Goal: Transaction & Acquisition: Purchase product/service

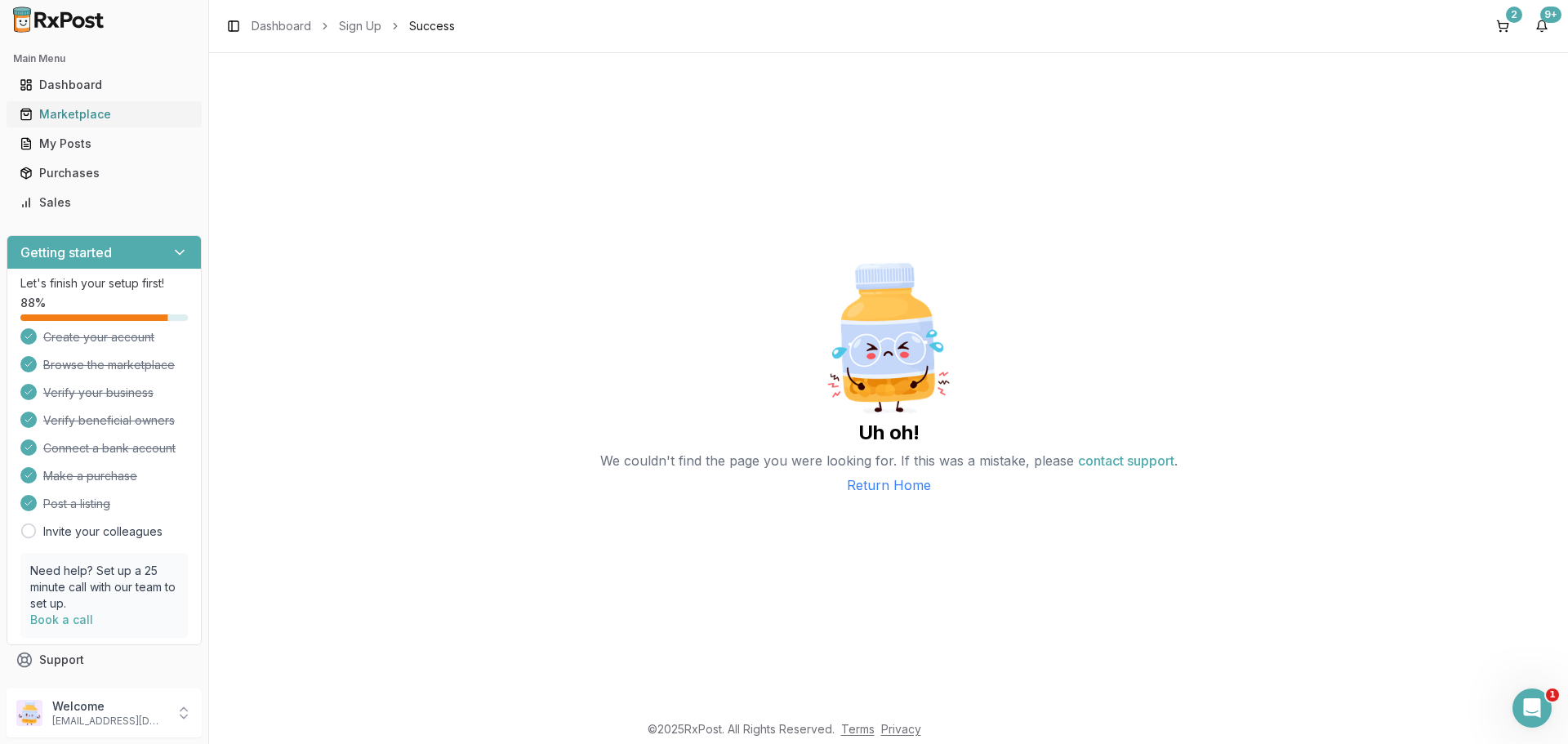
click at [59, 108] on div "Marketplace" at bounding box center [103, 114] width 169 height 16
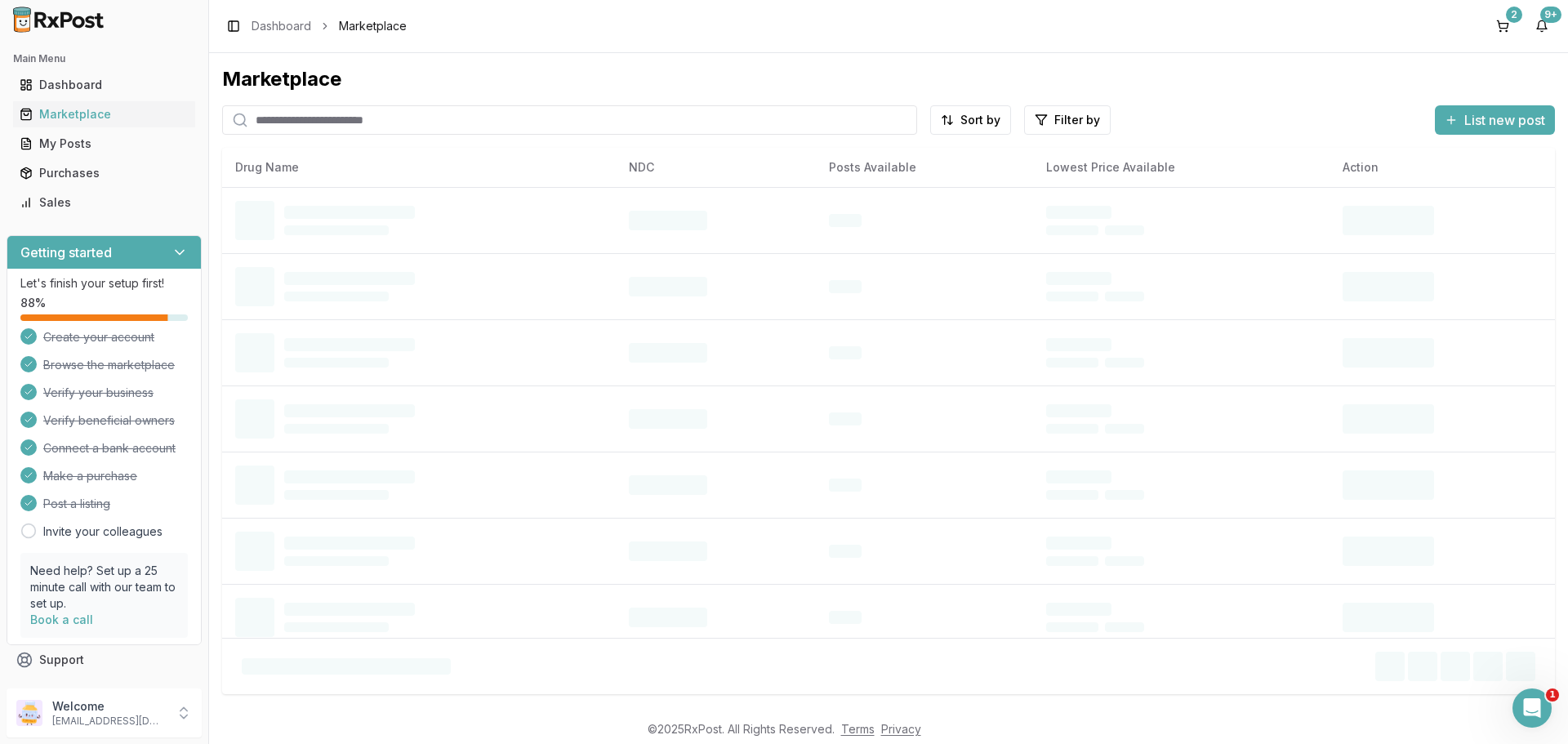
click at [411, 114] on input "search" at bounding box center [570, 120] width 695 height 29
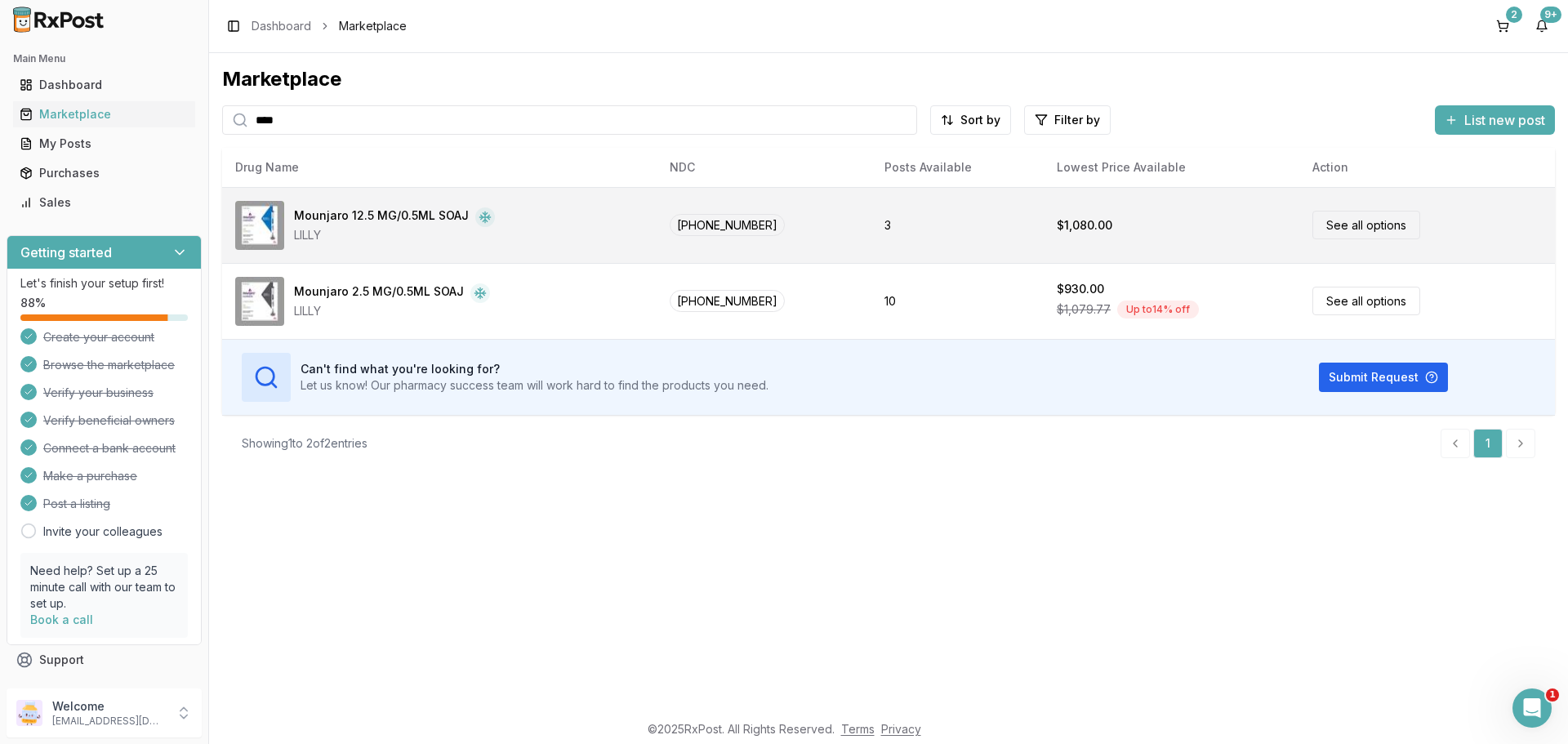
type input "****"
click at [407, 231] on div "LILLY" at bounding box center [394, 235] width 201 height 16
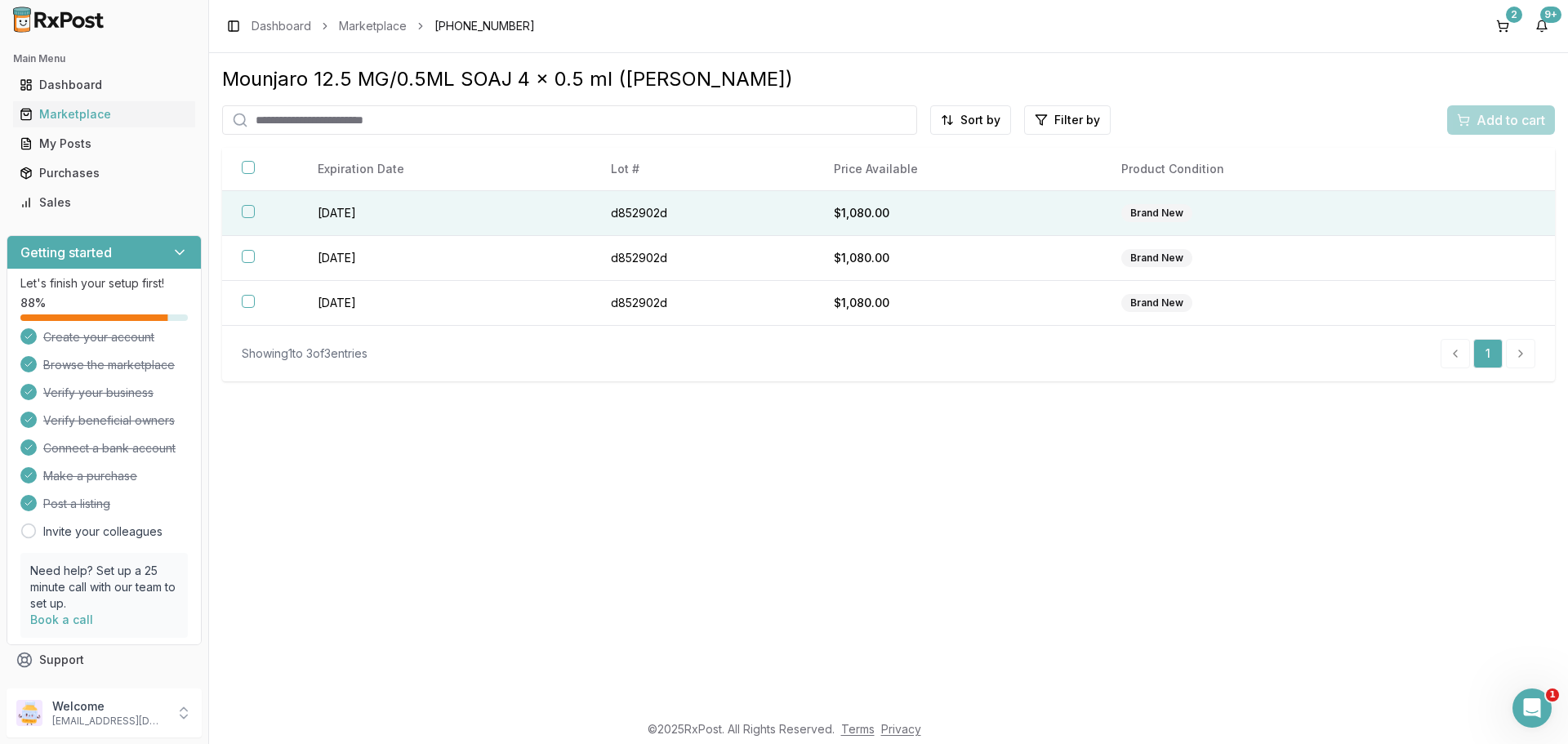
click at [251, 207] on button "button" at bounding box center [248, 212] width 13 height 13
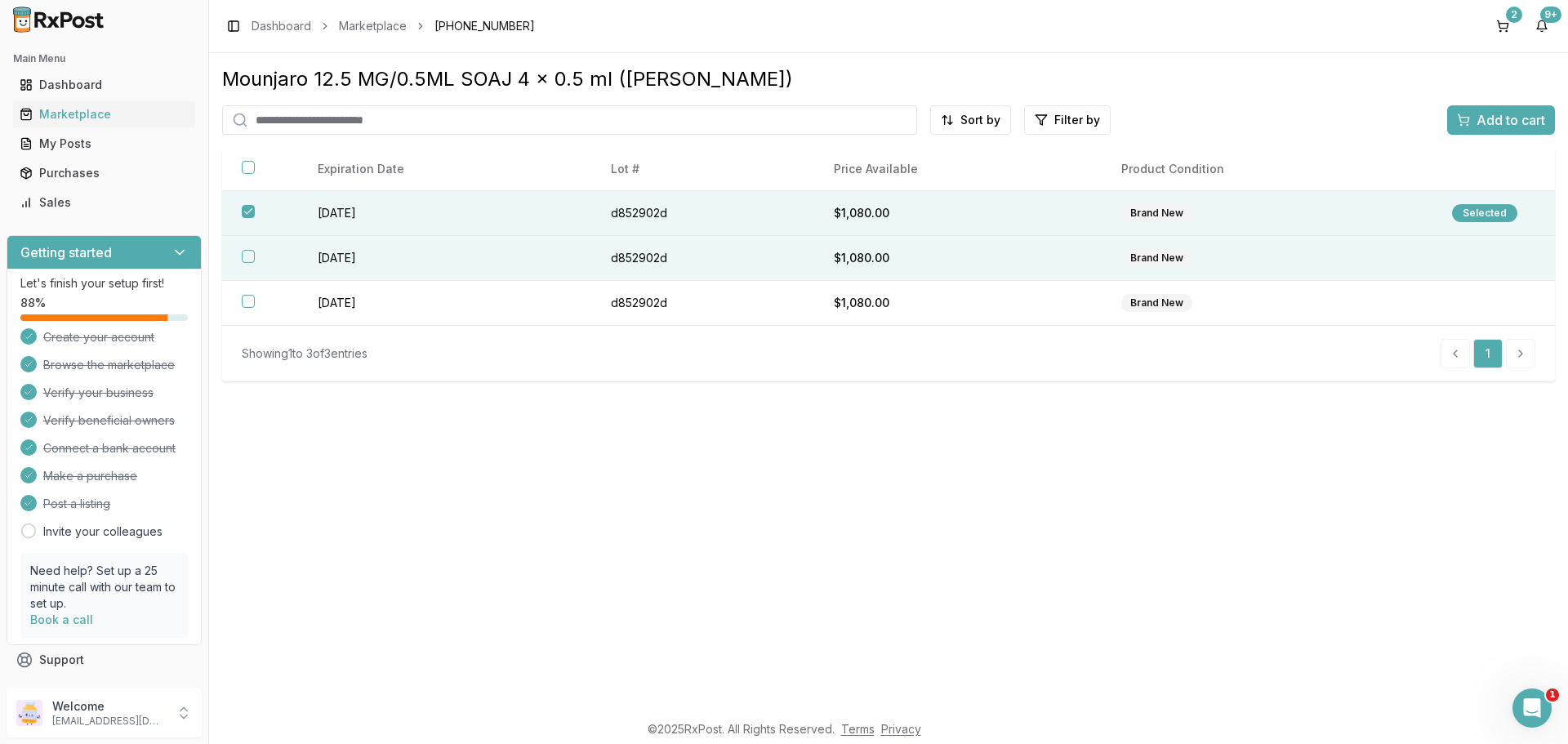
click at [250, 262] on button "button" at bounding box center [248, 256] width 13 height 13
click at [1501, 119] on span "Add to cart" at bounding box center [1511, 119] width 68 height 19
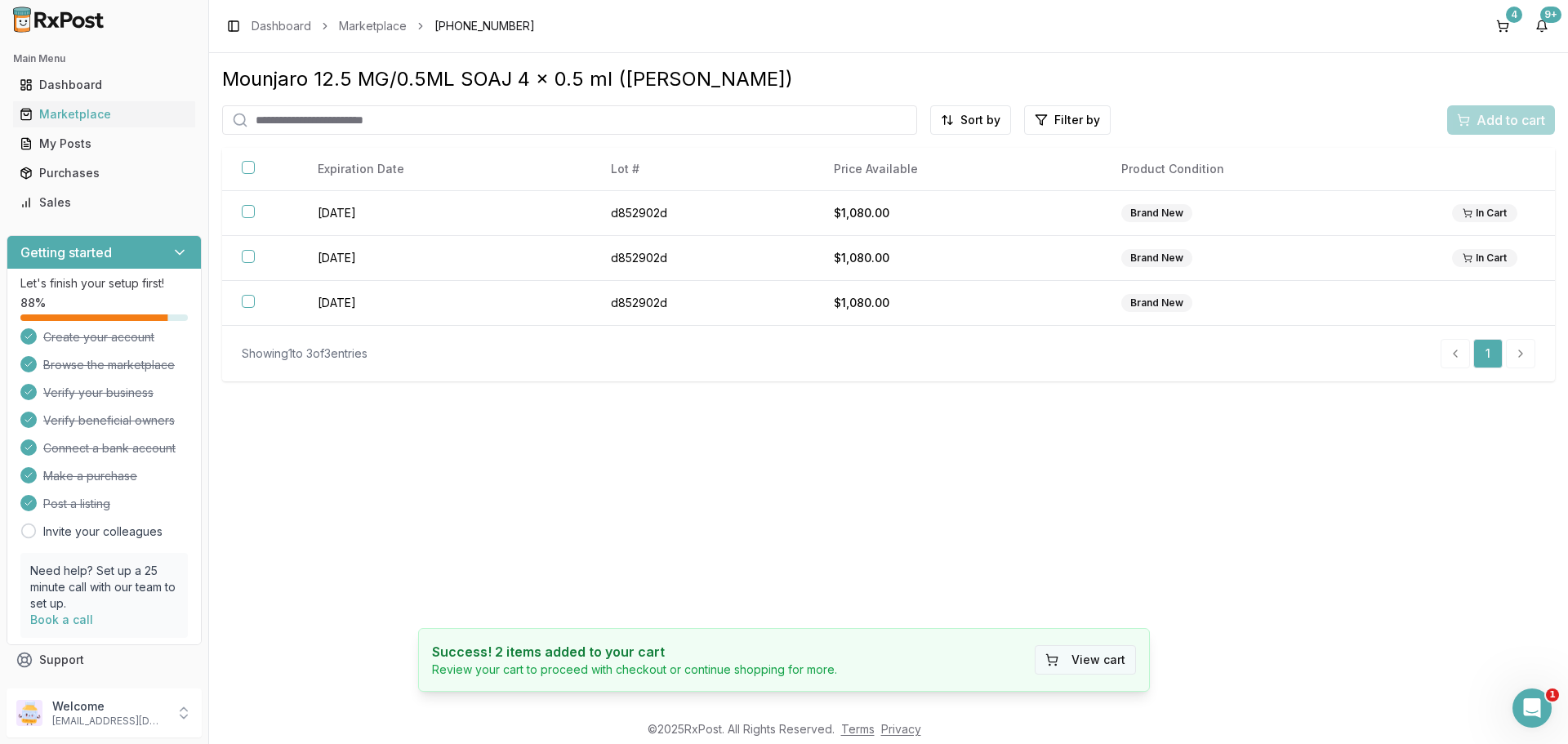
click at [1113, 666] on button "View cart" at bounding box center [1085, 659] width 101 height 29
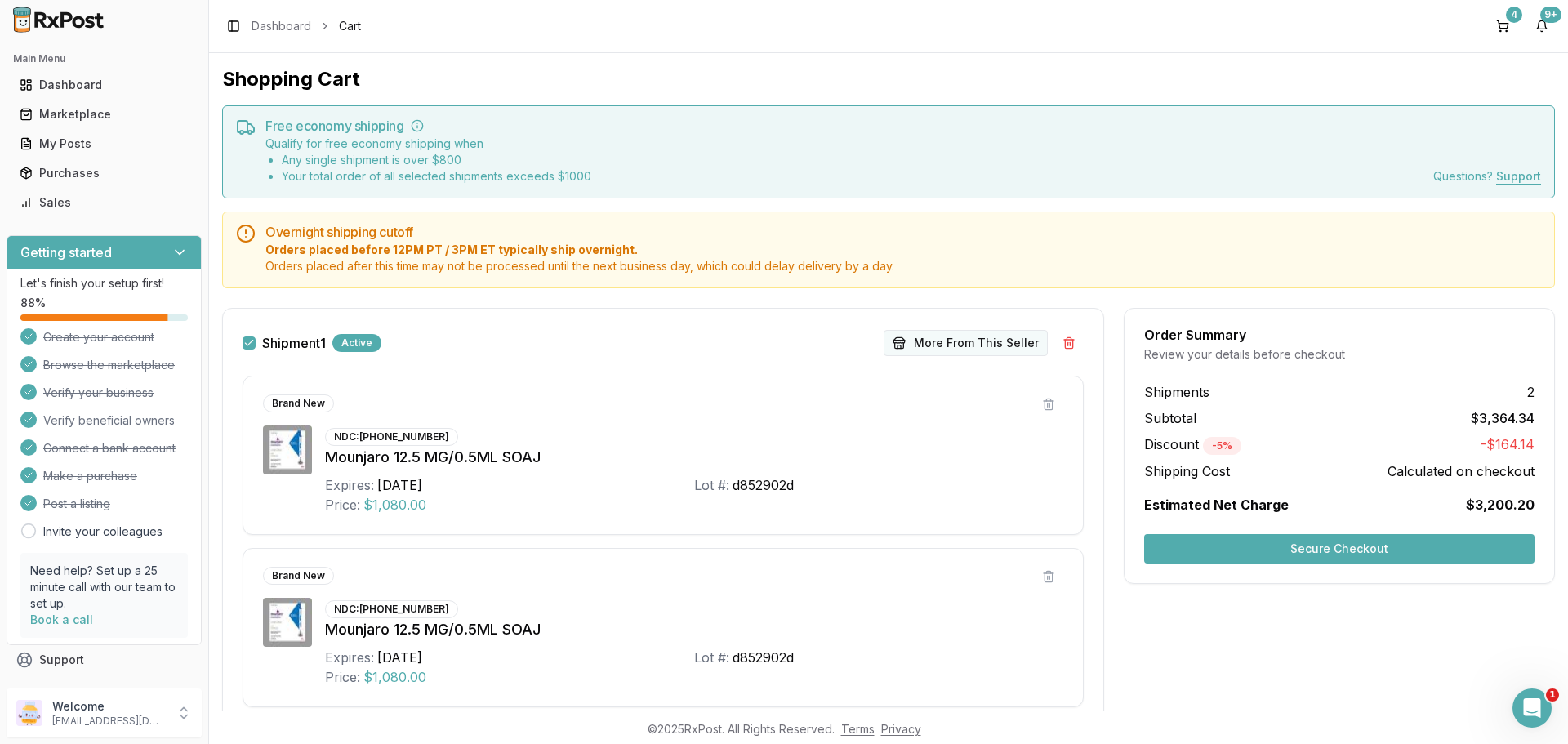
click at [950, 344] on button "More From This Seller" at bounding box center [966, 343] width 164 height 26
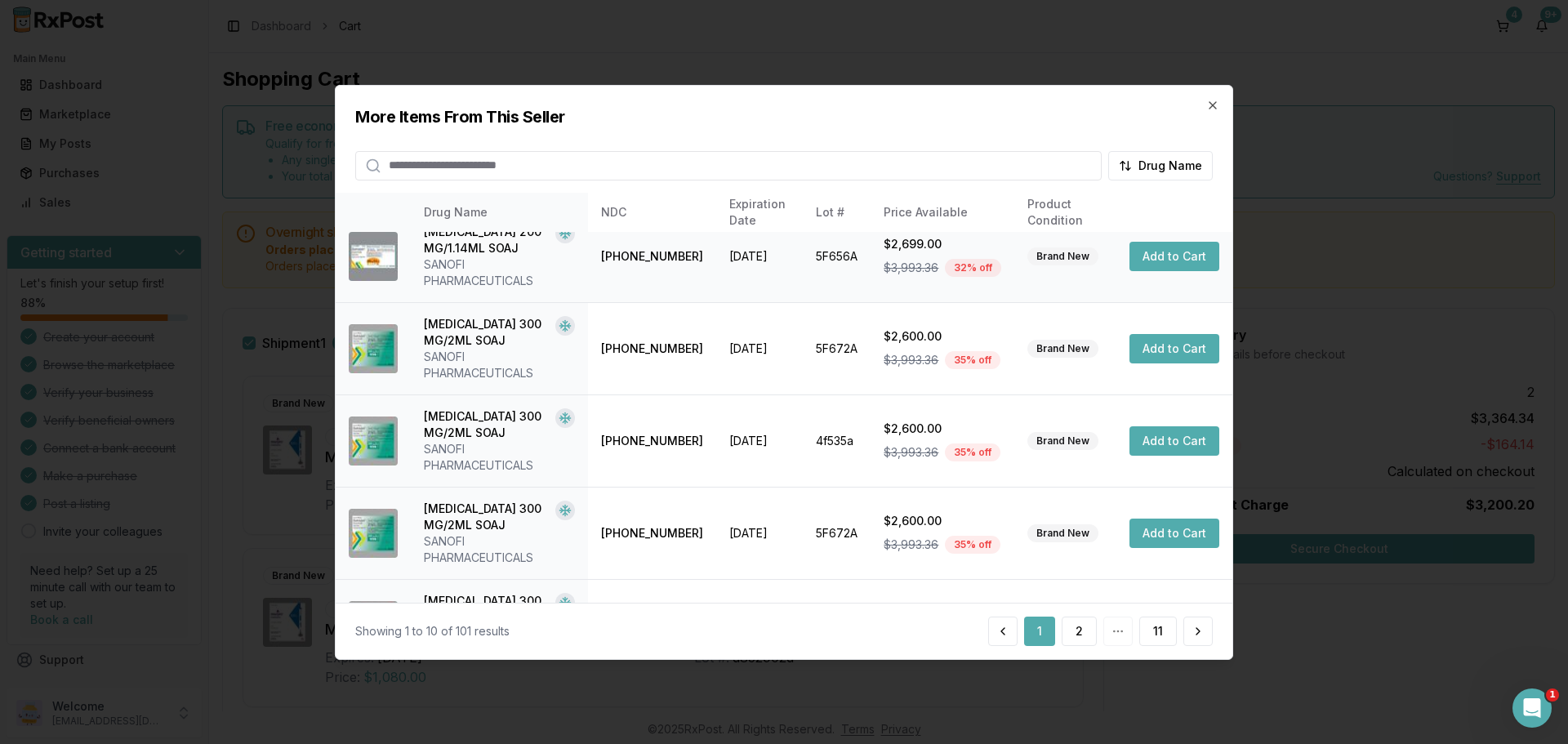
scroll to position [519, 0]
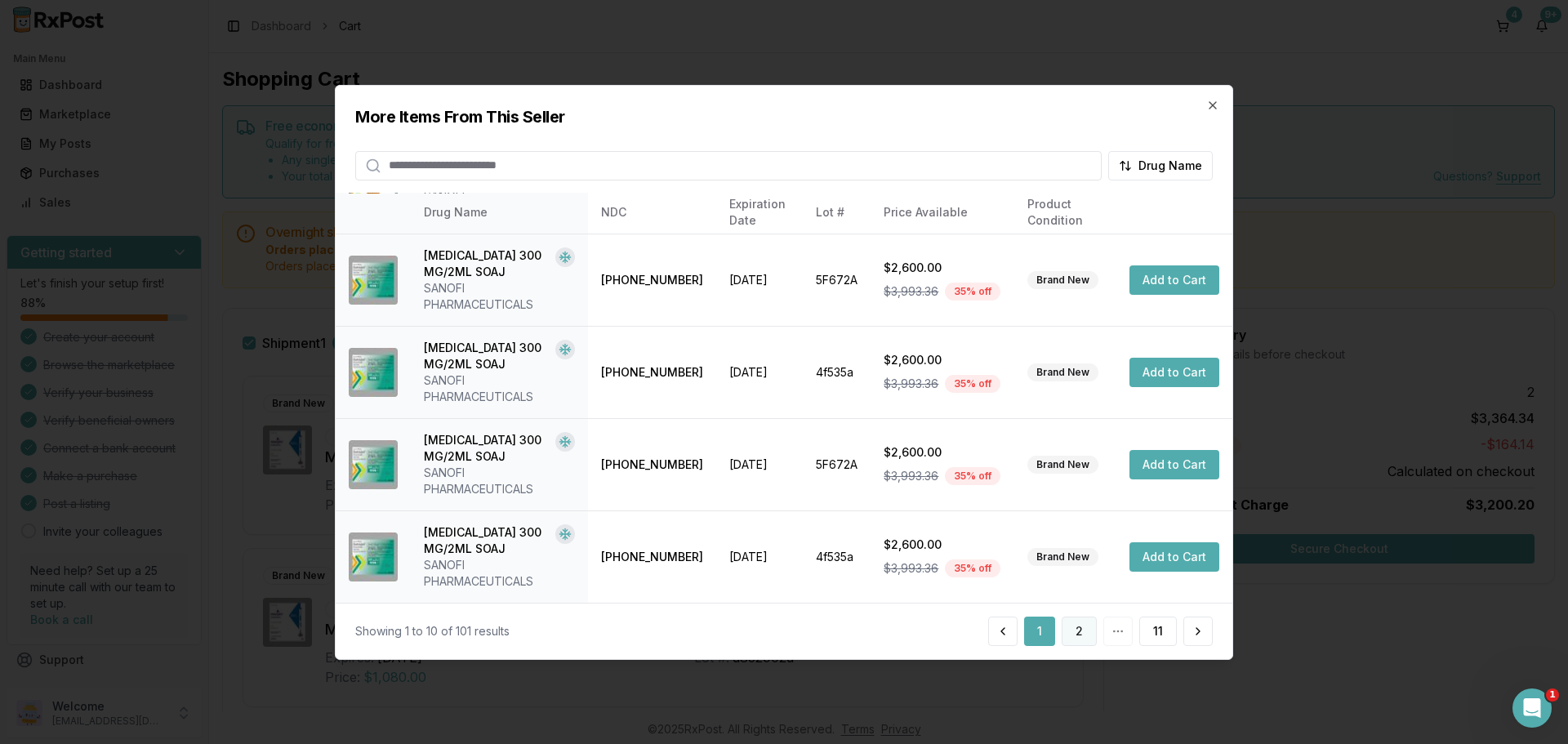
click at [1085, 627] on button "2" at bounding box center [1079, 631] width 36 height 29
click at [1092, 626] on button "3" at bounding box center [1079, 631] width 36 height 29
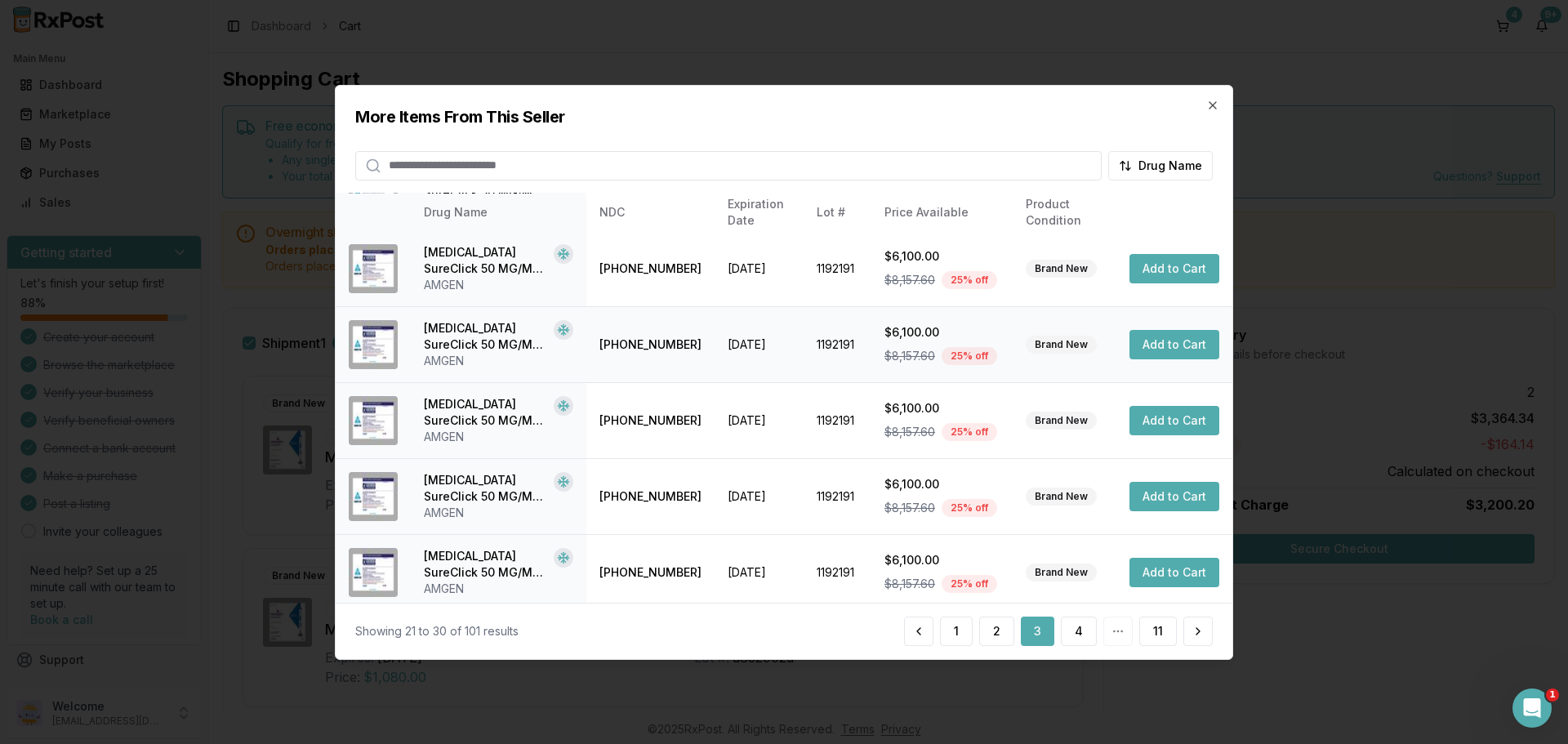
scroll to position [421, 0]
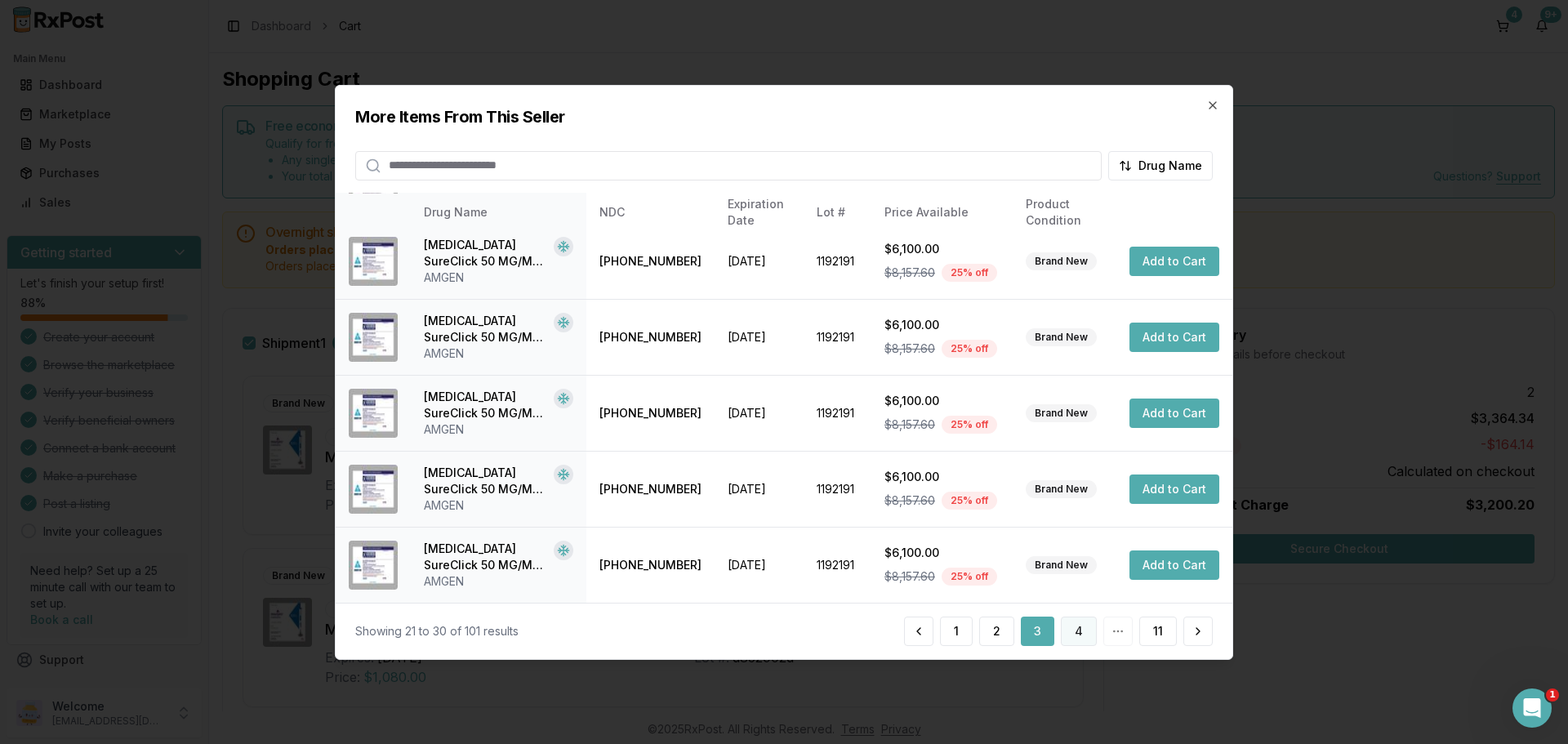
click at [1082, 632] on button "4" at bounding box center [1078, 631] width 36 height 29
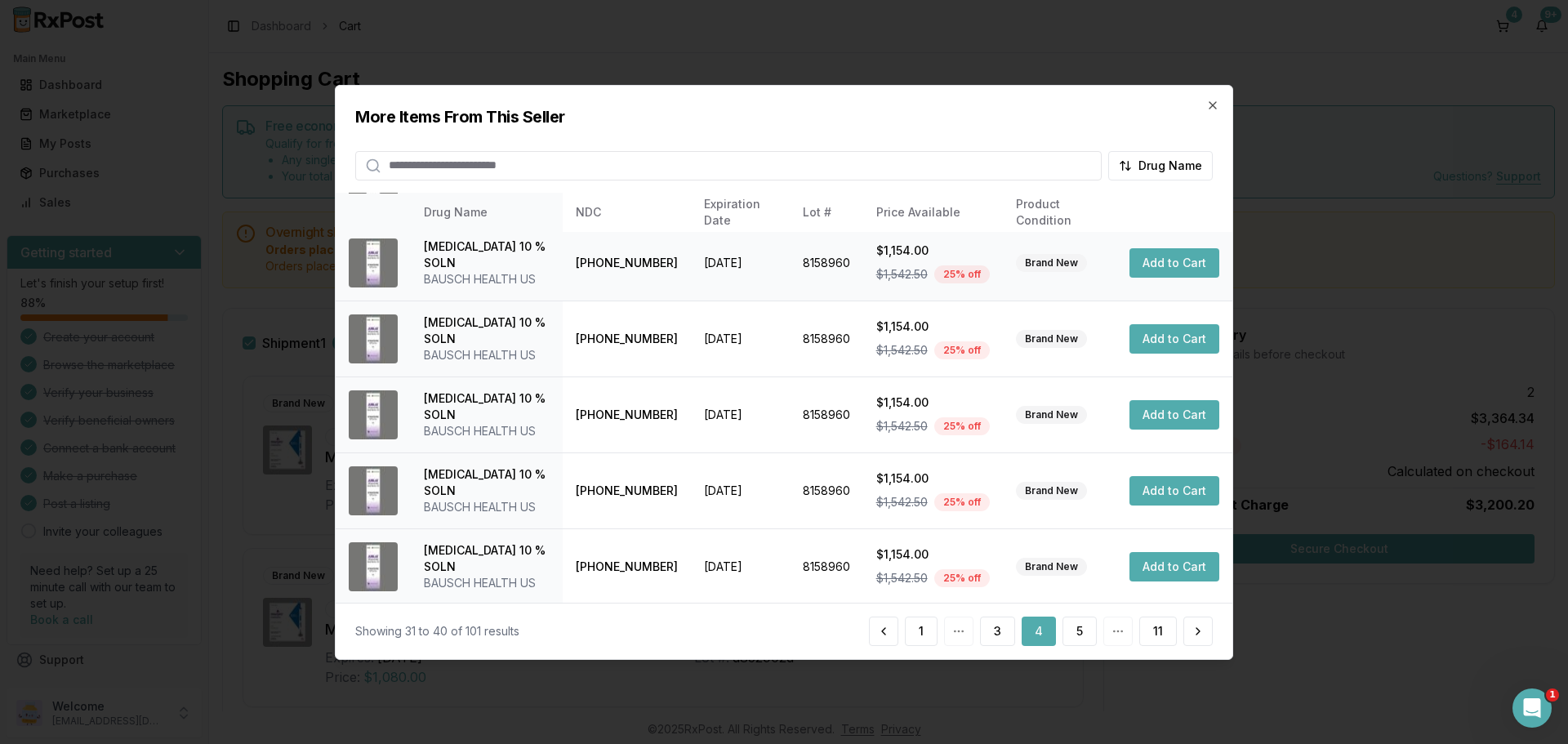
scroll to position [388, 0]
click at [1086, 636] on button "5" at bounding box center [1080, 631] width 35 height 29
click at [1092, 625] on button "6" at bounding box center [1079, 631] width 36 height 29
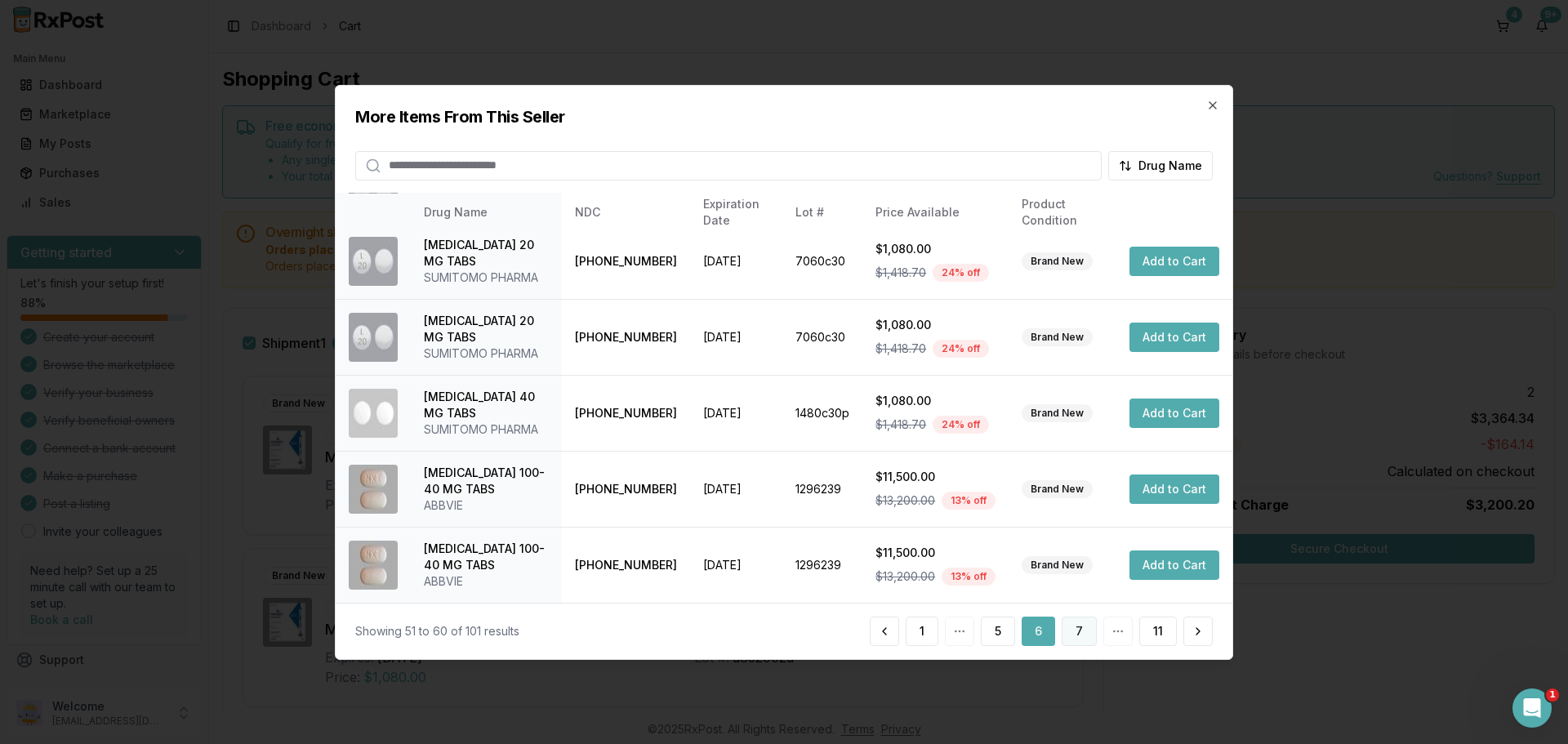
click at [1087, 637] on button "7" at bounding box center [1079, 631] width 36 height 29
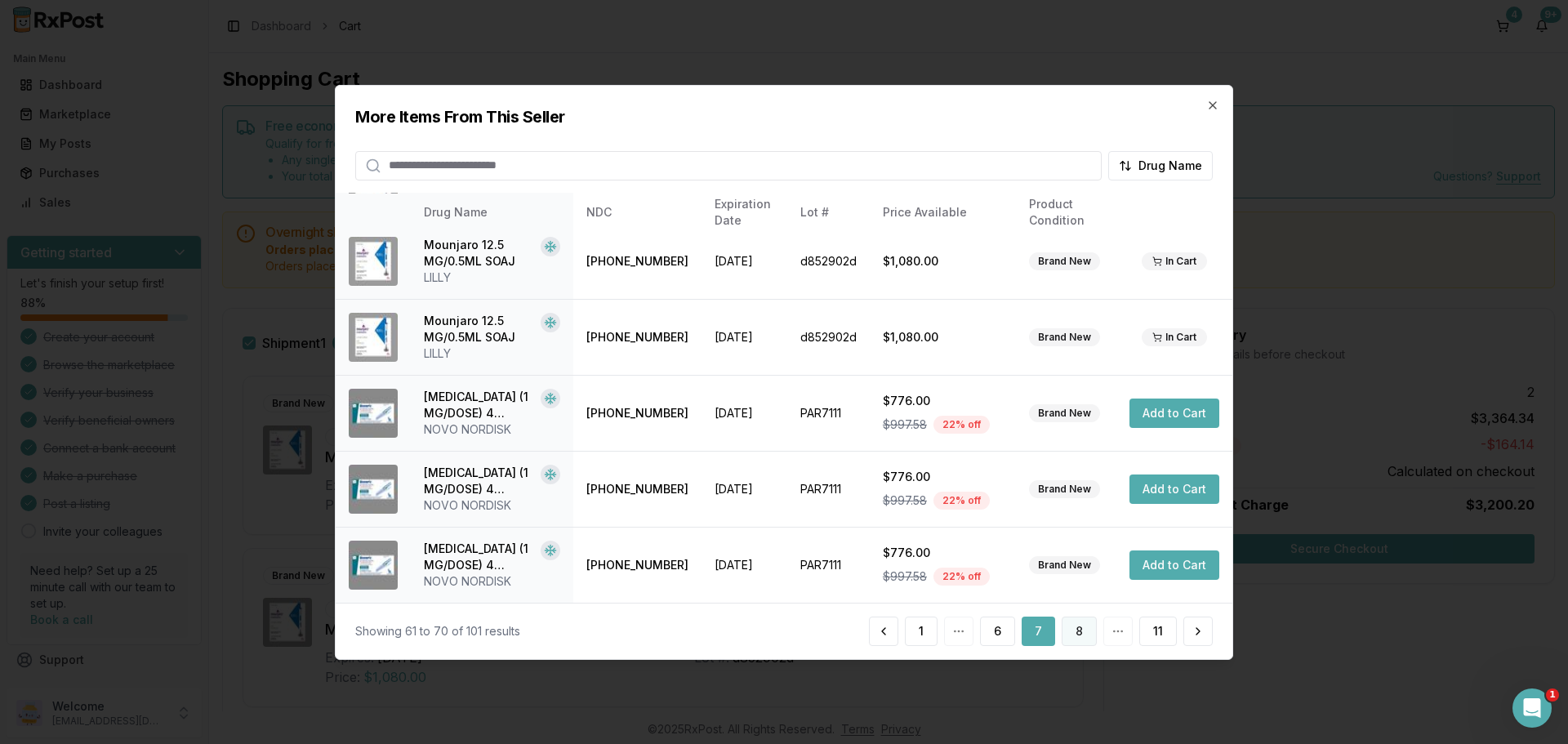
click at [1071, 636] on button "8" at bounding box center [1079, 631] width 36 height 29
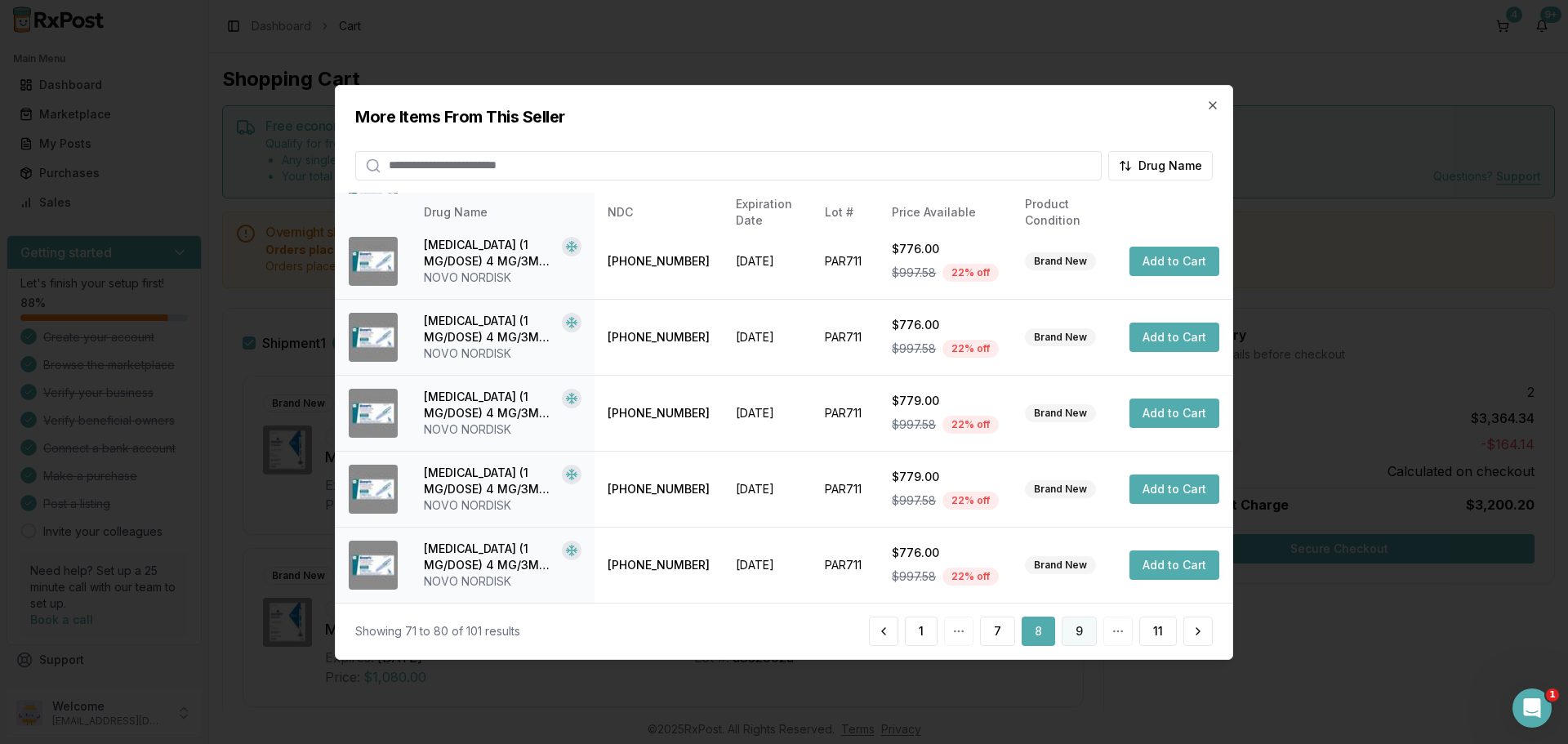
click at [1082, 644] on button "9" at bounding box center [1079, 631] width 36 height 29
click at [1112, 644] on button "10" at bounding box center [1113, 631] width 40 height 29
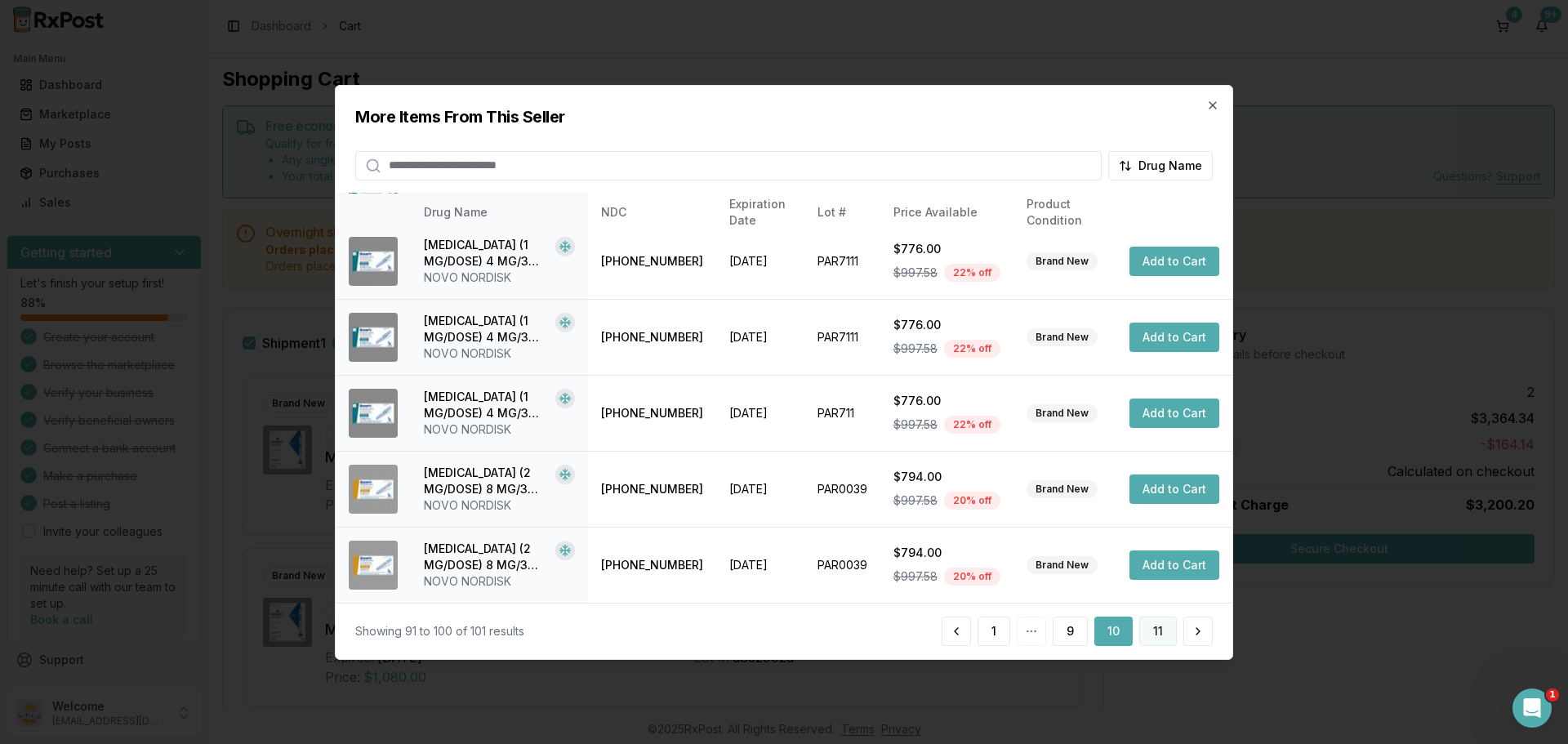
click at [1155, 641] on button "11" at bounding box center [1158, 631] width 37 height 29
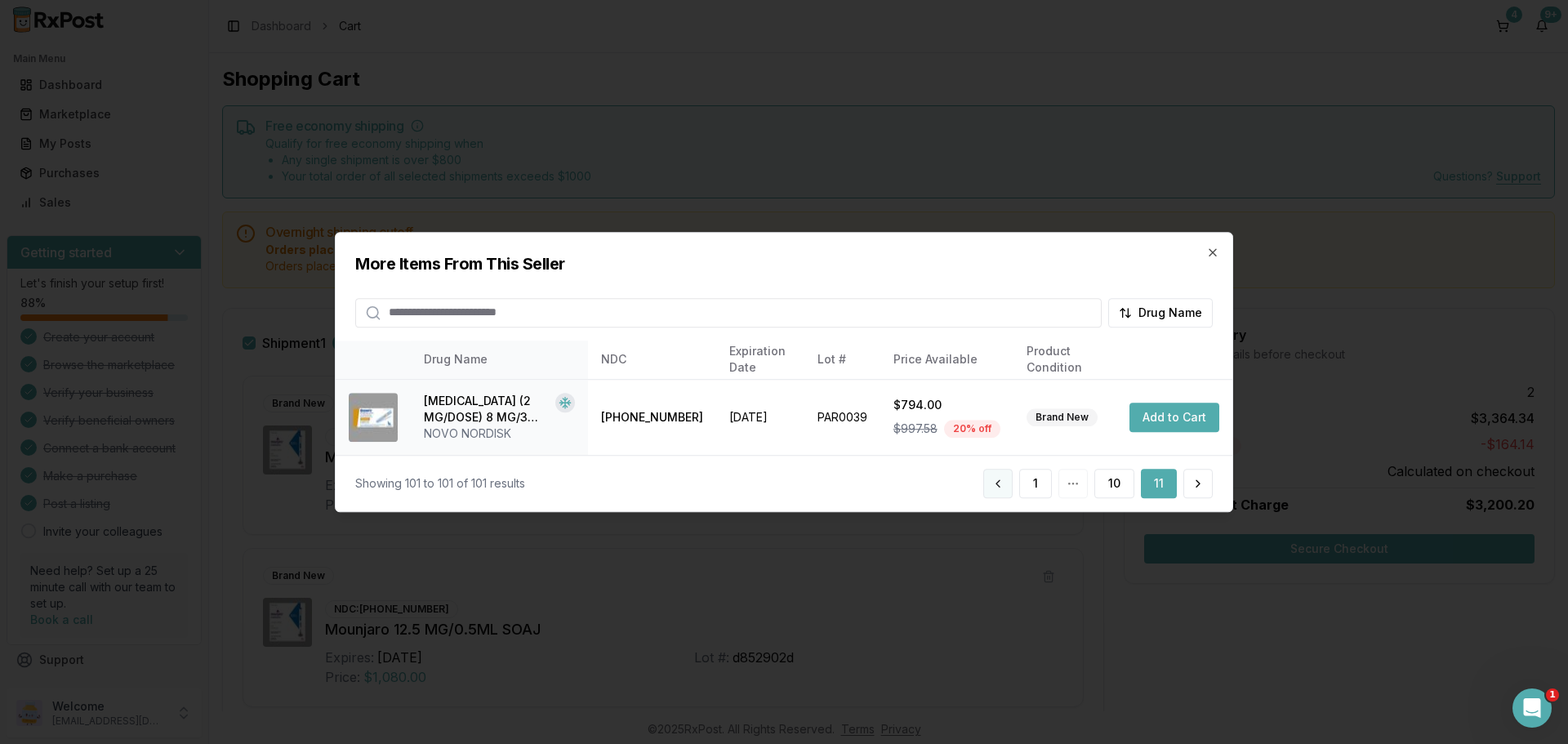
click at [995, 481] on button at bounding box center [998, 483] width 29 height 29
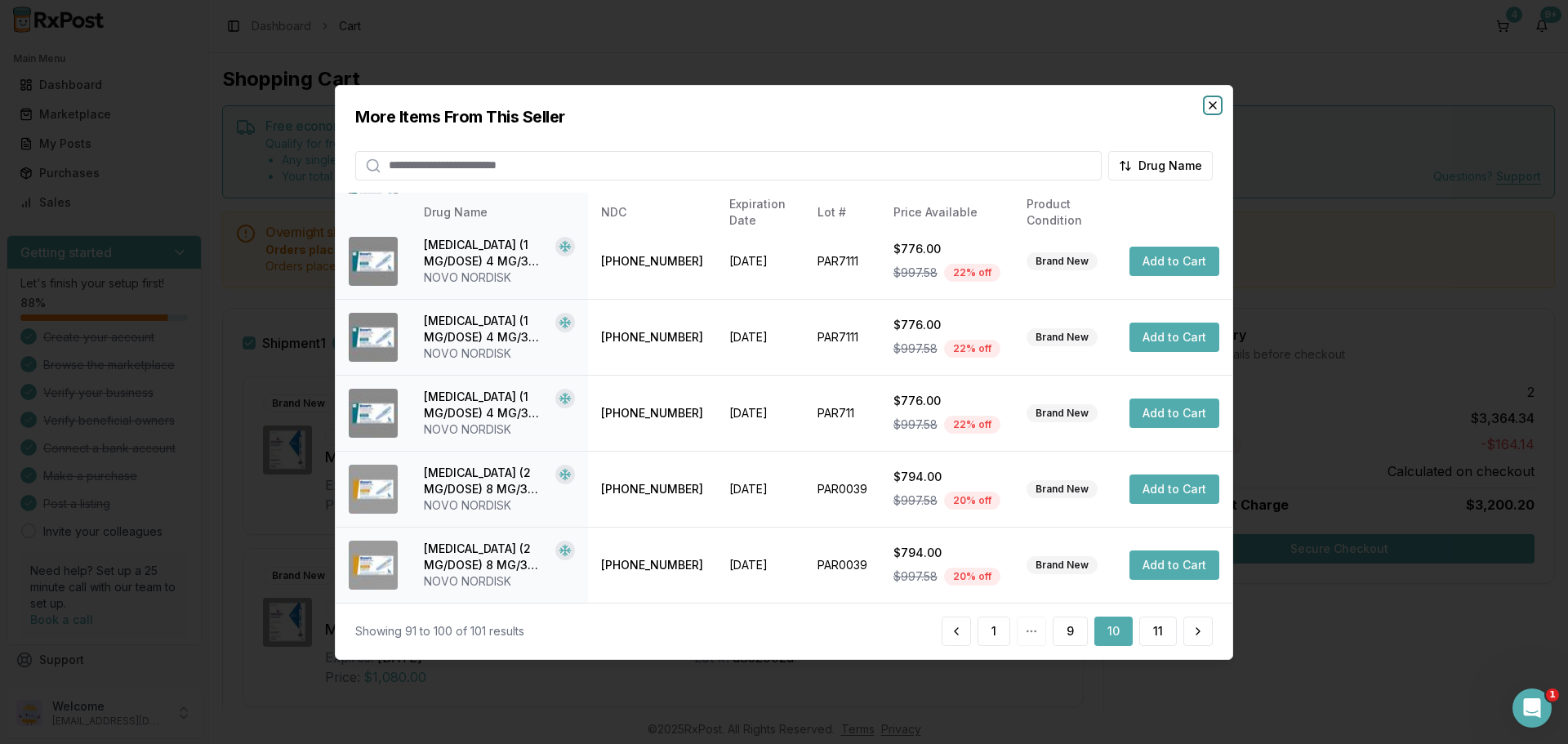
click at [1218, 107] on icon "button" at bounding box center [1213, 104] width 13 height 13
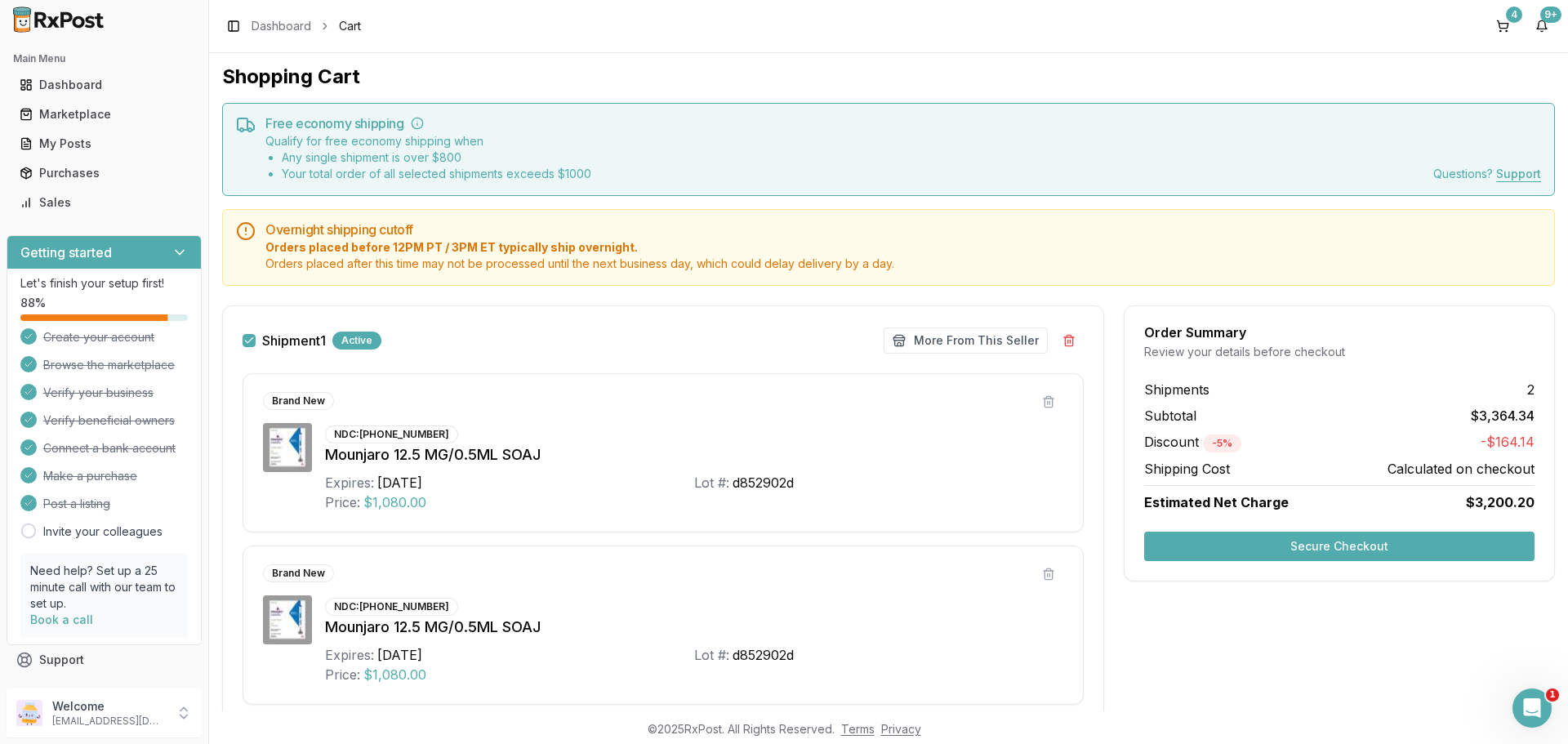
scroll to position [0, 0]
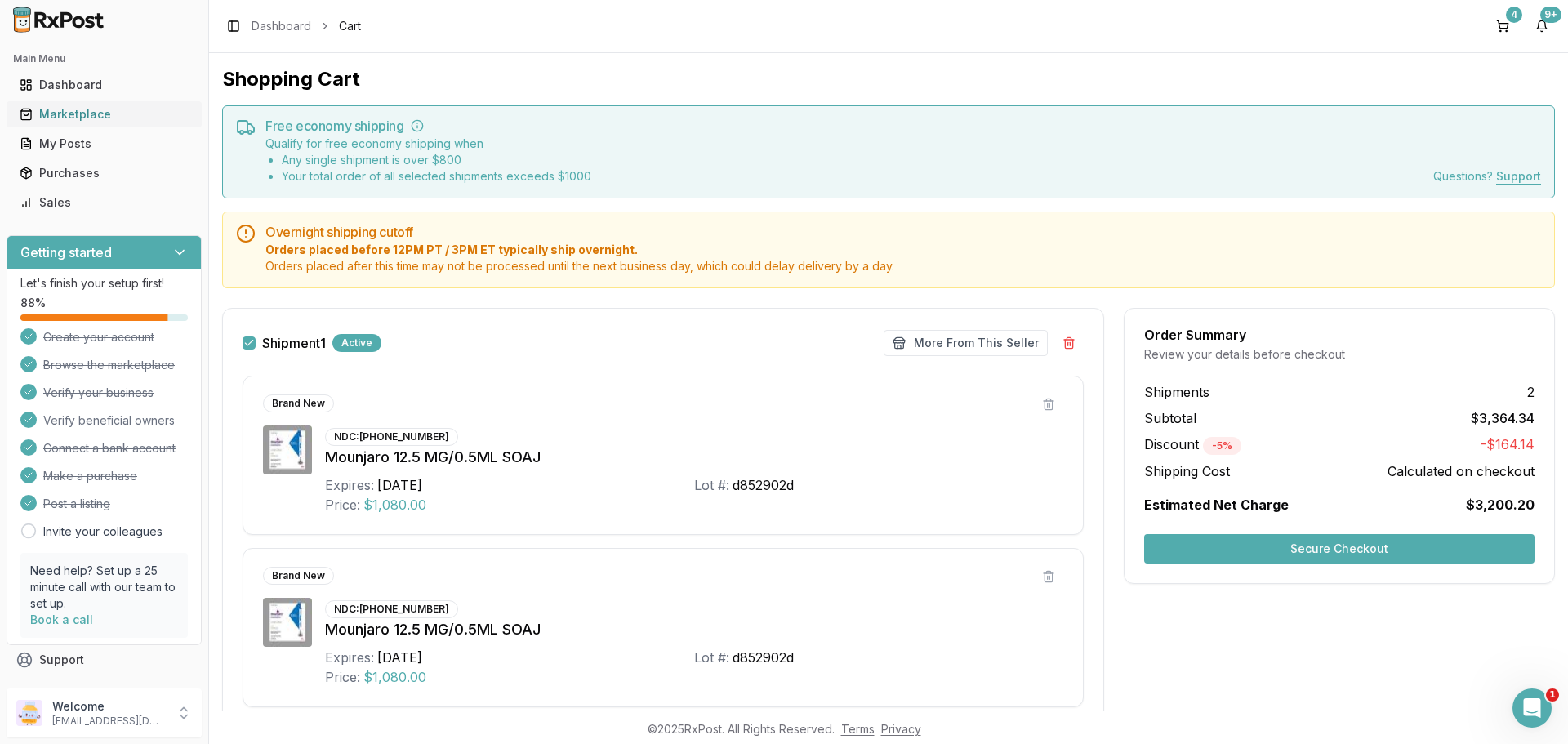
click at [70, 117] on div "Marketplace" at bounding box center [103, 114] width 169 height 16
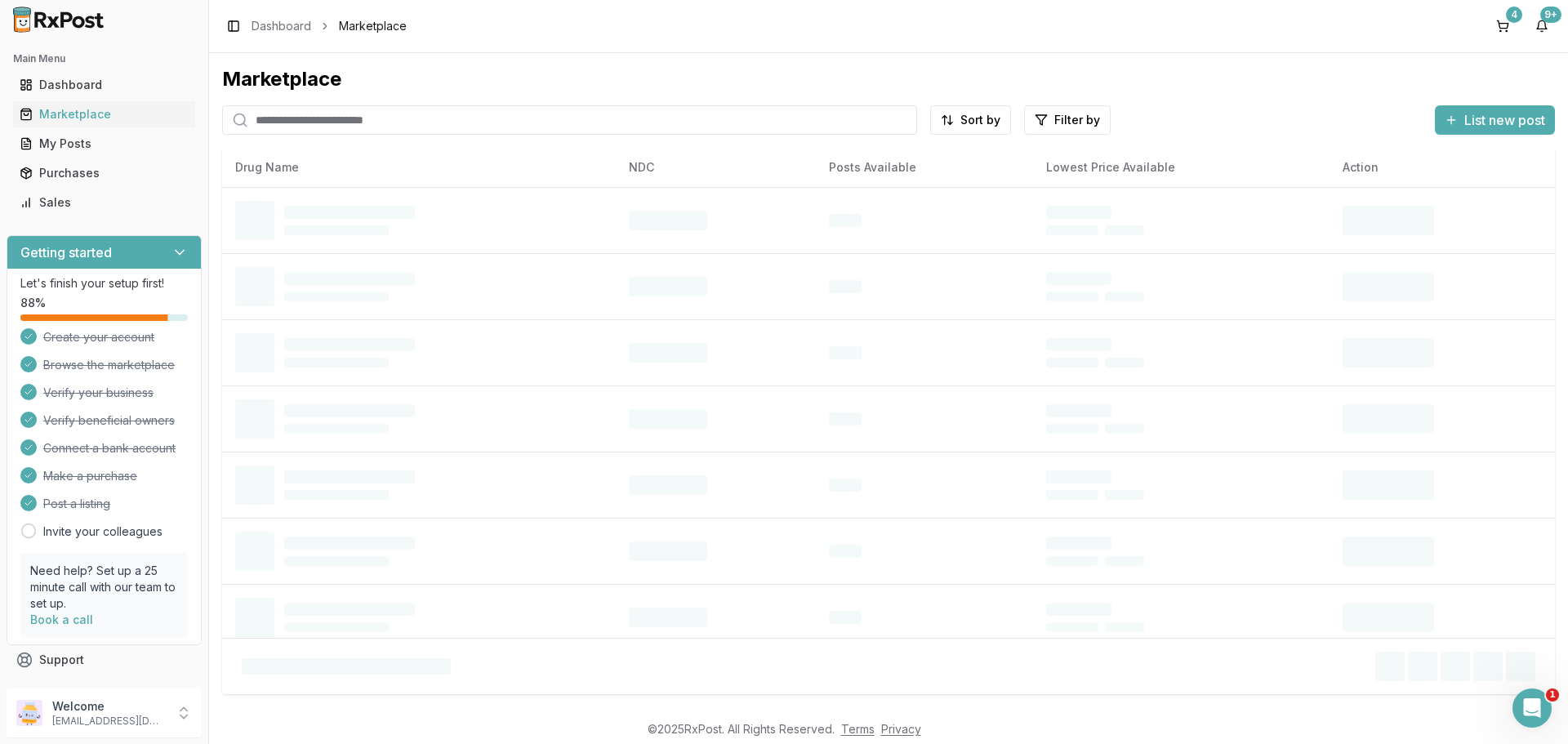
click at [363, 120] on input "search" at bounding box center [570, 120] width 695 height 29
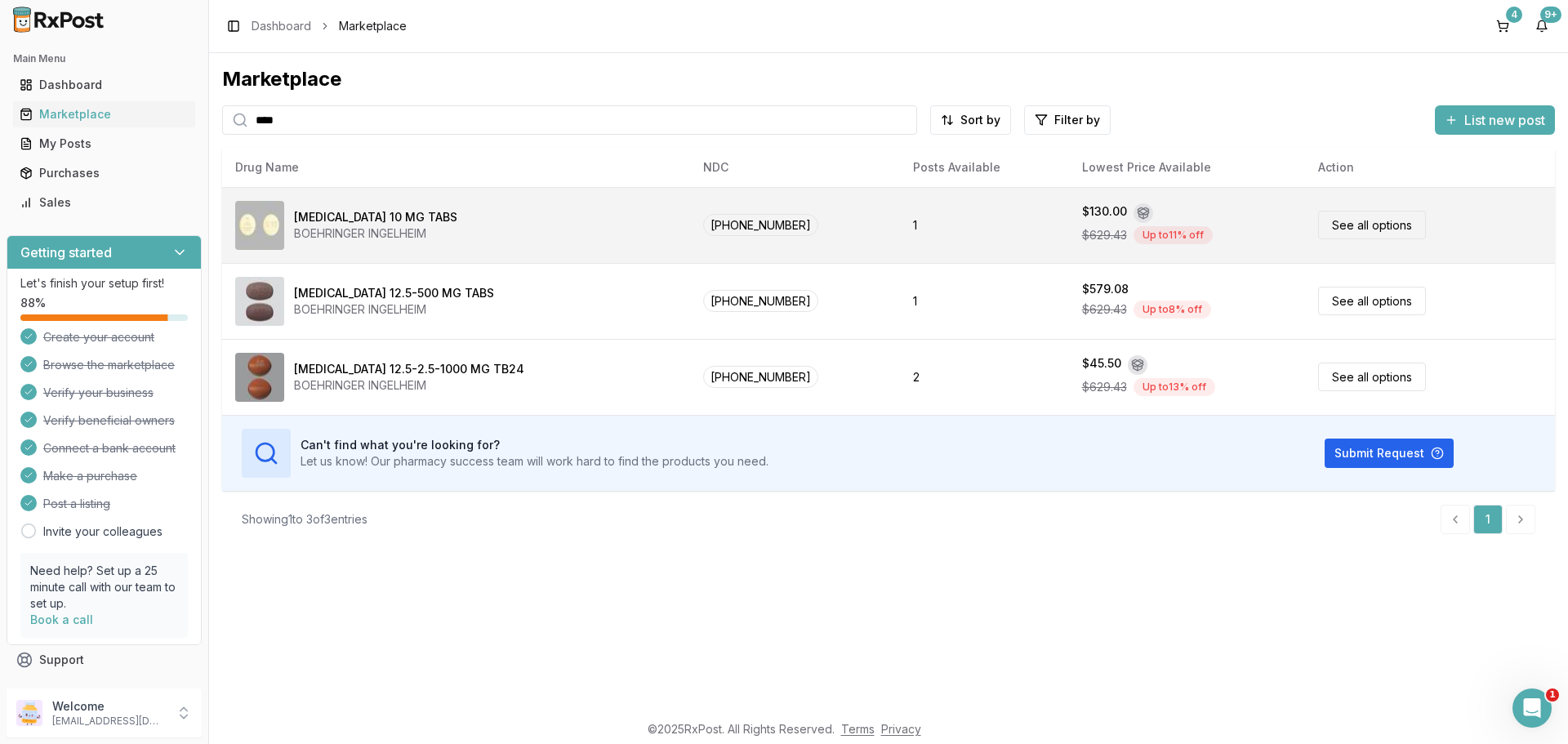
type input "****"
click at [450, 235] on div "[MEDICAL_DATA] 10 MG TABS BOEHRINGER INGELHEIM" at bounding box center [456, 225] width 441 height 49
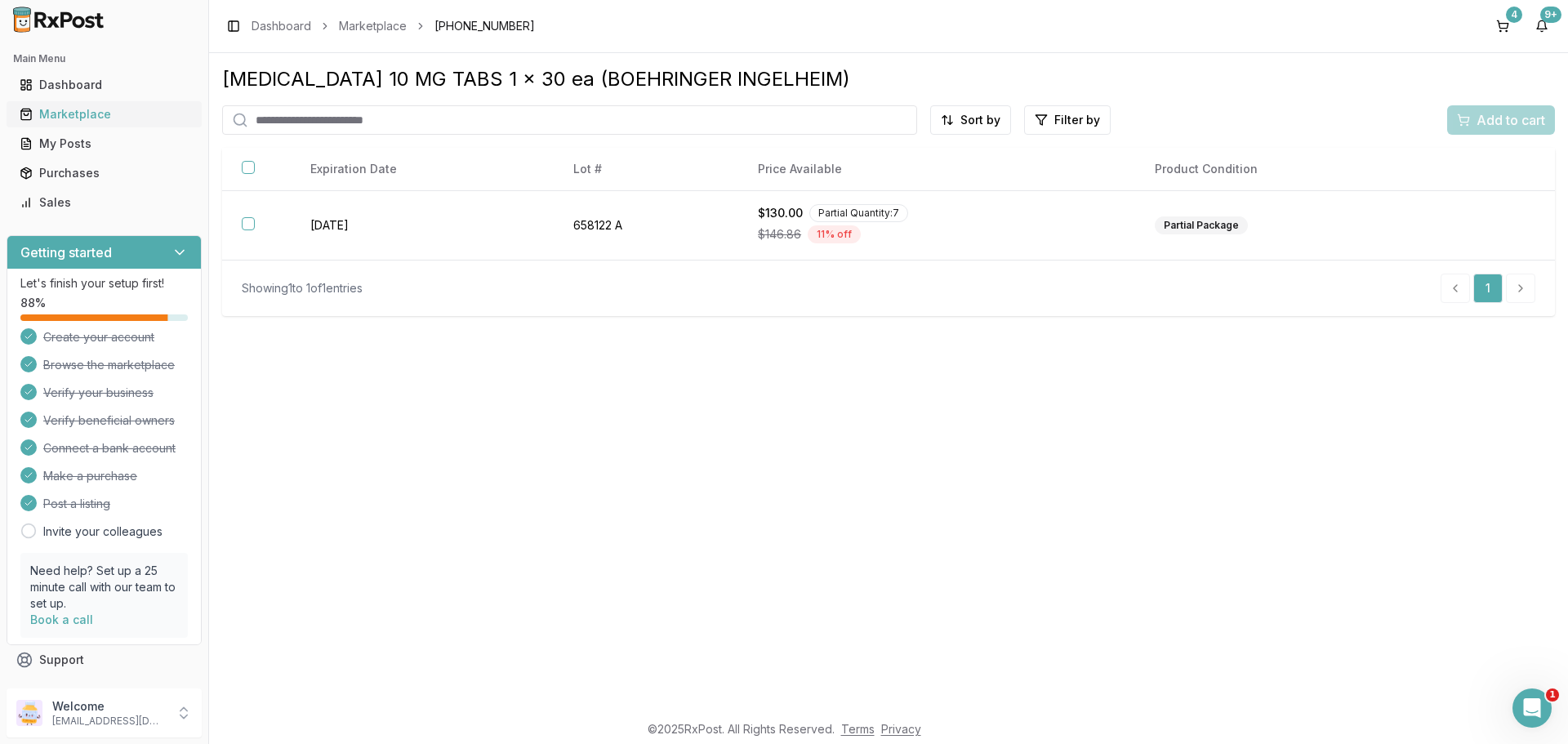
click at [111, 119] on div "Marketplace" at bounding box center [103, 114] width 169 height 16
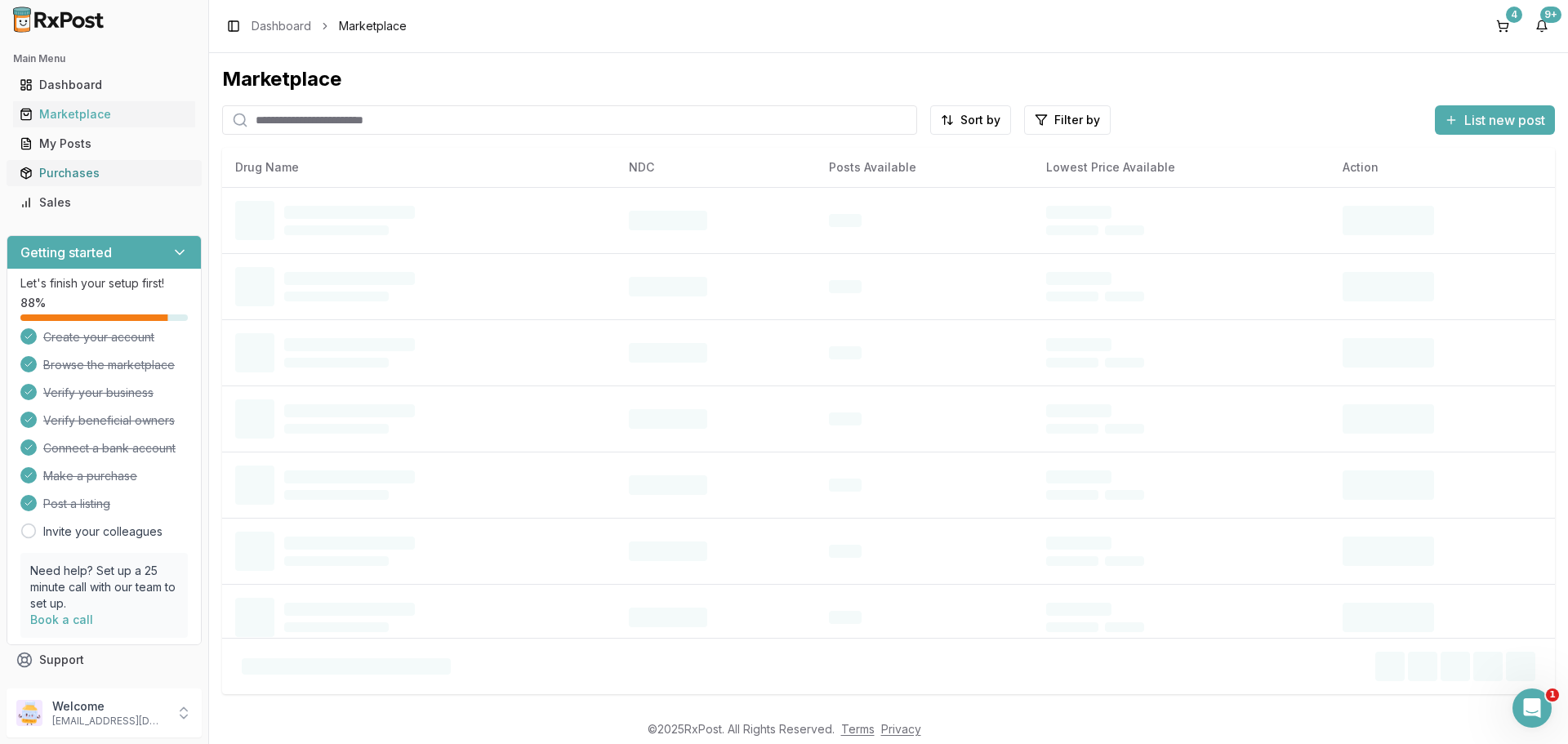
click at [89, 174] on div "Purchases" at bounding box center [103, 173] width 169 height 16
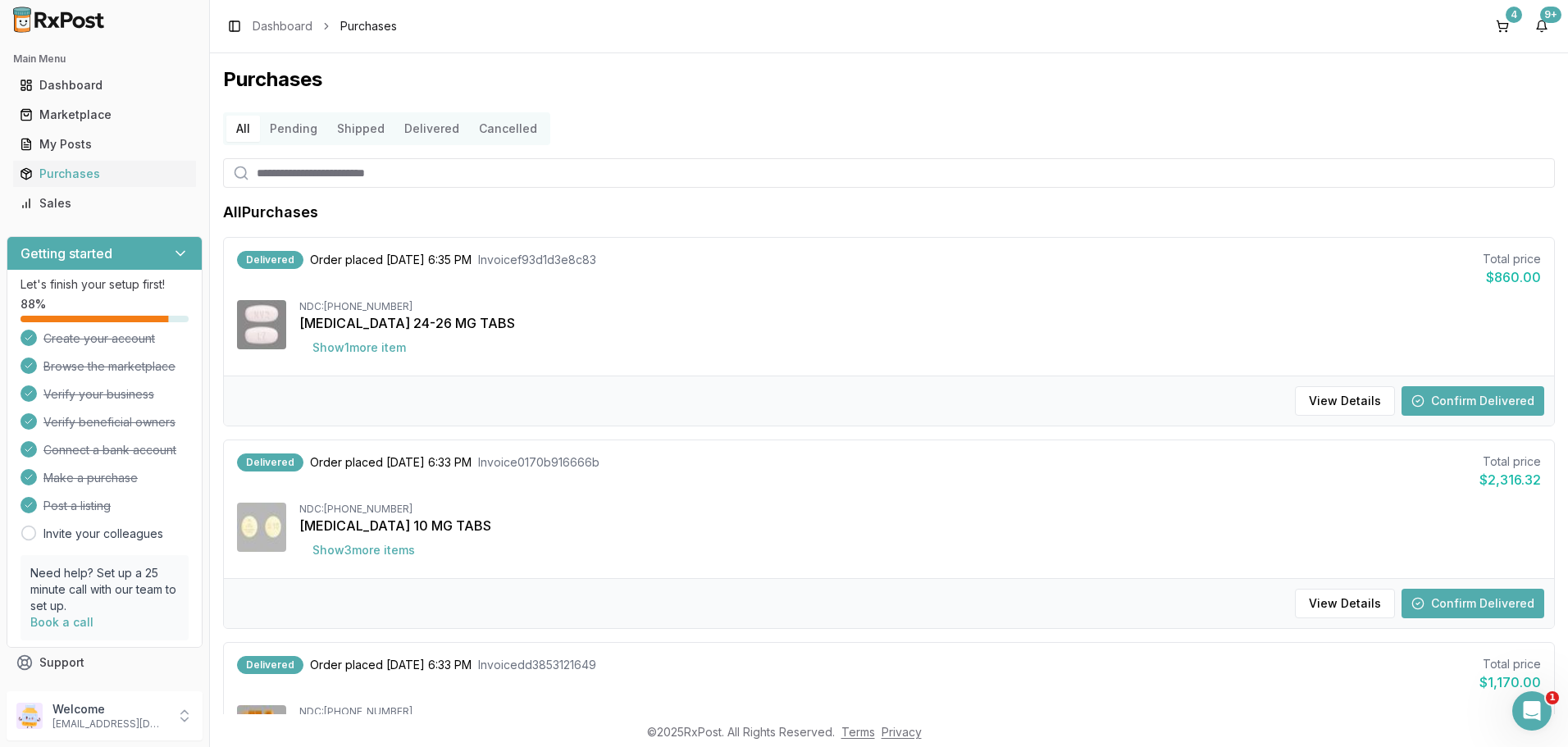
click at [302, 172] on input "search" at bounding box center [889, 173] width 1332 height 29
type input "***"
click at [414, 356] on button "Show 3 more item s" at bounding box center [364, 348] width 129 height 29
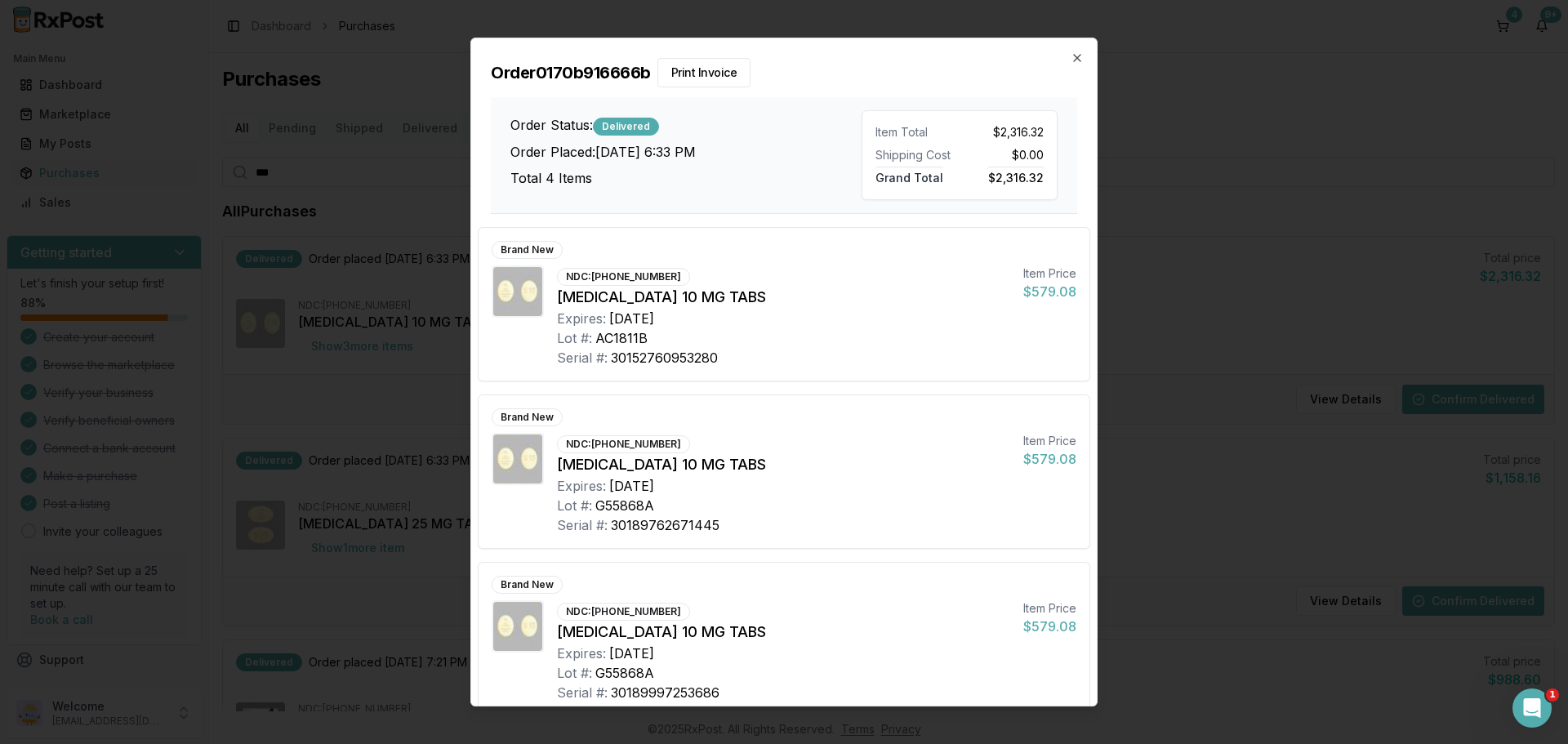
click at [596, 266] on div "Brand New NDC: [PHONE_NUMBER] [MEDICAL_DATA] 10 MG TABS Expires: [DATE] Lot #: …" at bounding box center [784, 304] width 611 height 152
drag, startPoint x: 589, startPoint y: 274, endPoint x: 680, endPoint y: 280, distance: 91.2
click at [680, 280] on div "NDC: [PHONE_NUMBER] [MEDICAL_DATA] 10 MG TABS Expires: [DATE] Lot #: AC1811B Se…" at bounding box center [784, 316] width 453 height 102
click at [665, 275] on div "NDC: [PHONE_NUMBER]" at bounding box center [624, 277] width 133 height 18
drag, startPoint x: 659, startPoint y: 277, endPoint x: 594, endPoint y: 274, distance: 65.1
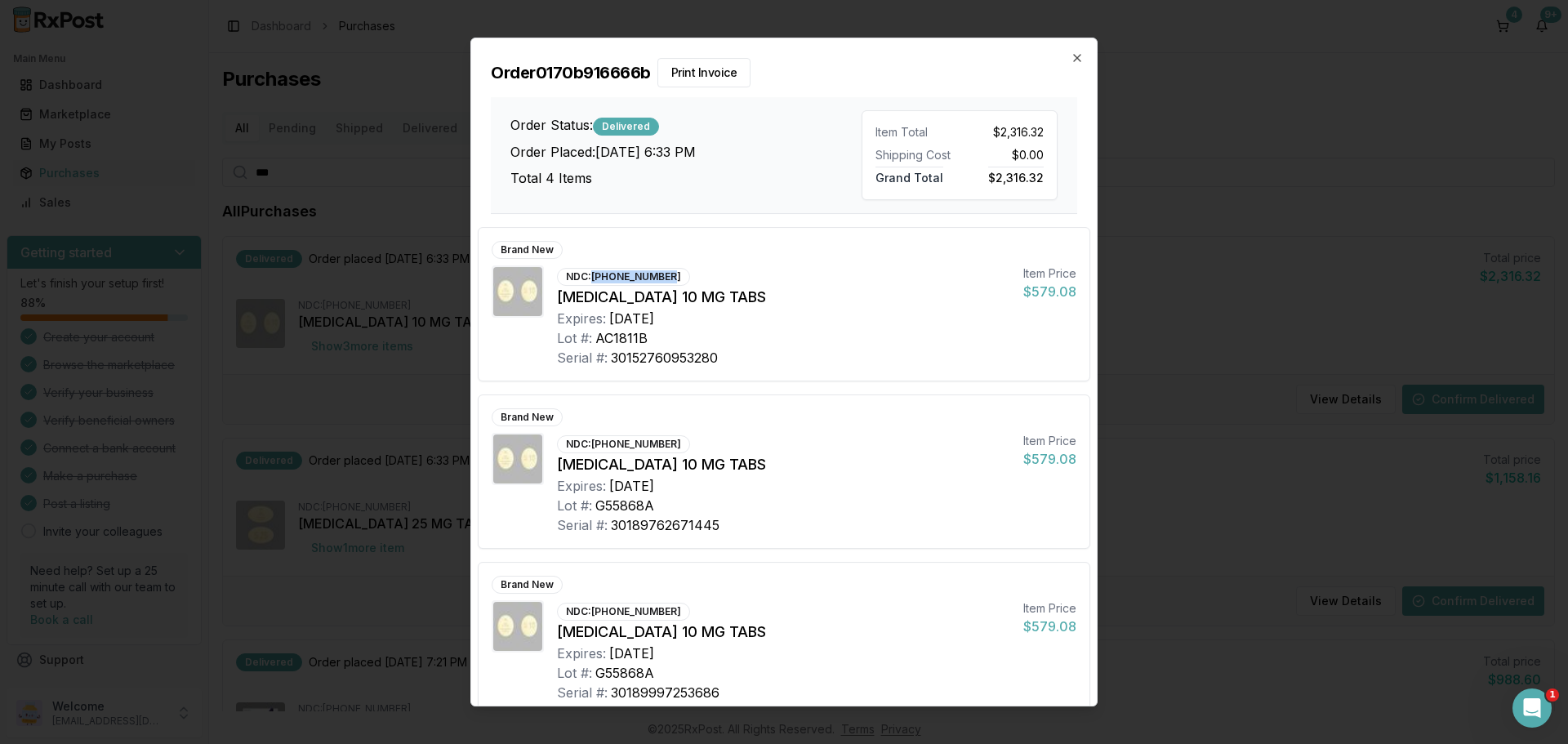
click at [594, 274] on div "NDC: [PHONE_NUMBER]" at bounding box center [624, 277] width 133 height 18
click at [1079, 62] on icon "button" at bounding box center [1077, 57] width 13 height 13
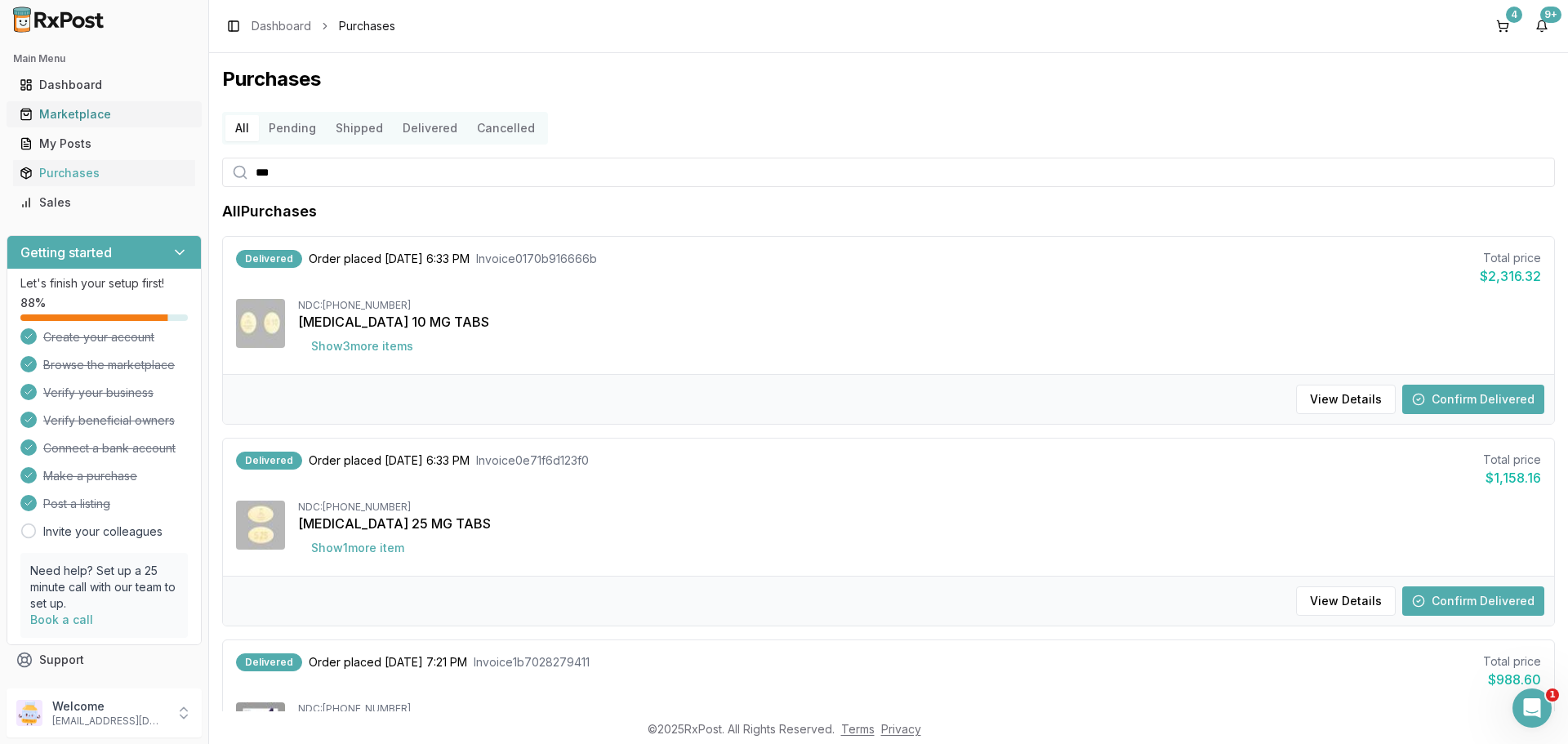
click at [110, 106] on link "Marketplace" at bounding box center [104, 114] width 182 height 29
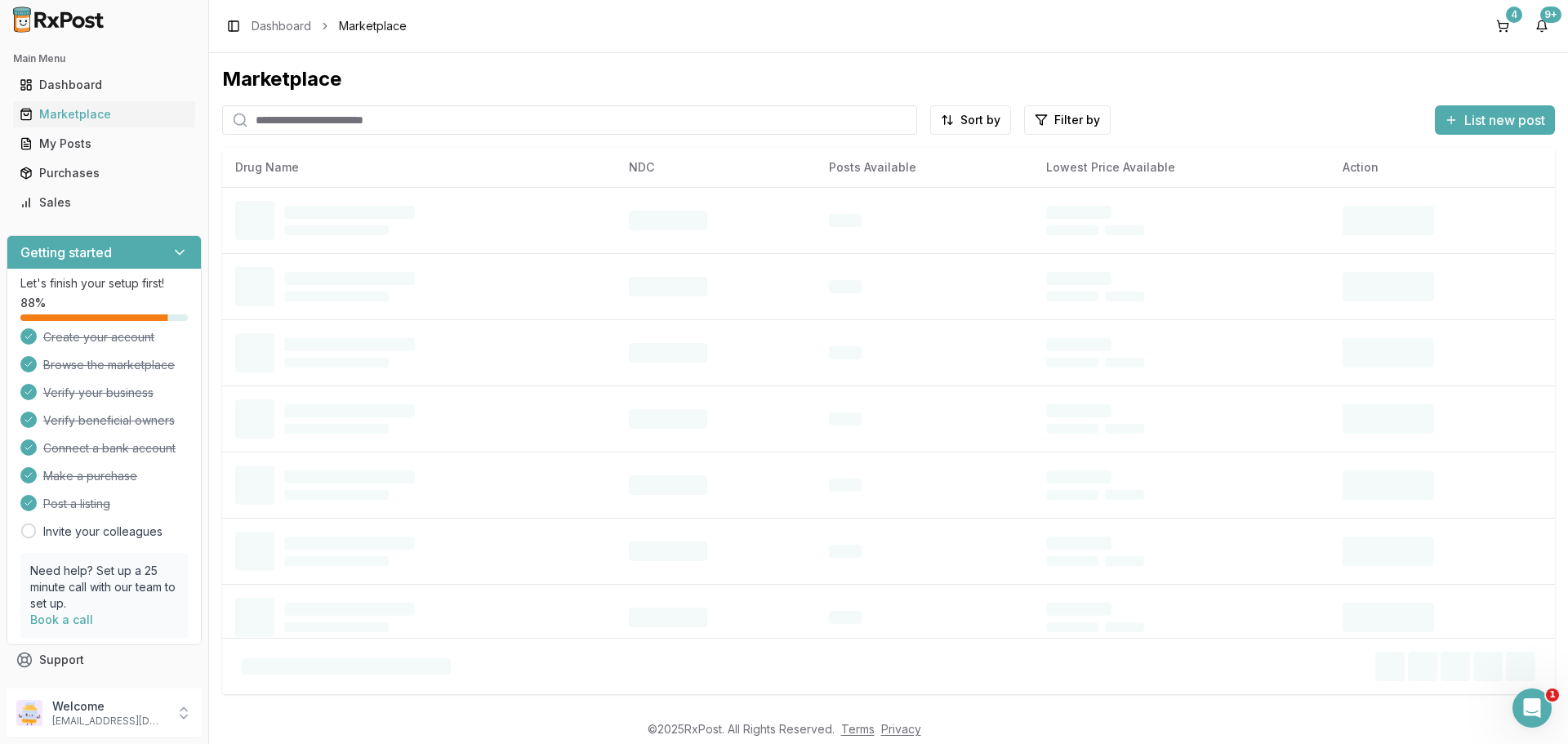
click at [340, 121] on input "search" at bounding box center [570, 120] width 695 height 29
paste input "**********"
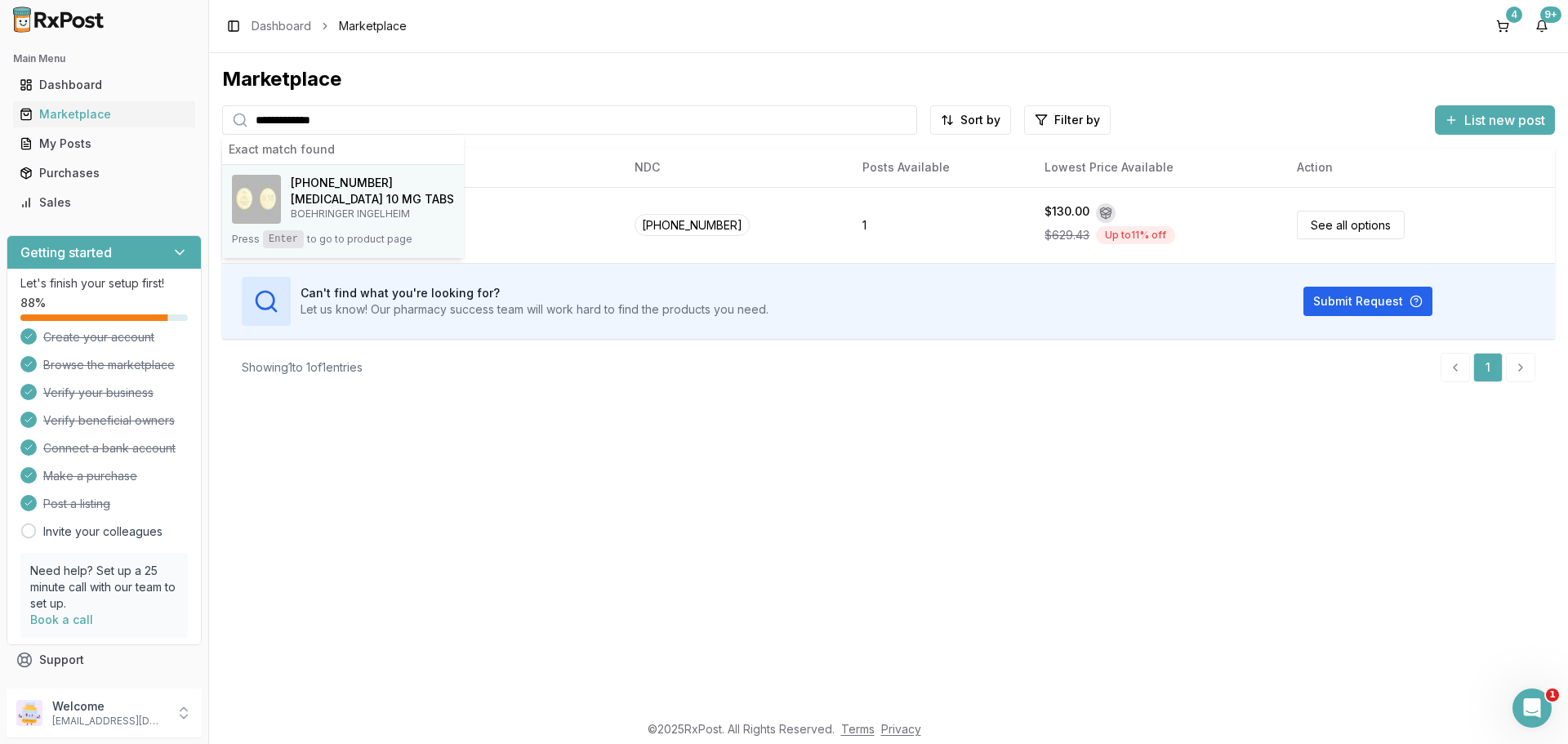
type input "**********"
click at [318, 195] on h4 "[MEDICAL_DATA] 10 MG TABS" at bounding box center [372, 200] width 163 height 16
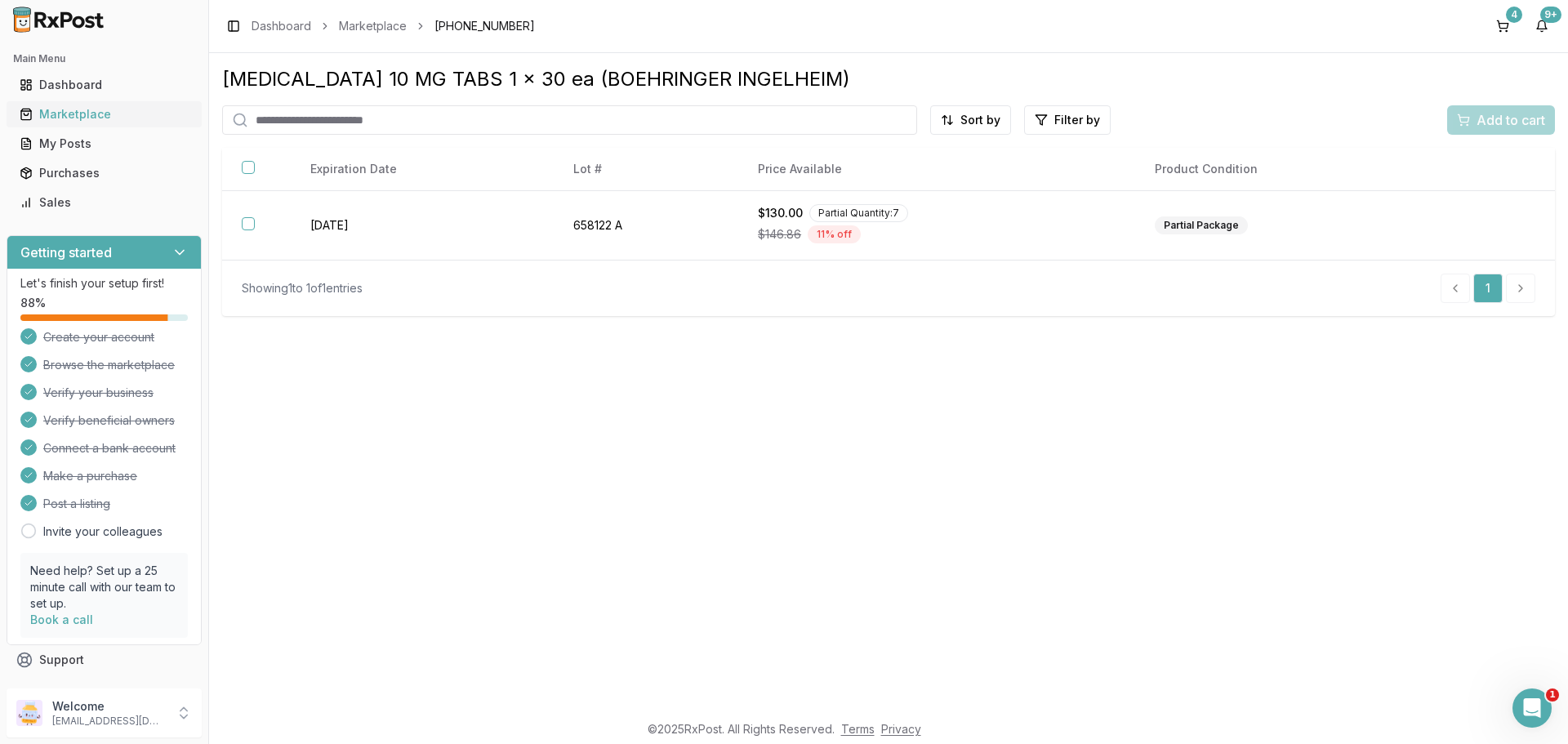
click at [72, 113] on div "Marketplace" at bounding box center [103, 114] width 169 height 16
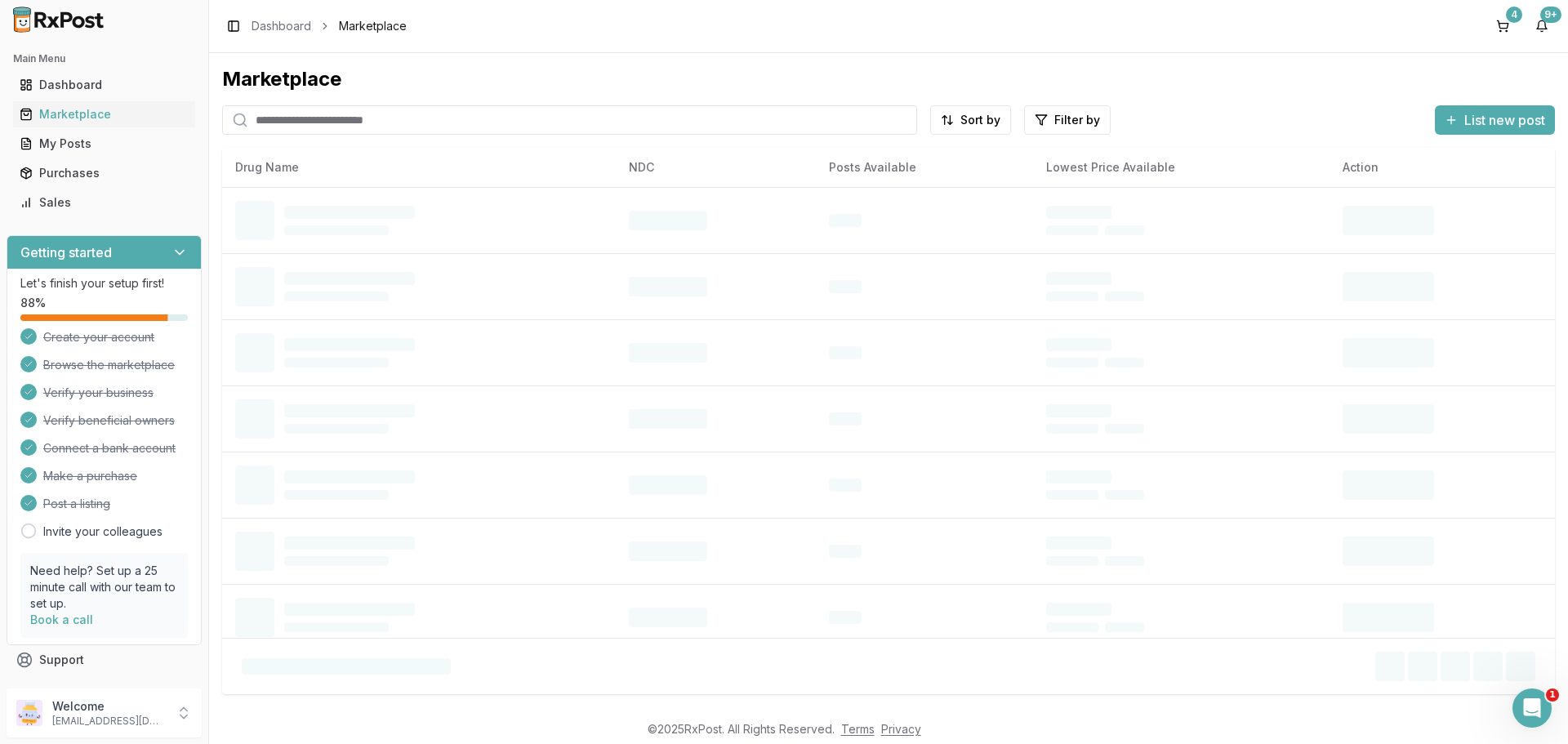
click at [383, 115] on input "search" at bounding box center [570, 120] width 695 height 29
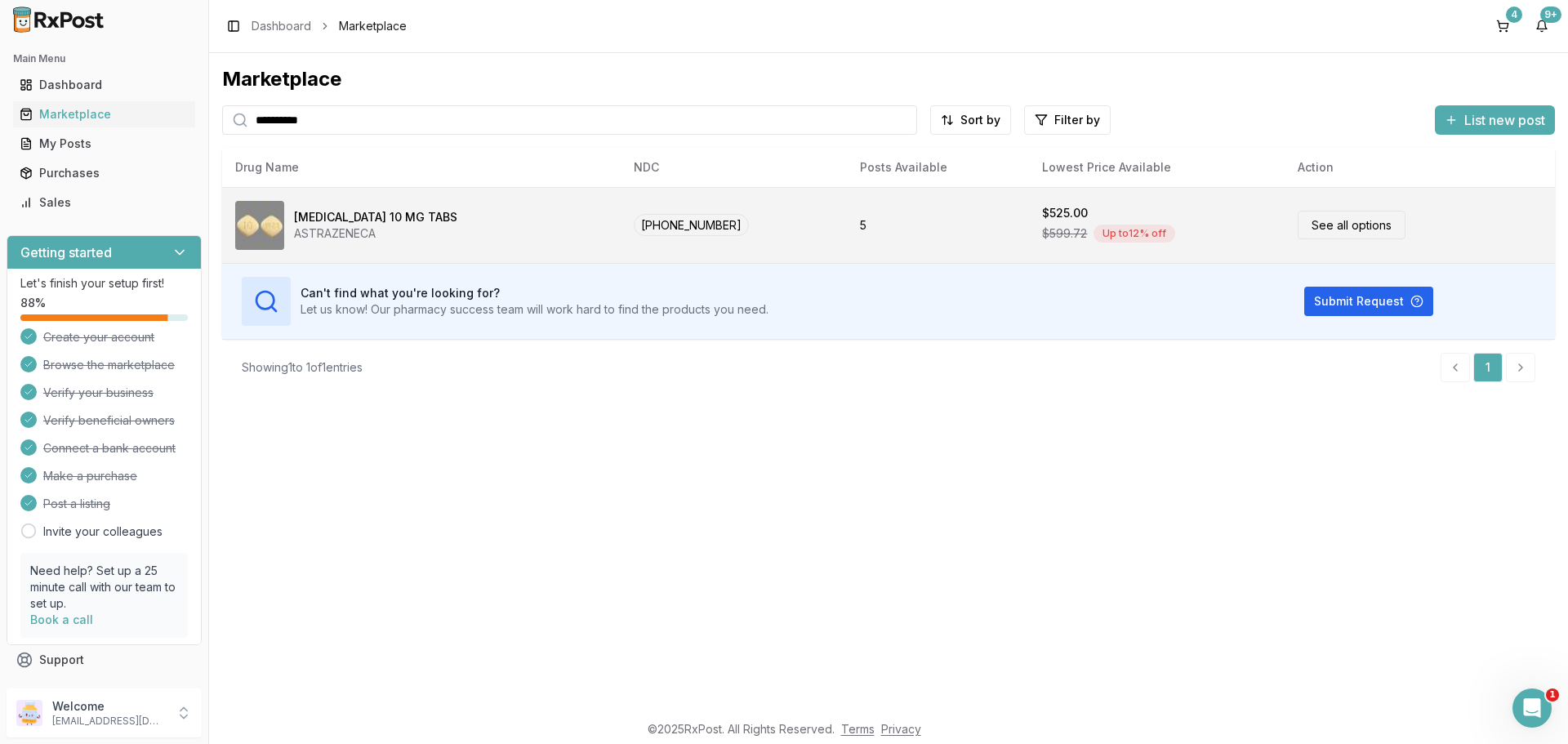
type input "**********"
click at [360, 211] on div "[MEDICAL_DATA] 10 MG TABS" at bounding box center [375, 217] width 163 height 16
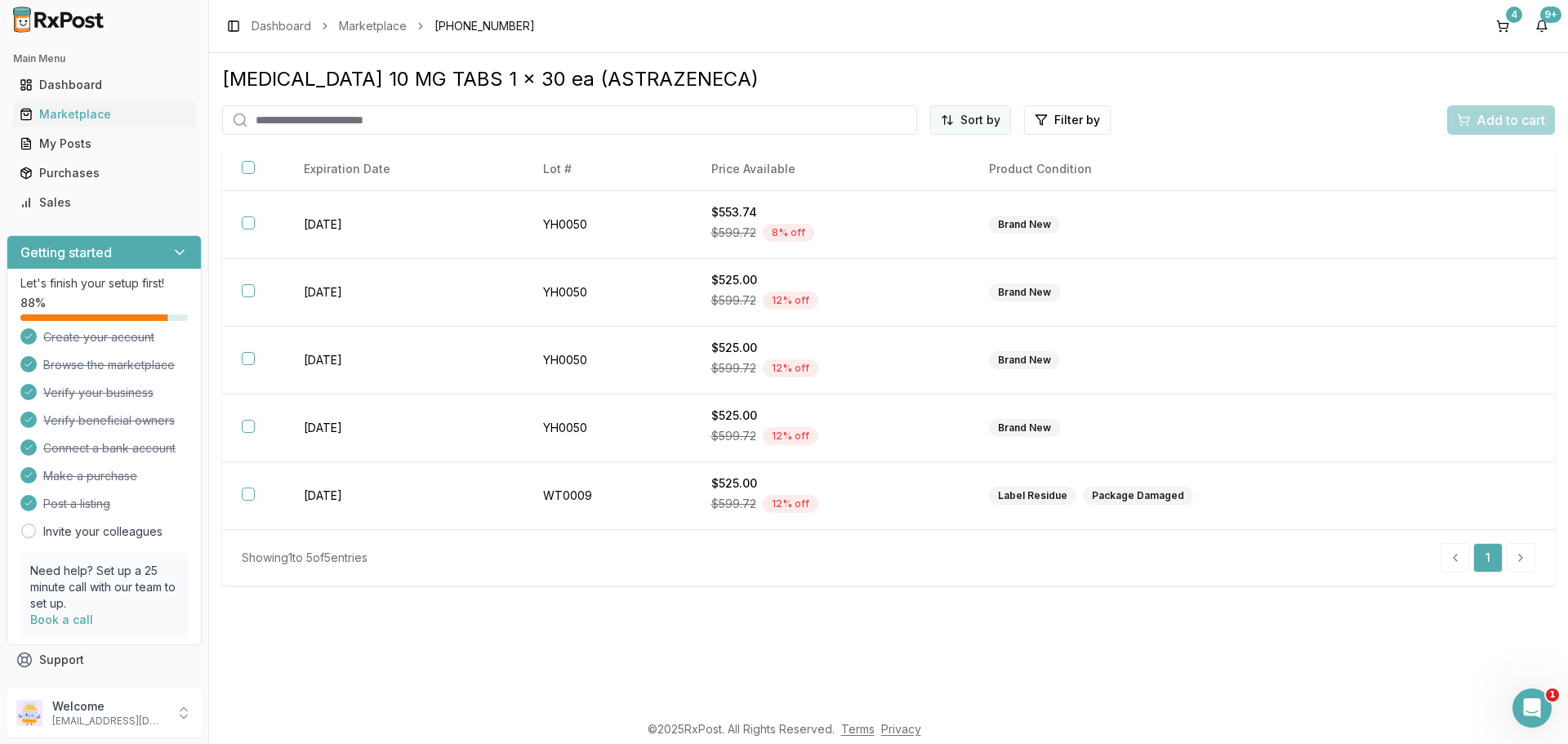
click at [983, 113] on html "Main Menu Dashboard Marketplace My Posts Purchases Sales Getting started Let's …" at bounding box center [784, 372] width 1568 height 744
click at [925, 180] on div "Price (Low to High)" at bounding box center [931, 181] width 155 height 26
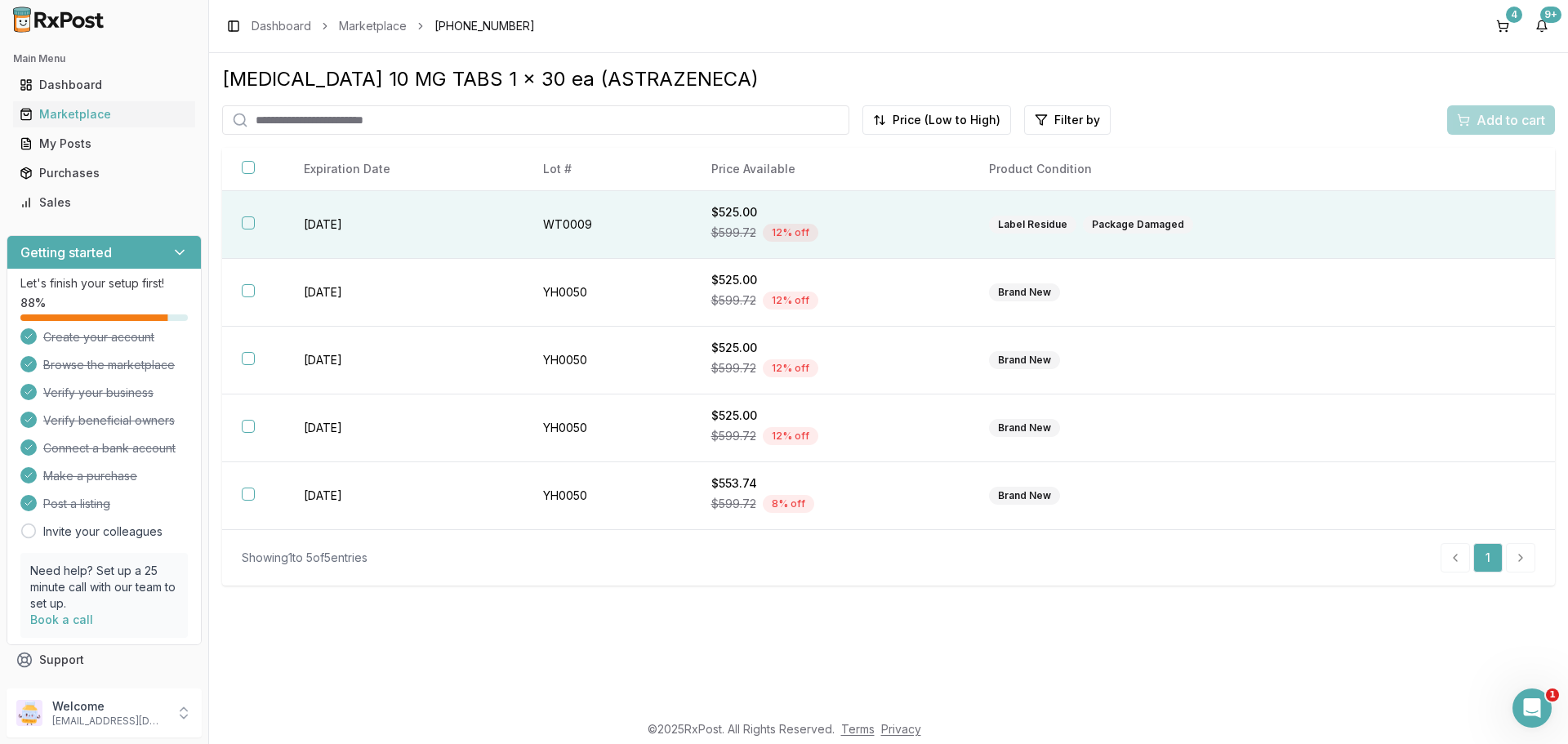
click at [250, 222] on button "button" at bounding box center [248, 222] width 13 height 13
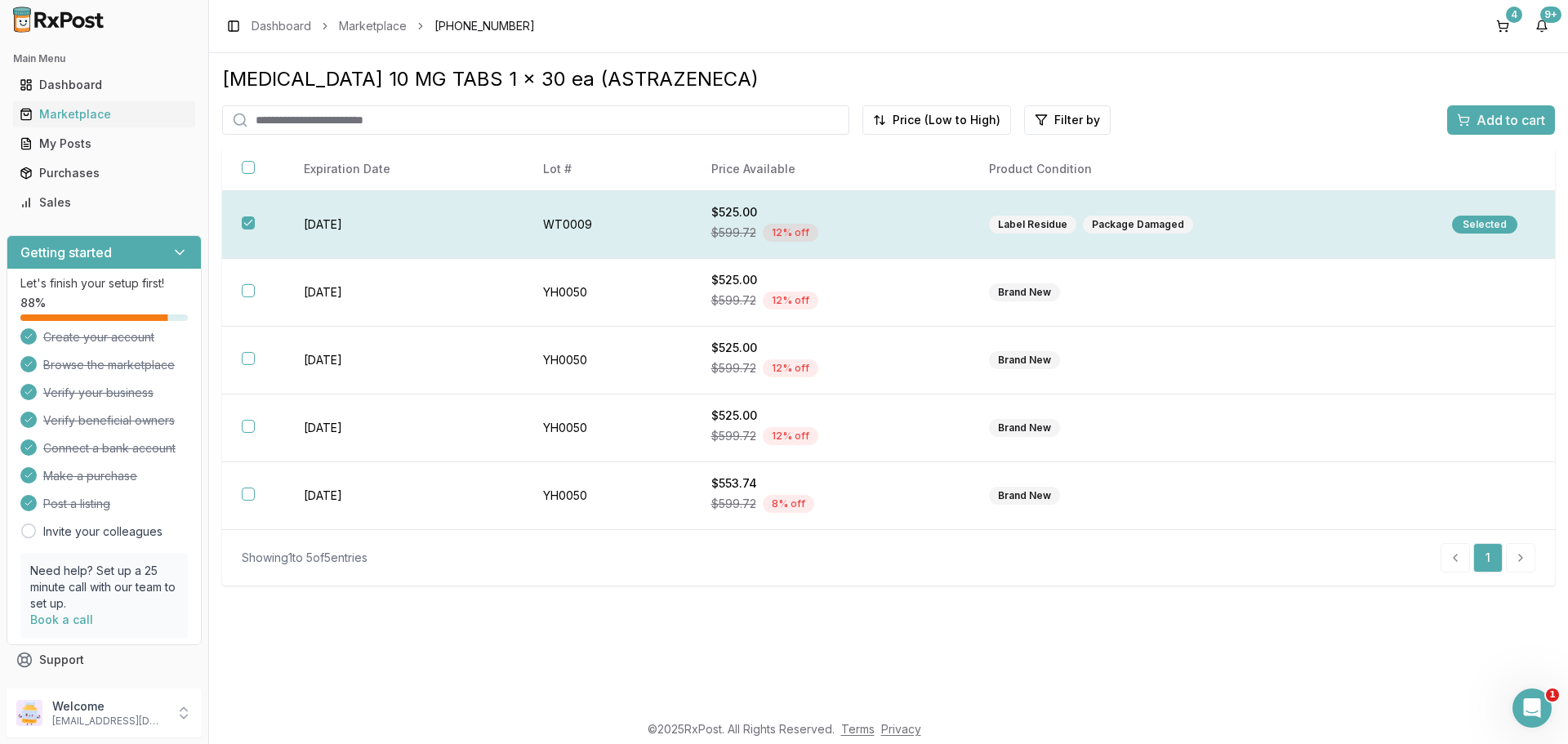
click at [248, 222] on button "button" at bounding box center [248, 222] width 13 height 13
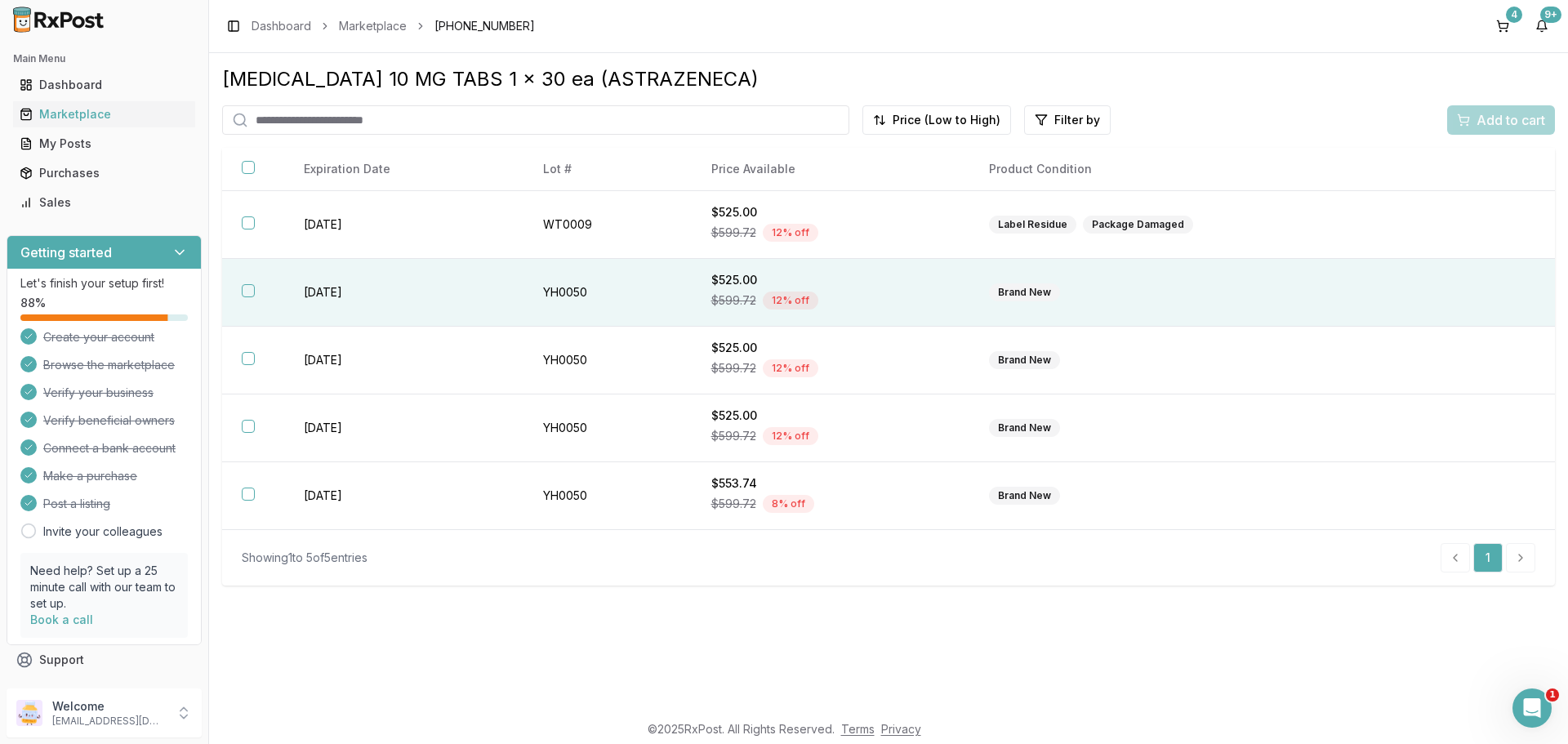
click at [254, 293] on button "button" at bounding box center [248, 291] width 13 height 13
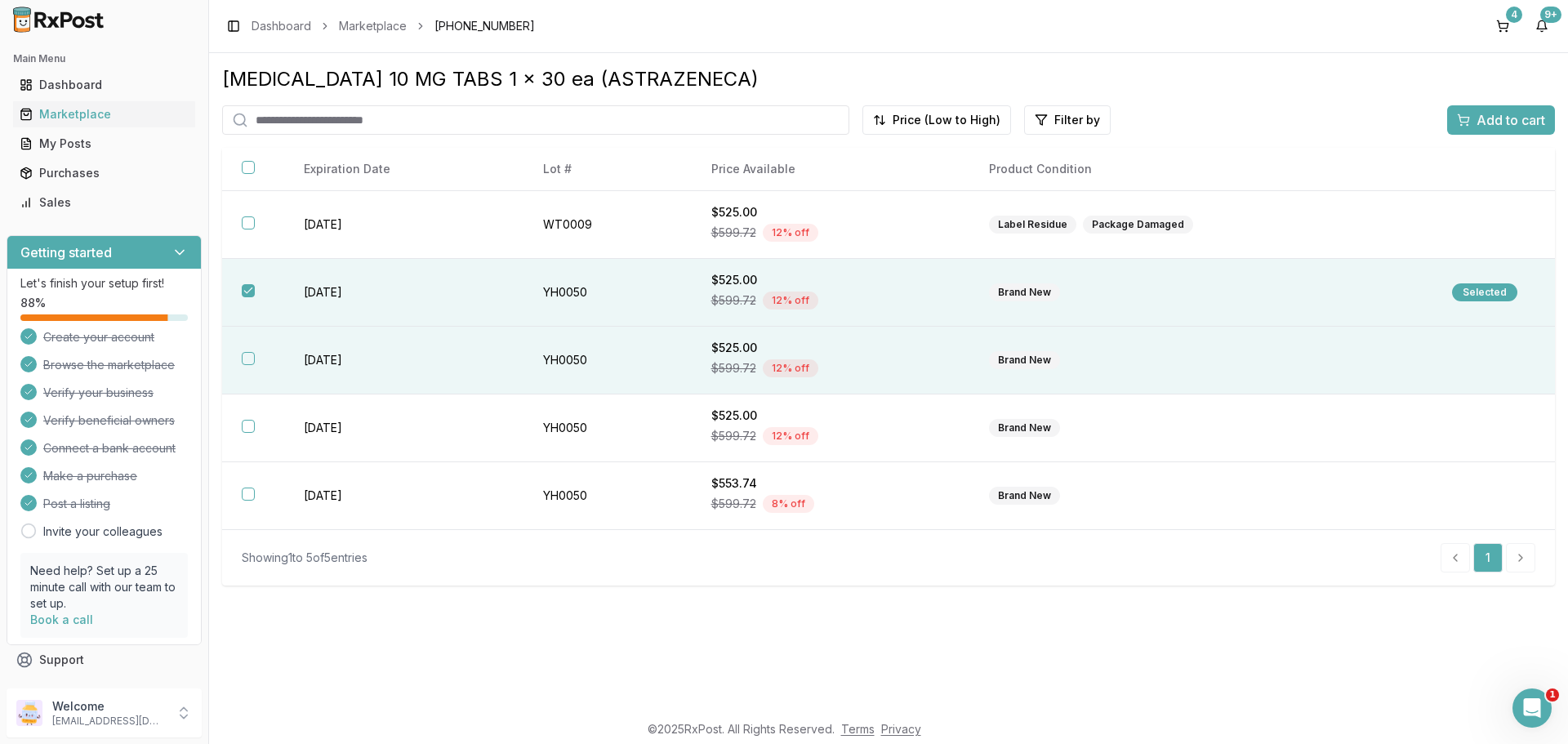
click at [253, 350] on th at bounding box center [254, 360] width 62 height 67
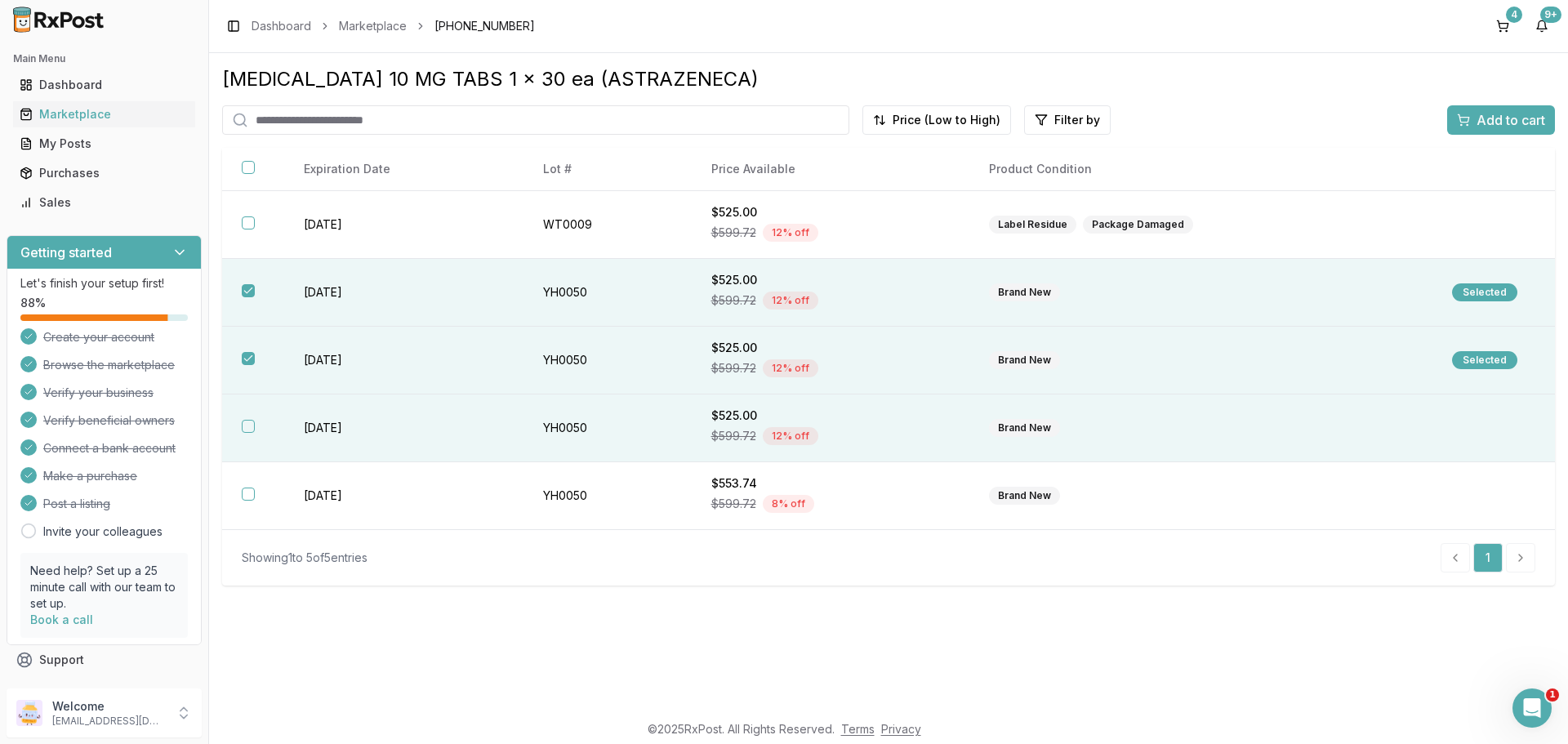
click at [246, 428] on button "button" at bounding box center [248, 426] width 13 height 13
click at [1516, 121] on span "Add to cart" at bounding box center [1511, 119] width 68 height 19
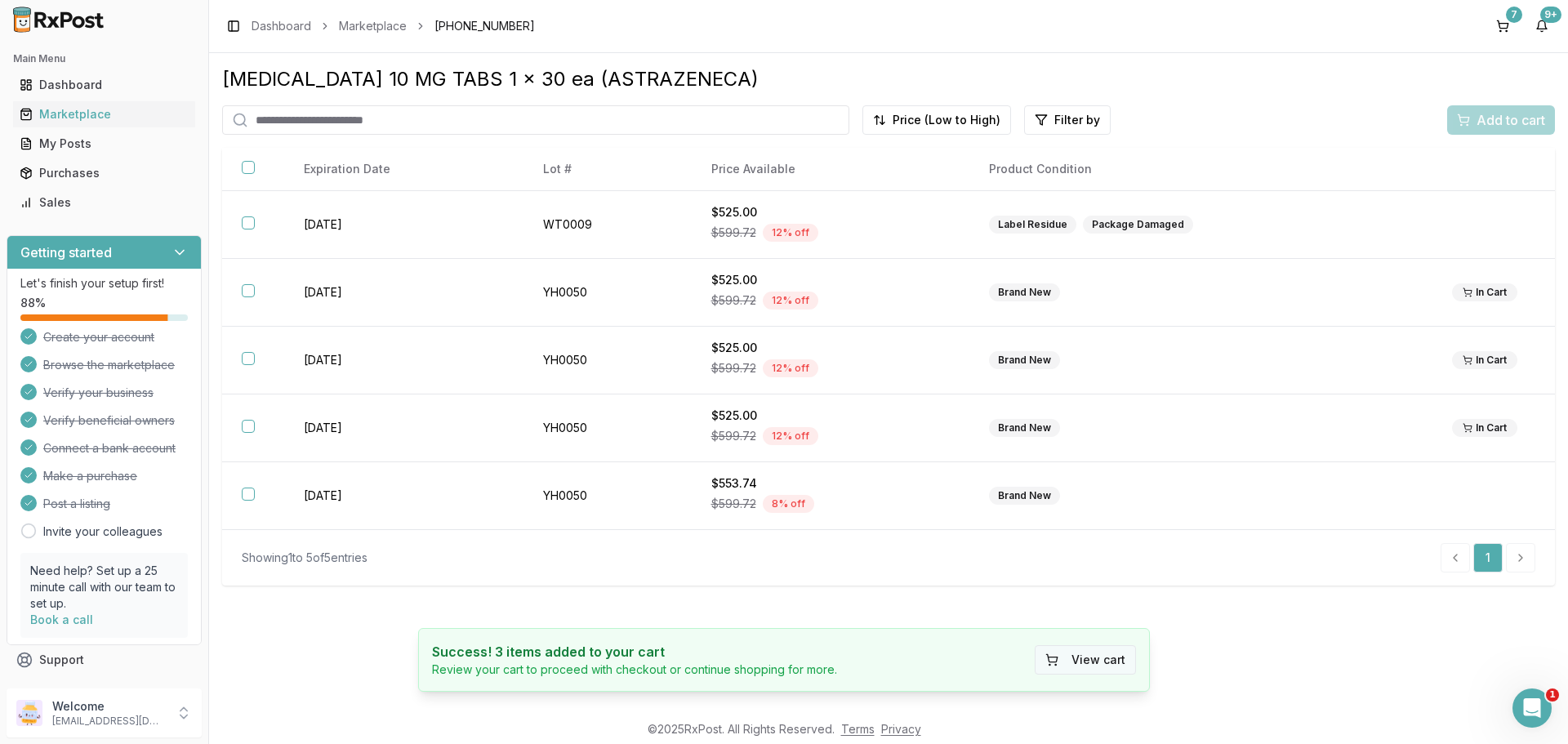
click at [1079, 667] on button "View cart" at bounding box center [1085, 659] width 101 height 29
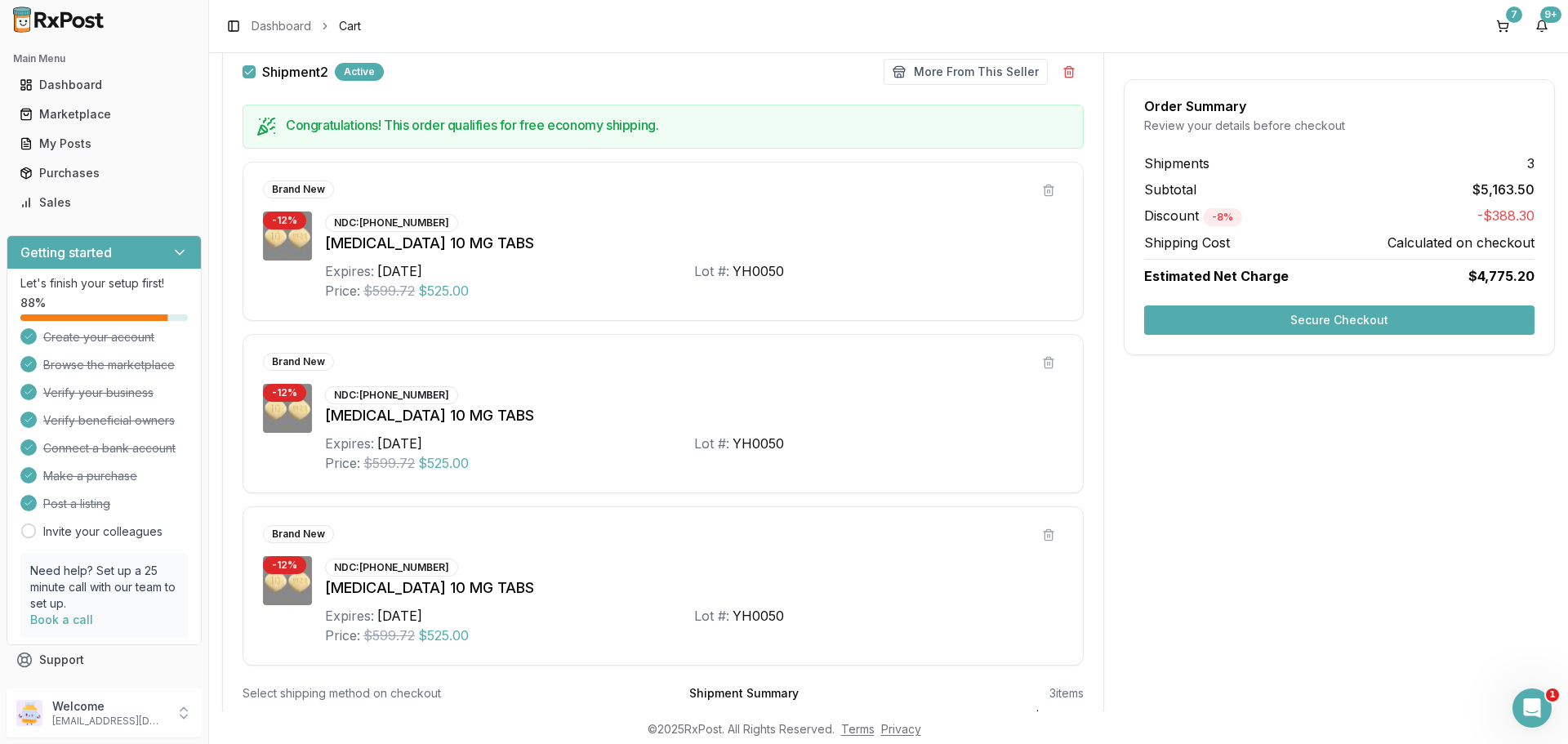
scroll to position [810, 0]
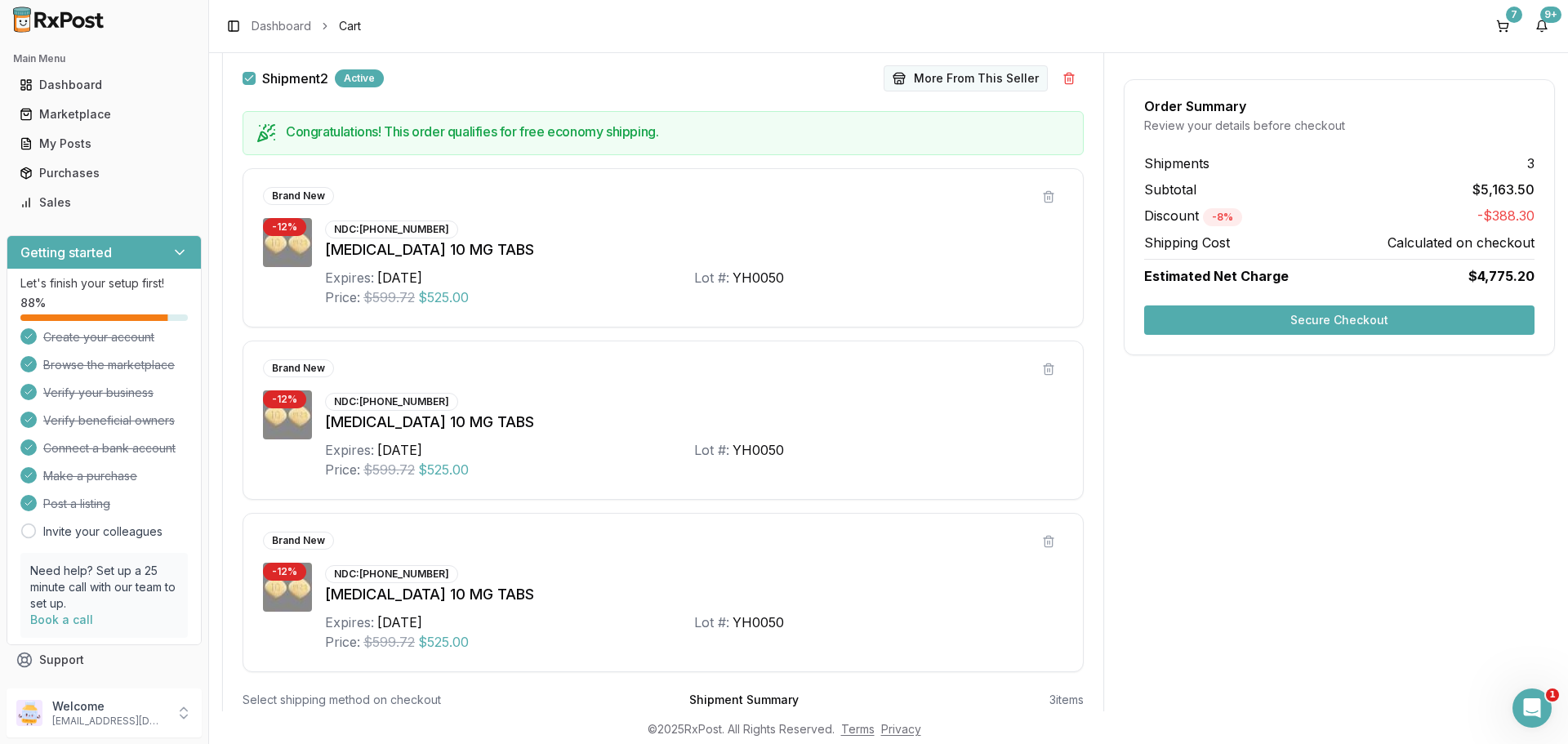
click at [941, 78] on button "More From This Seller" at bounding box center [966, 78] width 164 height 26
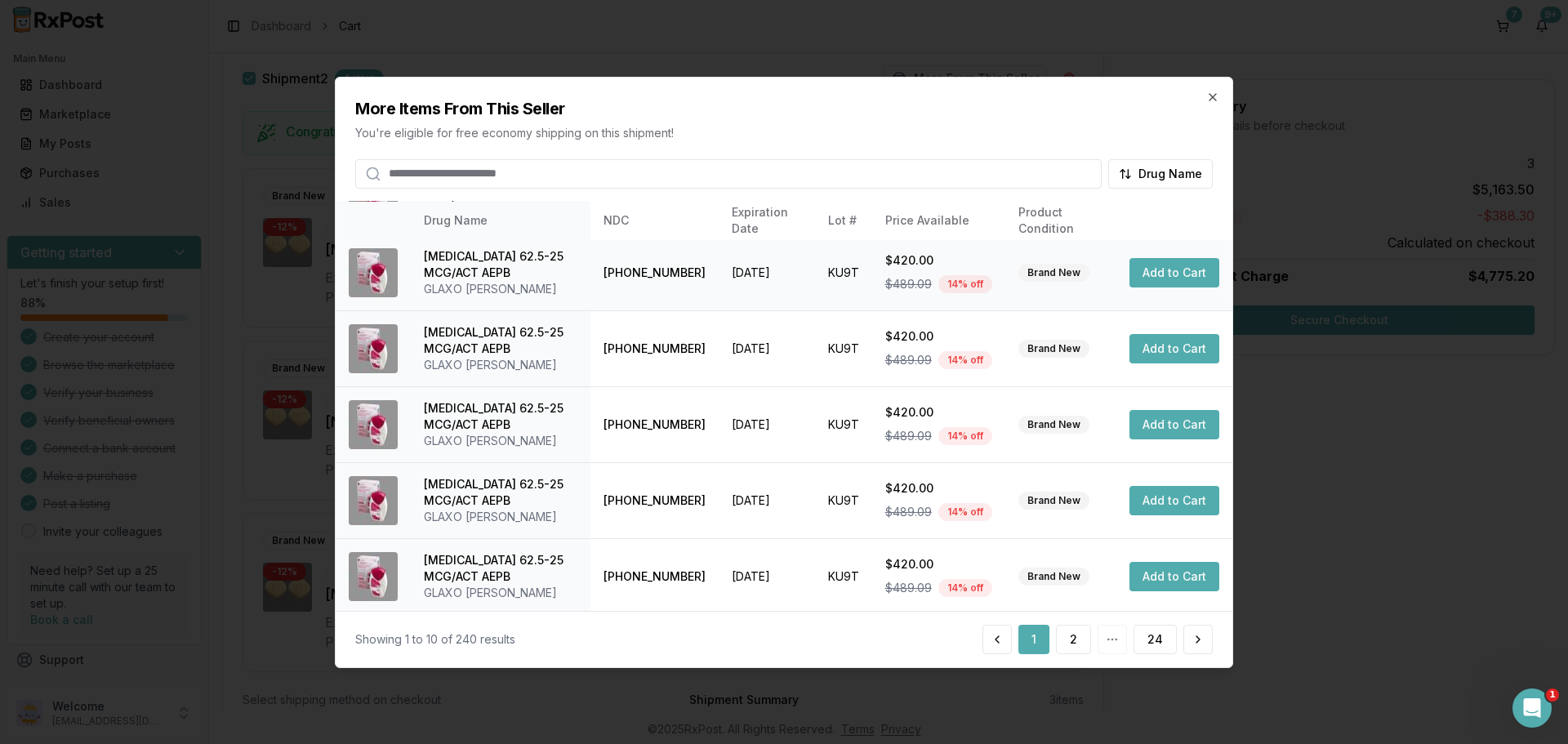
scroll to position [388, 0]
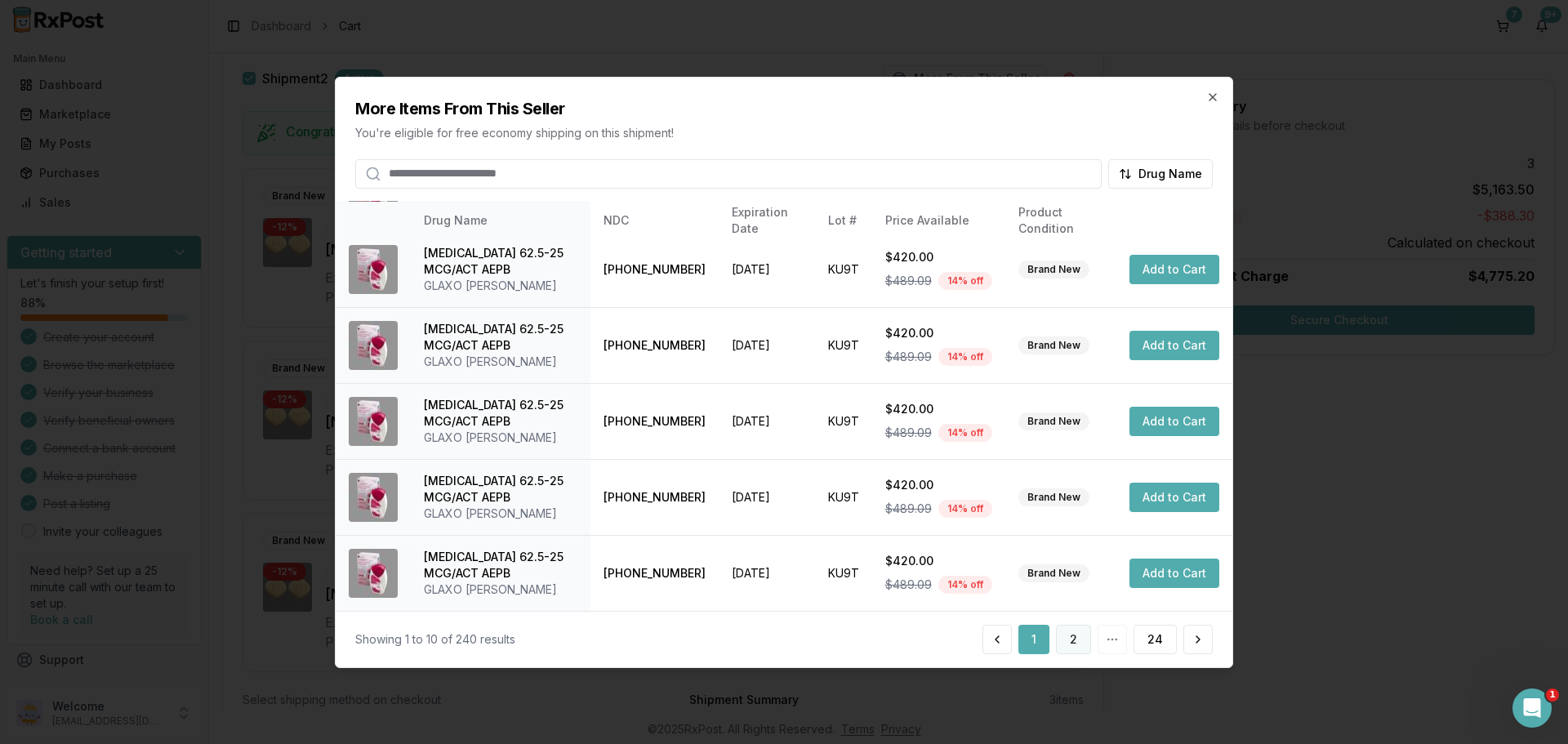
click at [1079, 636] on button "2" at bounding box center [1074, 639] width 36 height 29
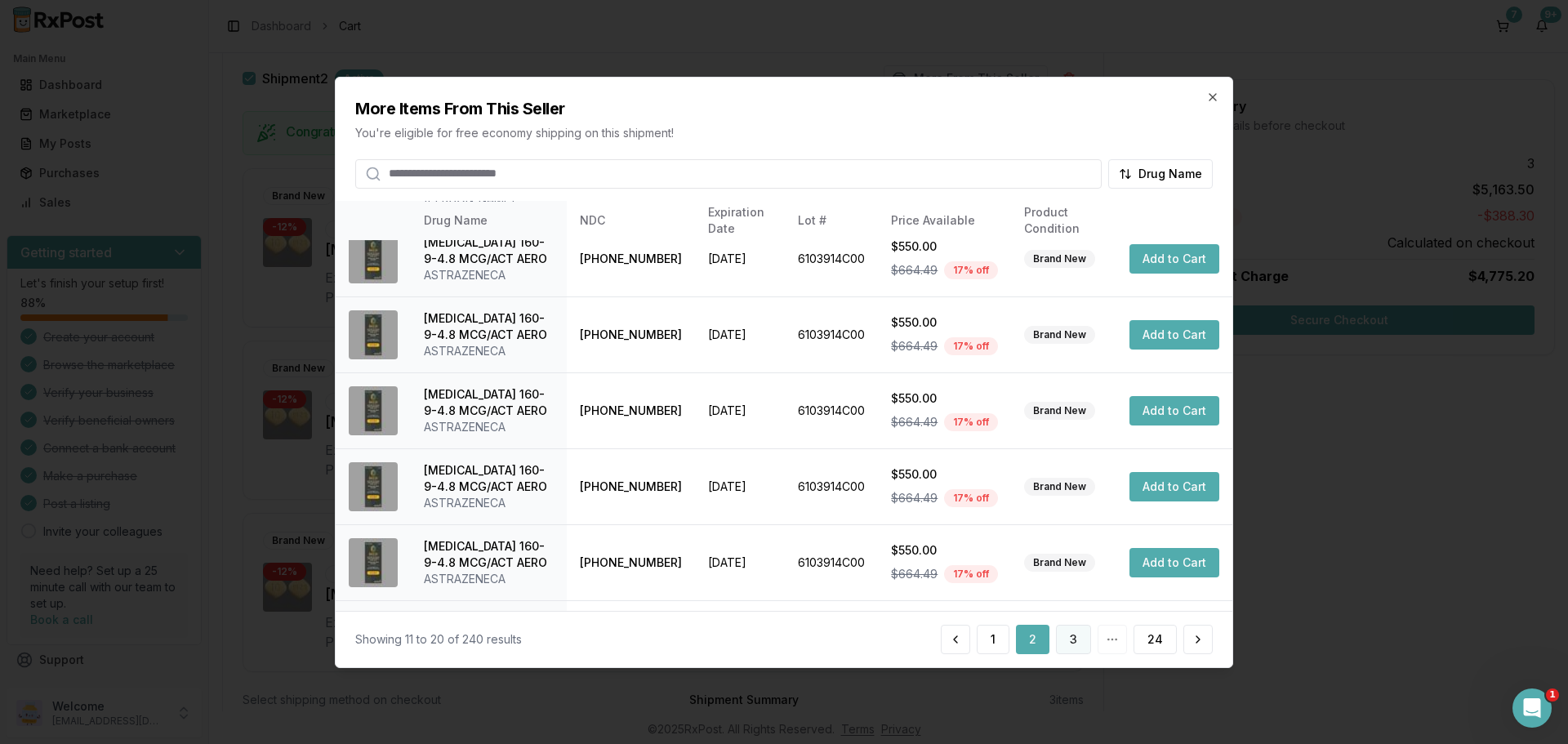
click at [1073, 644] on button "3" at bounding box center [1074, 639] width 36 height 29
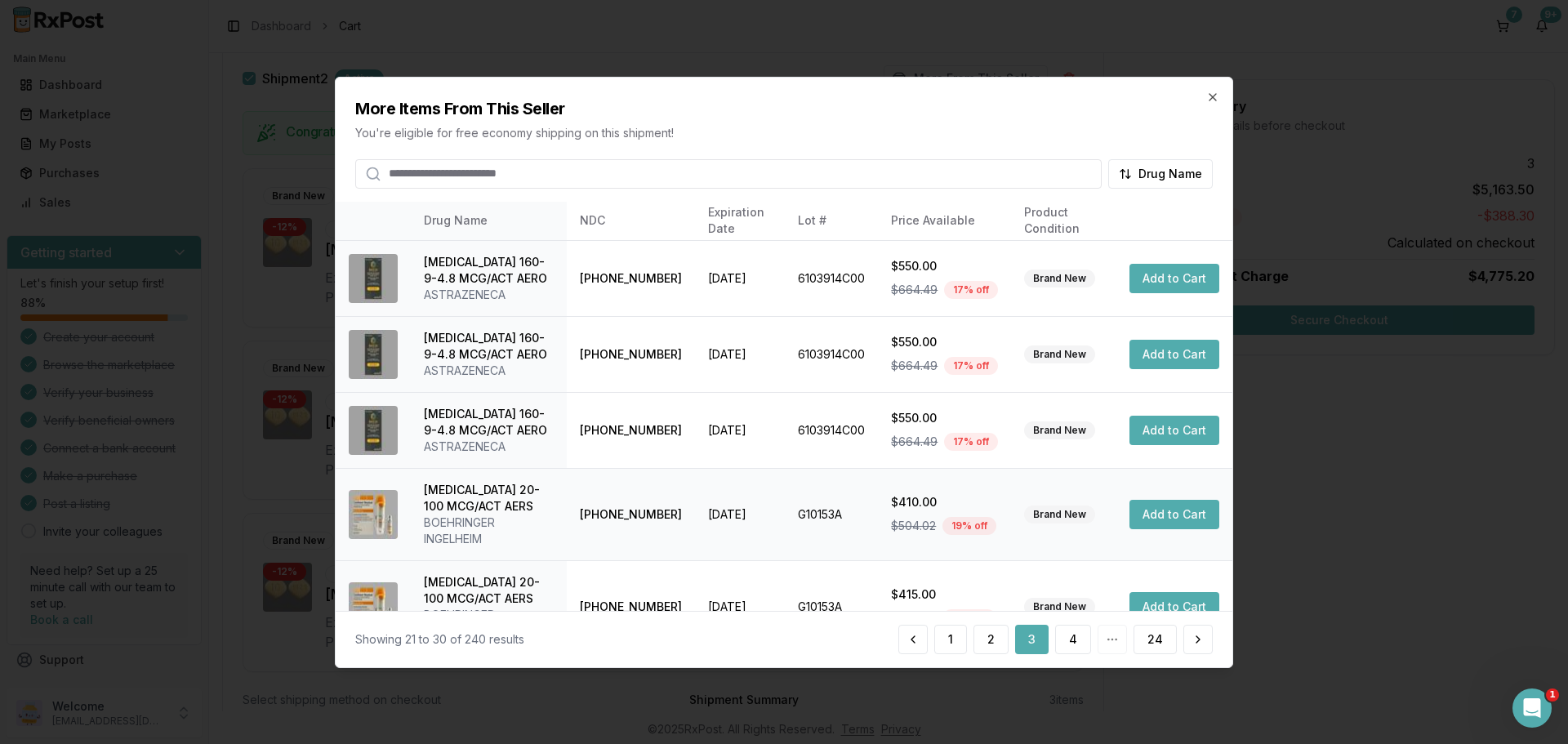
click at [1180, 525] on button "Add to Cart" at bounding box center [1174, 514] width 89 height 29
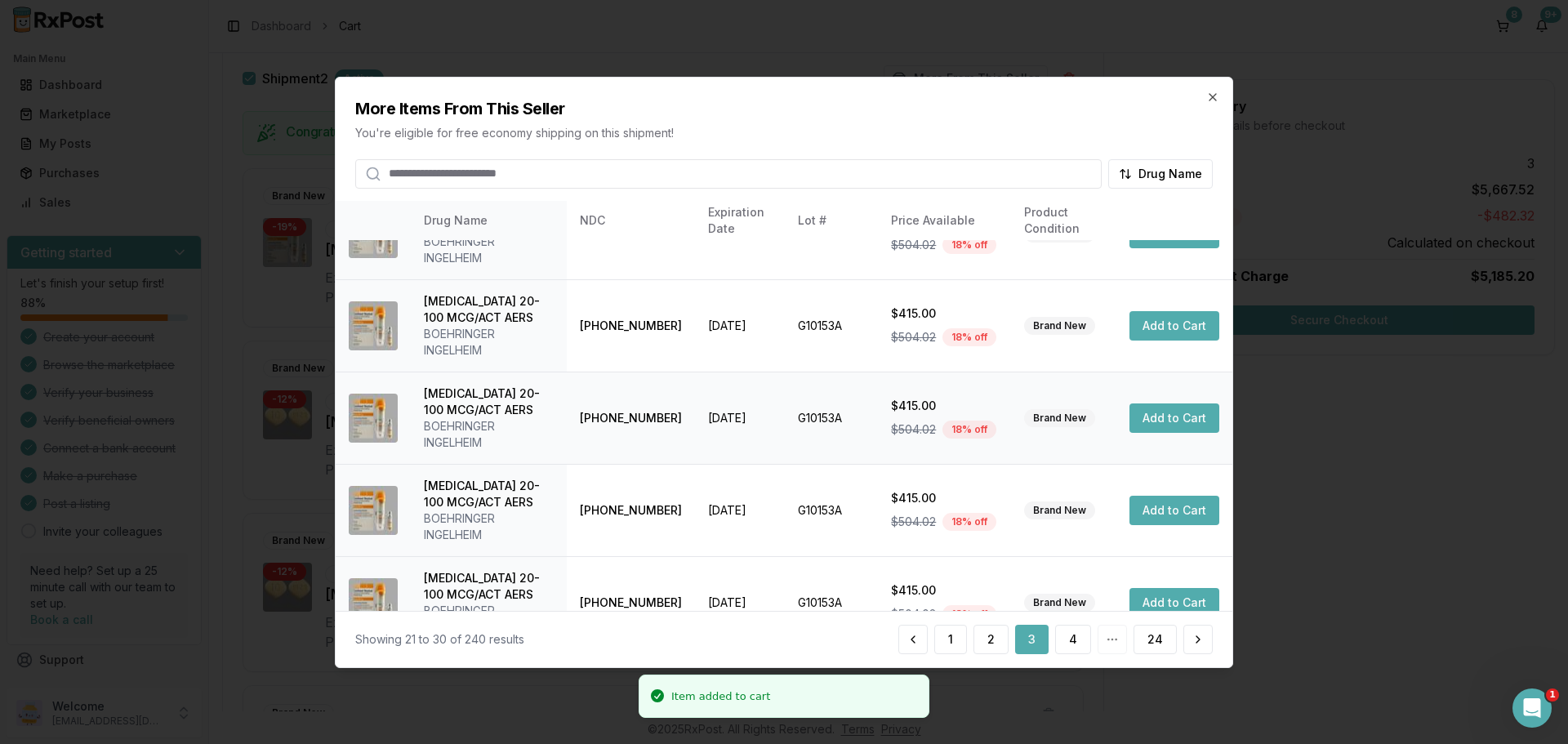
scroll to position [503, 0]
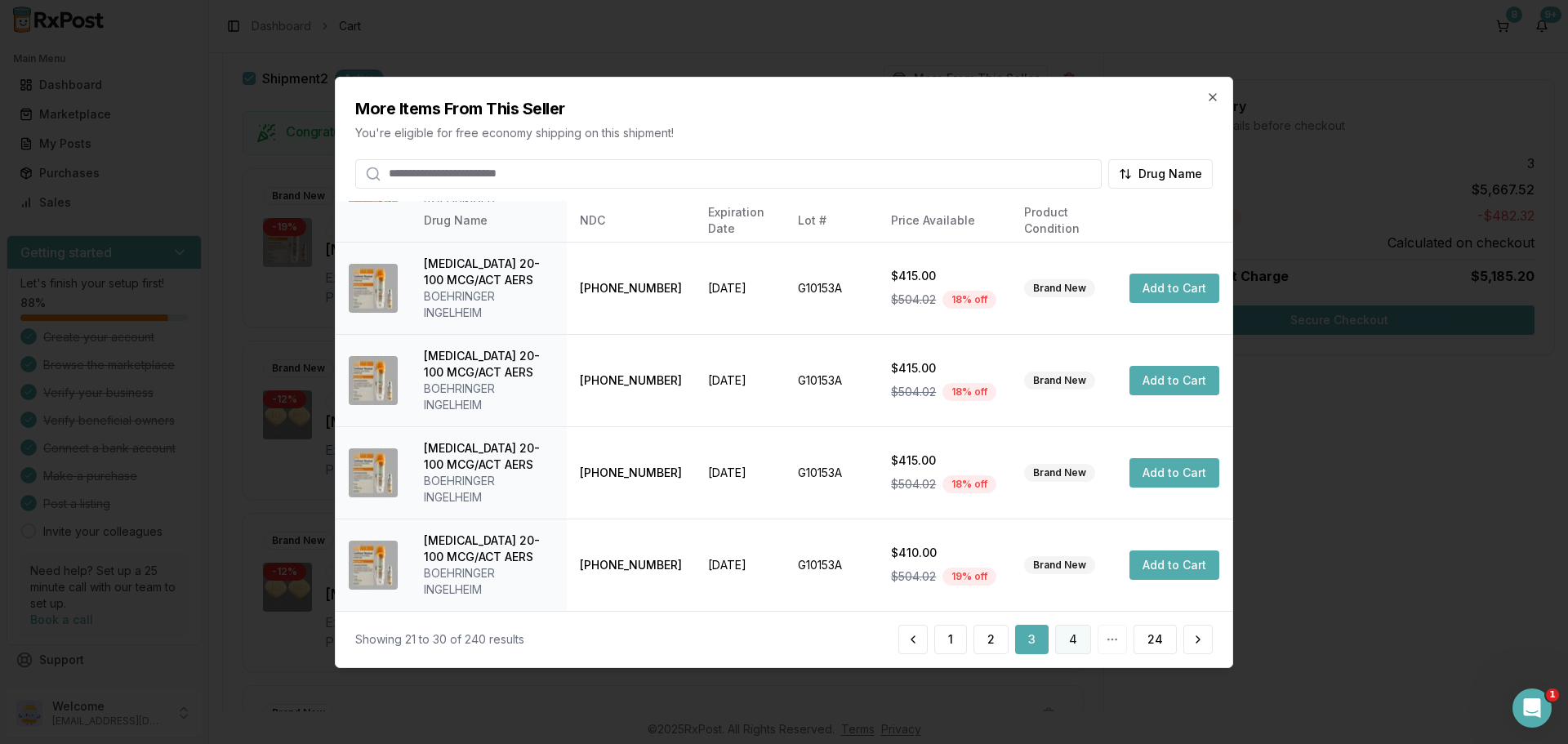
click at [1068, 647] on button "4" at bounding box center [1073, 639] width 36 height 29
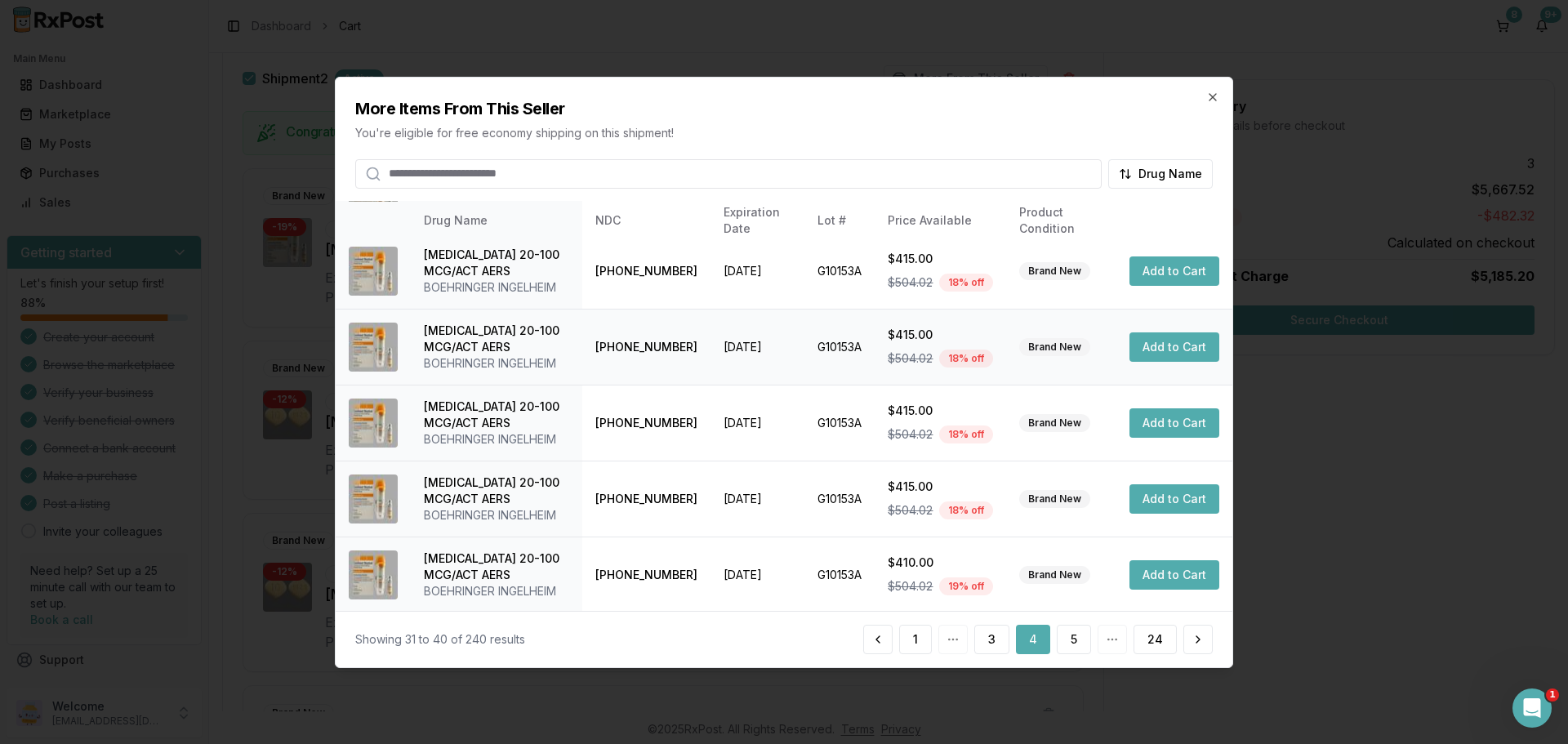
scroll to position [388, 0]
click at [1074, 647] on button "5" at bounding box center [1075, 639] width 35 height 29
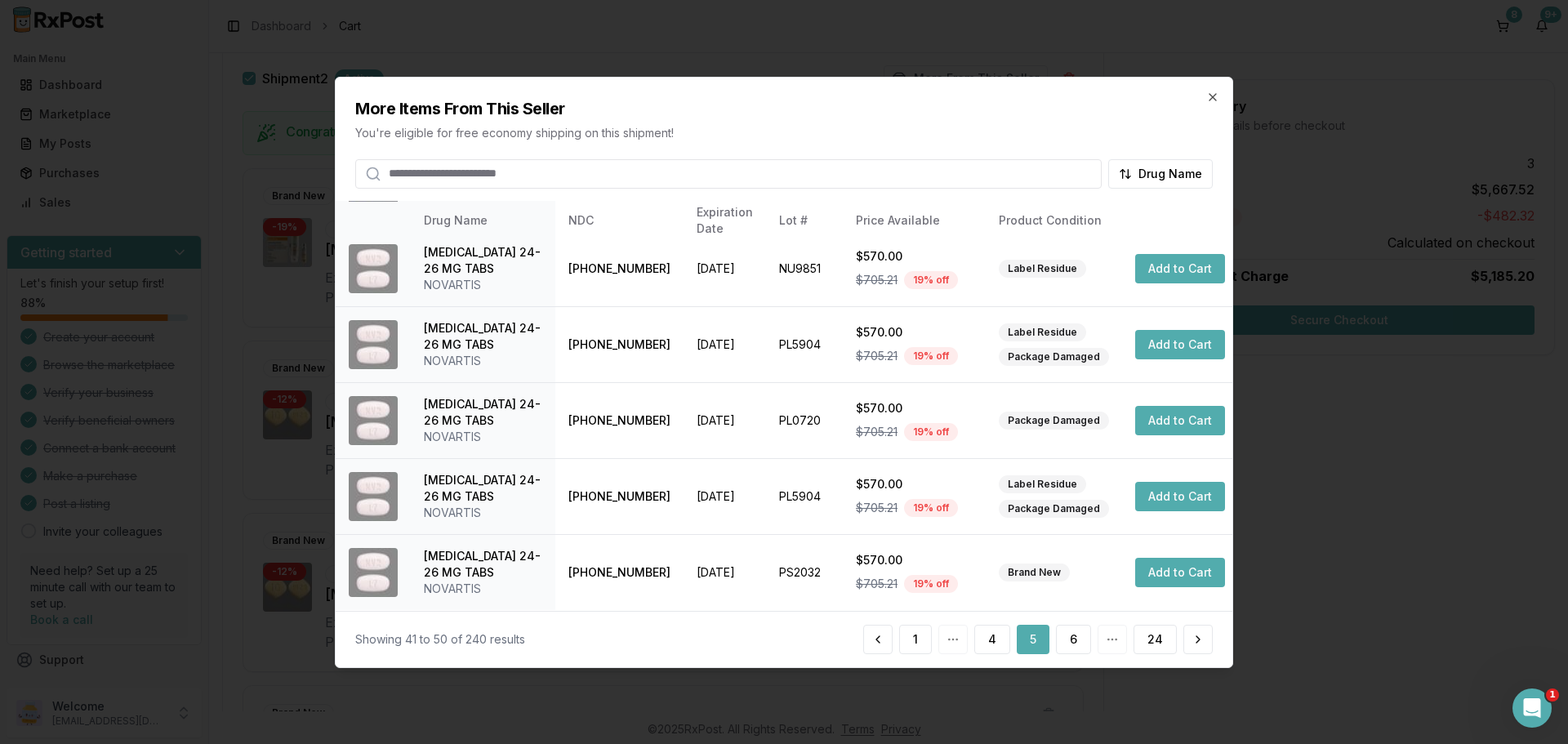
scroll to position [477, 0]
click at [1082, 645] on button "6" at bounding box center [1074, 639] width 36 height 29
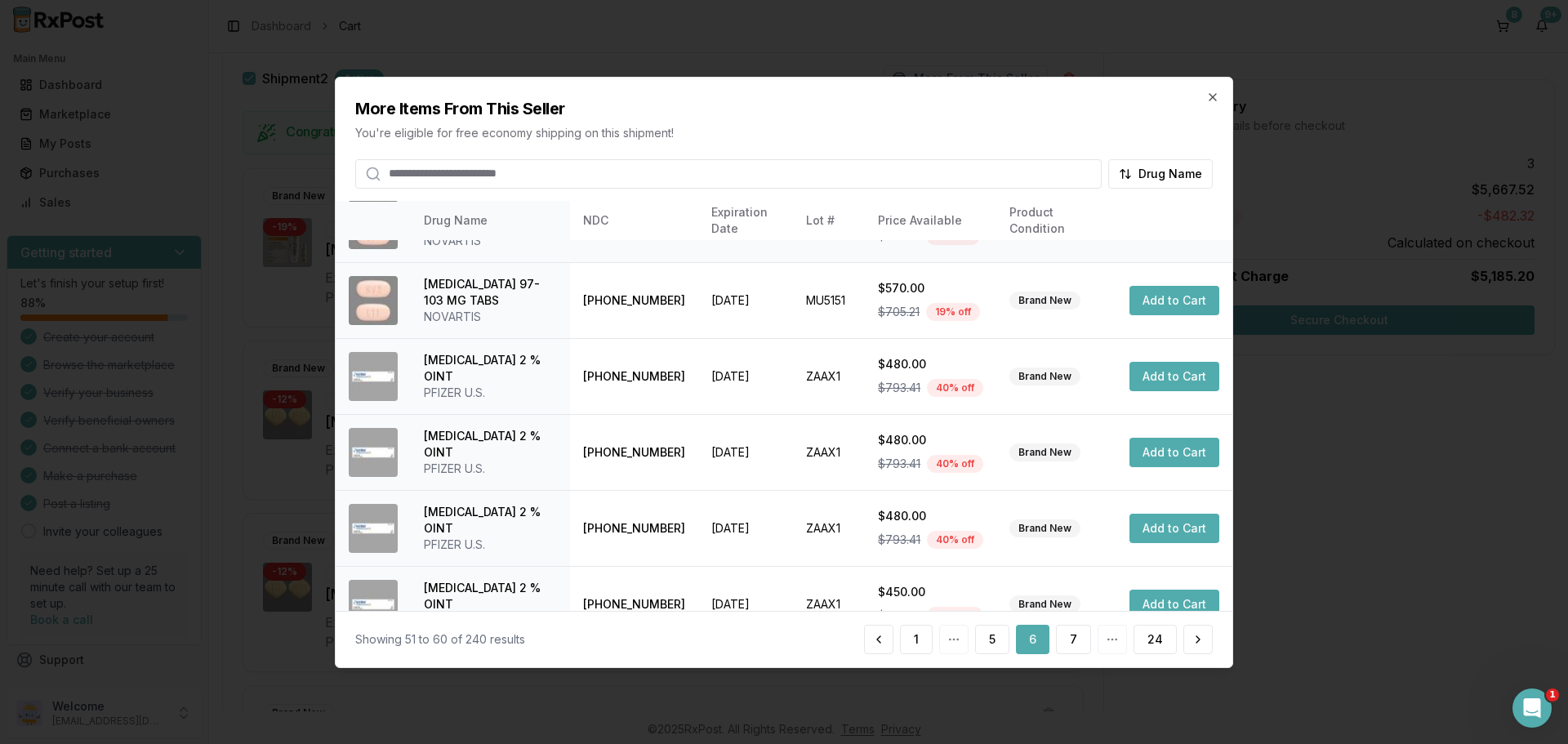
scroll to position [388, 0]
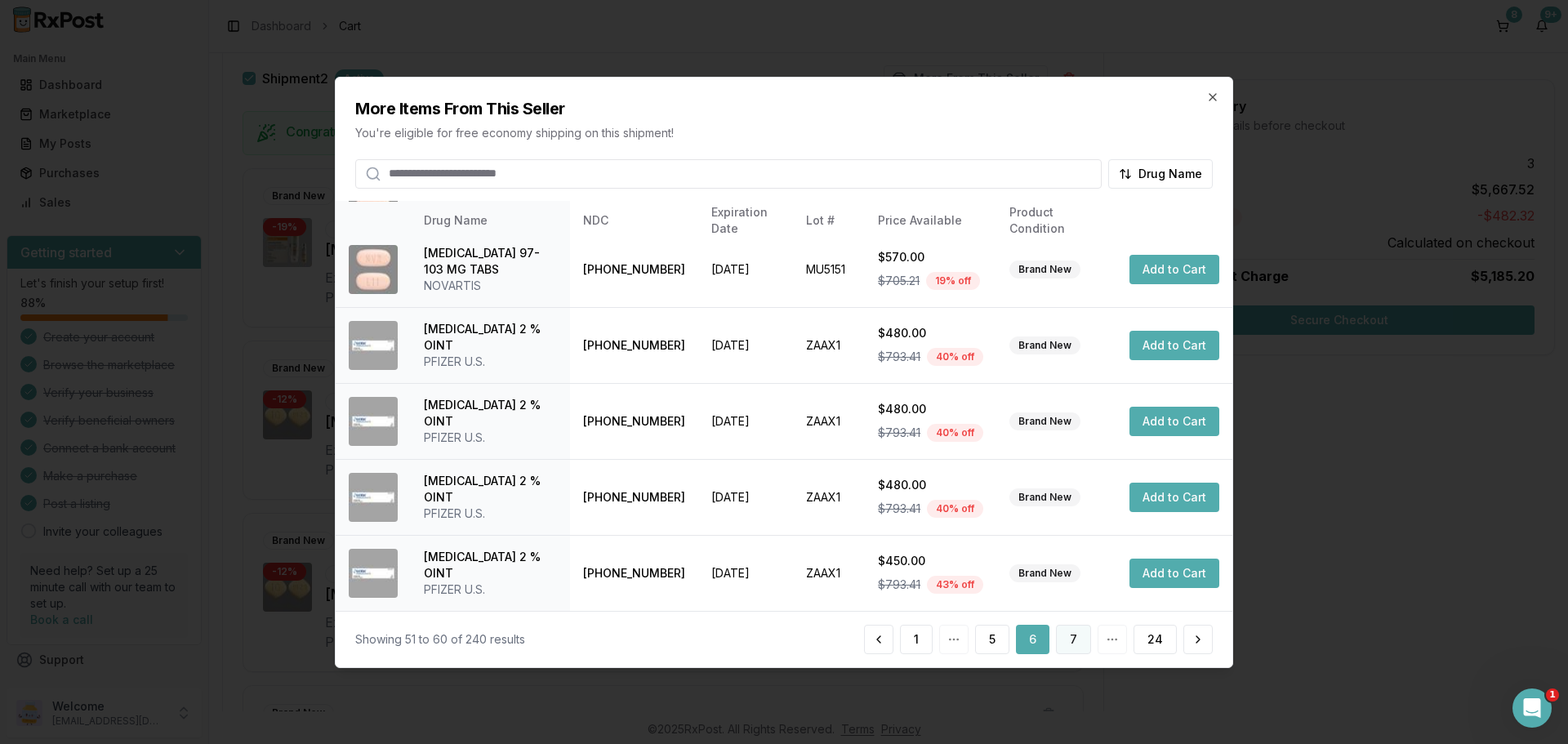
click at [1077, 652] on button "7" at bounding box center [1074, 639] width 36 height 29
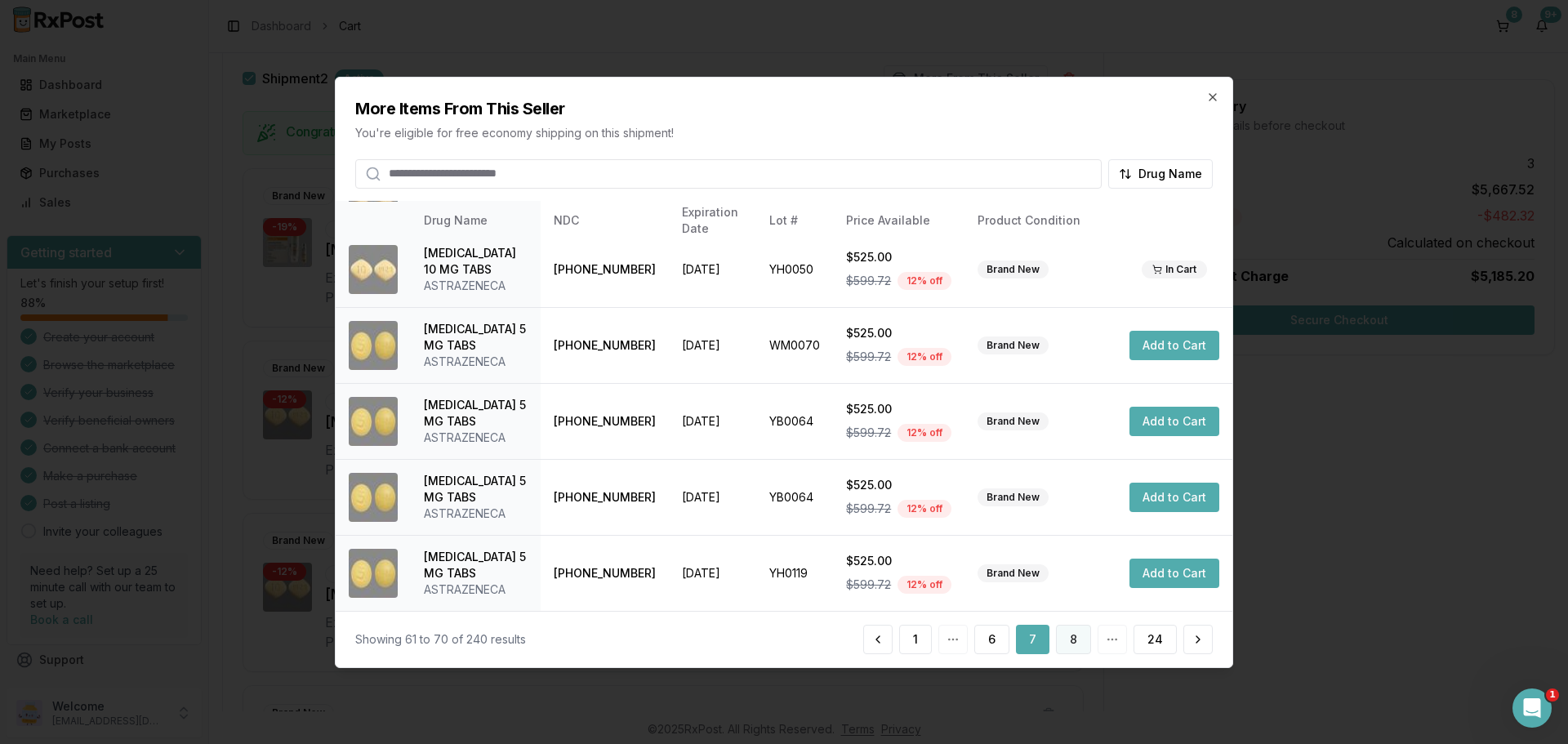
click at [1077, 645] on button "8" at bounding box center [1074, 639] width 36 height 29
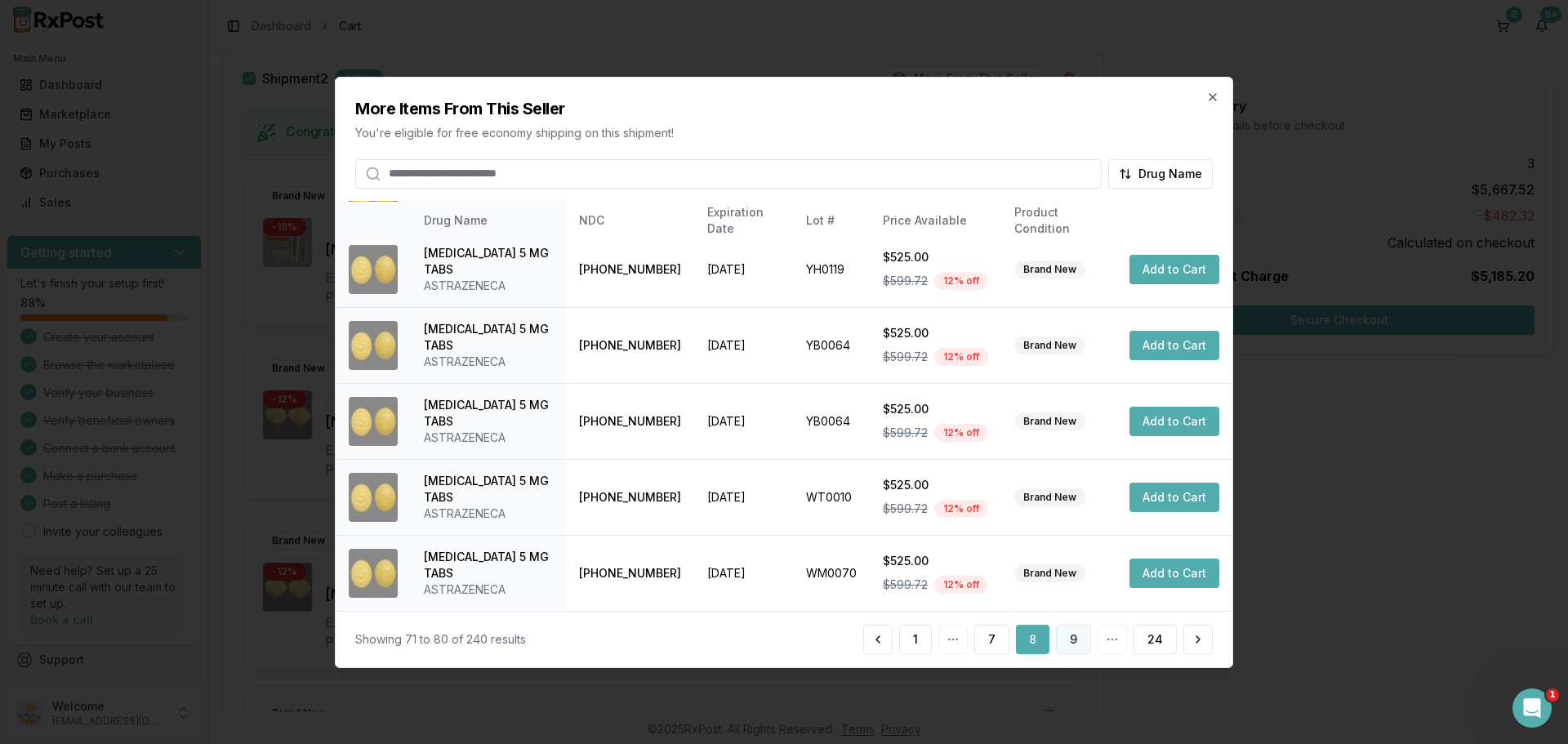
click at [1071, 651] on button "9" at bounding box center [1074, 639] width 36 height 29
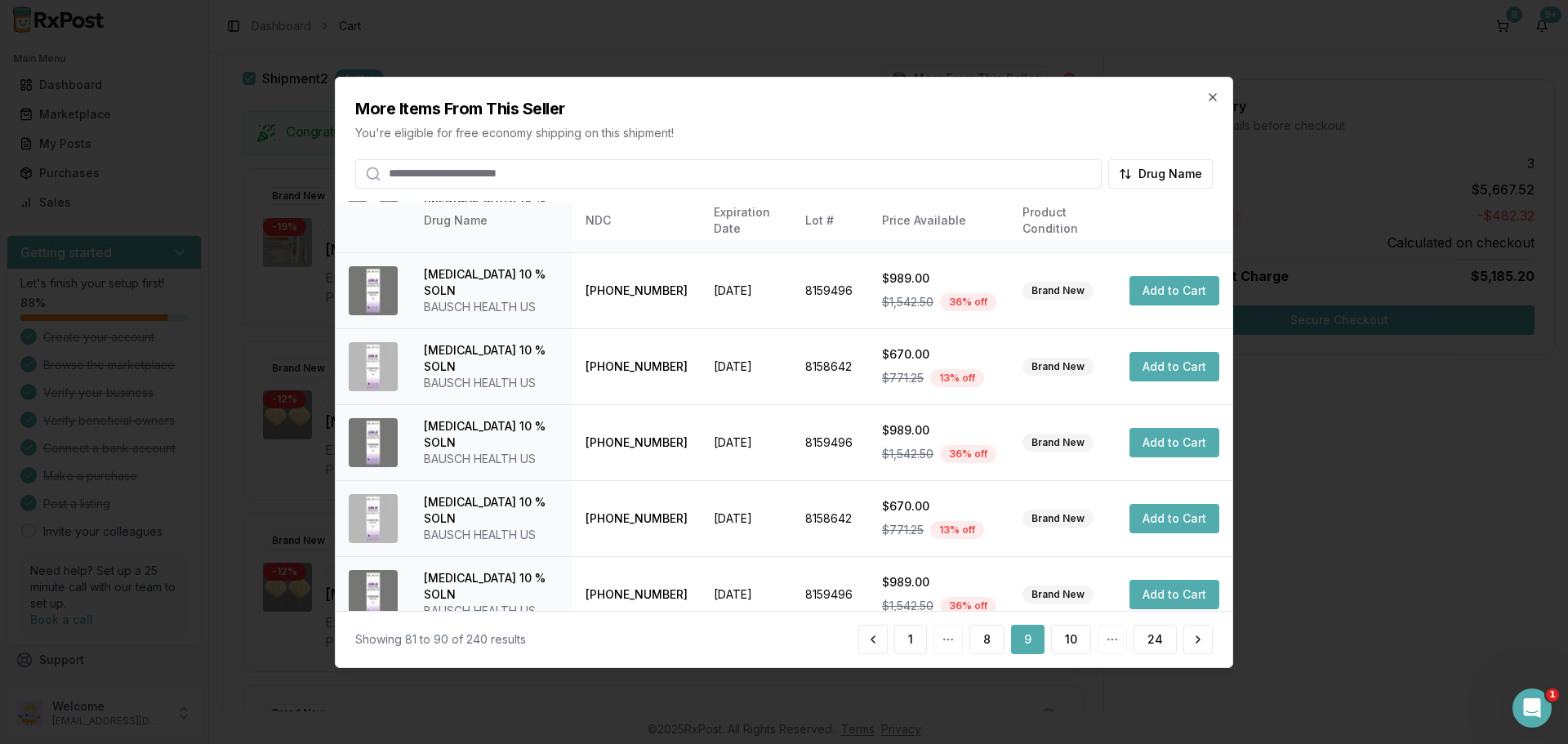
scroll to position [405, 0]
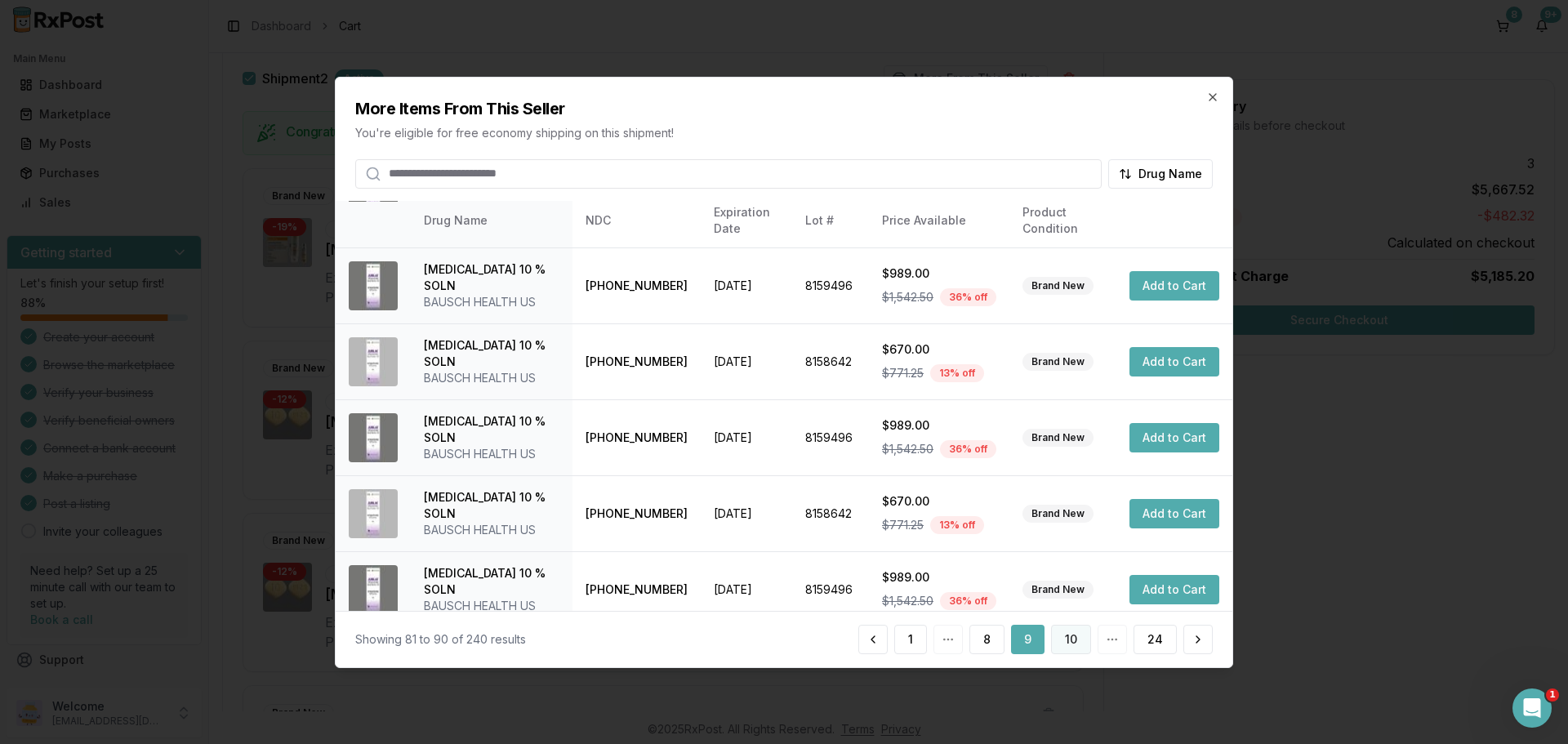
click at [1082, 627] on button "10" at bounding box center [1071, 639] width 40 height 29
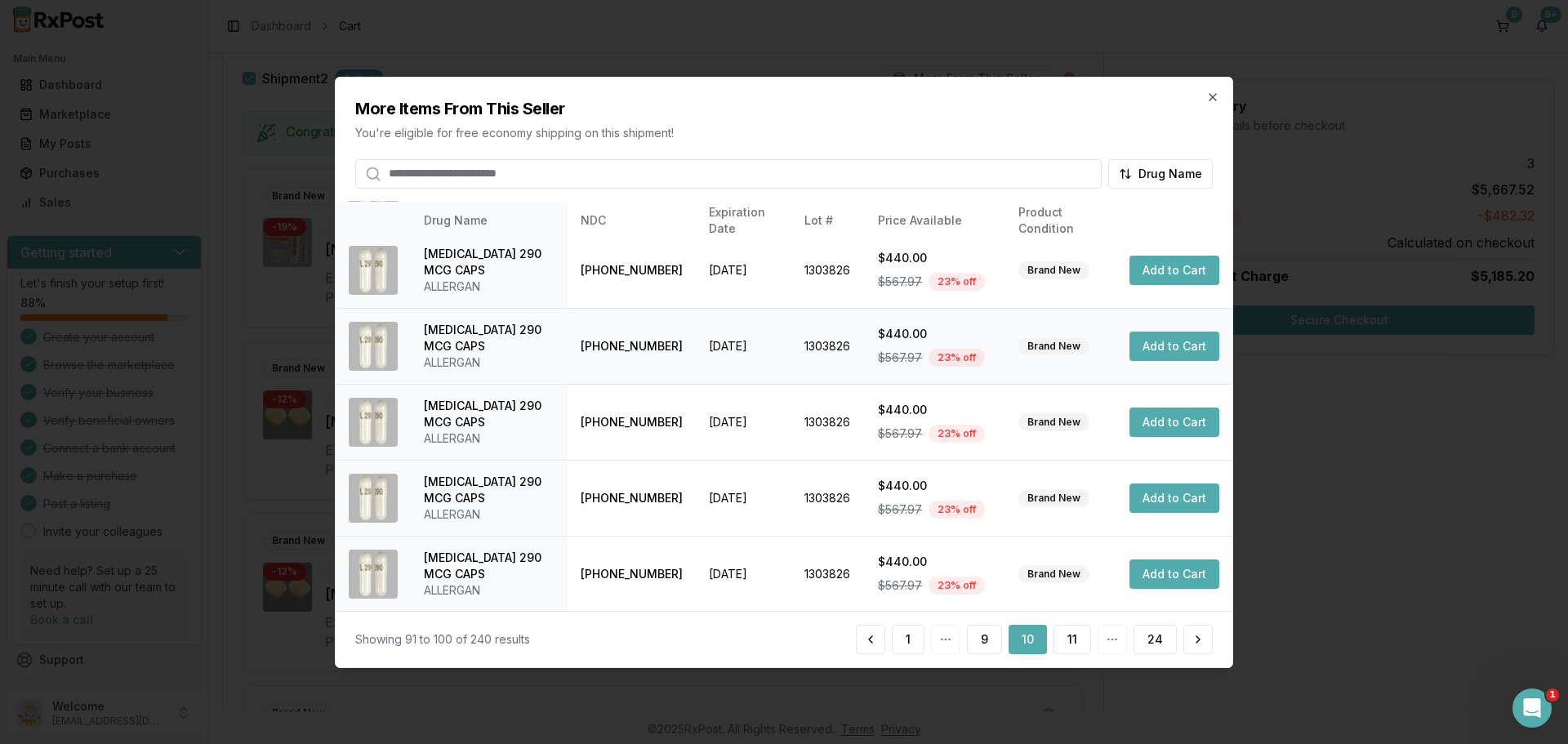
scroll to position [388, 0]
click at [1069, 642] on button "11" at bounding box center [1072, 639] width 37 height 29
click at [1075, 646] on button "12" at bounding box center [1071, 639] width 40 height 29
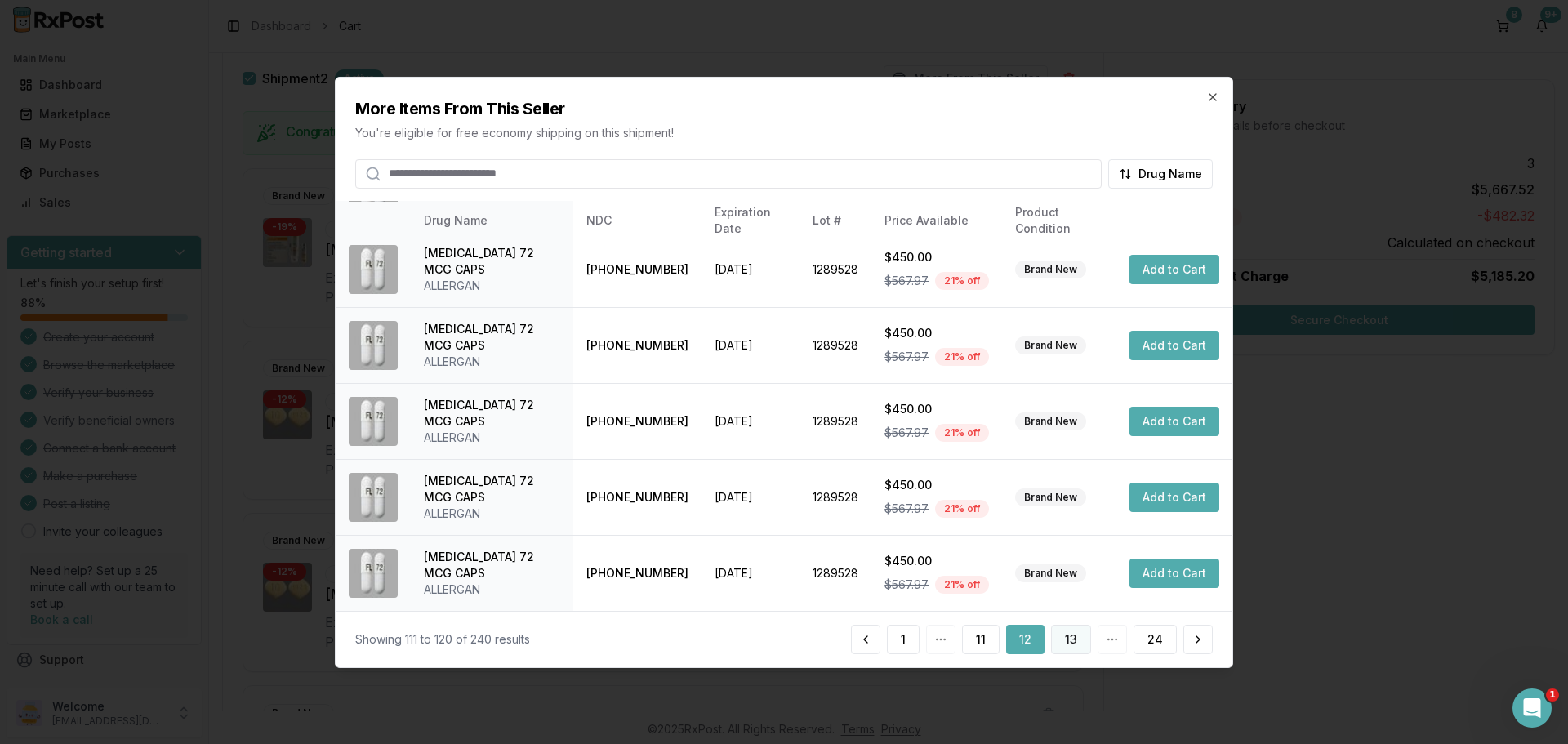
click at [1061, 645] on button "13" at bounding box center [1071, 639] width 40 height 29
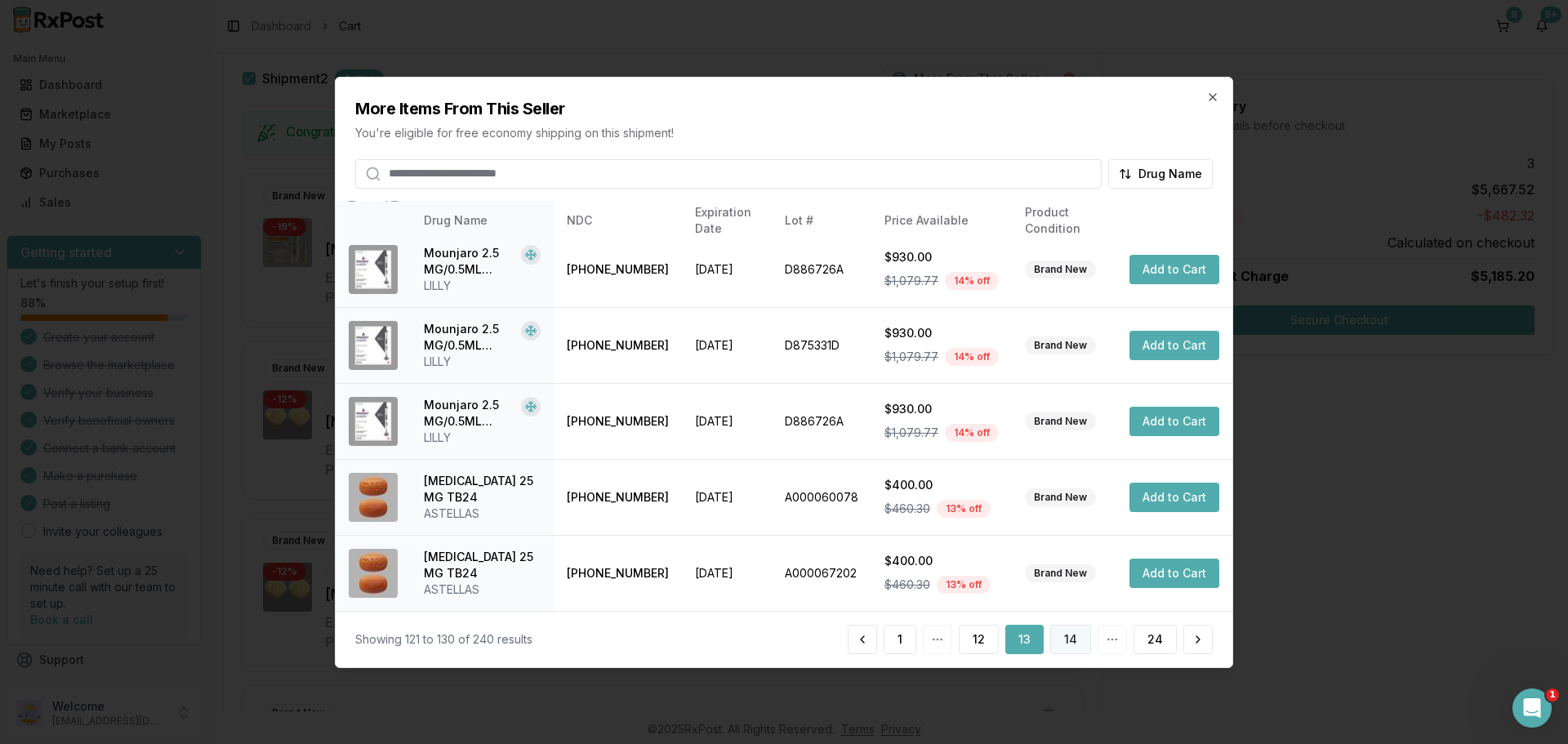
click at [1081, 642] on button "14" at bounding box center [1070, 639] width 41 height 29
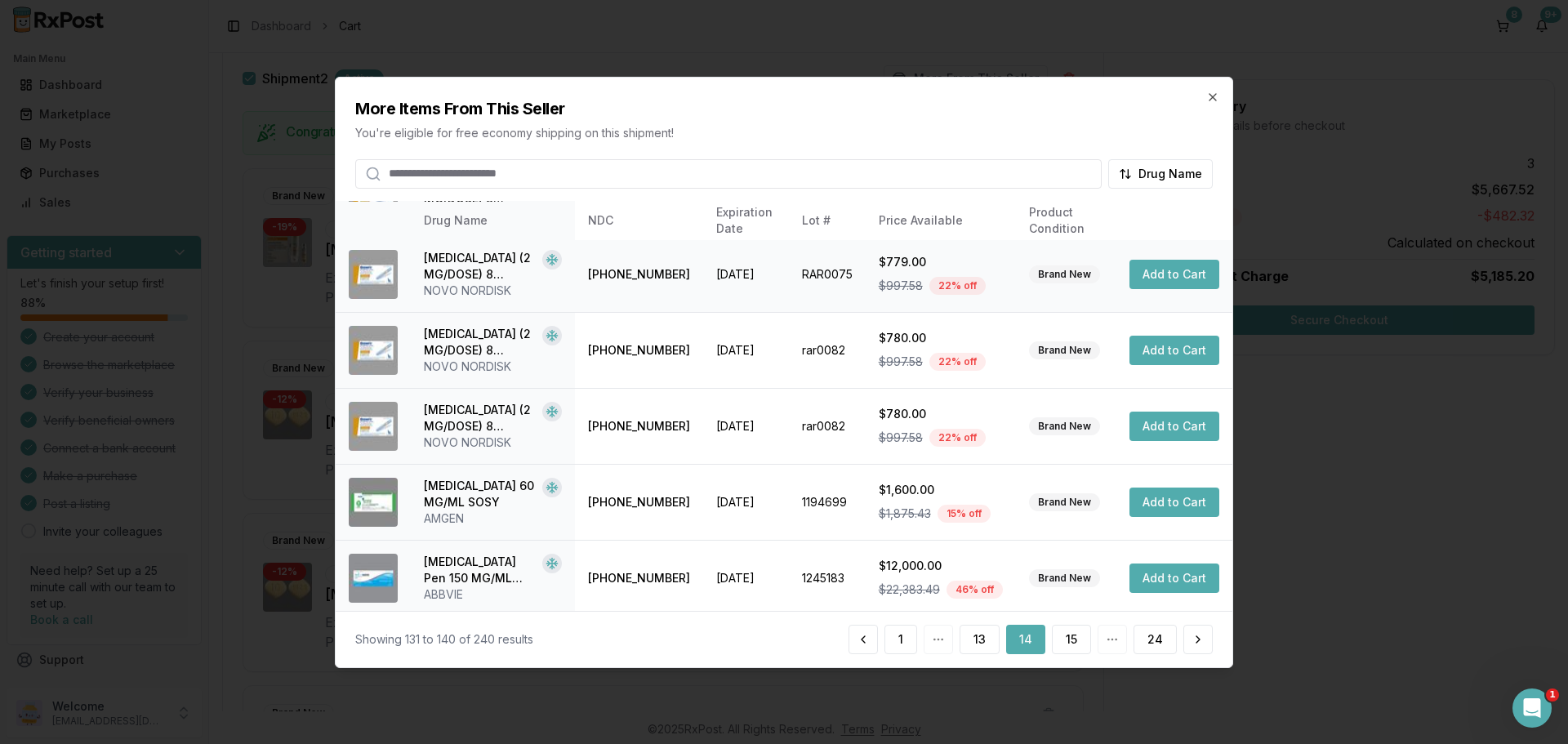
scroll to position [405, 0]
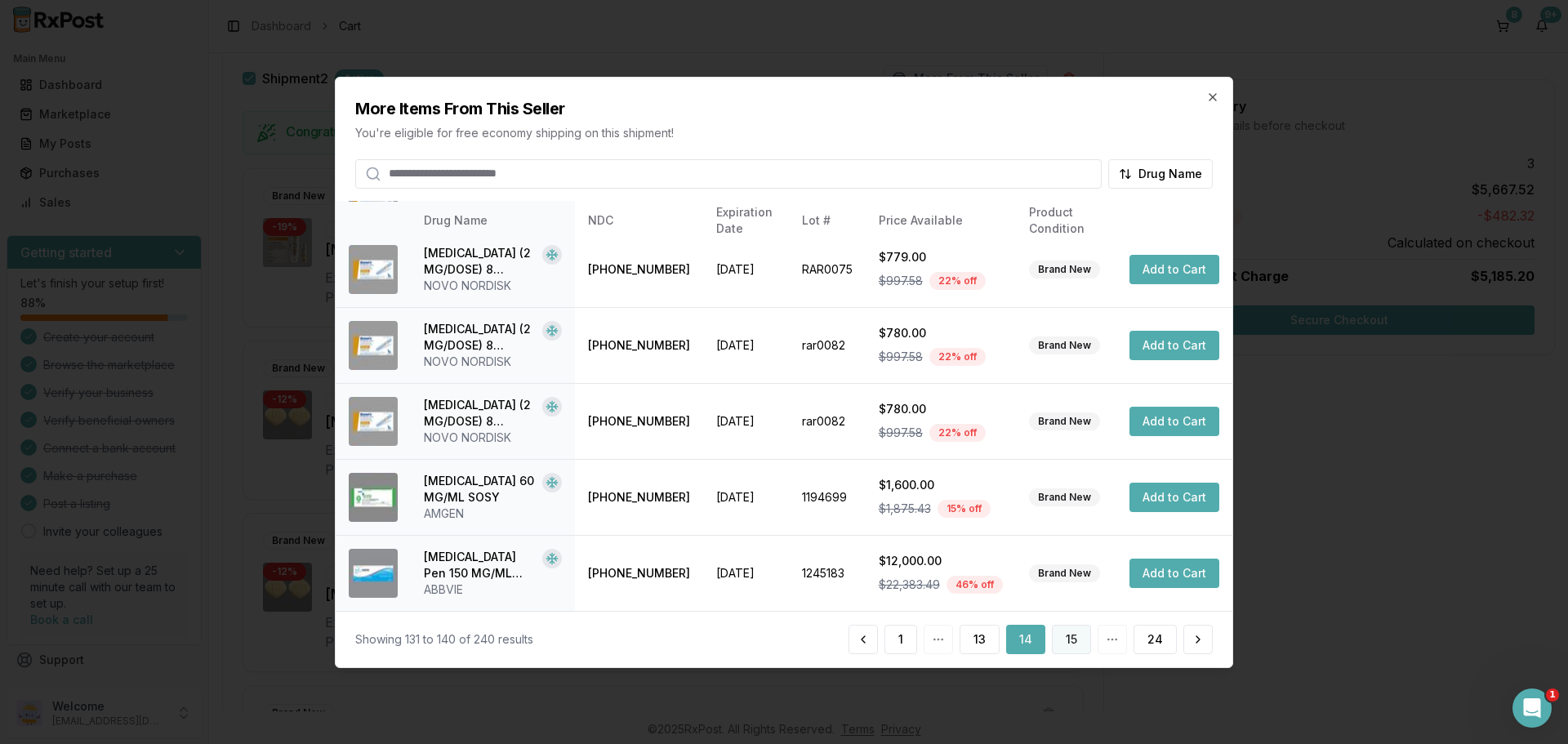
click at [1084, 633] on button "15" at bounding box center [1071, 639] width 39 height 29
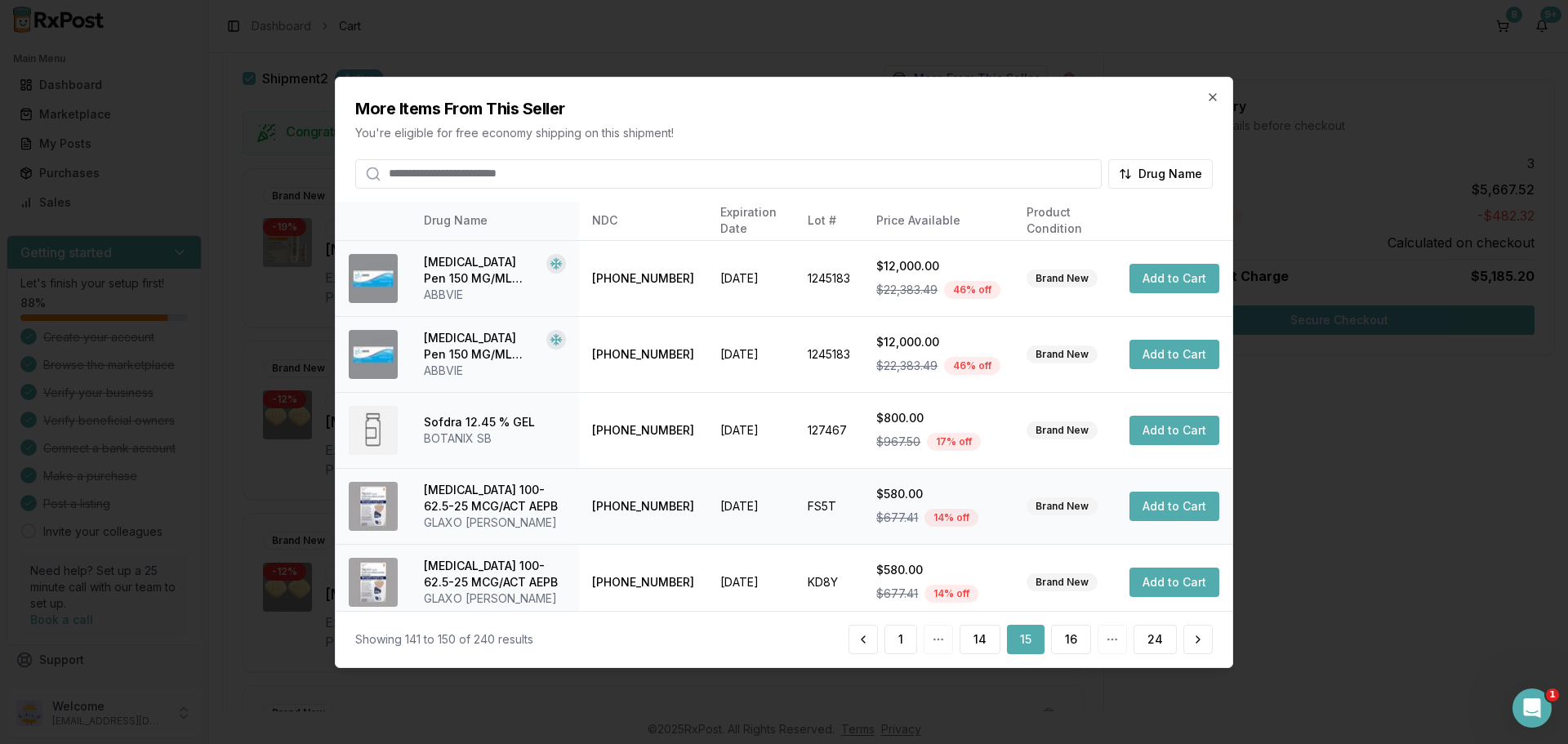
click at [1150, 507] on button "Add to Cart" at bounding box center [1174, 506] width 89 height 29
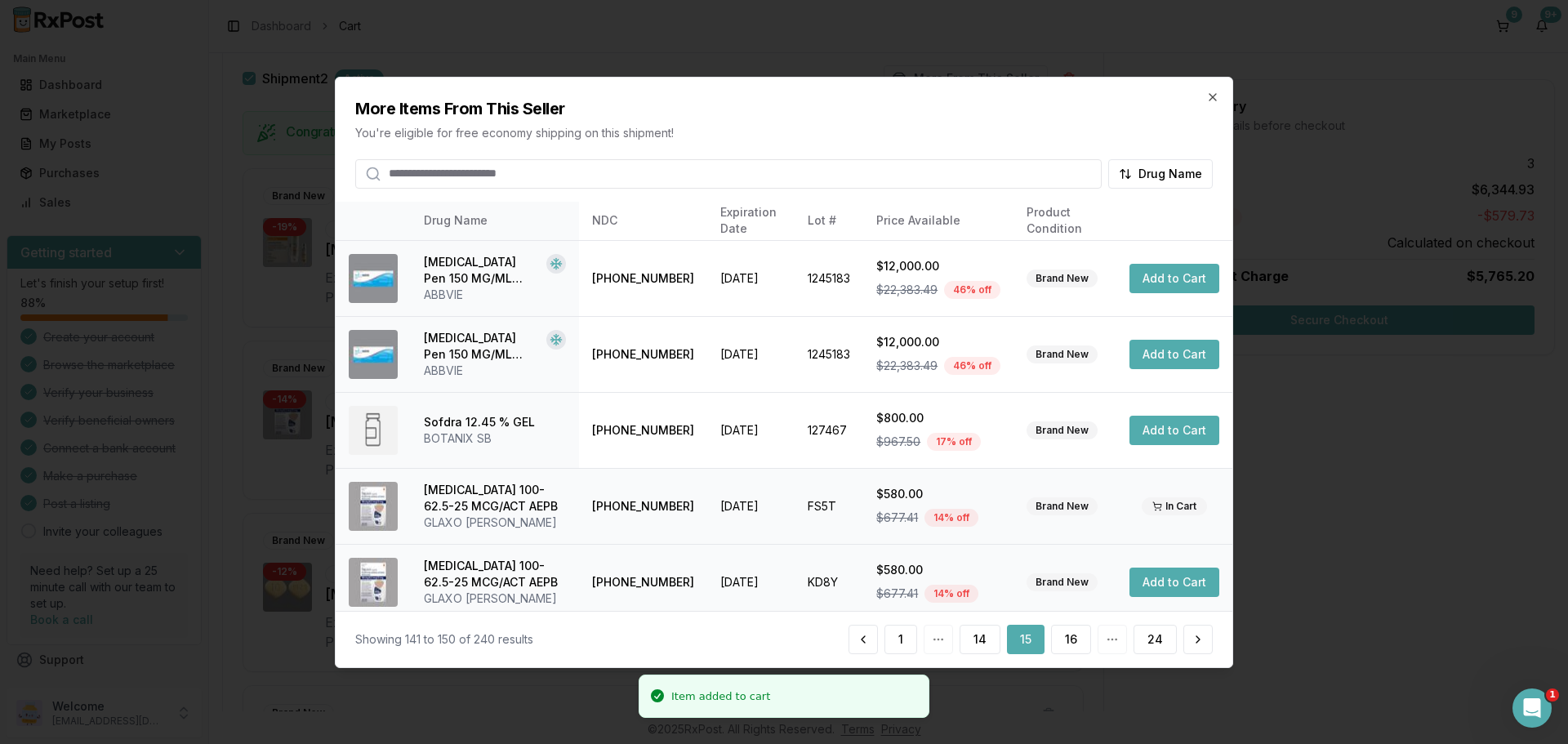
click at [1168, 588] on button "Add to Cart" at bounding box center [1174, 582] width 89 height 29
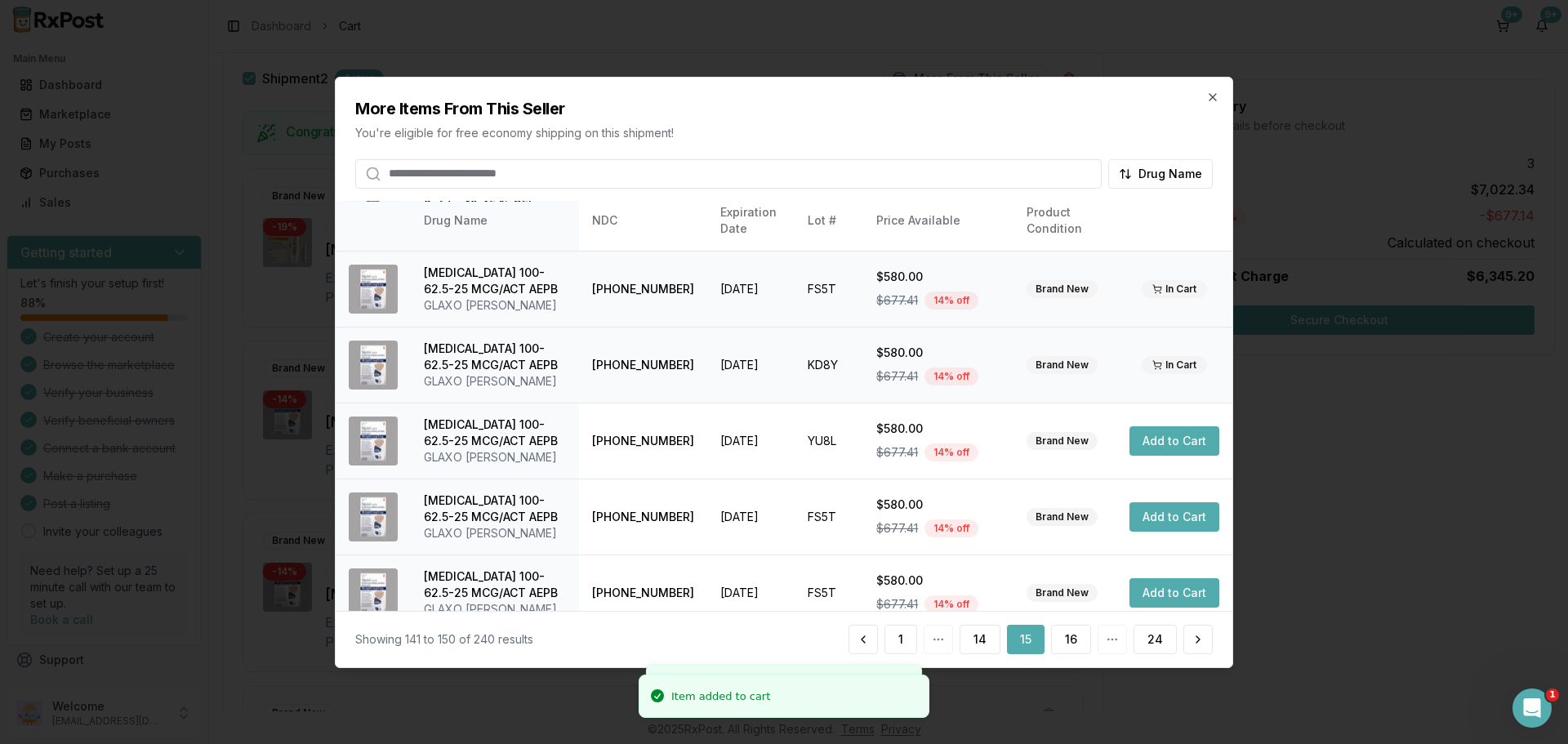
scroll to position [218, 0]
click at [1168, 450] on button "Add to Cart" at bounding box center [1174, 440] width 89 height 29
click at [1162, 513] on button "Add to Cart" at bounding box center [1174, 516] width 89 height 29
click at [1168, 596] on button "Add to Cart" at bounding box center [1174, 592] width 89 height 29
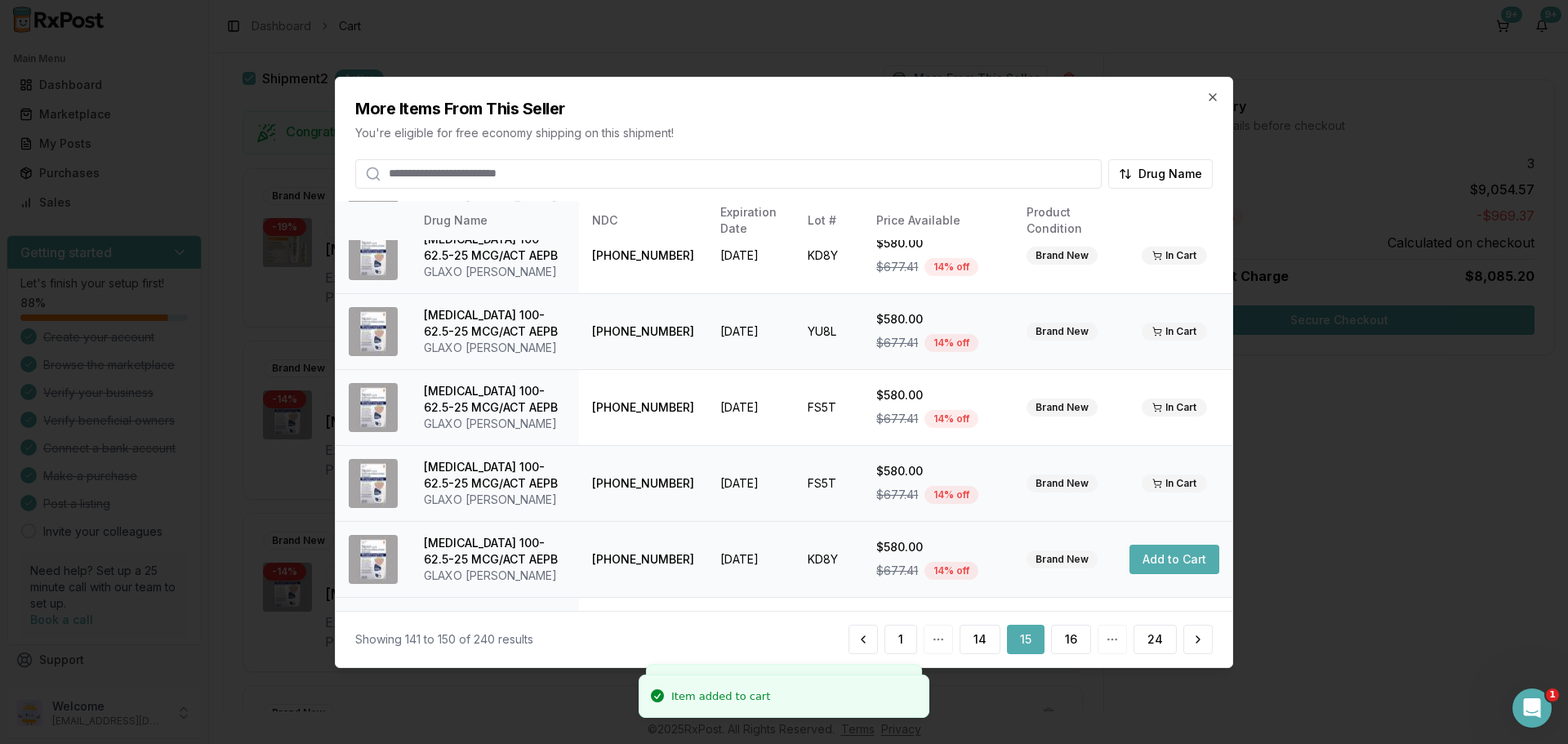
scroll to position [388, 0]
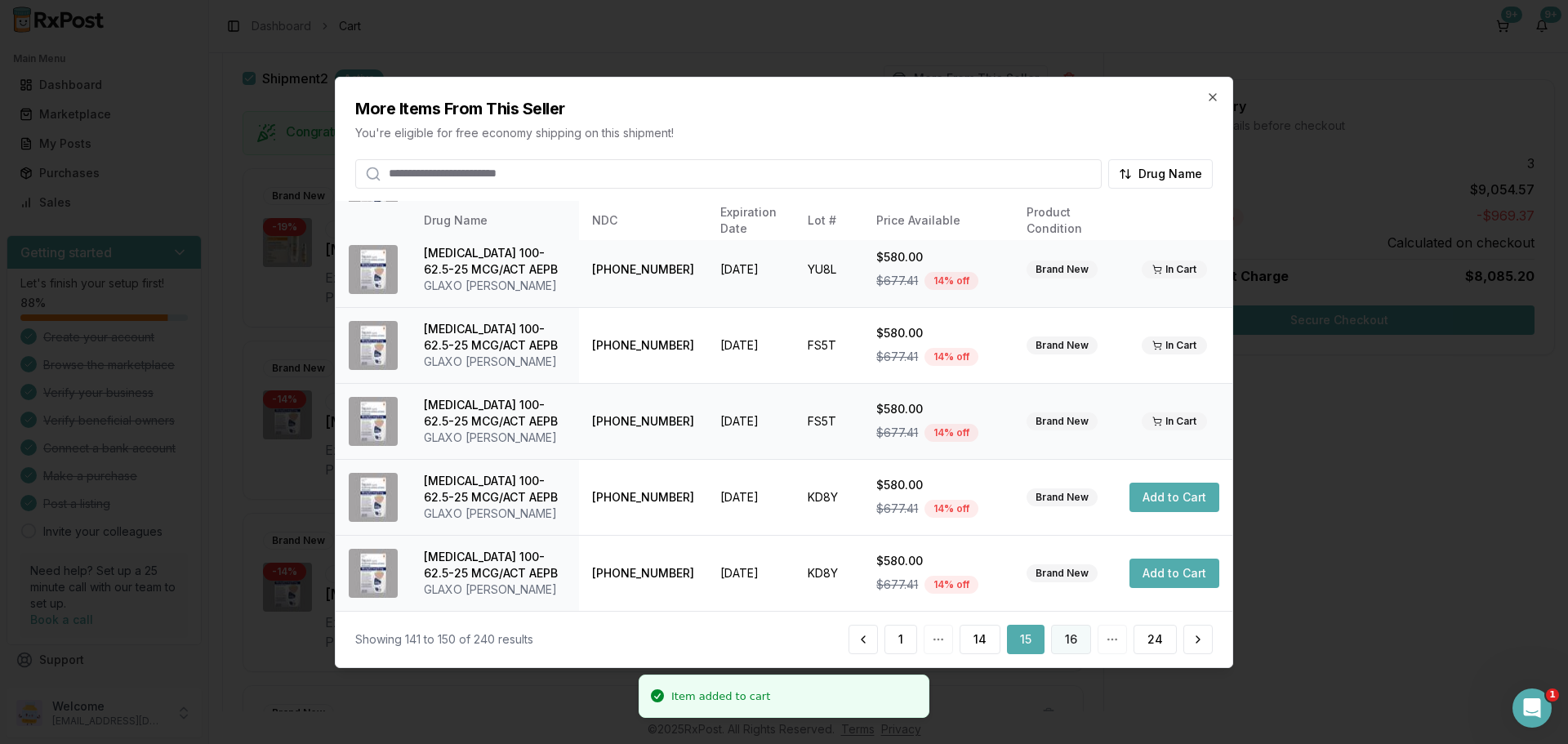
click at [1074, 643] on button "16" at bounding box center [1071, 639] width 40 height 29
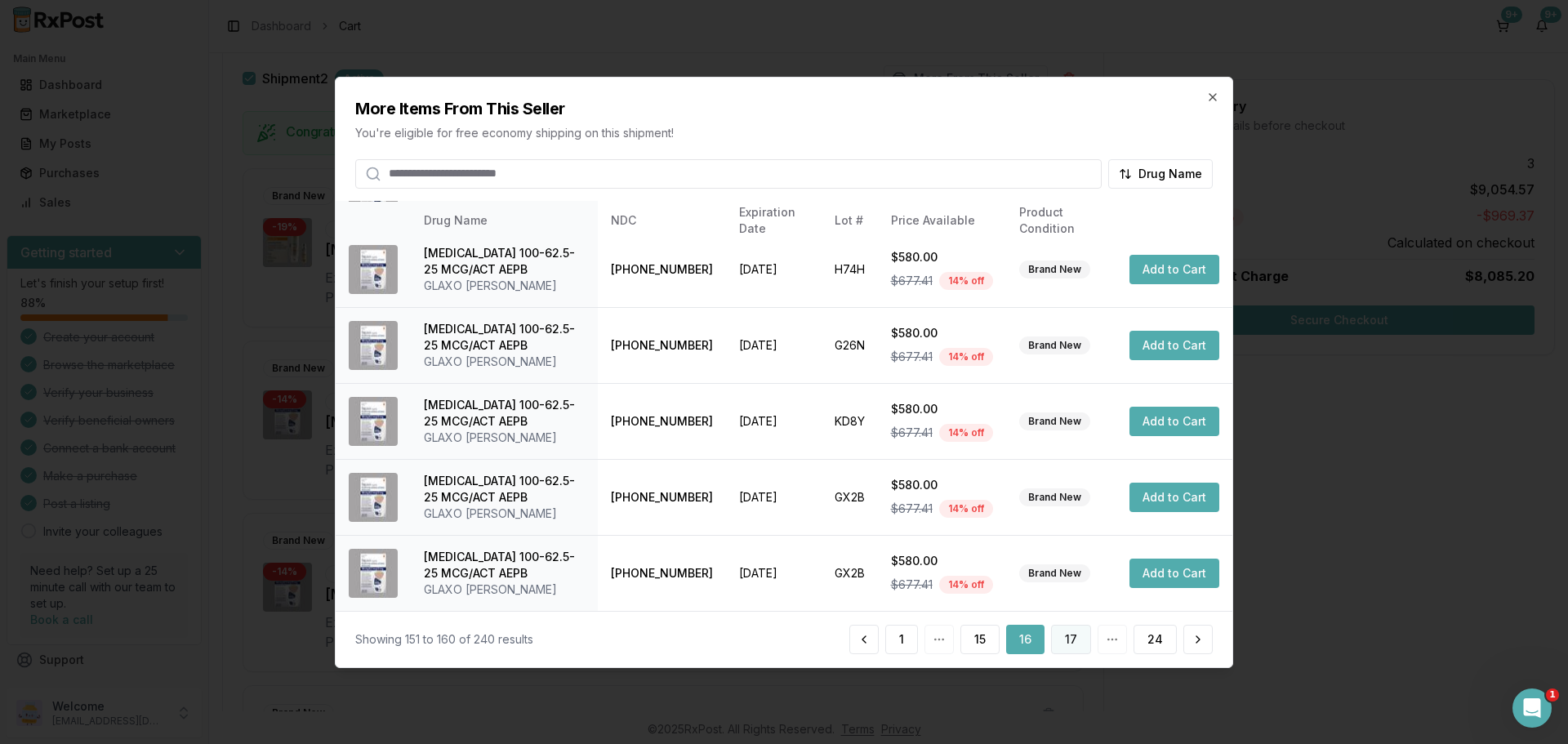
click at [1075, 634] on button "17" at bounding box center [1071, 639] width 40 height 29
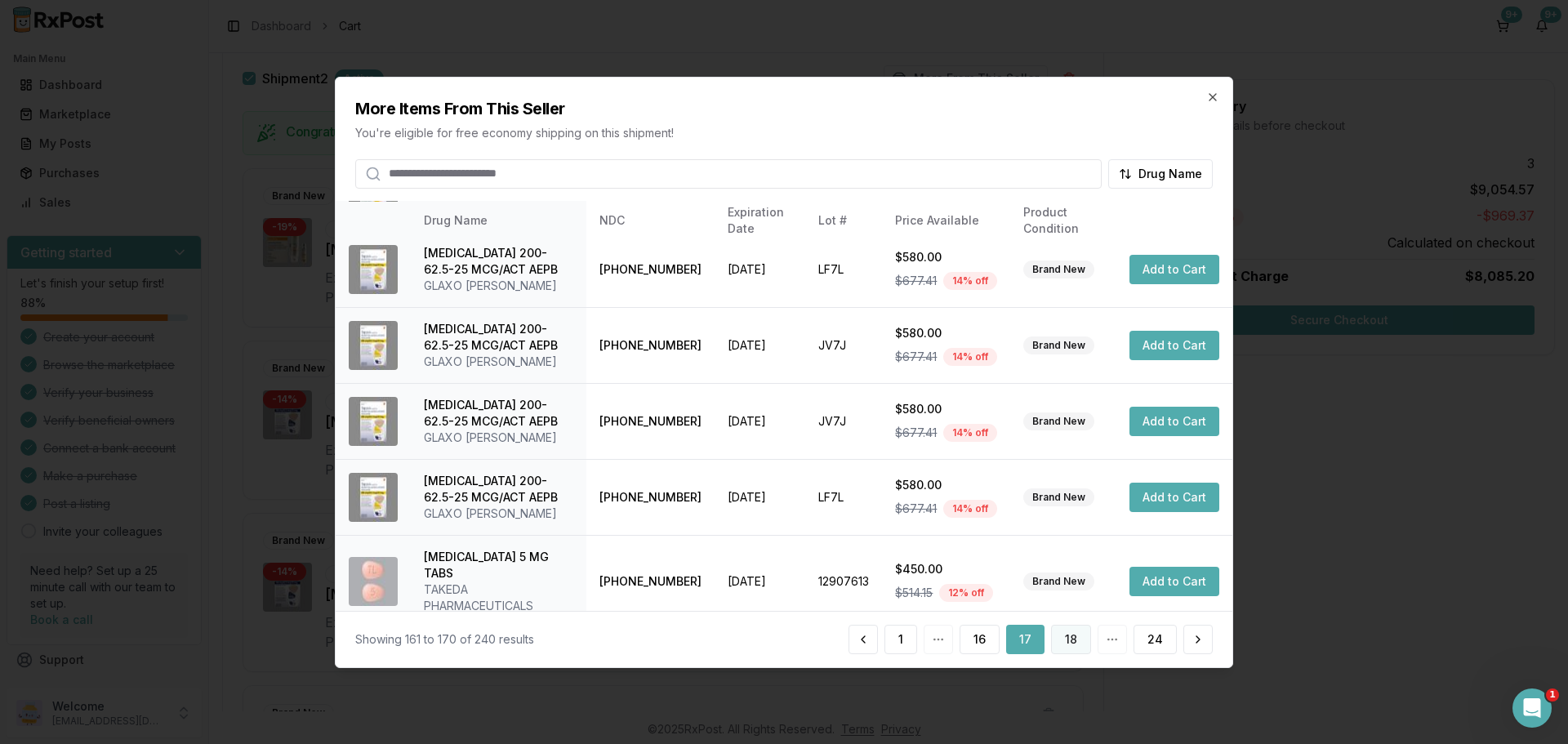
click at [1072, 637] on button "18" at bounding box center [1071, 639] width 40 height 29
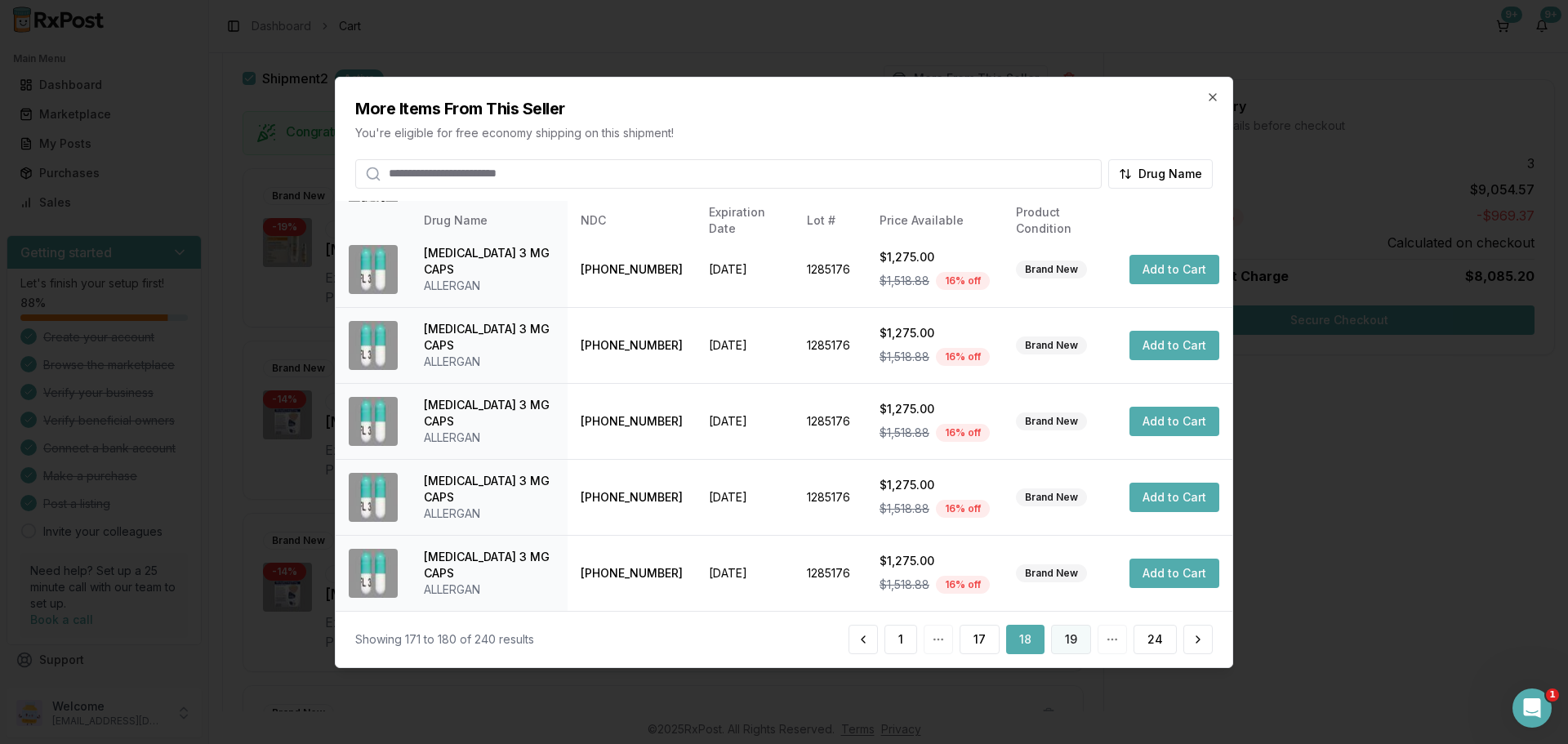
click at [1074, 635] on button "19" at bounding box center [1071, 639] width 40 height 29
click at [1071, 630] on button "20" at bounding box center [1070, 639] width 43 height 29
click at [1079, 653] on button "21" at bounding box center [1071, 639] width 40 height 29
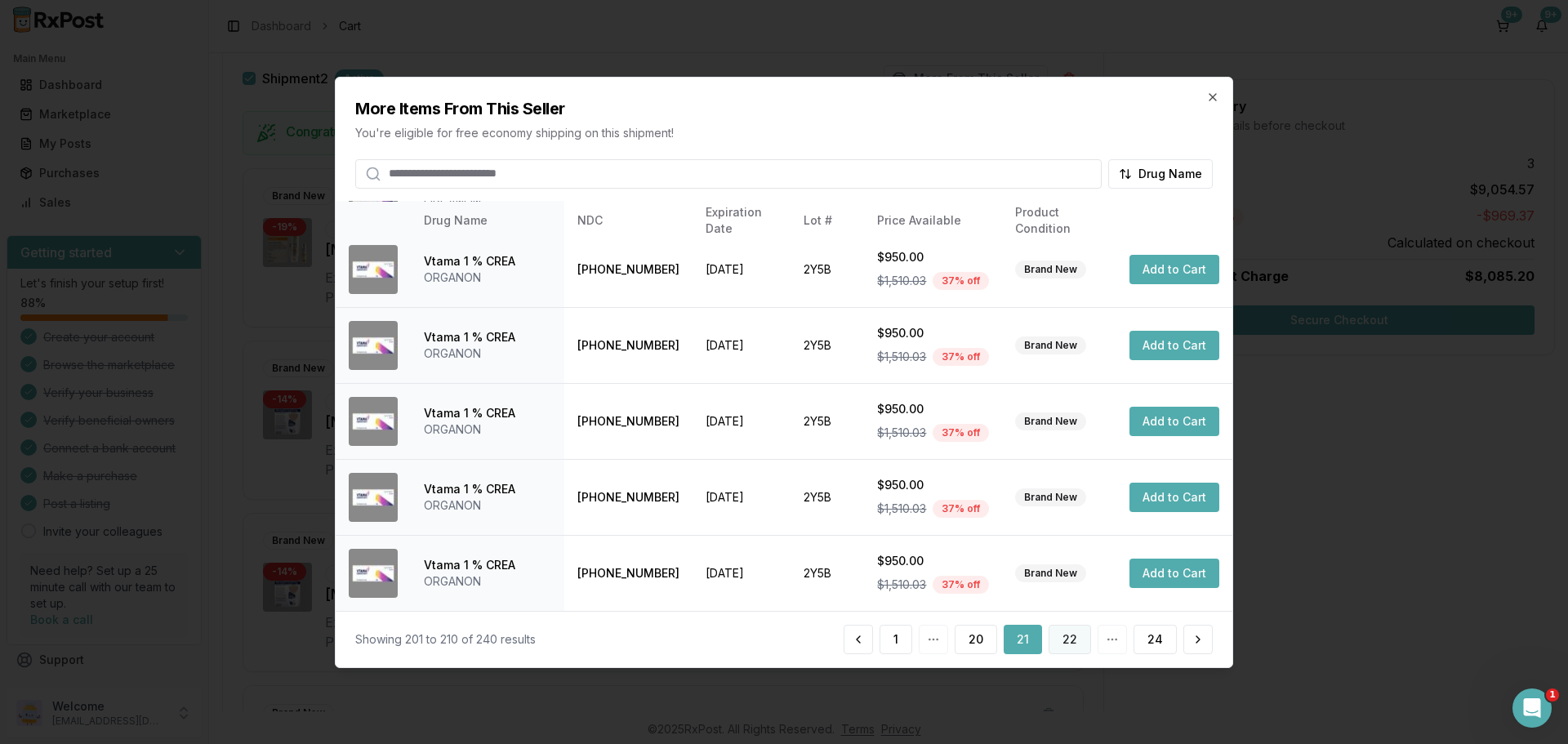
click at [1062, 643] on button "22" at bounding box center [1070, 639] width 43 height 29
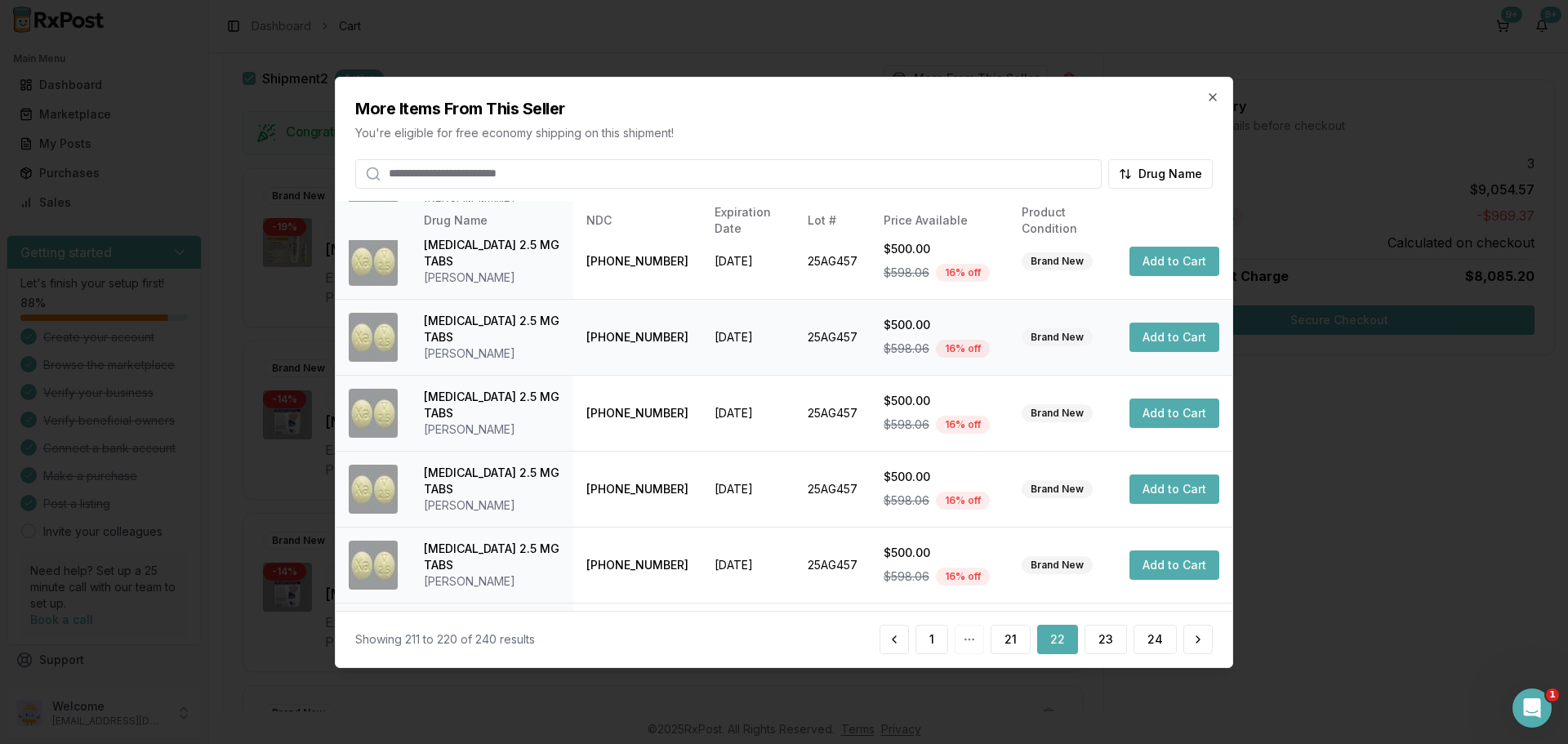
scroll to position [392, 0]
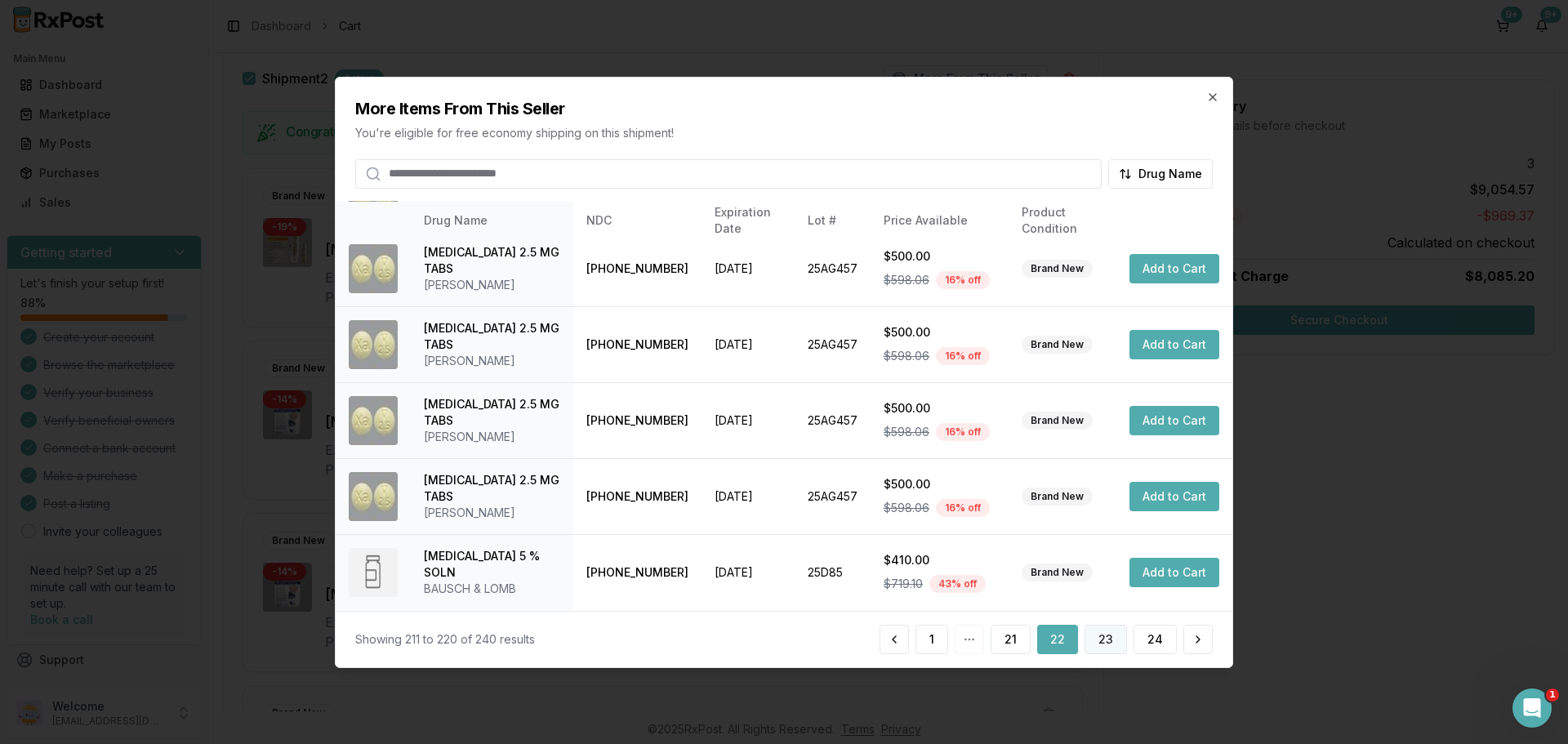
click at [1095, 648] on button "23" at bounding box center [1106, 639] width 43 height 29
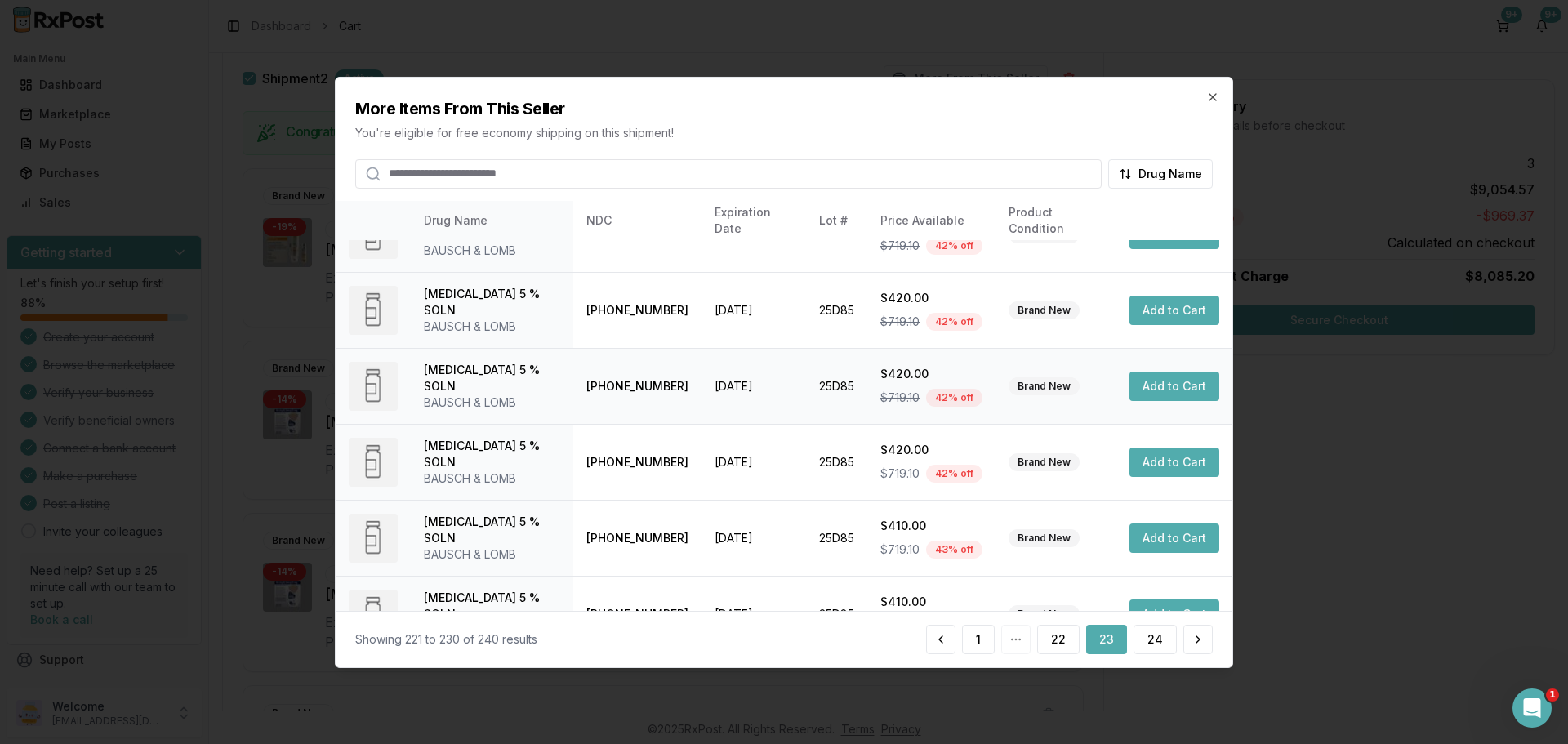
scroll to position [388, 0]
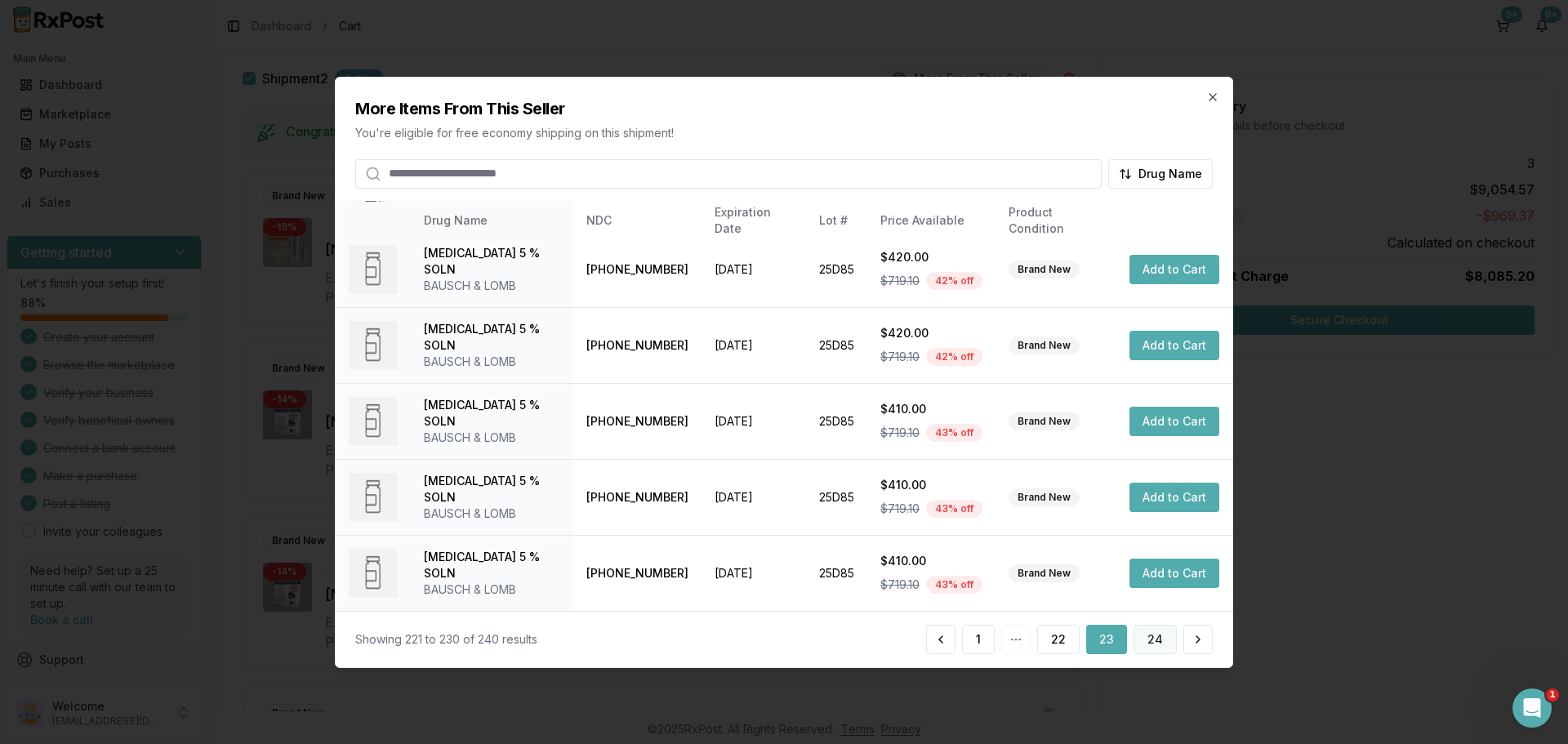
click at [1153, 642] on button "24" at bounding box center [1155, 639] width 43 height 29
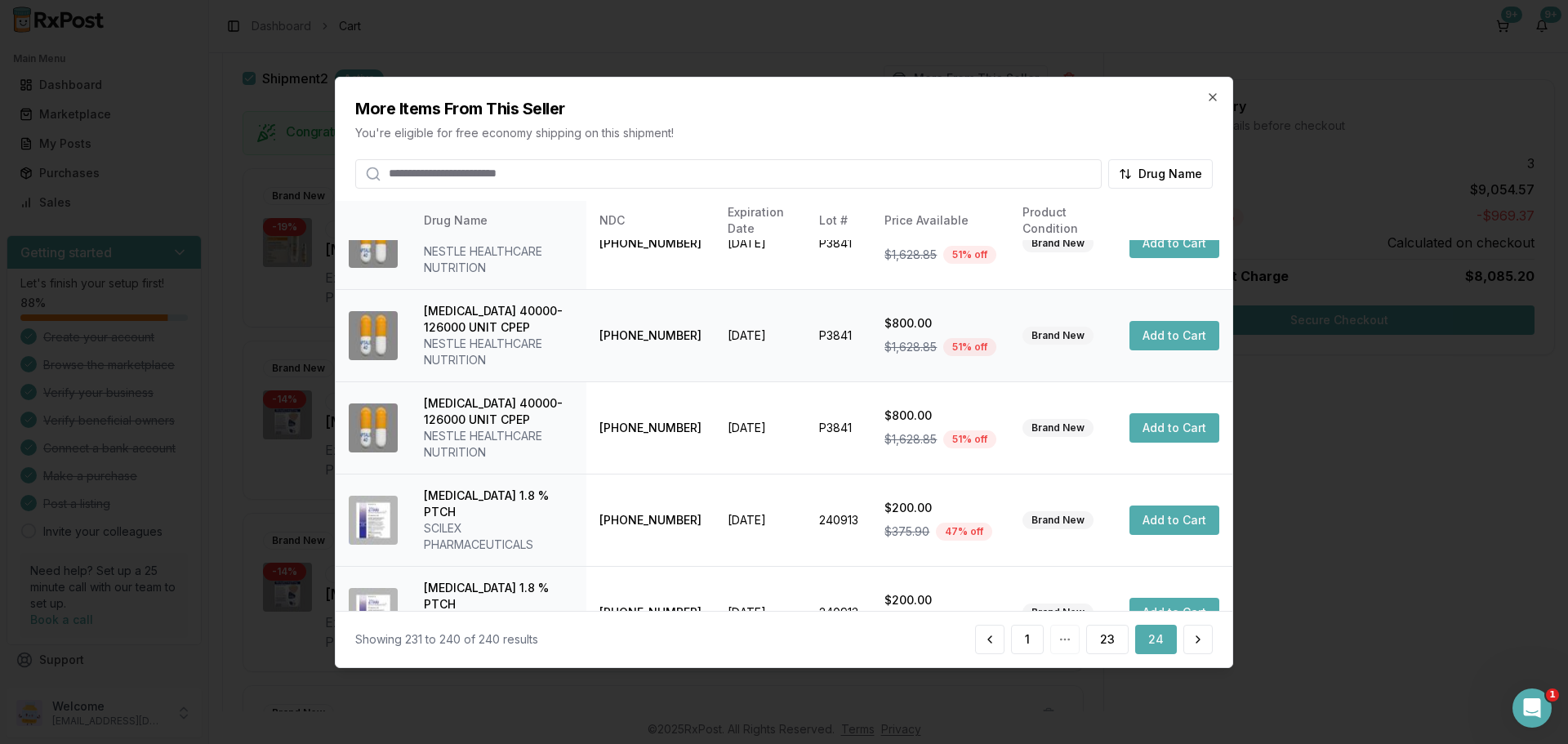
scroll to position [487, 0]
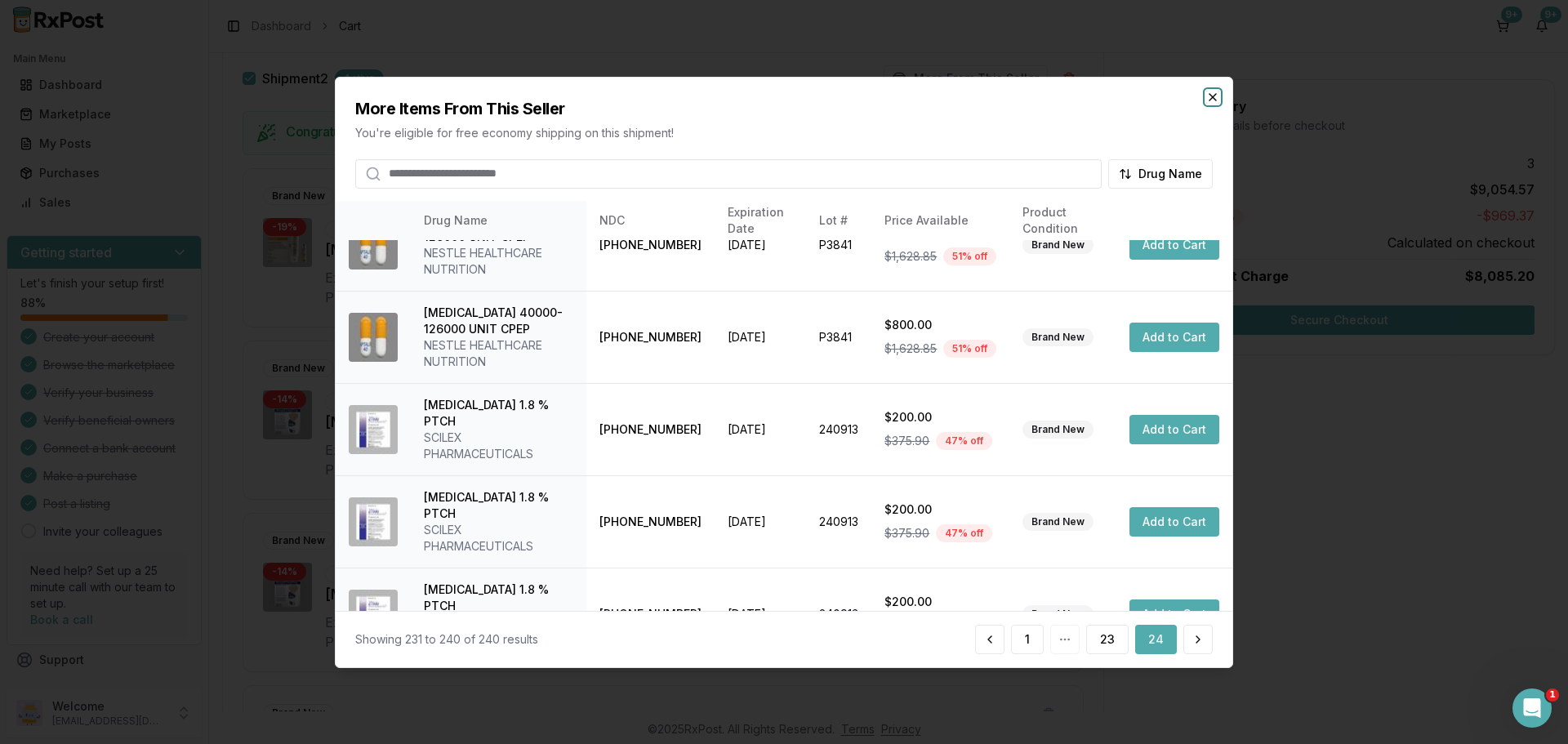
click at [1217, 103] on icon "button" at bounding box center [1213, 96] width 13 height 13
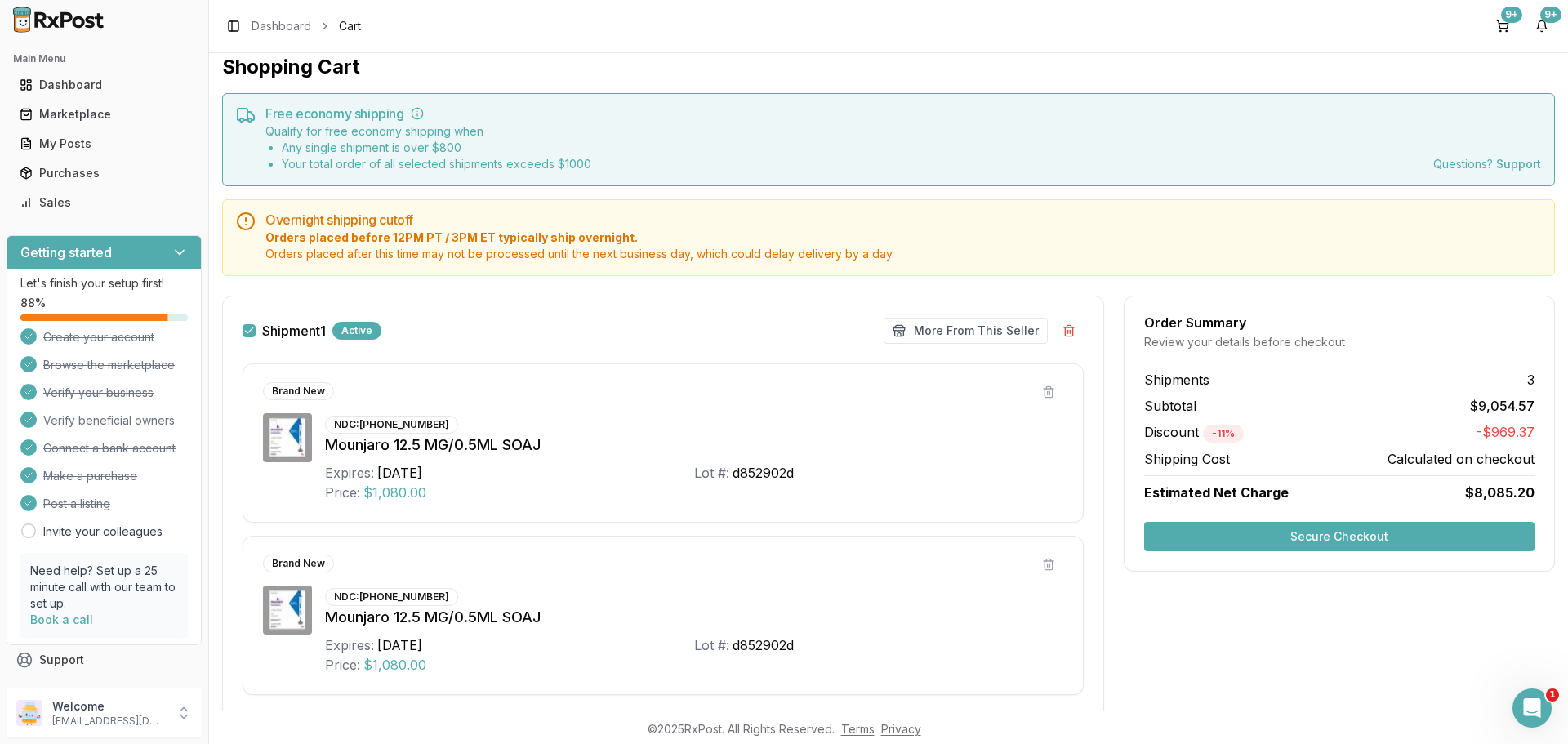
scroll to position [0, 0]
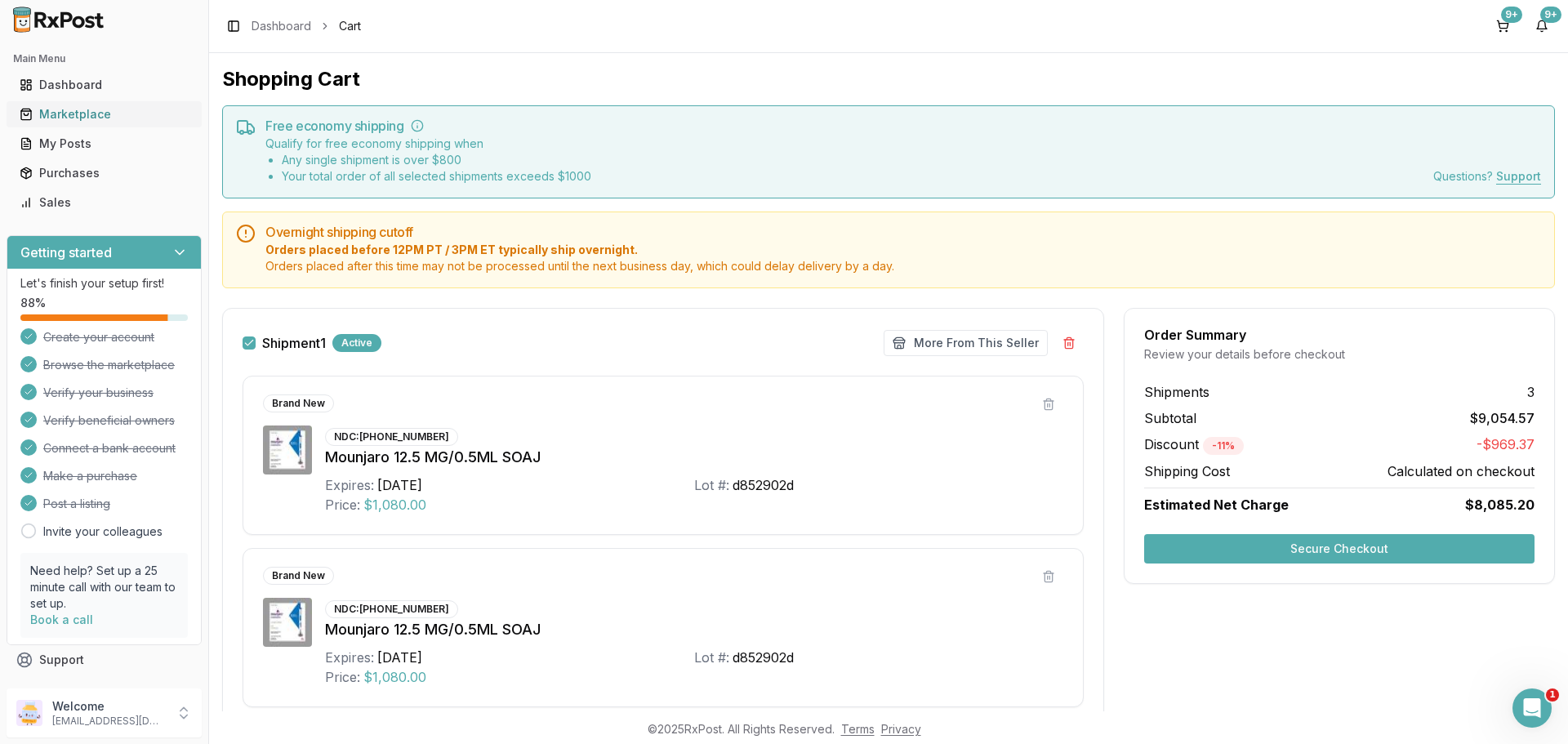
click at [91, 105] on link "Marketplace" at bounding box center [104, 114] width 182 height 29
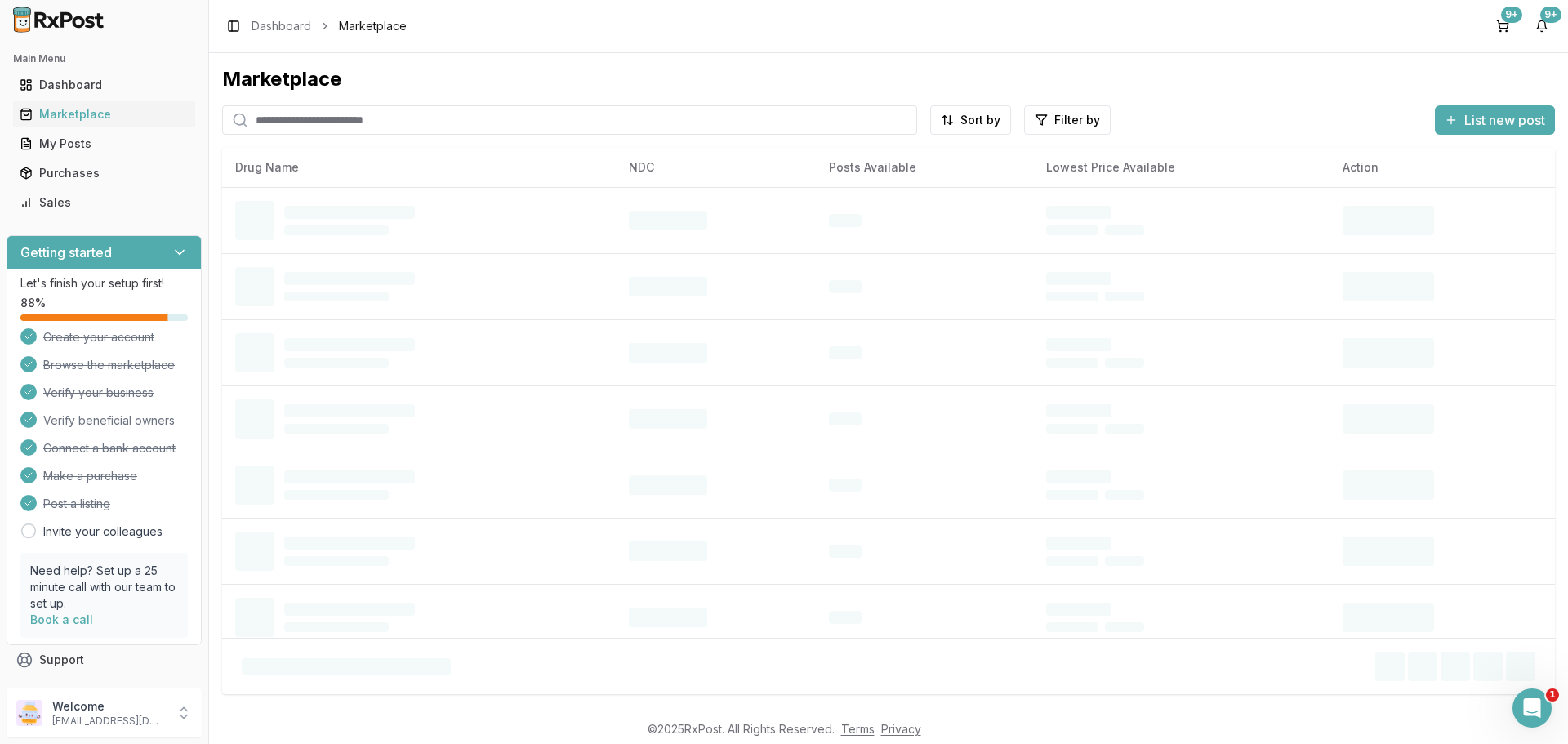
click at [342, 122] on input "search" at bounding box center [570, 120] width 695 height 29
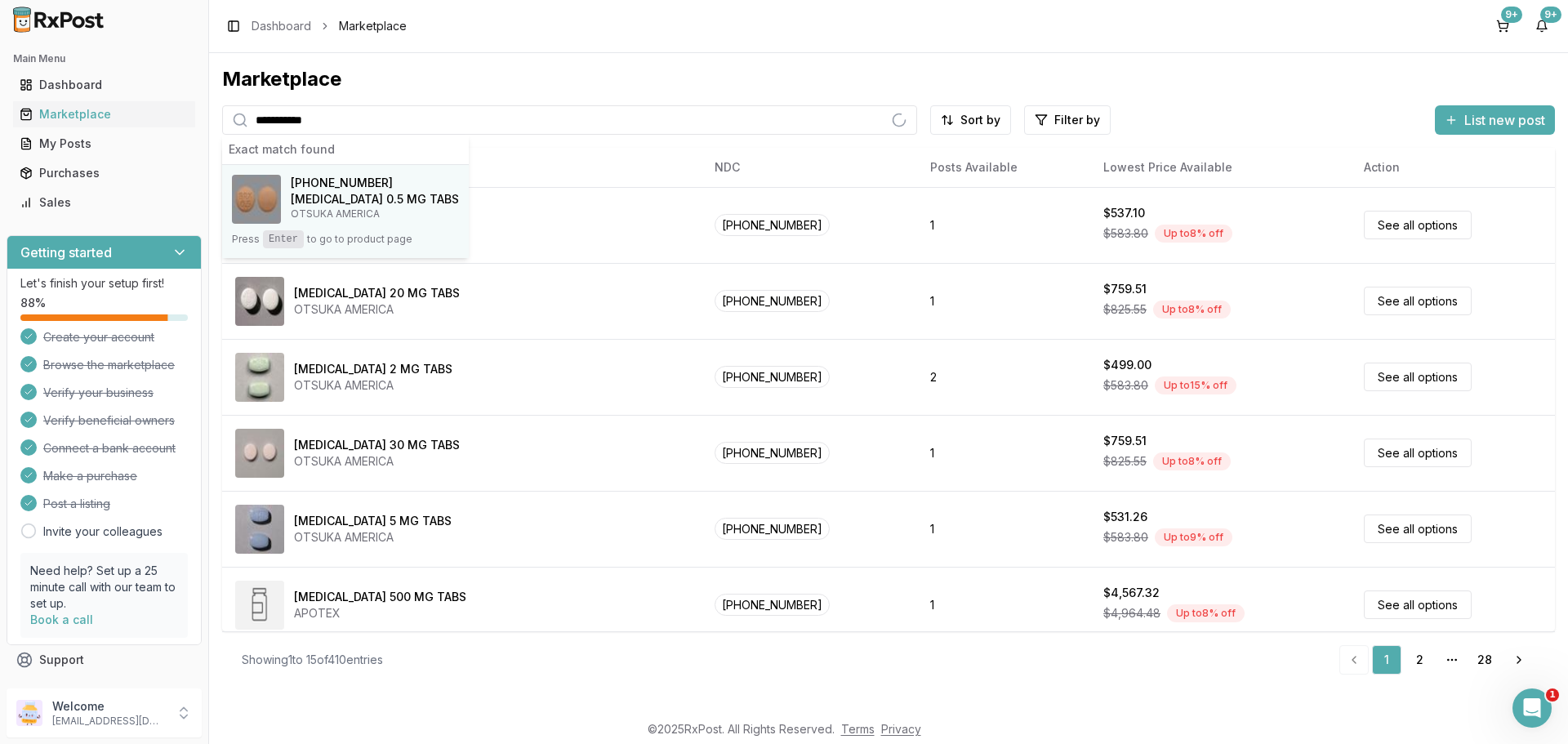
type input "**********"
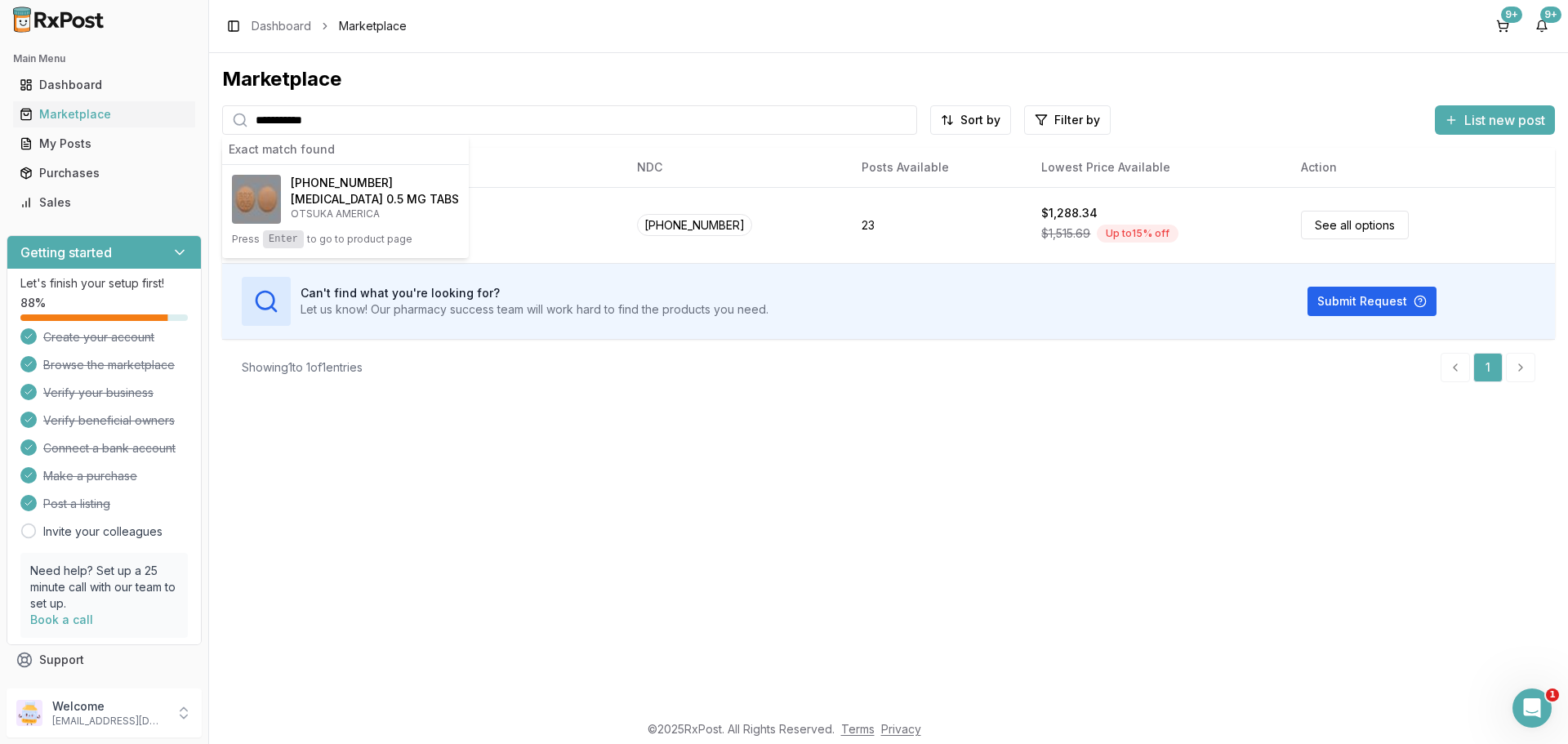
click at [327, 192] on h4 "[MEDICAL_DATA] 0.5 MG TABS" at bounding box center [375, 200] width 168 height 16
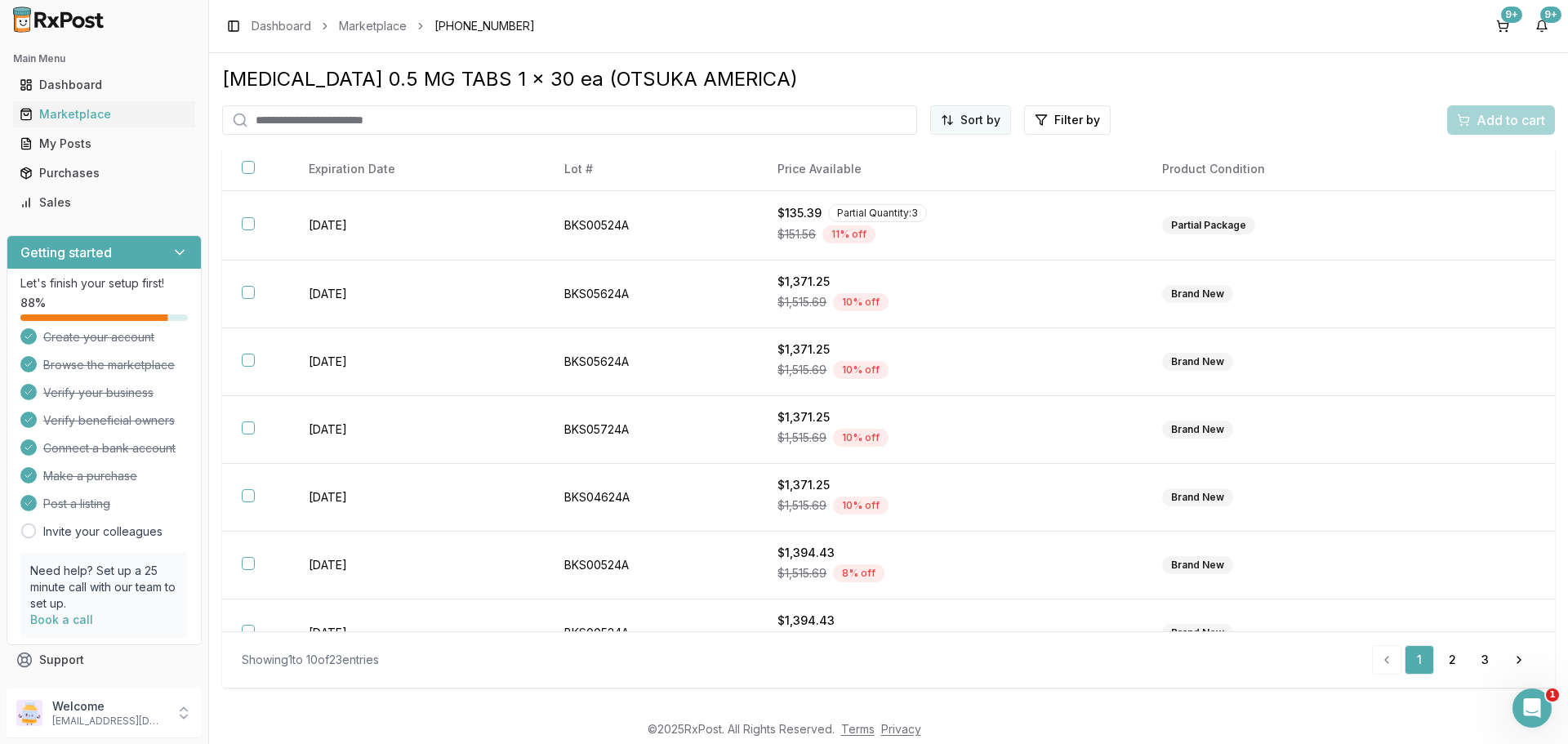
click at [971, 119] on html "Main Menu Dashboard Marketplace My Posts Purchases Sales Getting started Let's …" at bounding box center [784, 372] width 1568 height 744
click at [932, 179] on div "Price (Low to High)" at bounding box center [931, 181] width 155 height 26
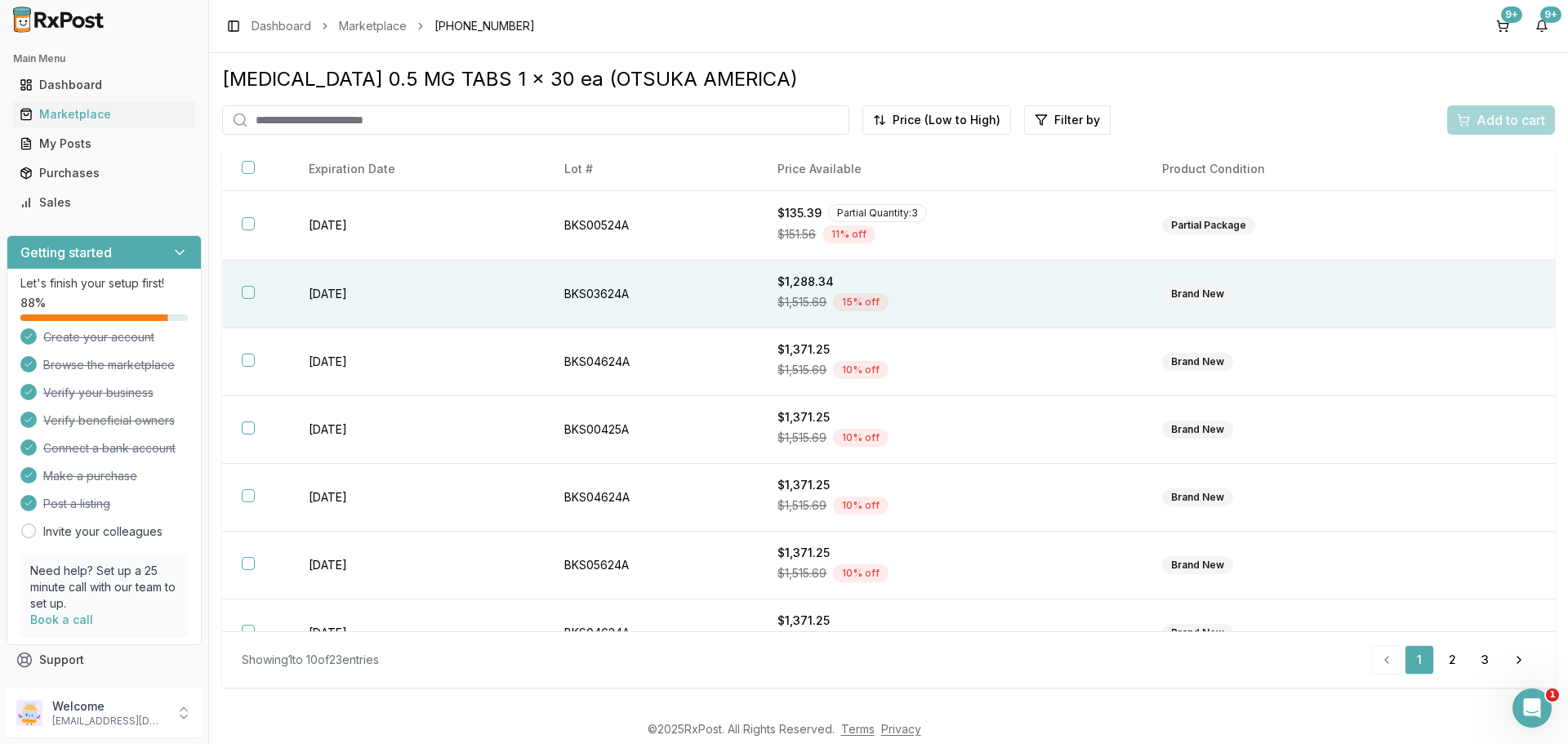
click at [250, 291] on button "button" at bounding box center [248, 292] width 13 height 13
click at [1492, 121] on span "Add to cart" at bounding box center [1511, 119] width 68 height 19
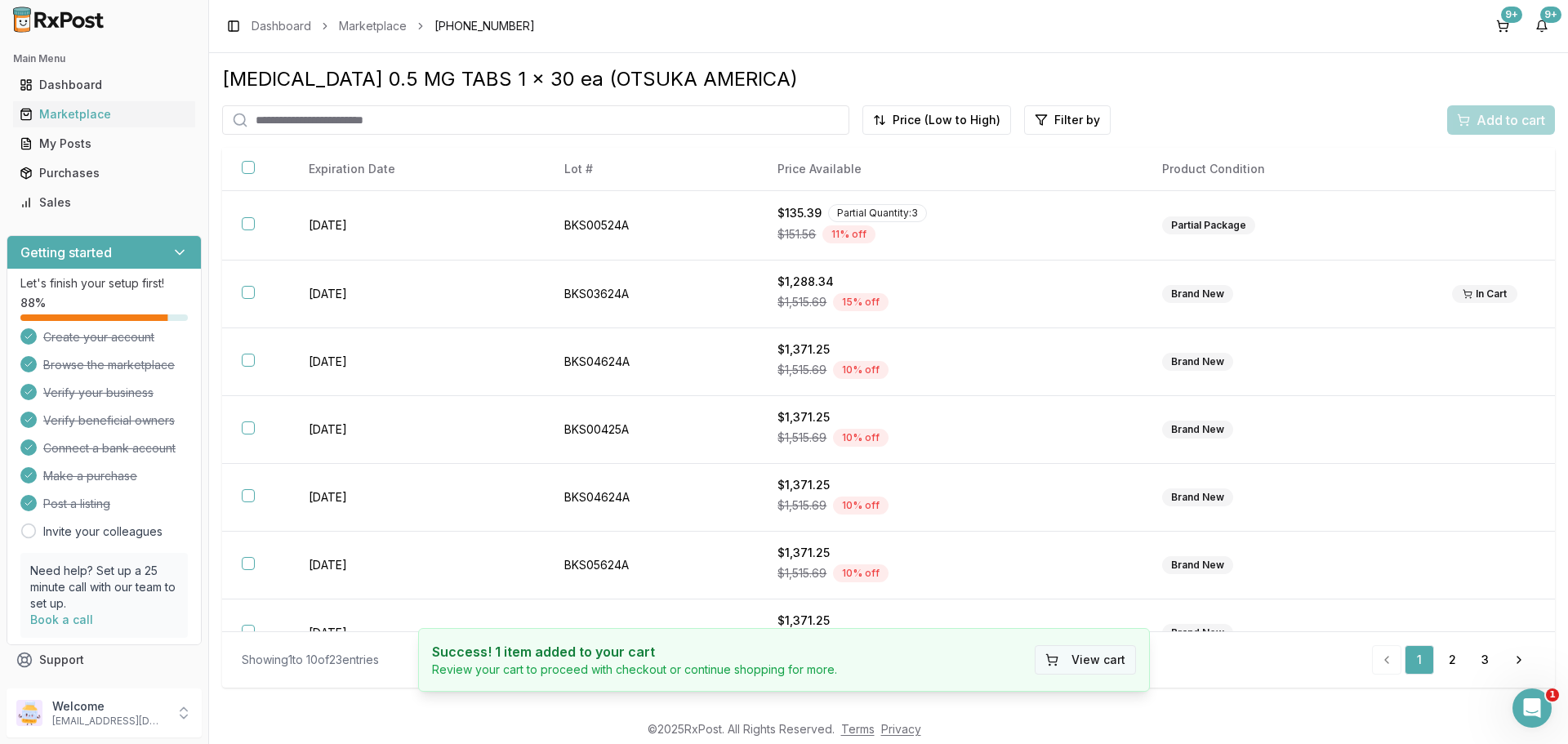
click at [1087, 657] on button "View cart" at bounding box center [1085, 659] width 101 height 29
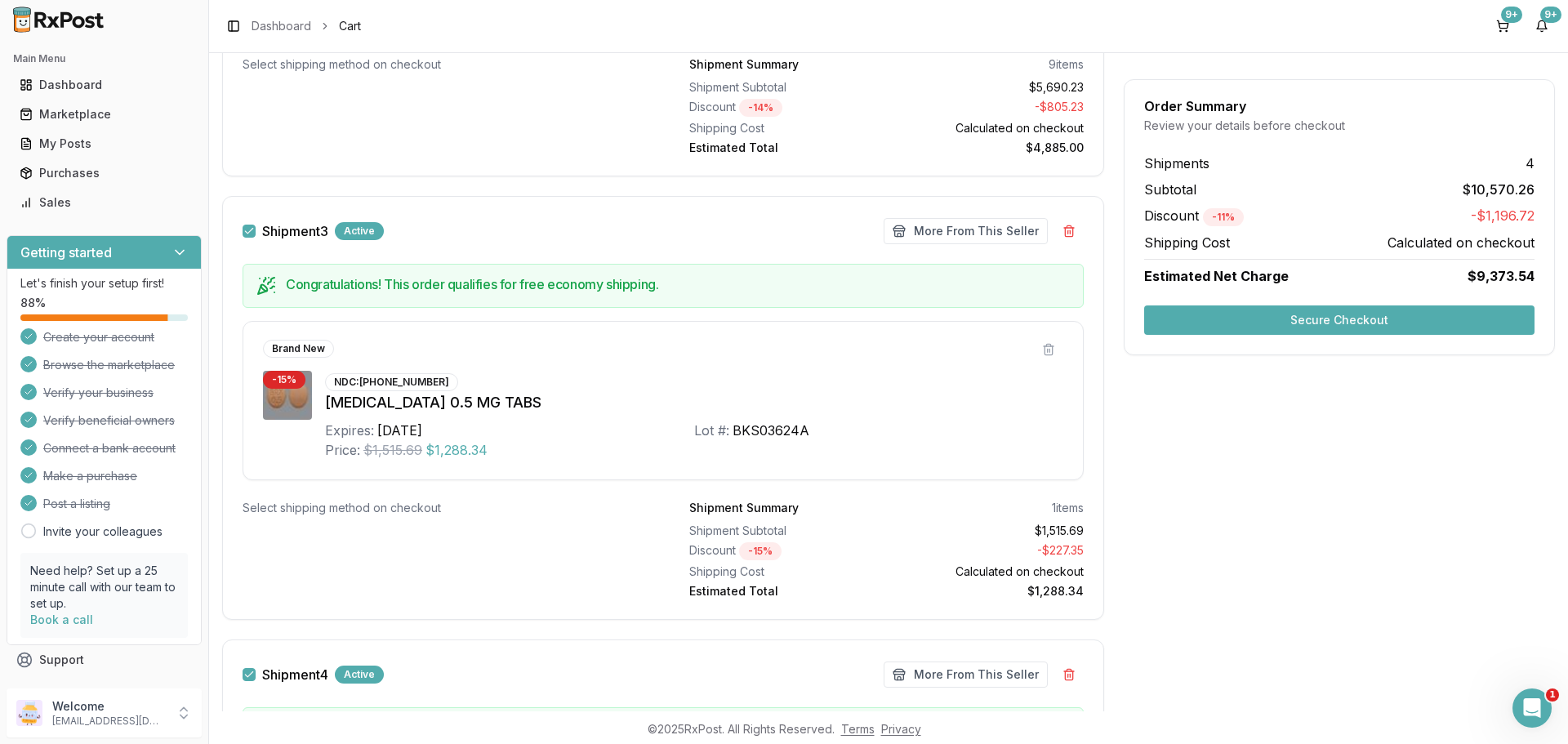
scroll to position [1851, 0]
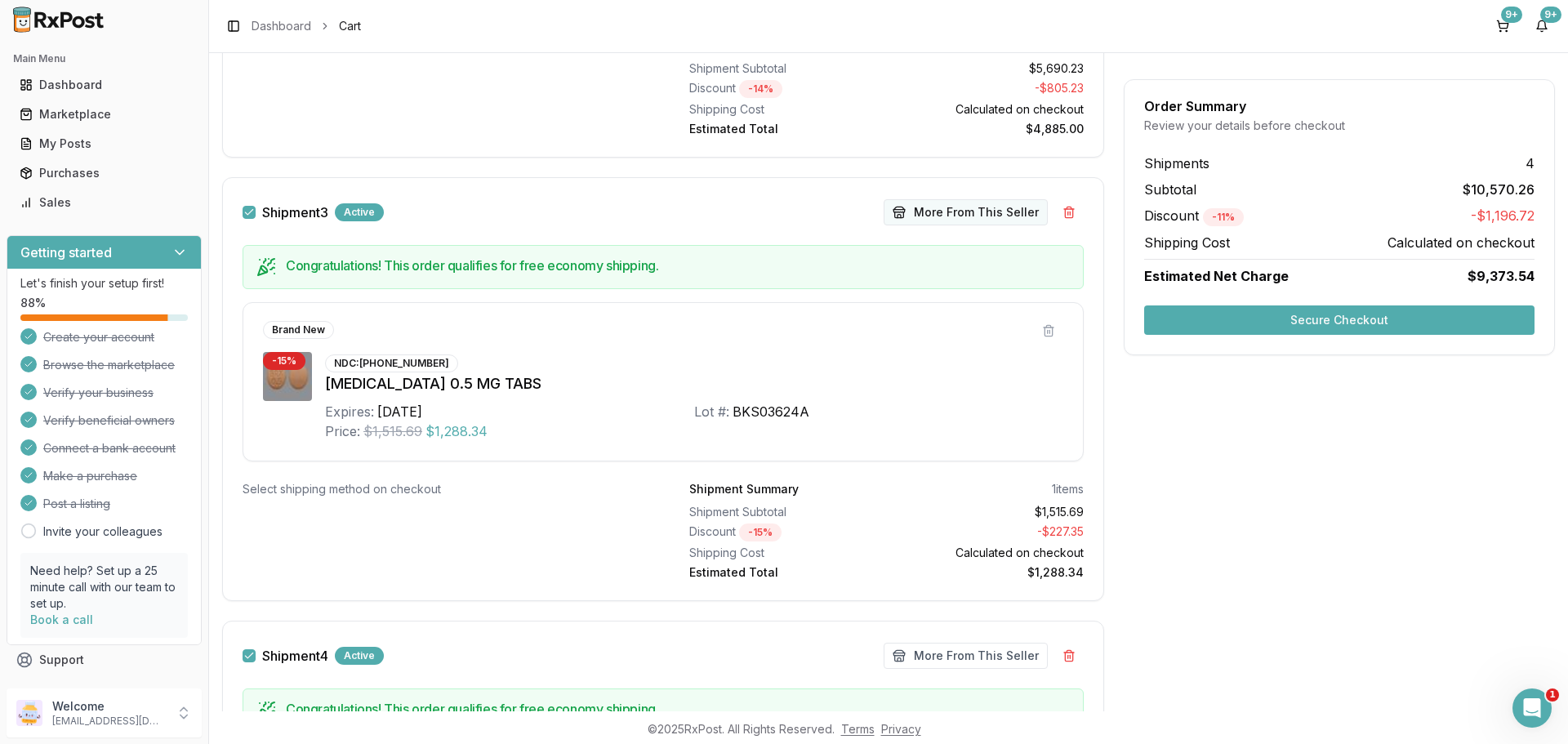
click at [961, 219] on button "More From This Seller" at bounding box center [966, 212] width 164 height 26
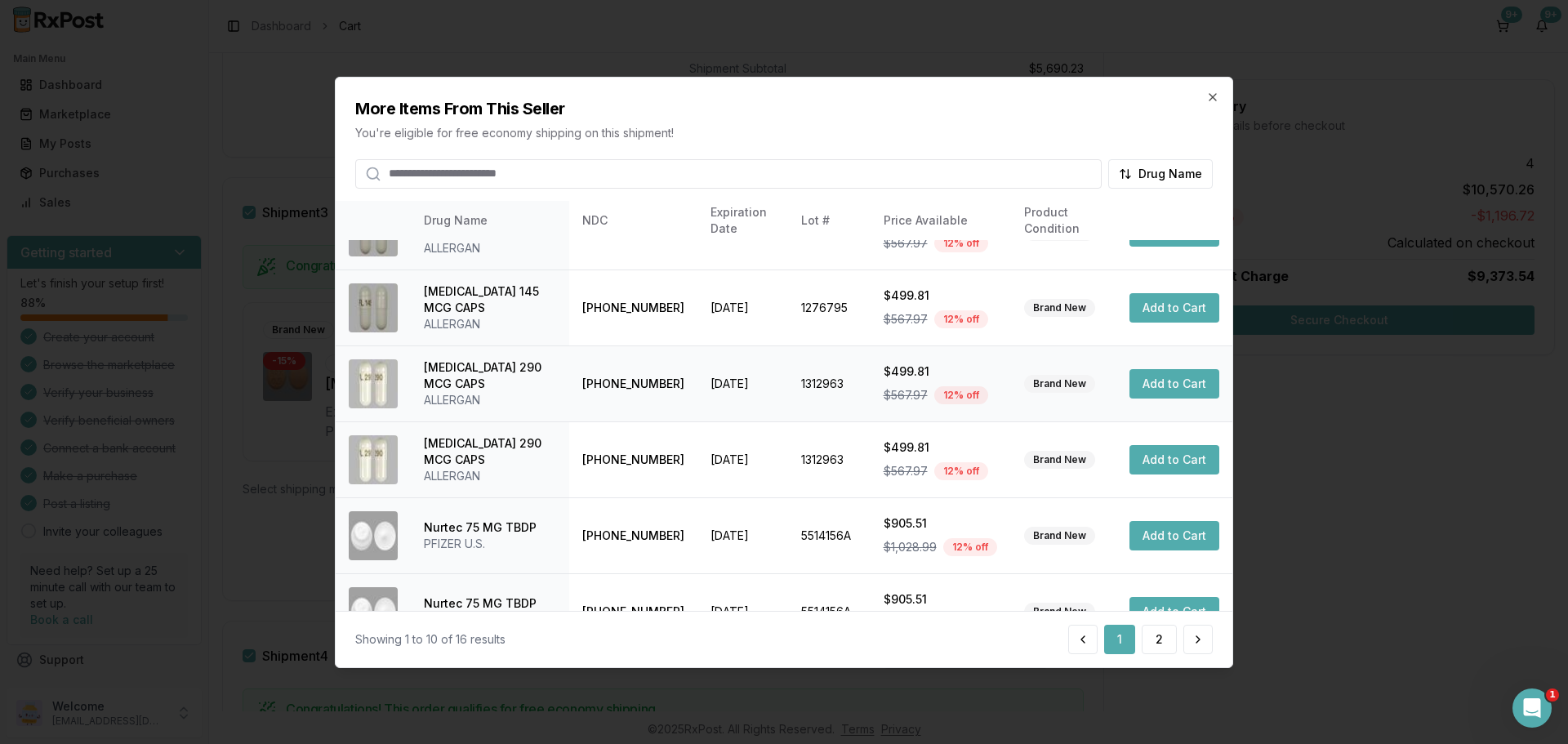
scroll to position [388, 0]
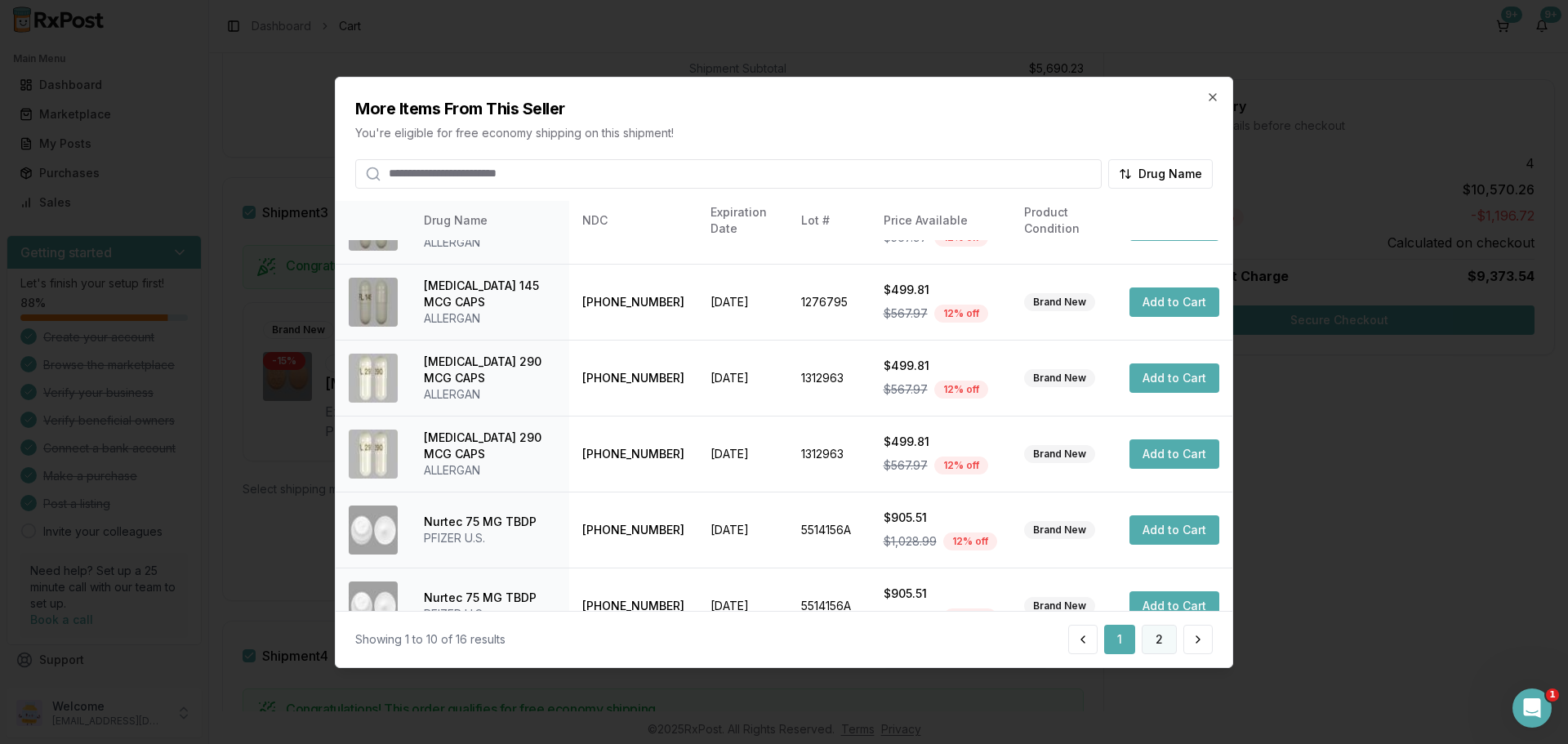
click at [1159, 642] on button "2" at bounding box center [1159, 639] width 36 height 29
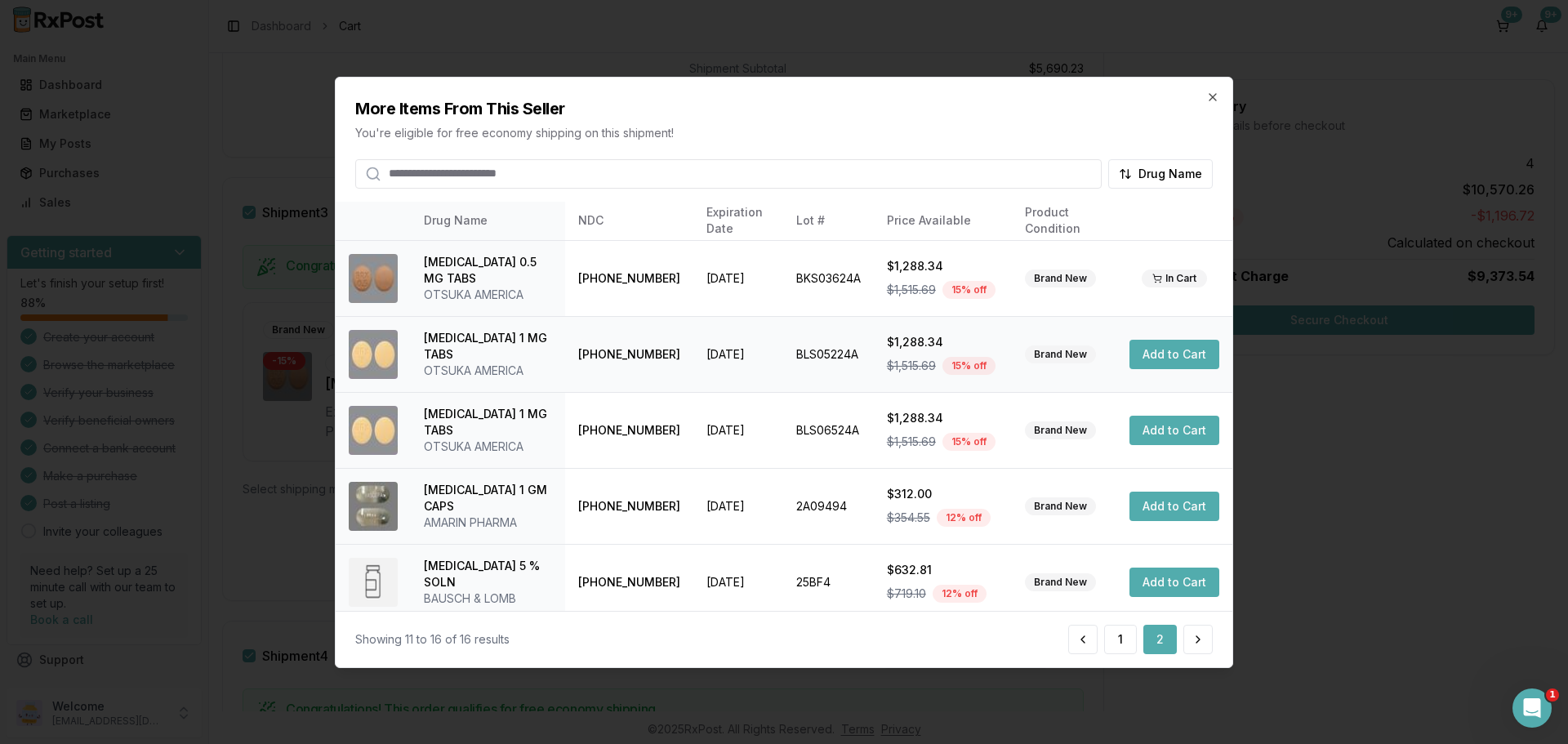
click at [1169, 355] on button "Add to Cart" at bounding box center [1174, 354] width 89 height 29
drag, startPoint x: 589, startPoint y: 351, endPoint x: 660, endPoint y: 356, distance: 71.2
click at [660, 356] on td "[PHONE_NUMBER]" at bounding box center [629, 354] width 129 height 76
click at [659, 355] on td "[PHONE_NUMBER]" at bounding box center [629, 354] width 129 height 76
drag, startPoint x: 653, startPoint y: 355, endPoint x: 593, endPoint y: 354, distance: 60.0
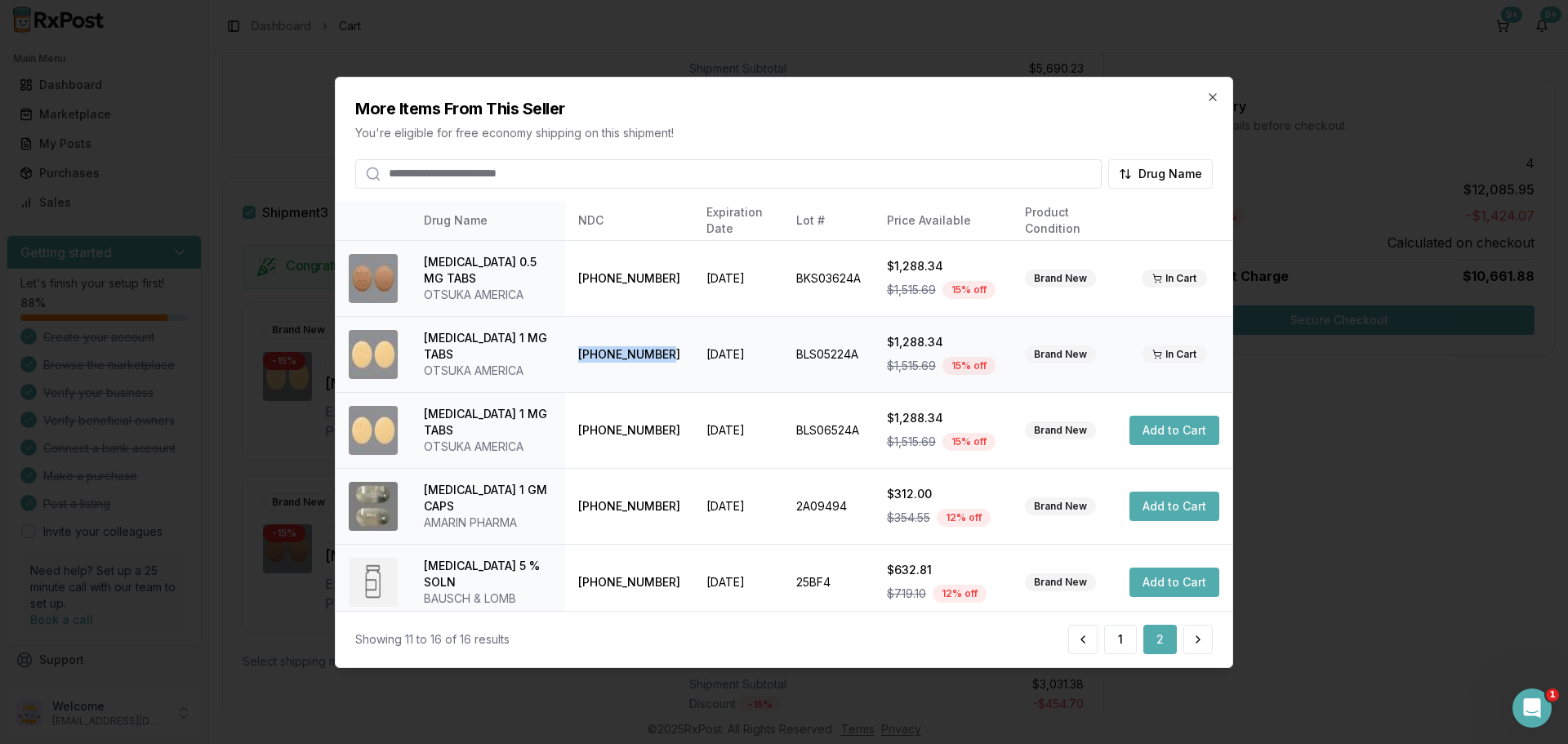
click at [570, 362] on td "[PHONE_NUMBER]" at bounding box center [629, 354] width 129 height 76
copy td "[PHONE_NUMBER]"
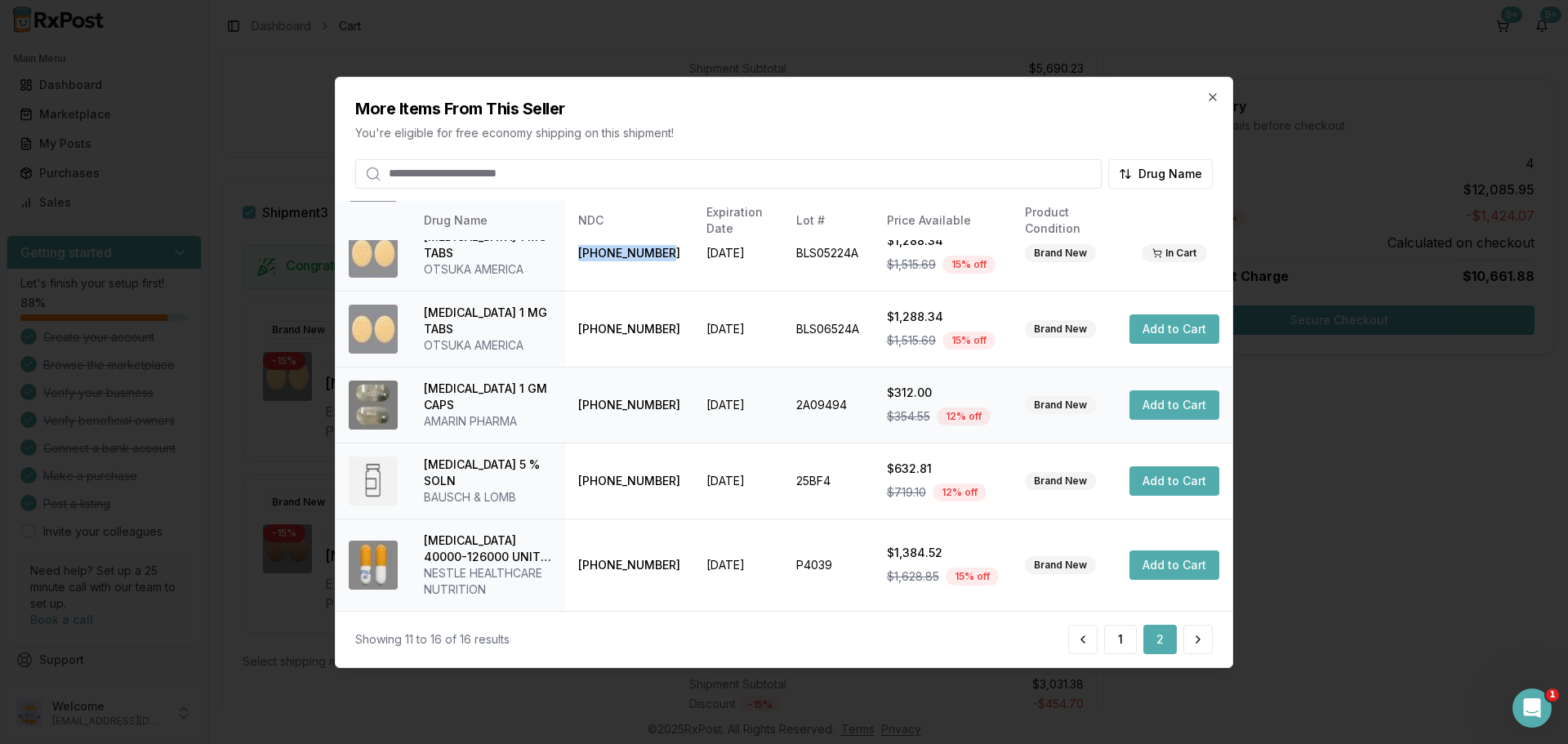
click at [1168, 398] on button "Add to Cart" at bounding box center [1174, 405] width 89 height 29
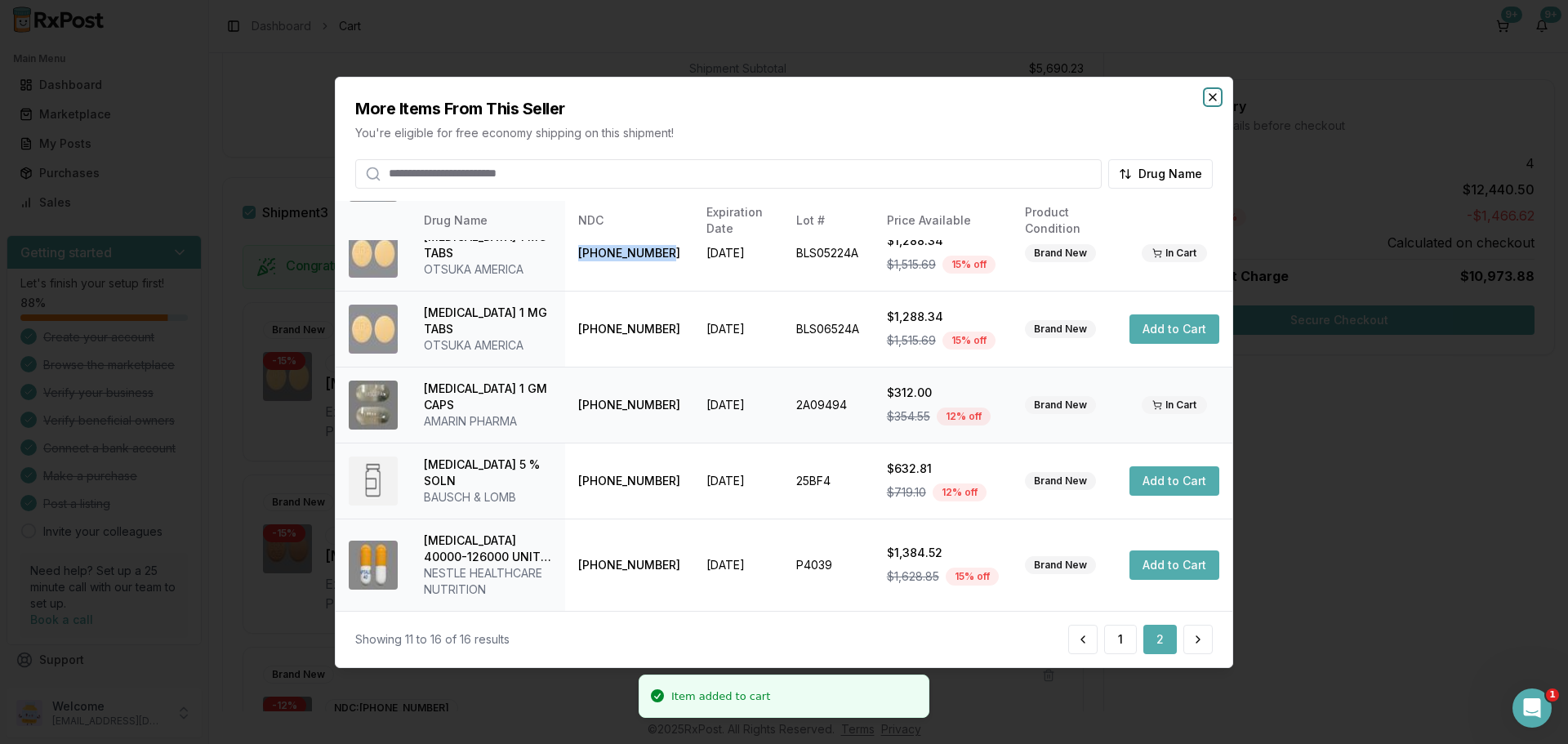
click at [1215, 96] on icon "button" at bounding box center [1213, 96] width 13 height 13
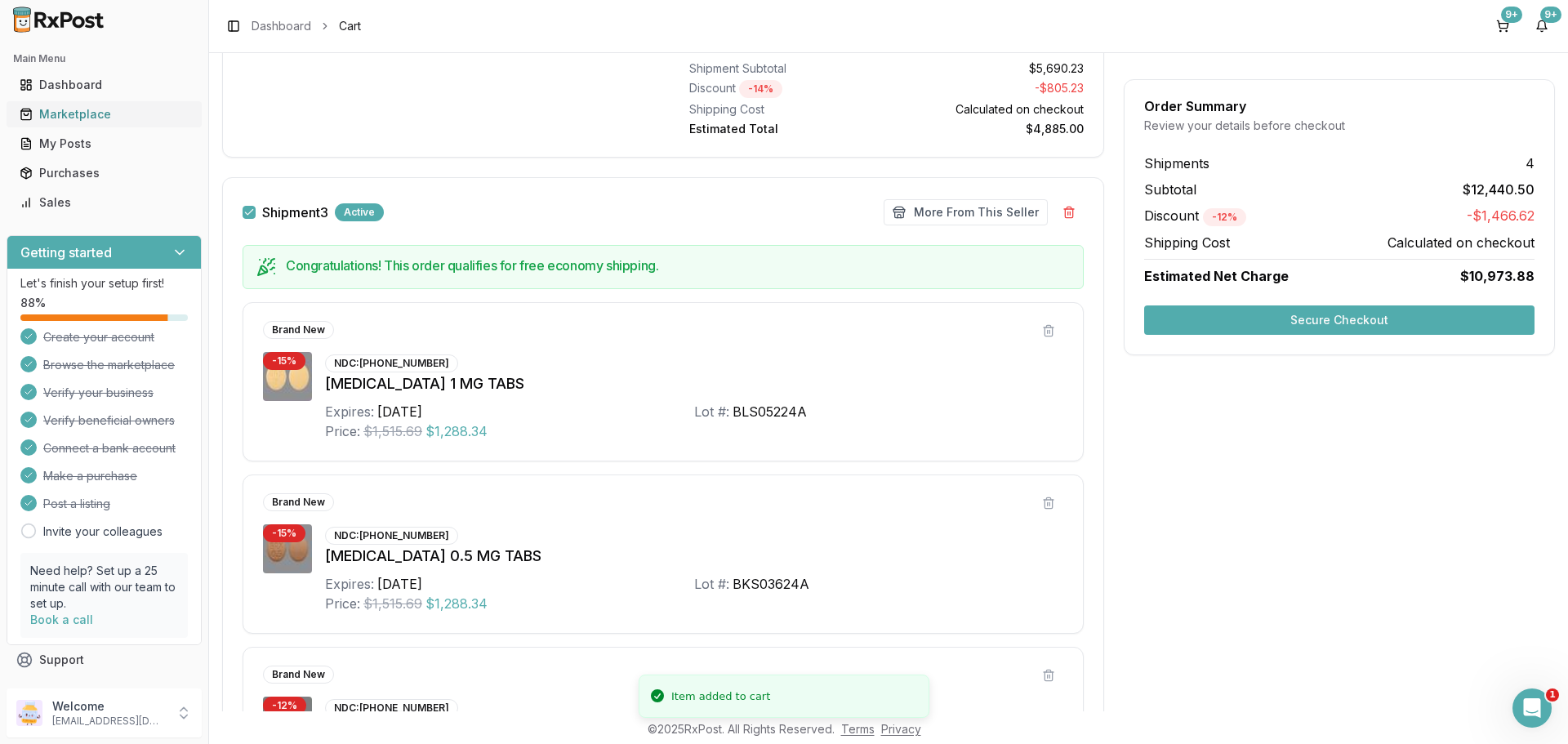
click at [86, 119] on div "Marketplace" at bounding box center [103, 114] width 169 height 16
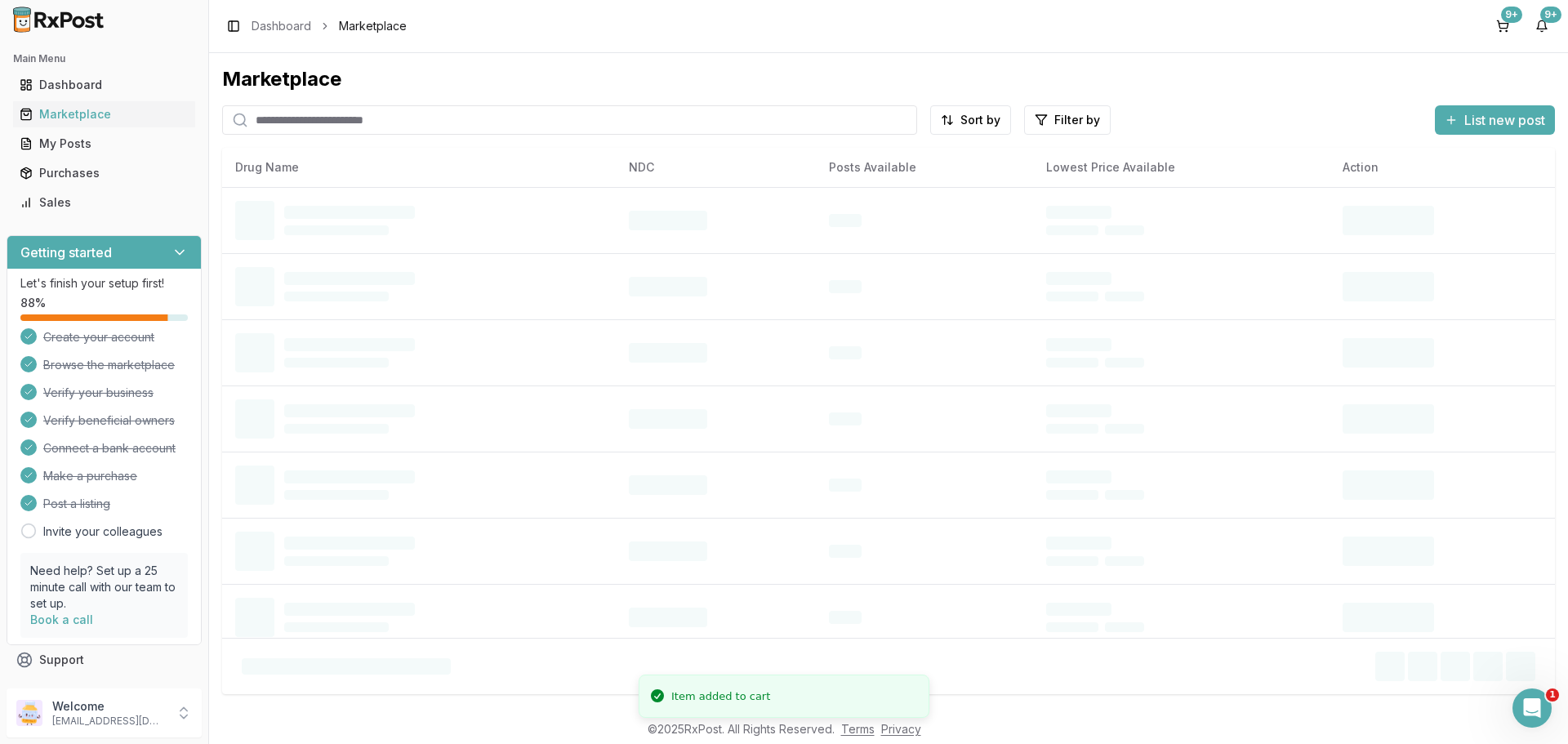
click at [289, 122] on input "search" at bounding box center [570, 120] width 695 height 29
paste input "**********"
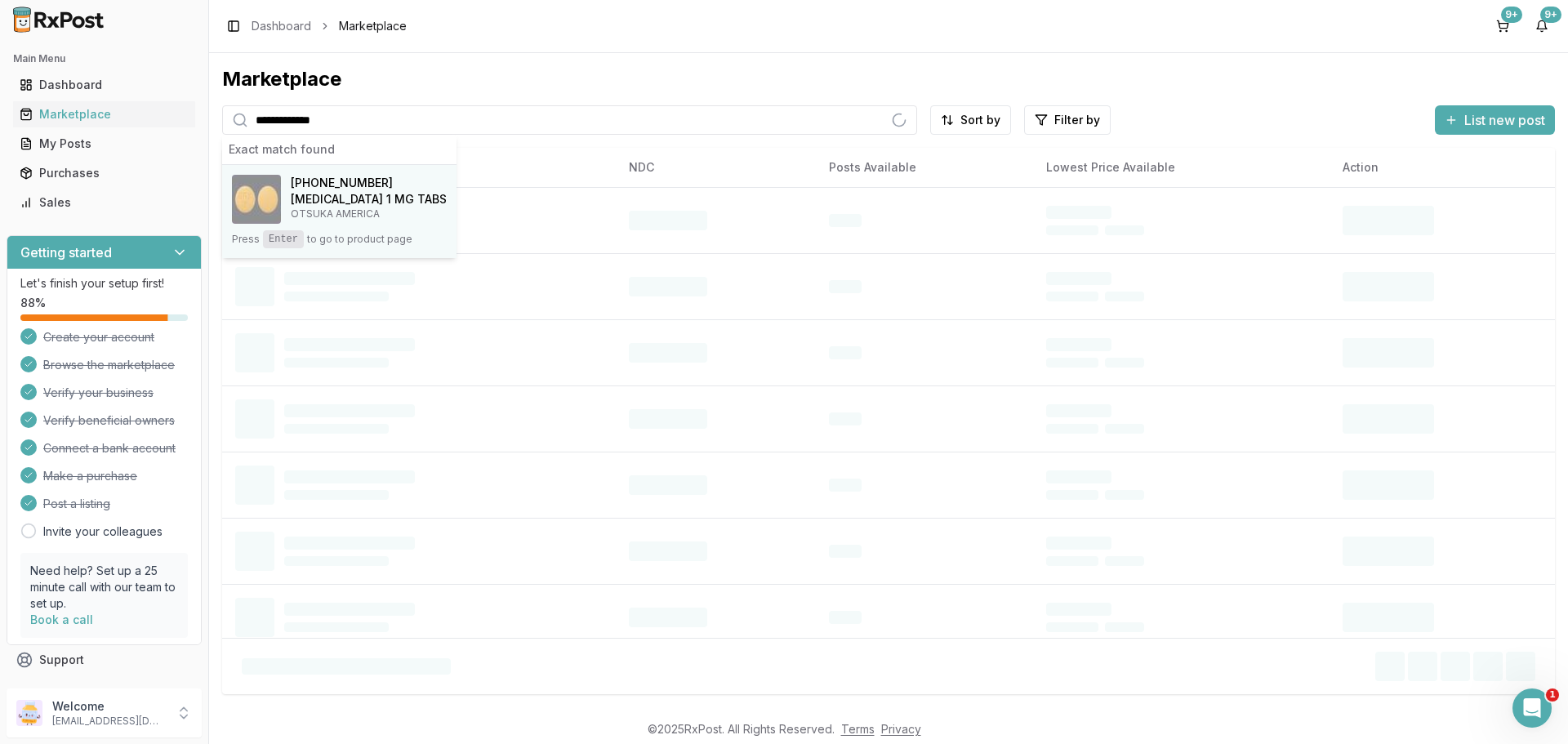
type input "**********"
click at [321, 191] on span "[PHONE_NUMBER]" at bounding box center [342, 183] width 102 height 16
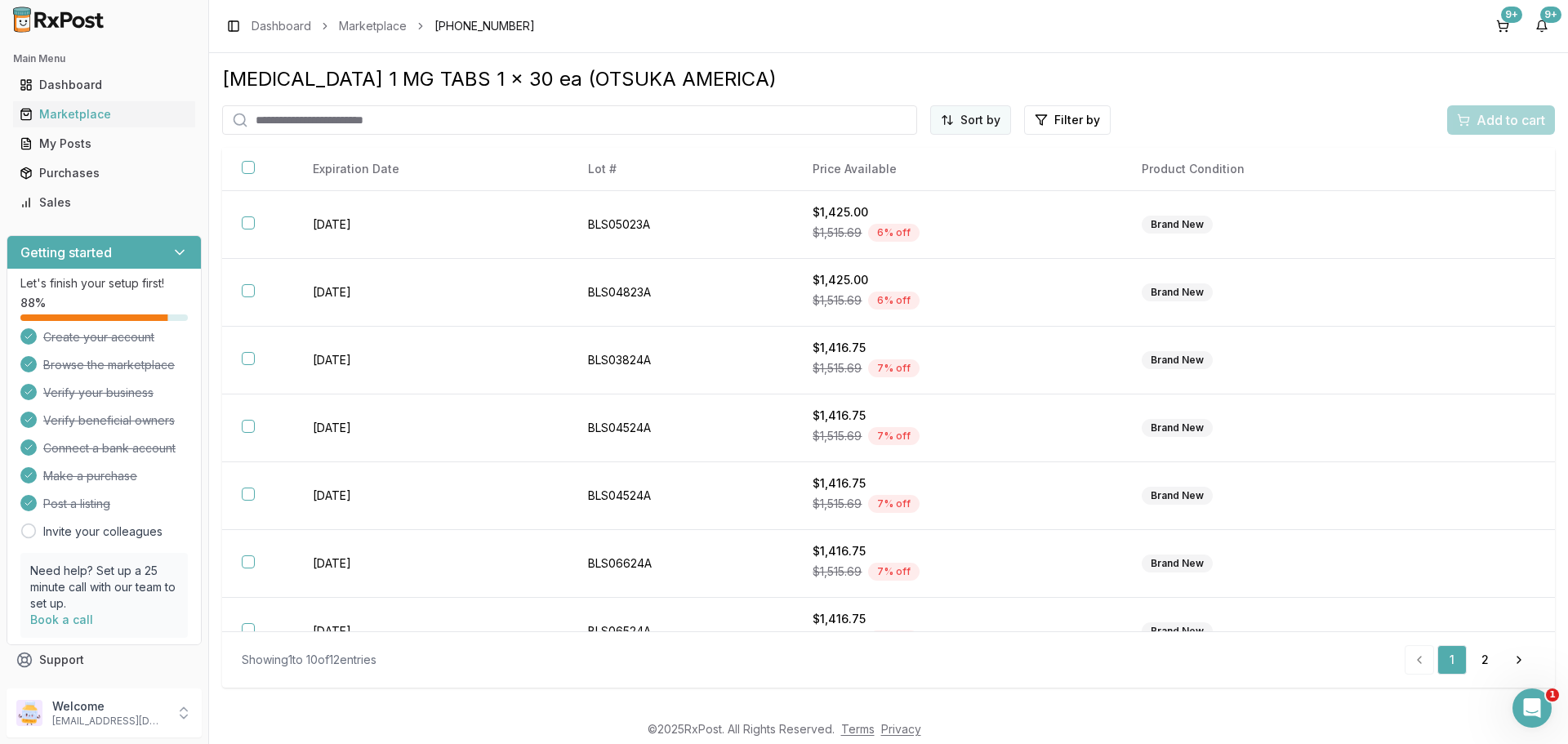
click at [995, 118] on html "Main Menu Dashboard Marketplace My Posts Purchases Sales Getting started Let's …" at bounding box center [784, 372] width 1568 height 744
click at [941, 179] on div "Price (Low to High)" at bounding box center [931, 181] width 155 height 26
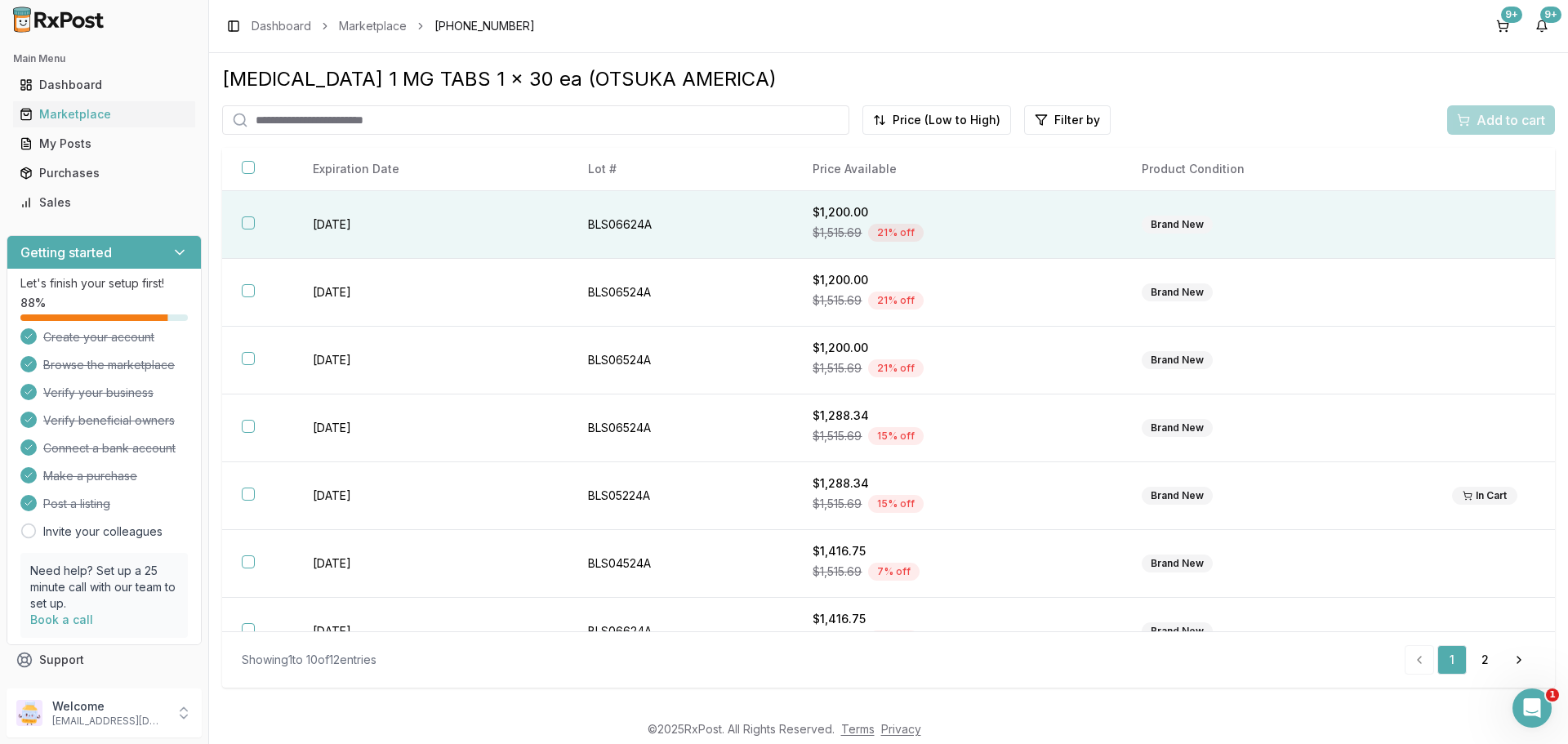
click at [252, 221] on button "button" at bounding box center [248, 222] width 13 height 13
click at [1499, 112] on span "Add to cart" at bounding box center [1511, 119] width 68 height 19
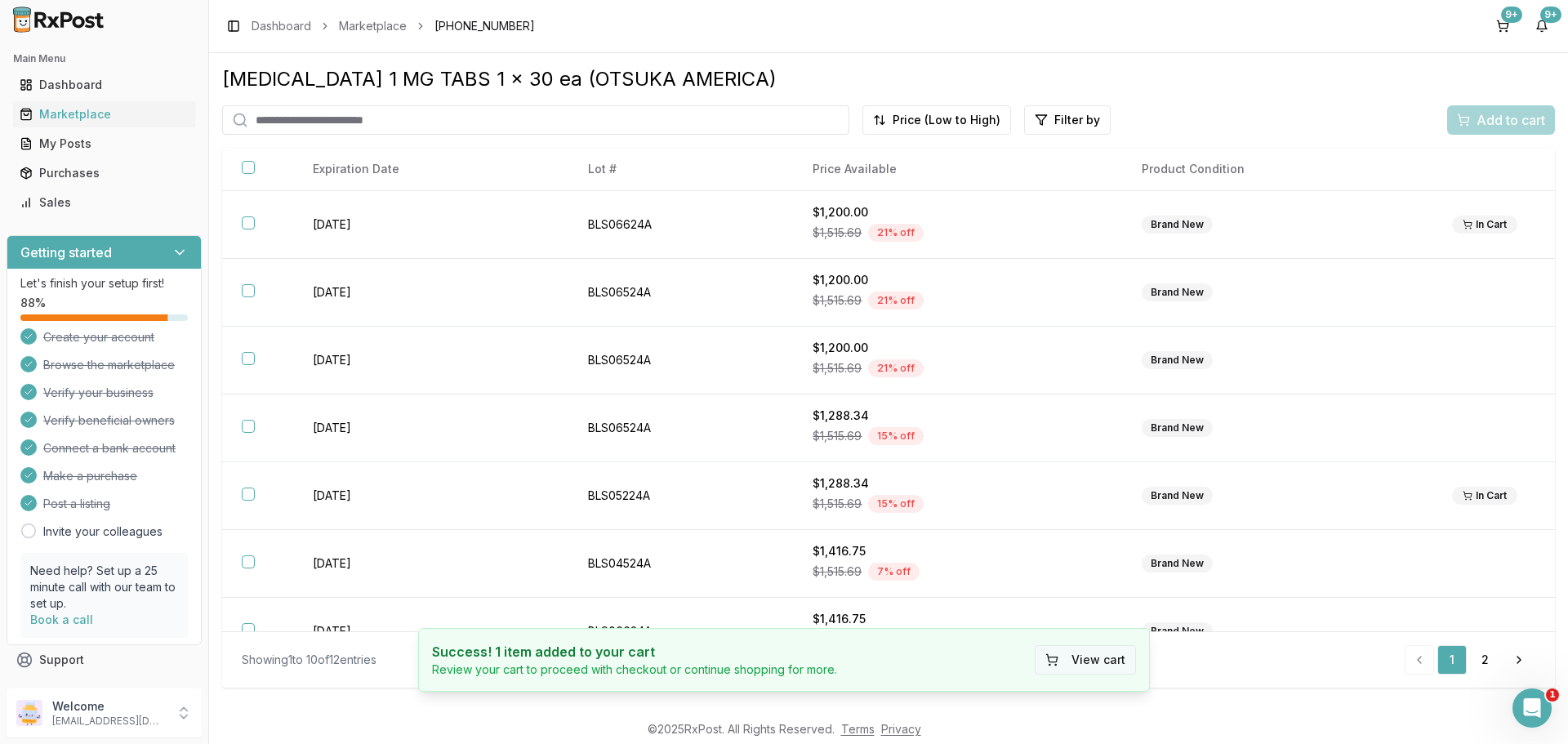
click at [1097, 655] on button "View cart" at bounding box center [1085, 659] width 101 height 29
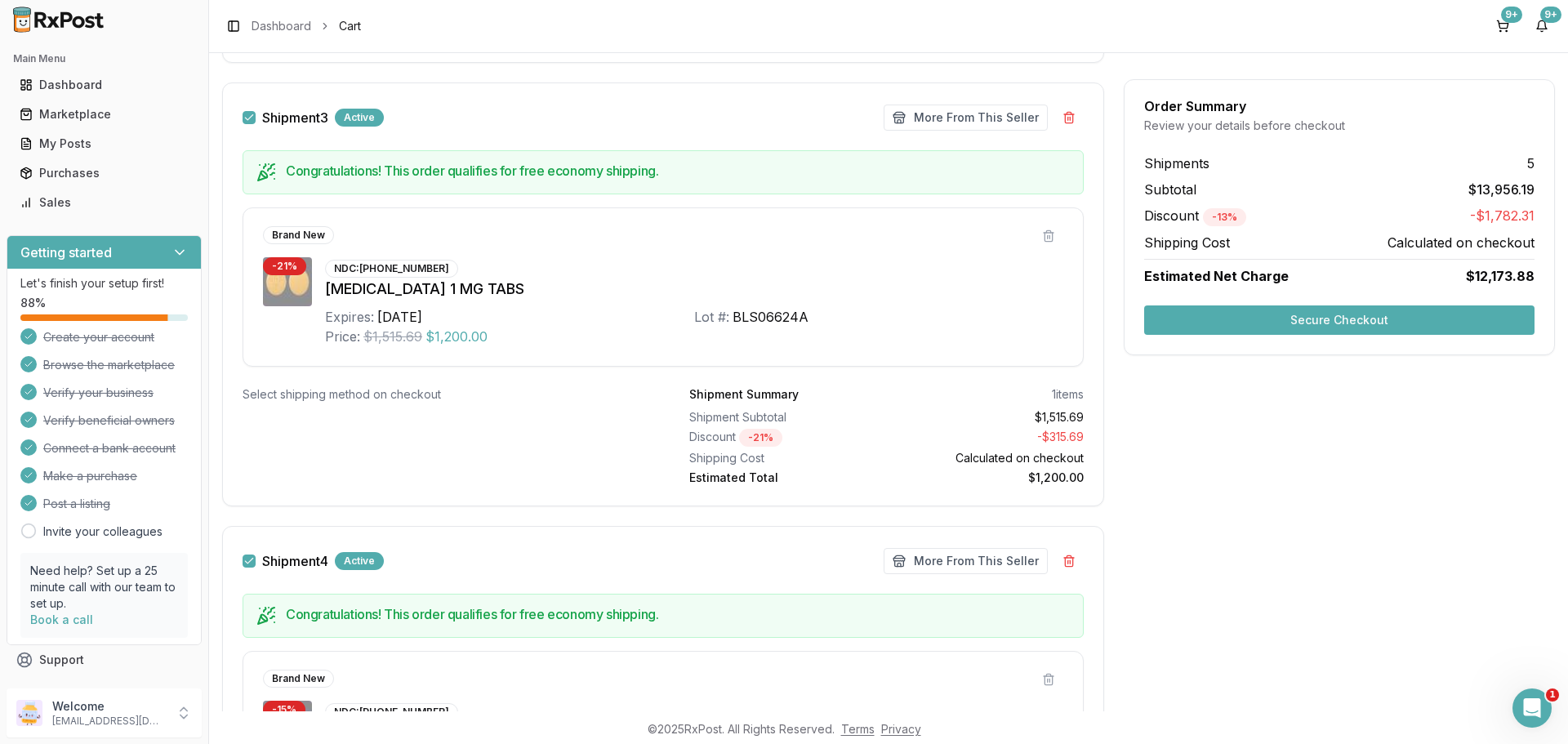
scroll to position [1959, 0]
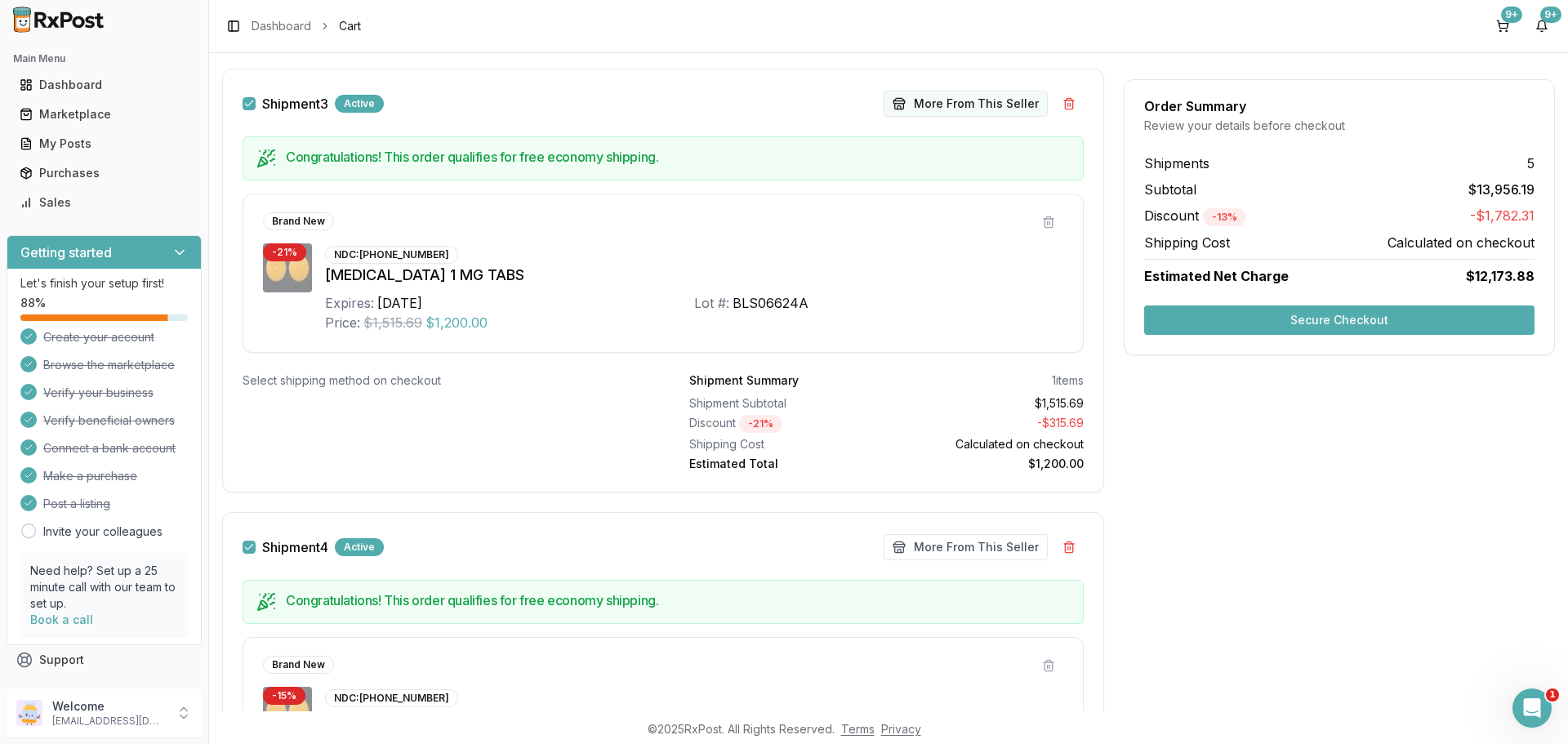
click at [964, 98] on button "More From This Seller" at bounding box center [966, 103] width 164 height 26
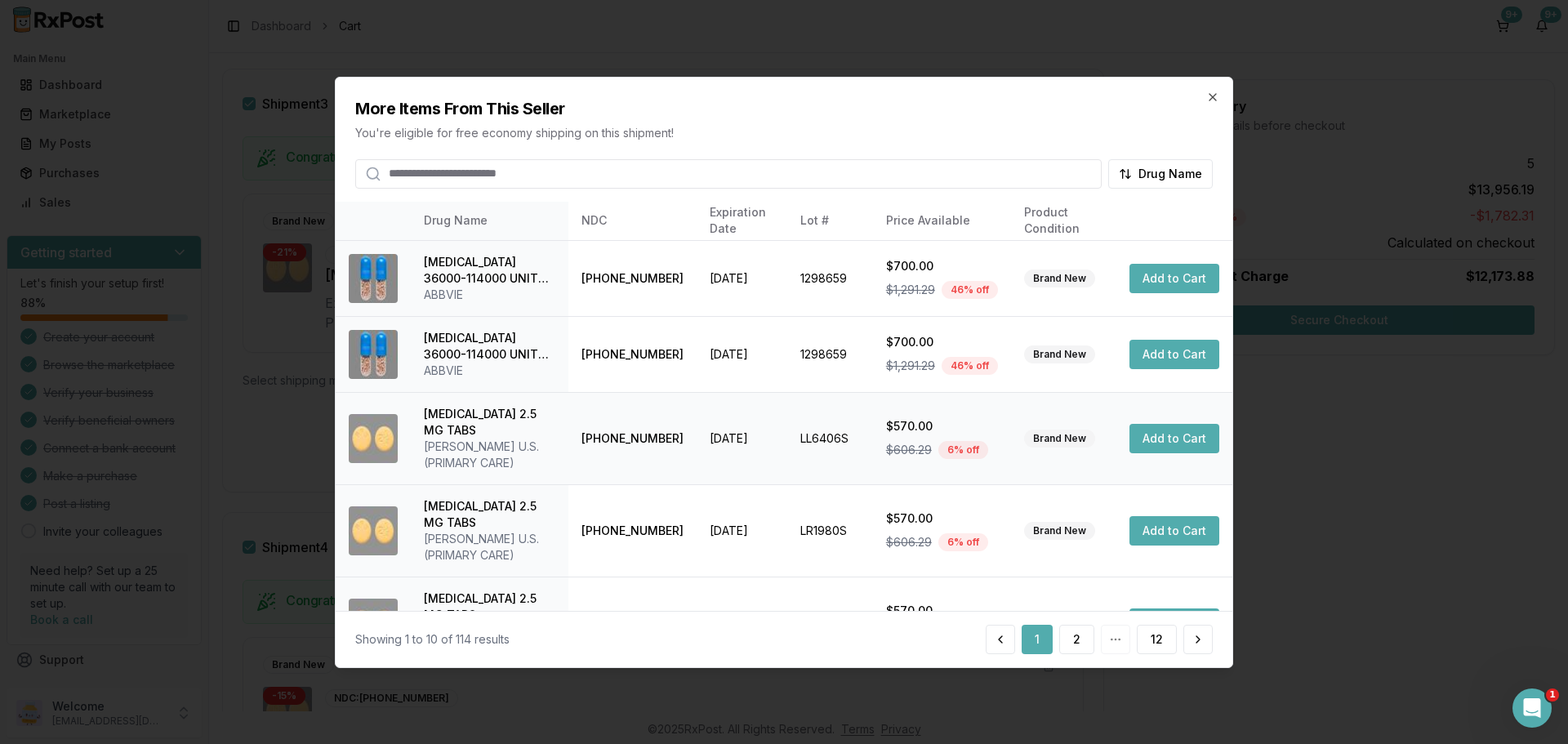
click at [1174, 435] on button "Add to Cart" at bounding box center [1174, 439] width 89 height 29
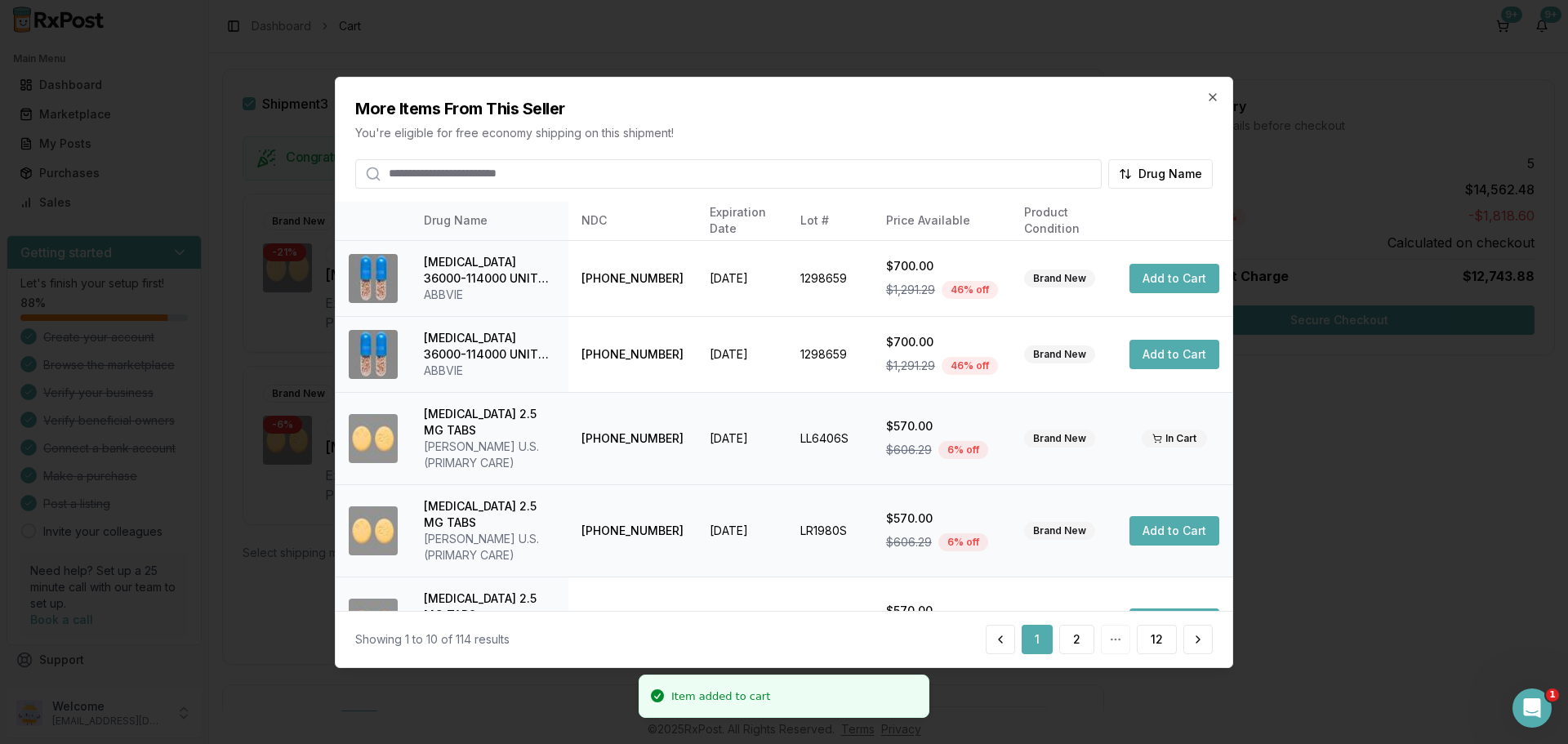
scroll to position [2132, 0]
click at [1156, 516] on button "Add to Cart" at bounding box center [1174, 531] width 89 height 29
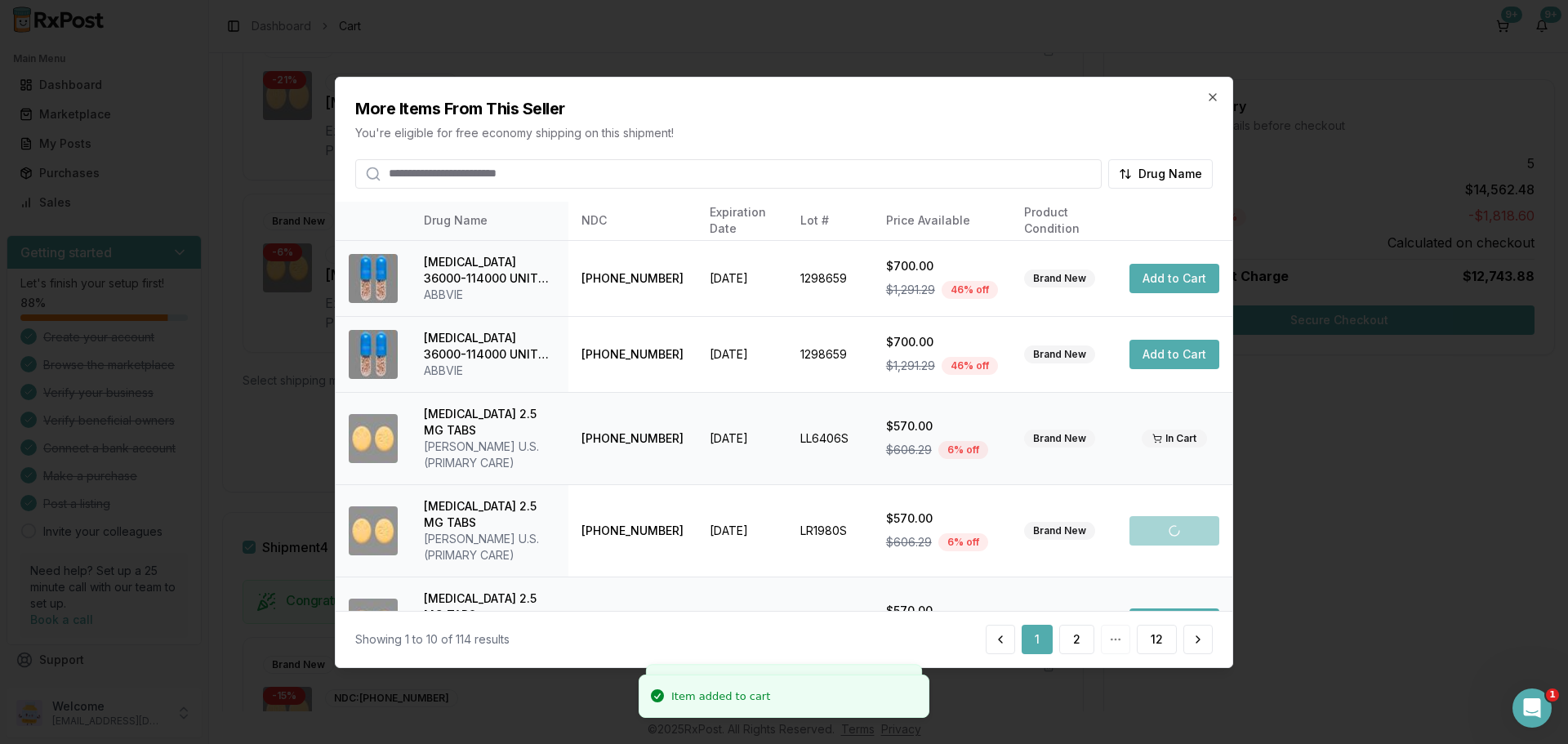
scroll to position [2304, 0]
click at [1153, 608] on button "Add to Cart" at bounding box center [1174, 623] width 89 height 29
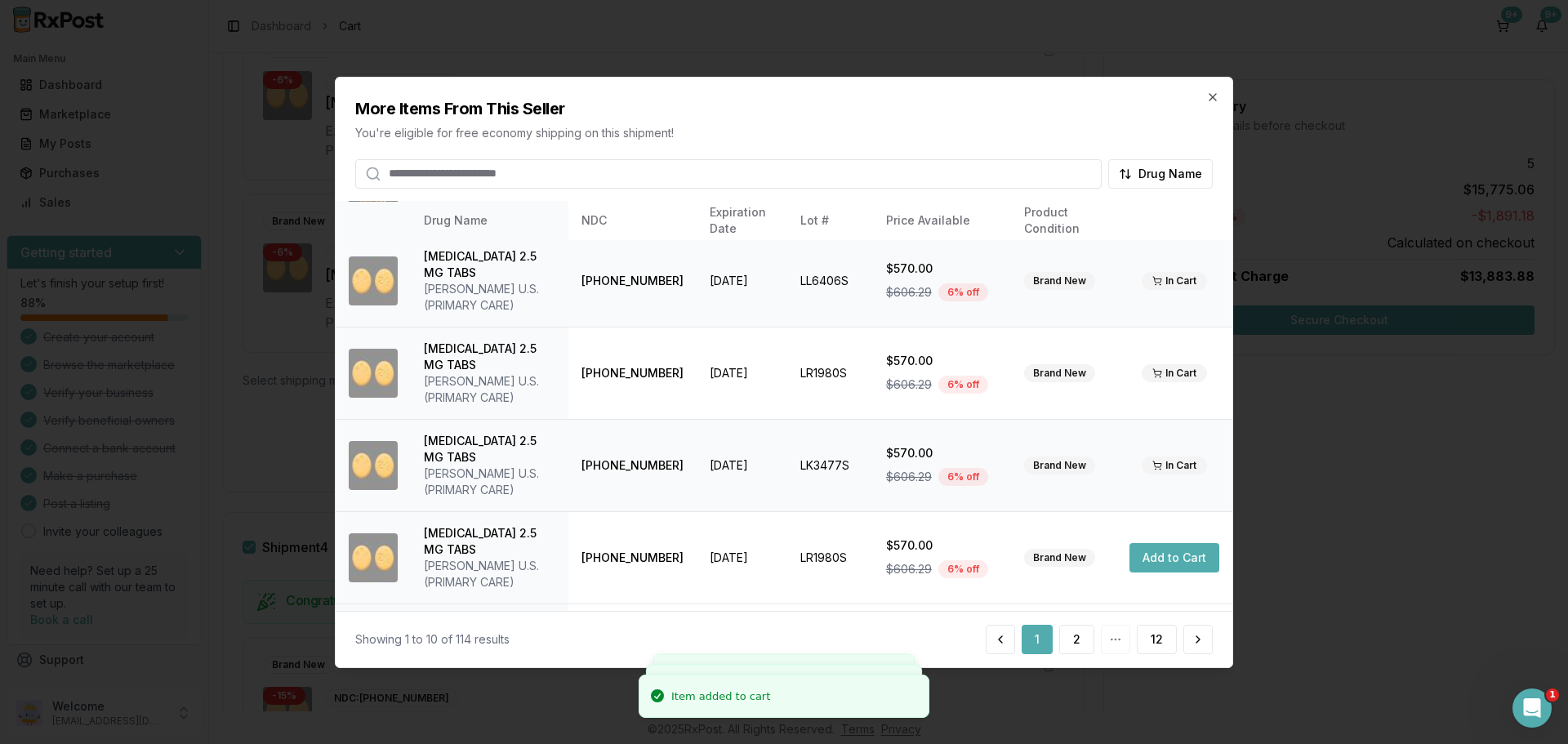
scroll to position [163, 0]
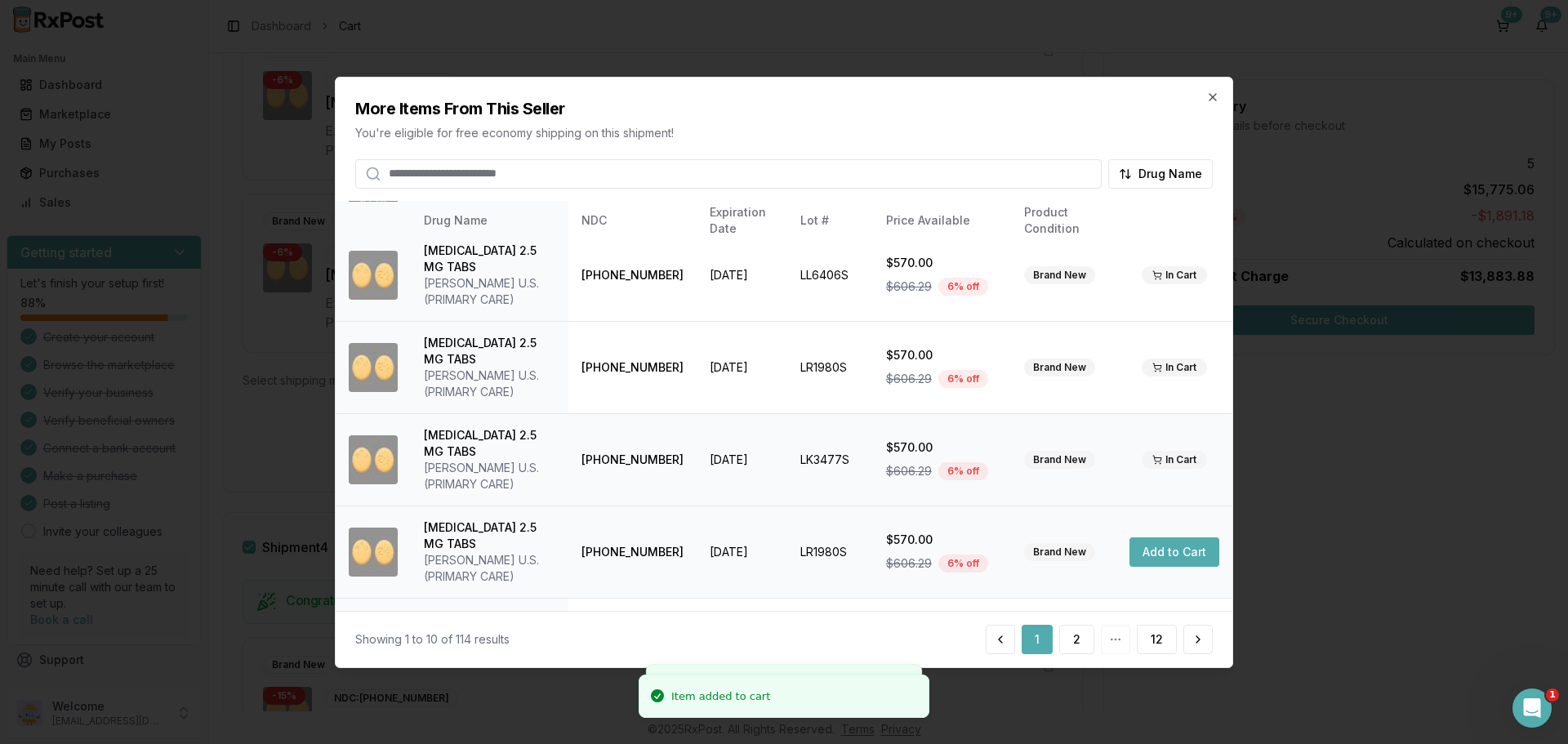
click at [1173, 537] on button "Add to Cart" at bounding box center [1174, 552] width 89 height 29
click at [1168, 629] on button "Add to Cart" at bounding box center [1174, 644] width 89 height 29
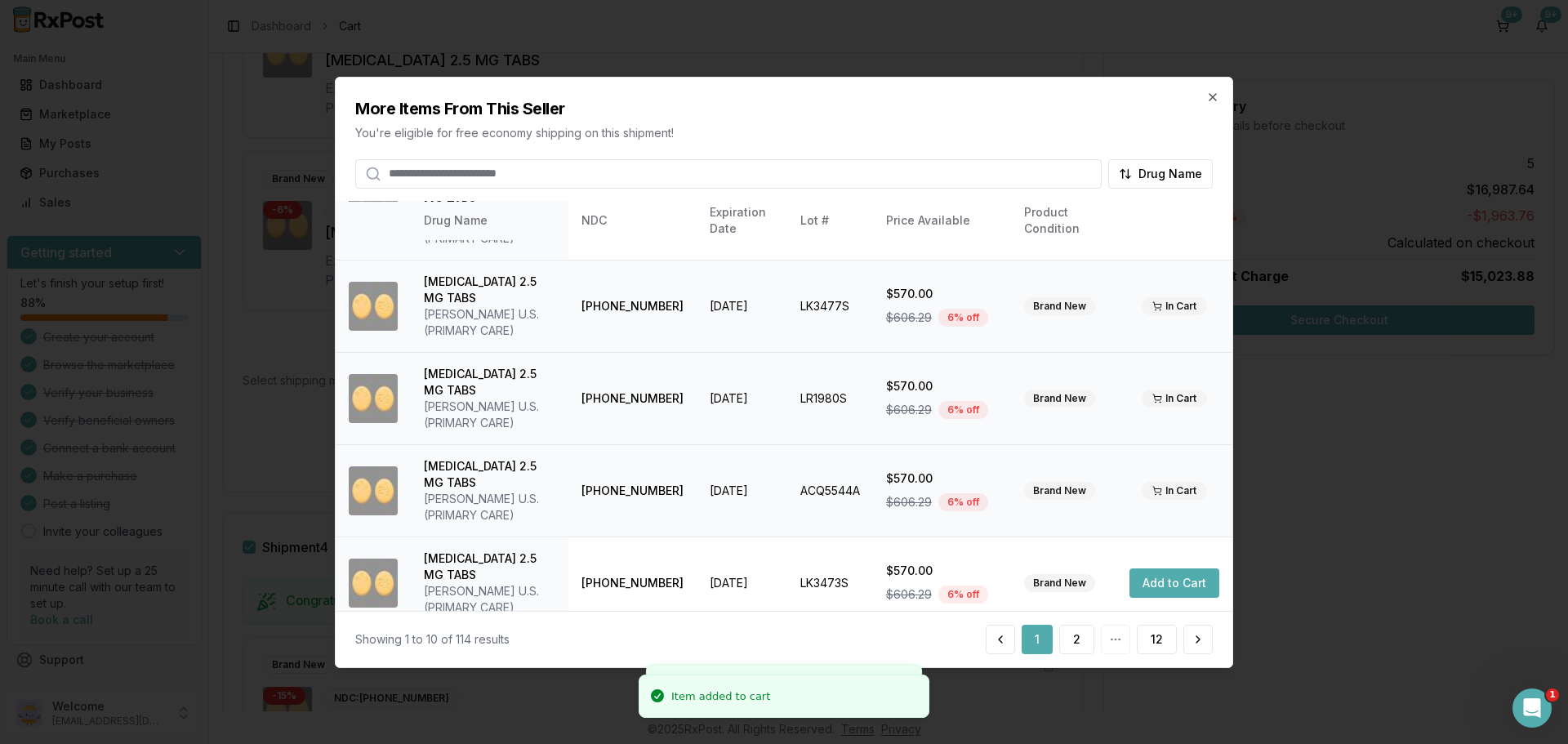
scroll to position [326, 0]
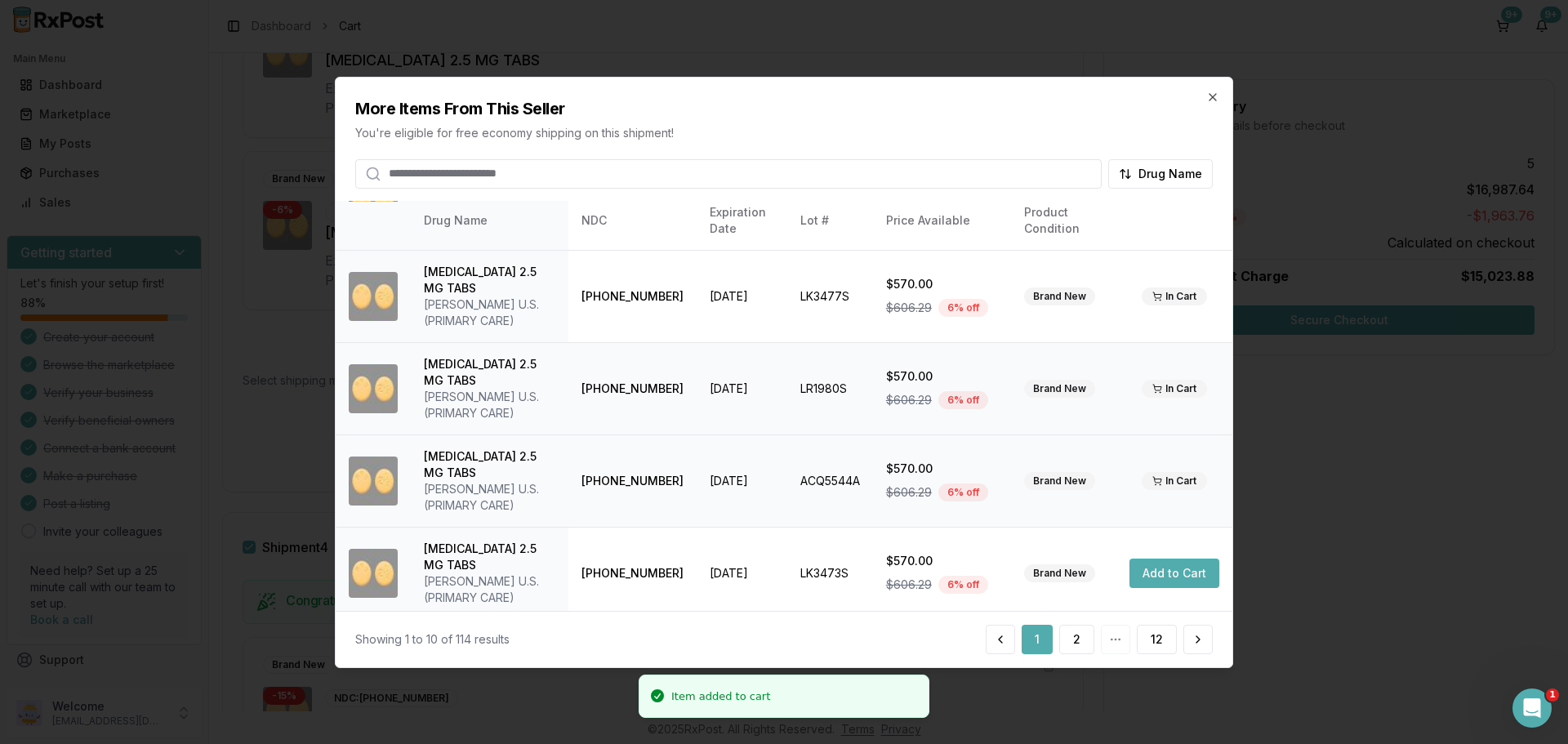
click at [1161, 651] on button "Add to Cart" at bounding box center [1174, 666] width 89 height 29
click at [1161, 558] on button "Add to Cart" at bounding box center [1174, 573] width 89 height 29
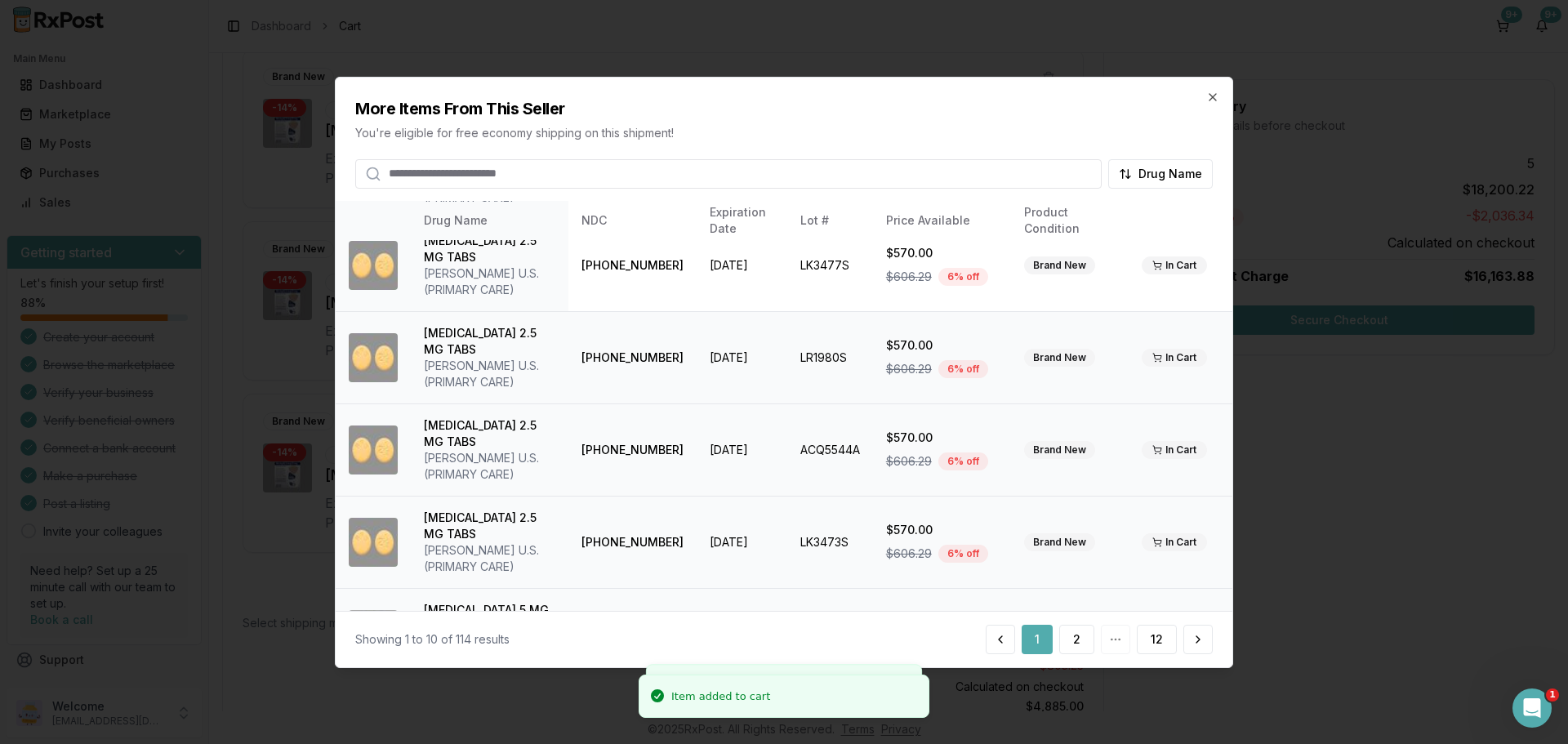
scroll to position [388, 0]
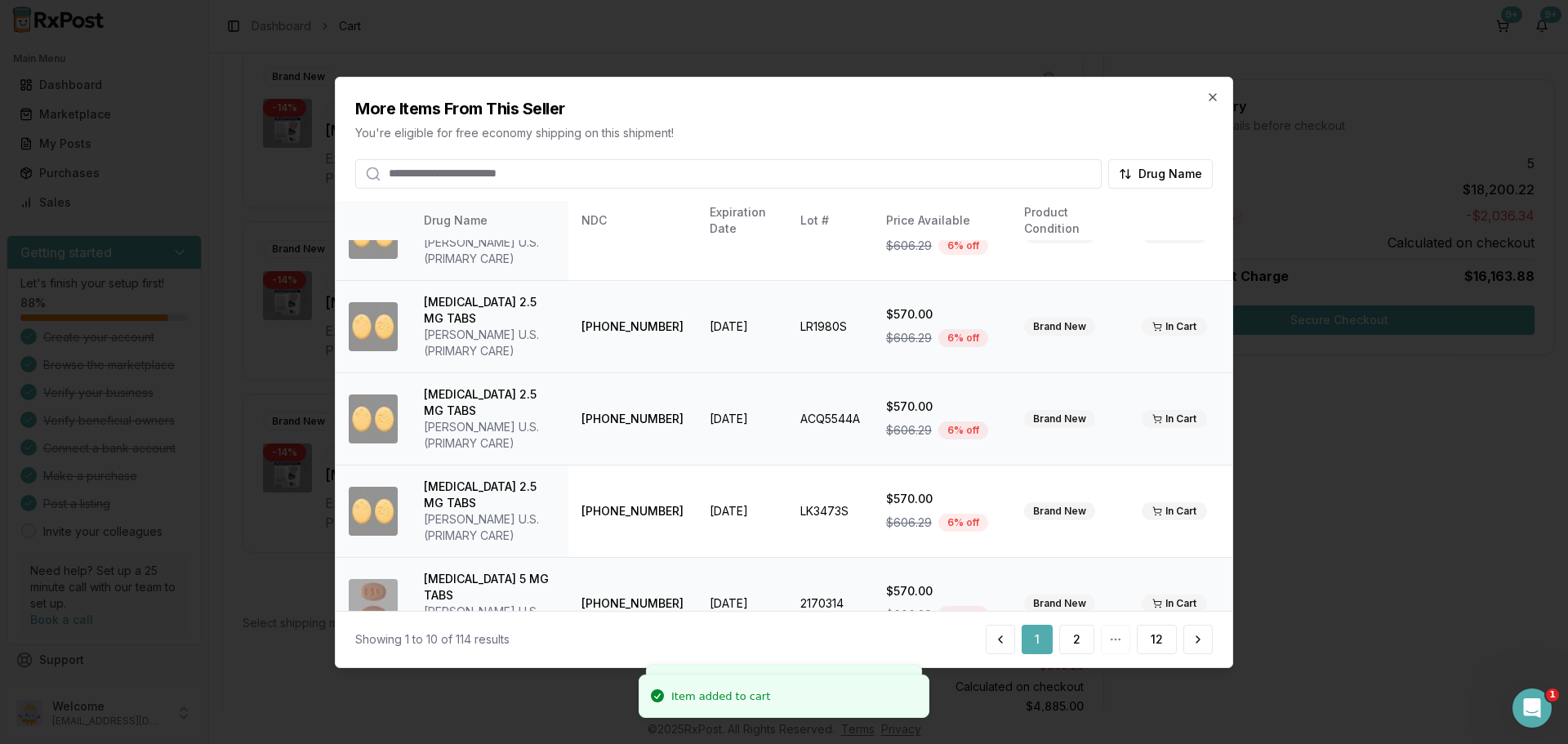
click at [1150, 649] on td "Add to Cart" at bounding box center [1174, 695] width 116 height 92
click at [1159, 681] on button "Add to Cart" at bounding box center [1174, 696] width 89 height 29
click at [1071, 646] on button "2" at bounding box center [1076, 639] width 36 height 29
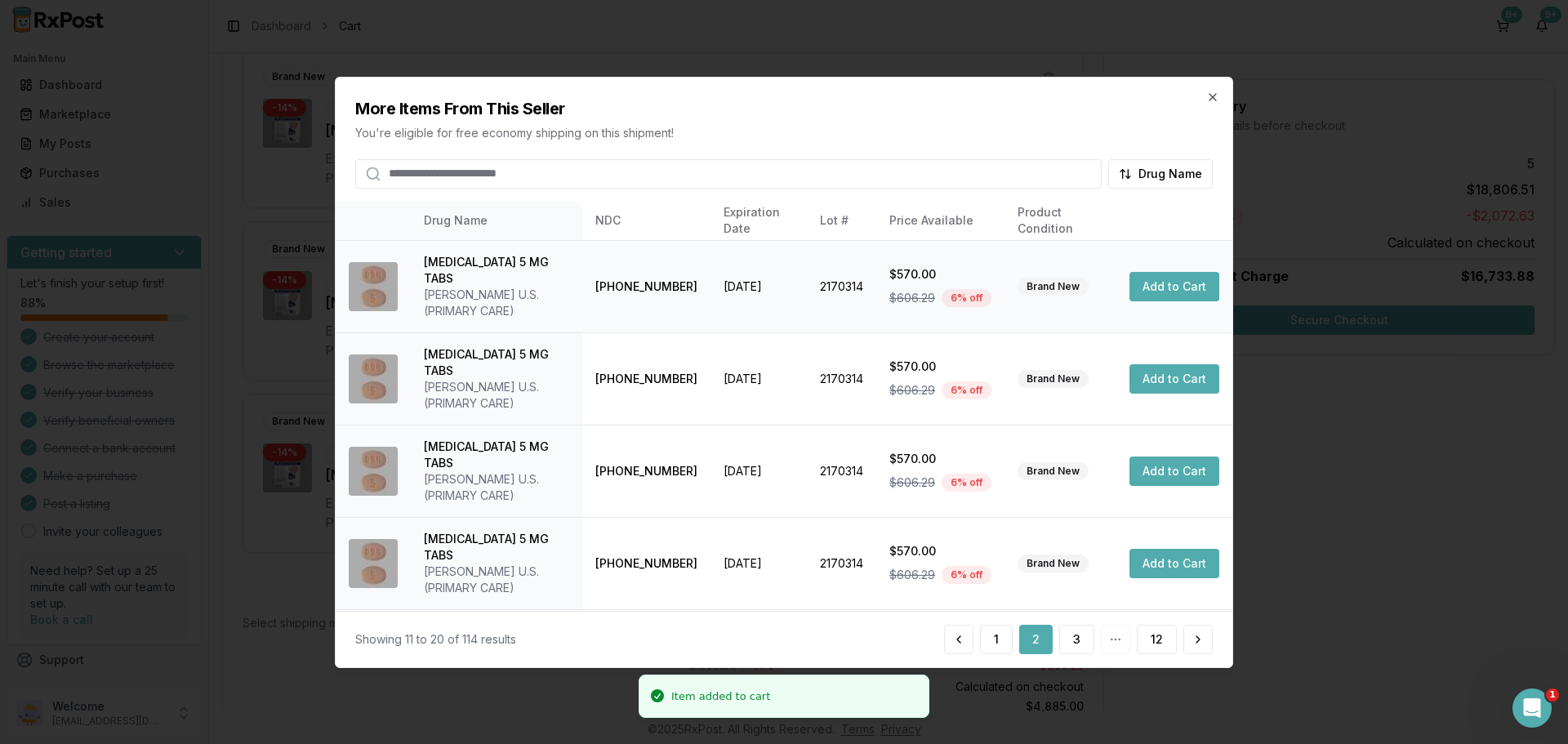
click at [1167, 281] on button "Add to Cart" at bounding box center [1174, 286] width 89 height 29
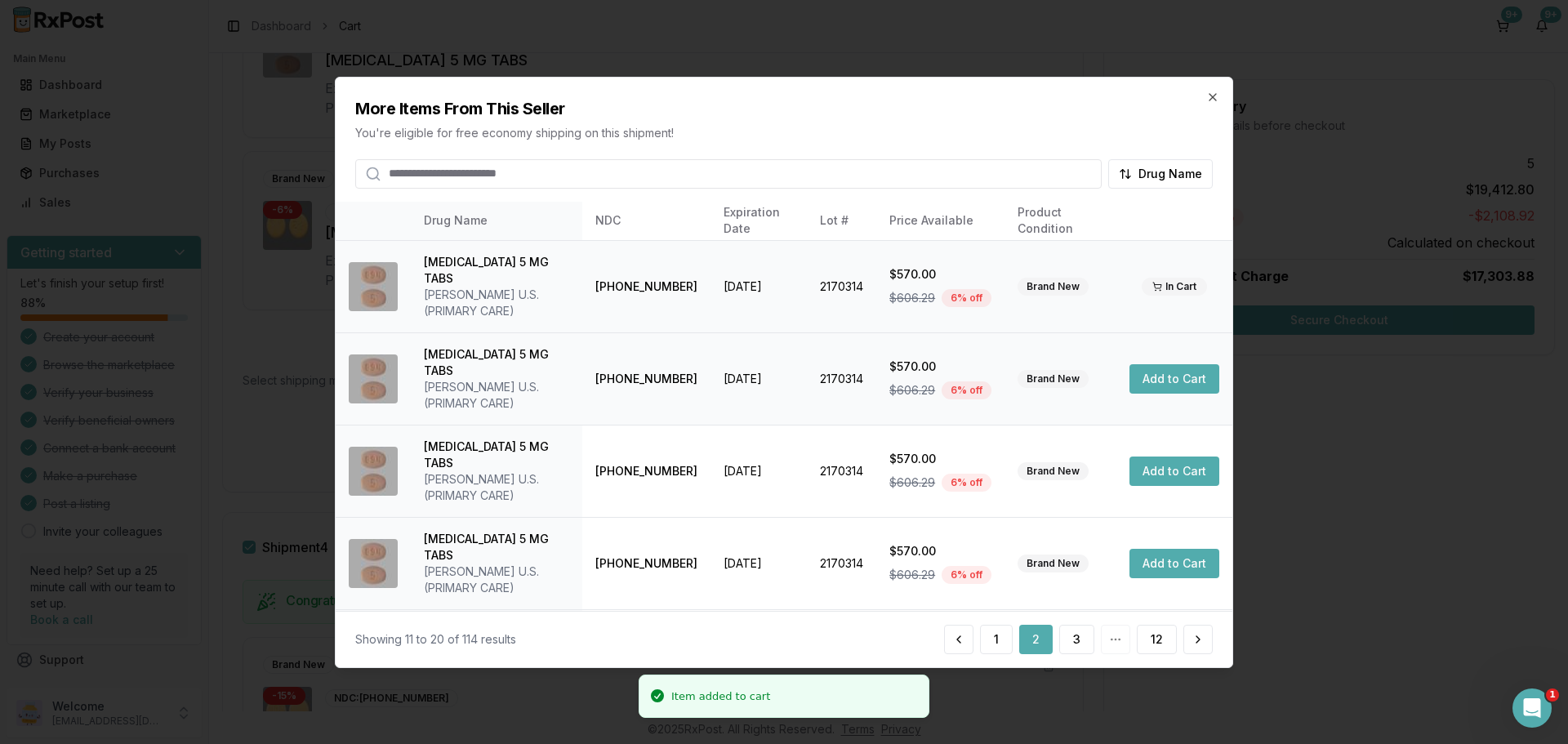
click at [1163, 364] on button "Add to Cart" at bounding box center [1174, 378] width 89 height 29
click at [1167, 457] on button "Add to Cart" at bounding box center [1174, 471] width 89 height 29
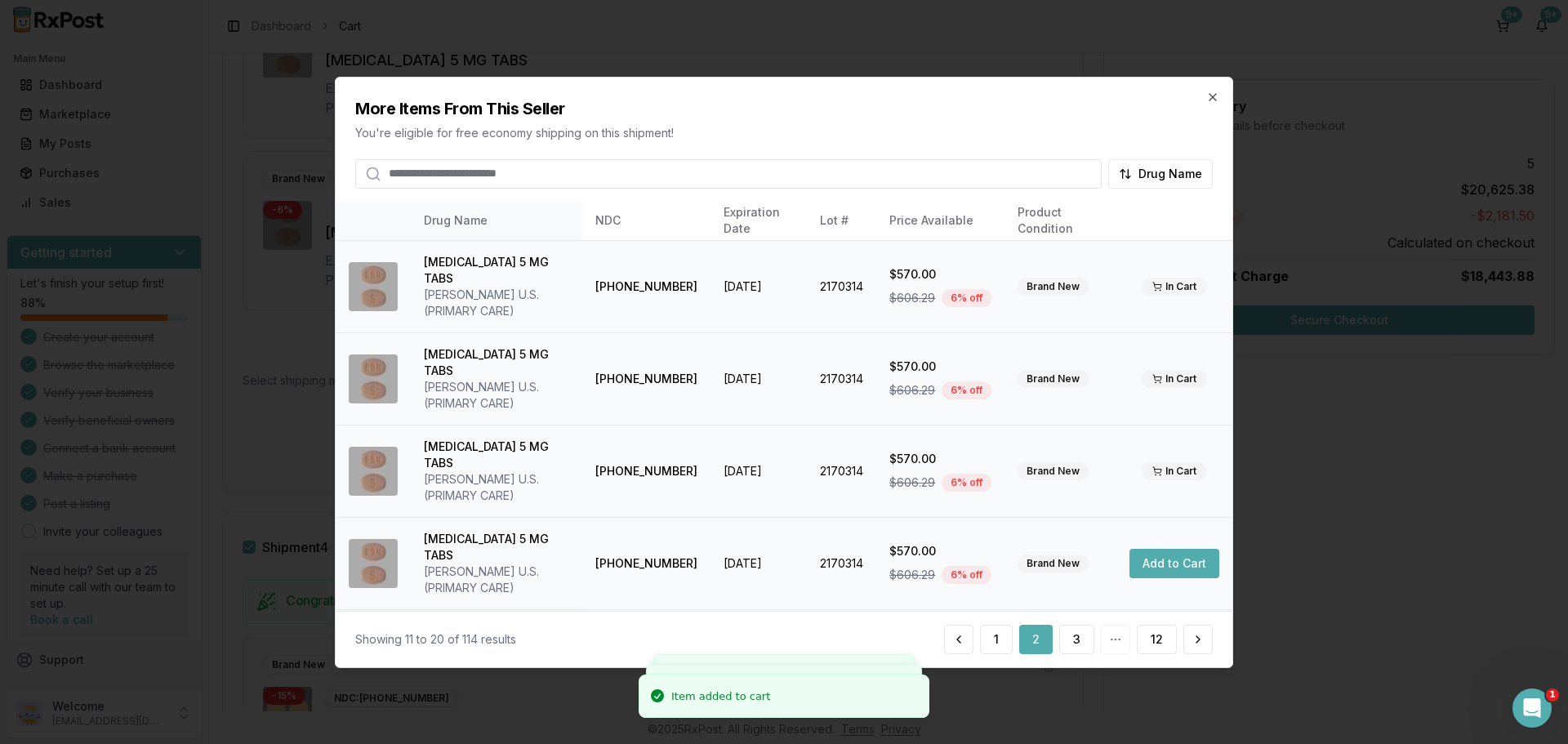
click at [1166, 549] on button "Add to Cart" at bounding box center [1174, 563] width 89 height 29
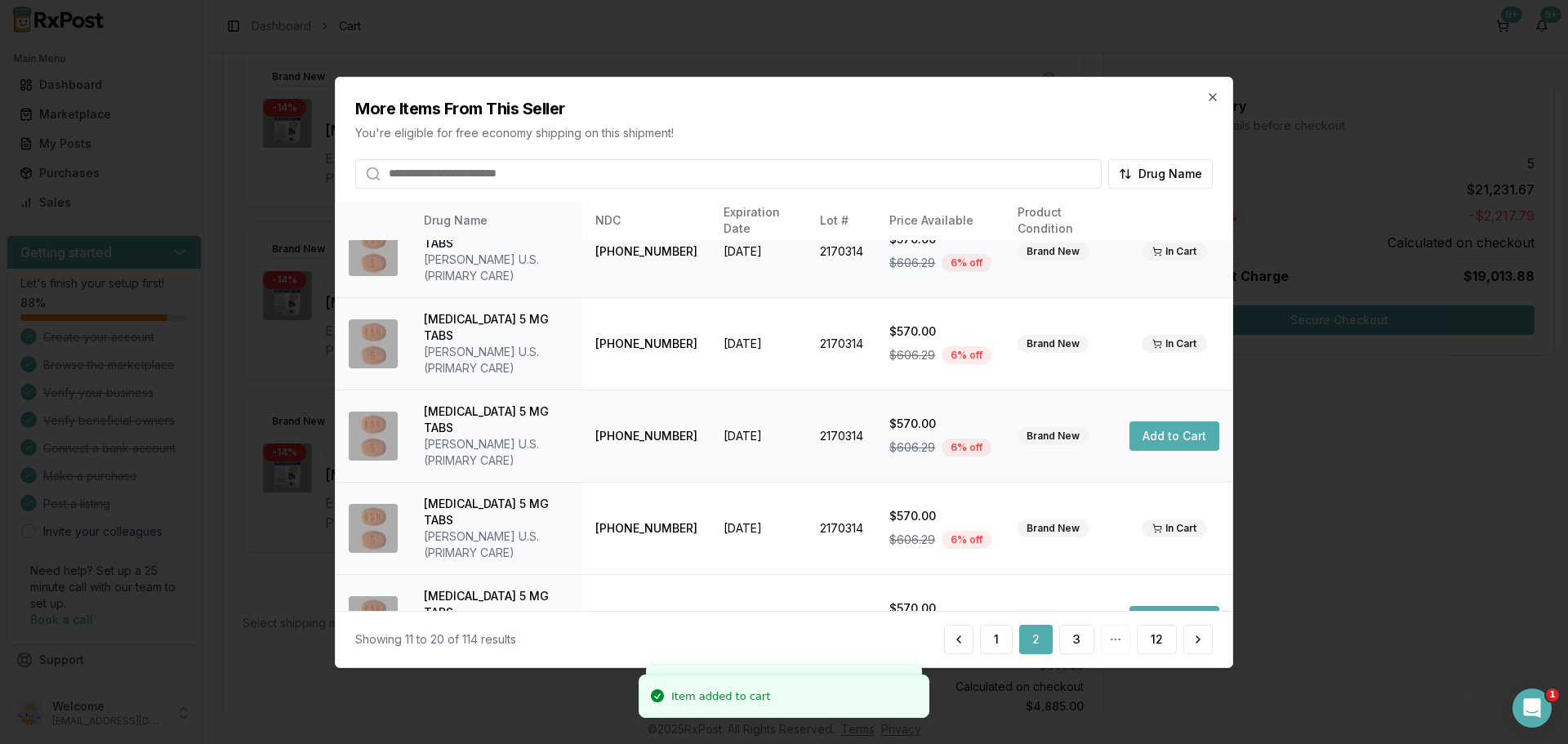
scroll to position [326, 0]
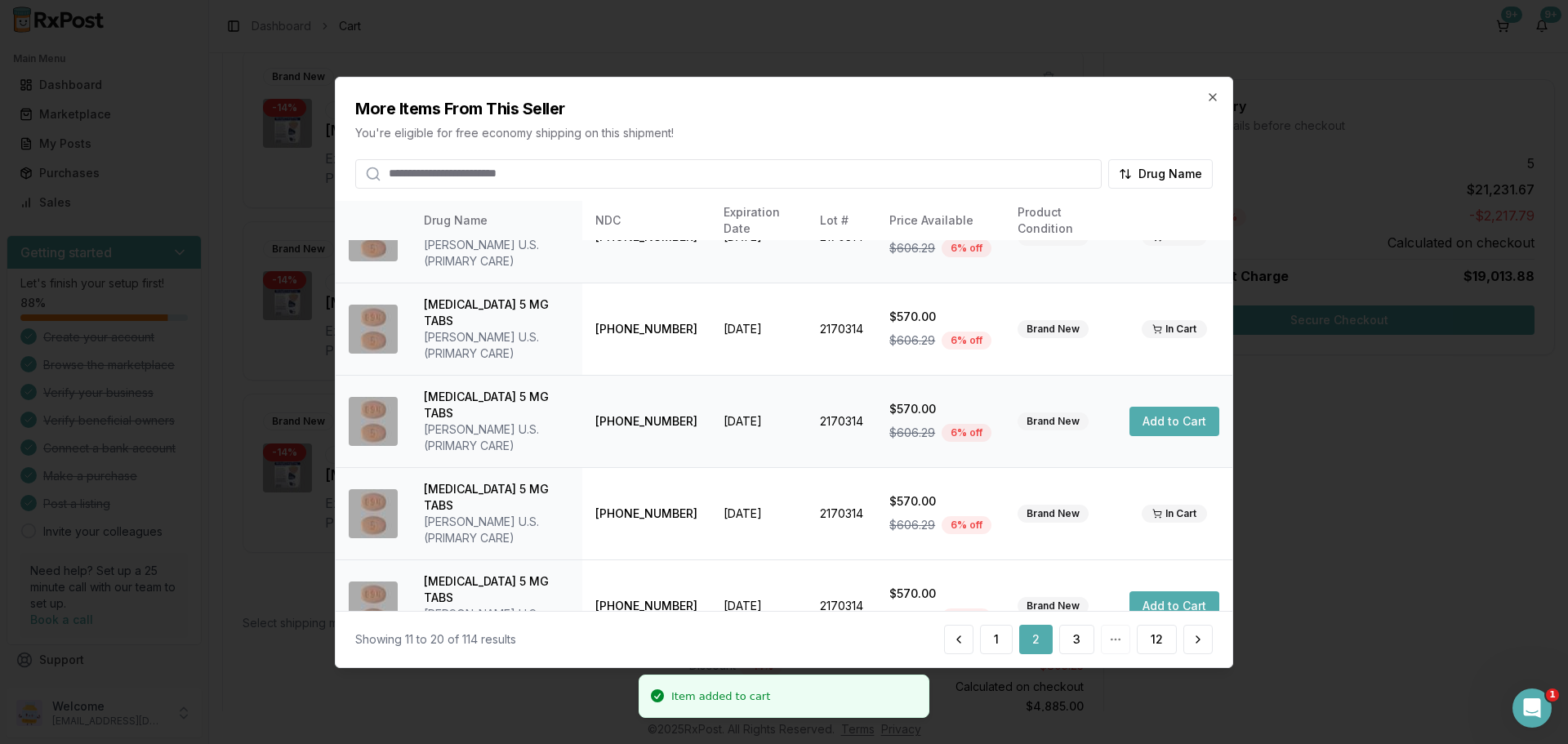
click at [1168, 407] on button "Add to Cart" at bounding box center [1174, 421] width 89 height 29
click at [1183, 591] on button "Add to Cart" at bounding box center [1174, 605] width 89 height 29
click at [1155, 683] on button "Add to Cart" at bounding box center [1174, 698] width 89 height 29
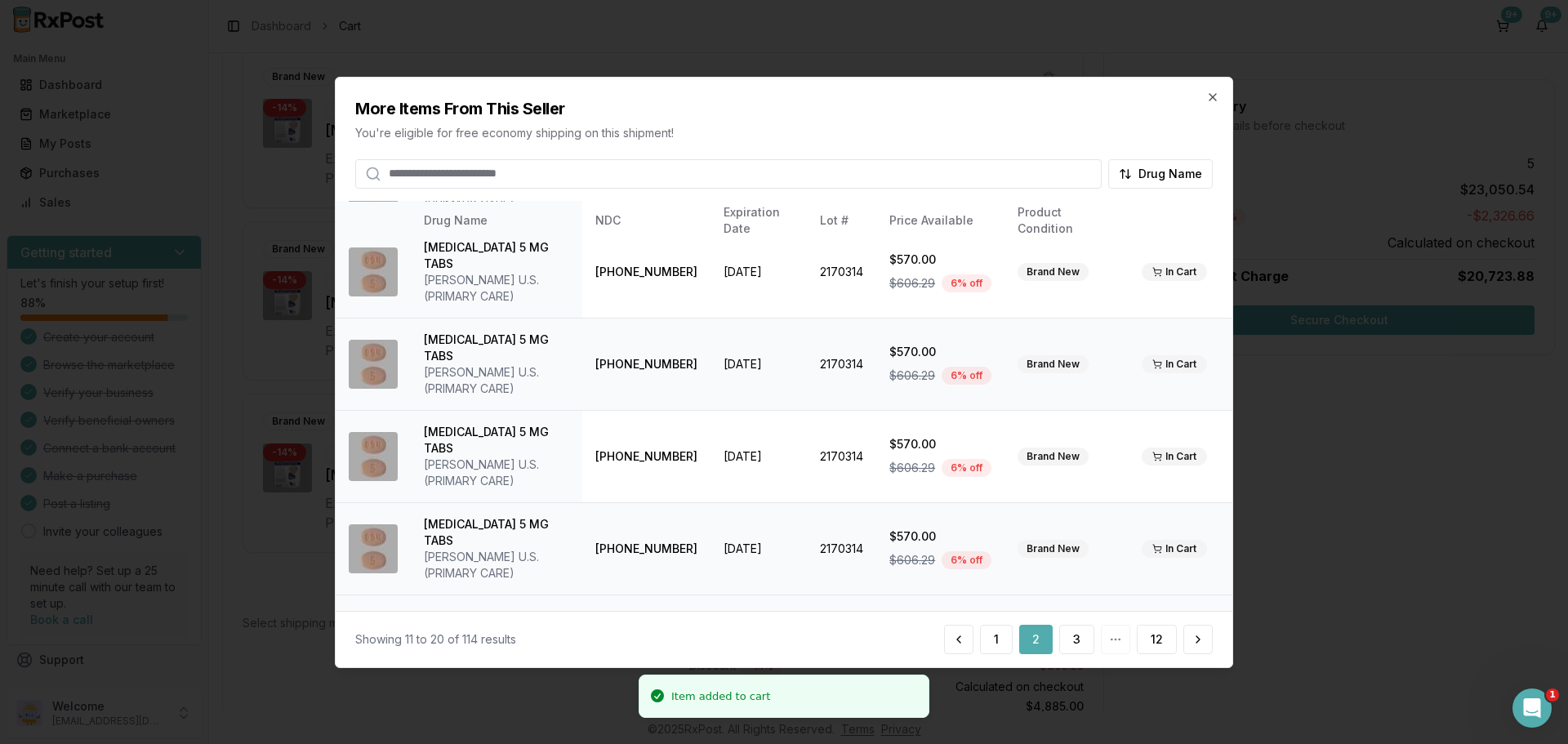
scroll to position [388, 0]
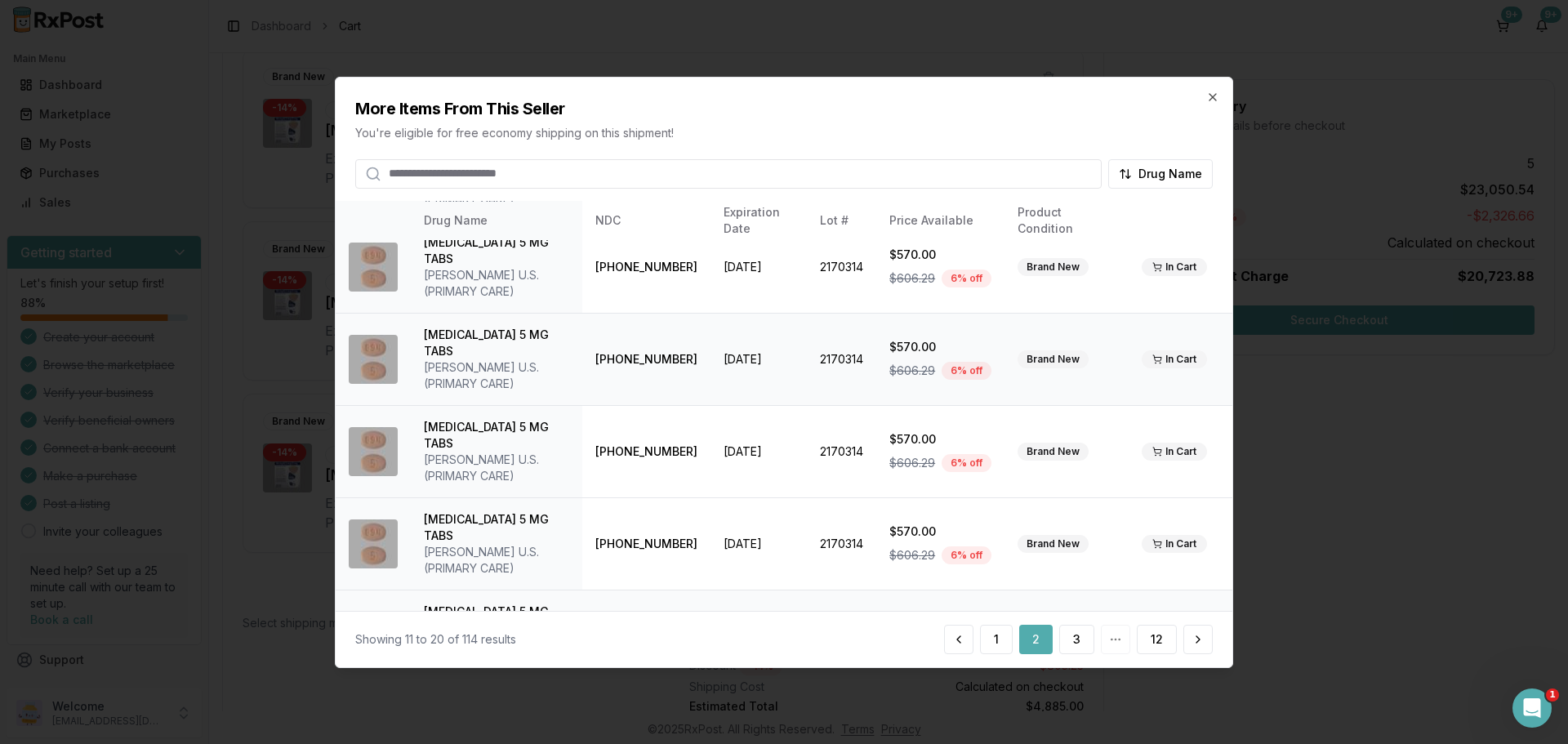
click at [1176, 714] on button "Add to Cart" at bounding box center [1174, 728] width 89 height 29
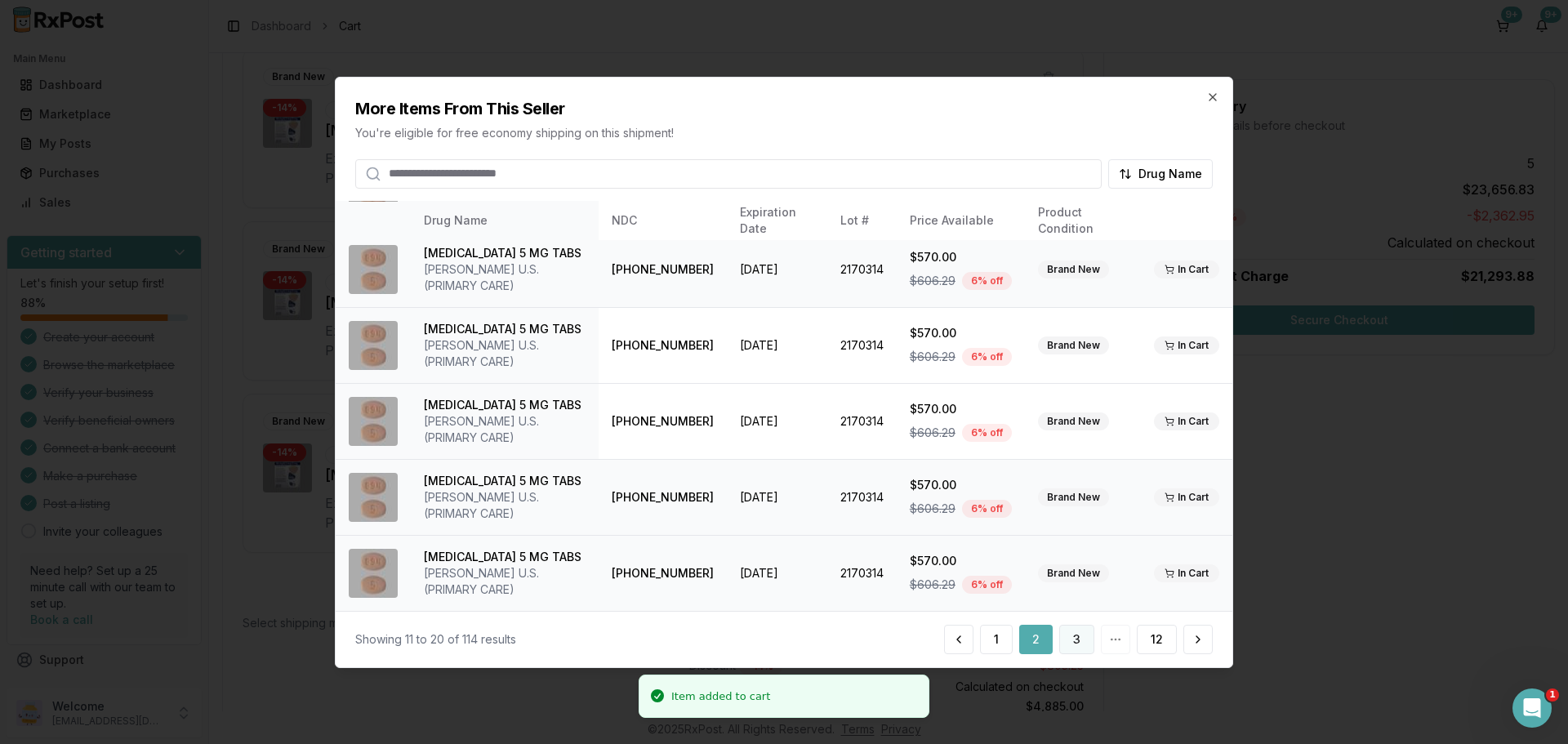
click at [1068, 644] on button "3" at bounding box center [1076, 639] width 36 height 29
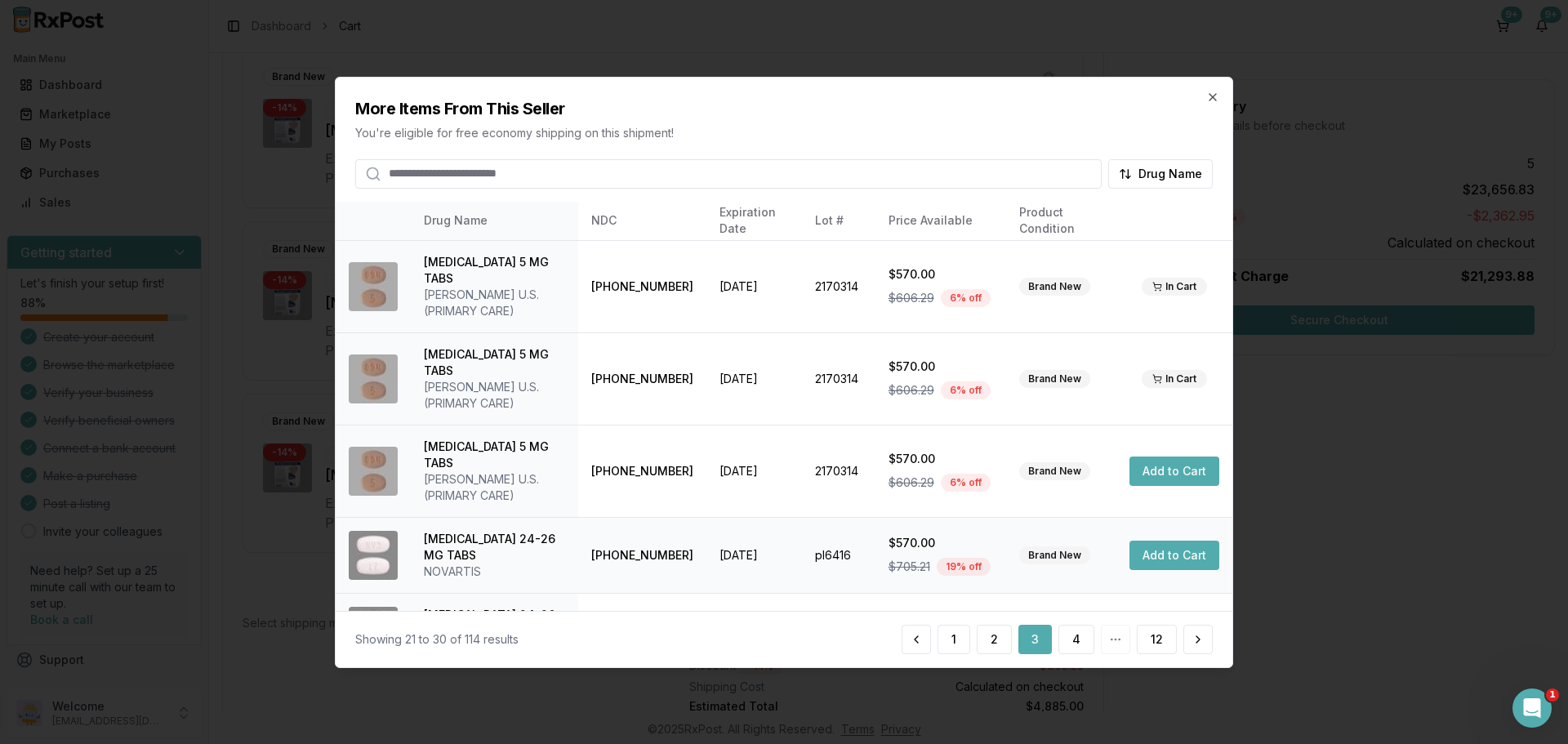
click at [1153, 541] on button "Add to Cart" at bounding box center [1174, 555] width 89 height 29
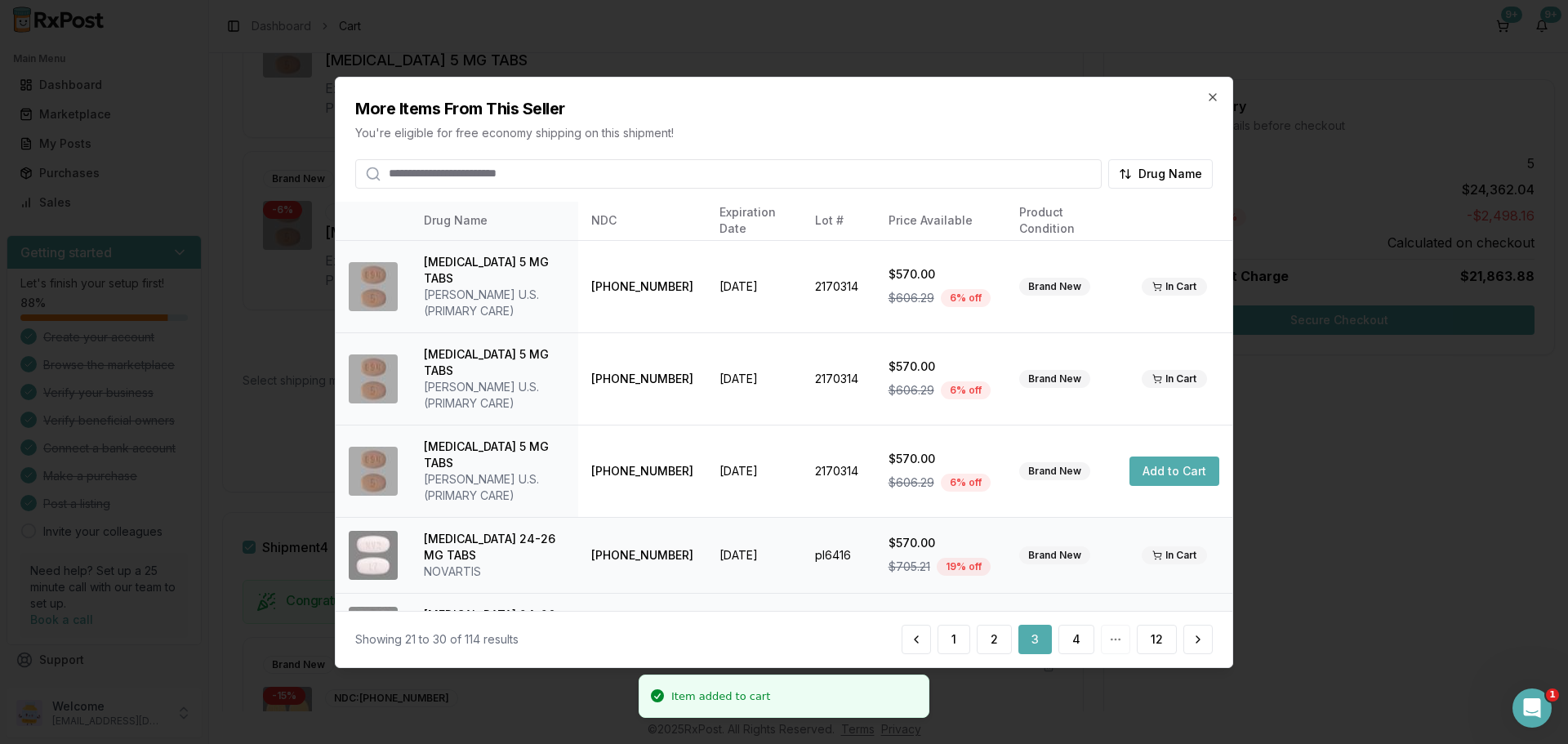
click at [1161, 616] on button "Add to Cart" at bounding box center [1174, 631] width 89 height 29
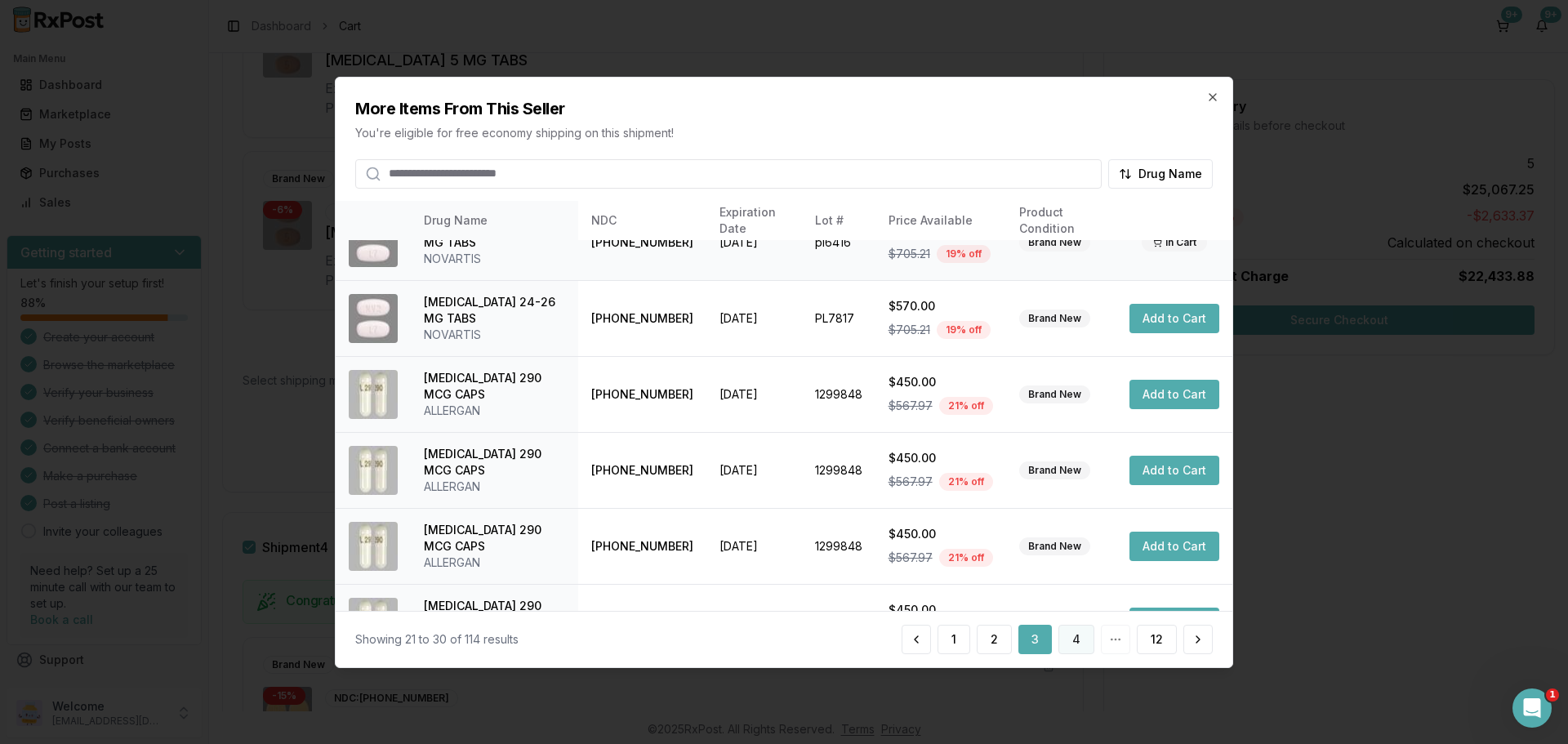
click at [1082, 653] on button "4" at bounding box center [1075, 639] width 36 height 29
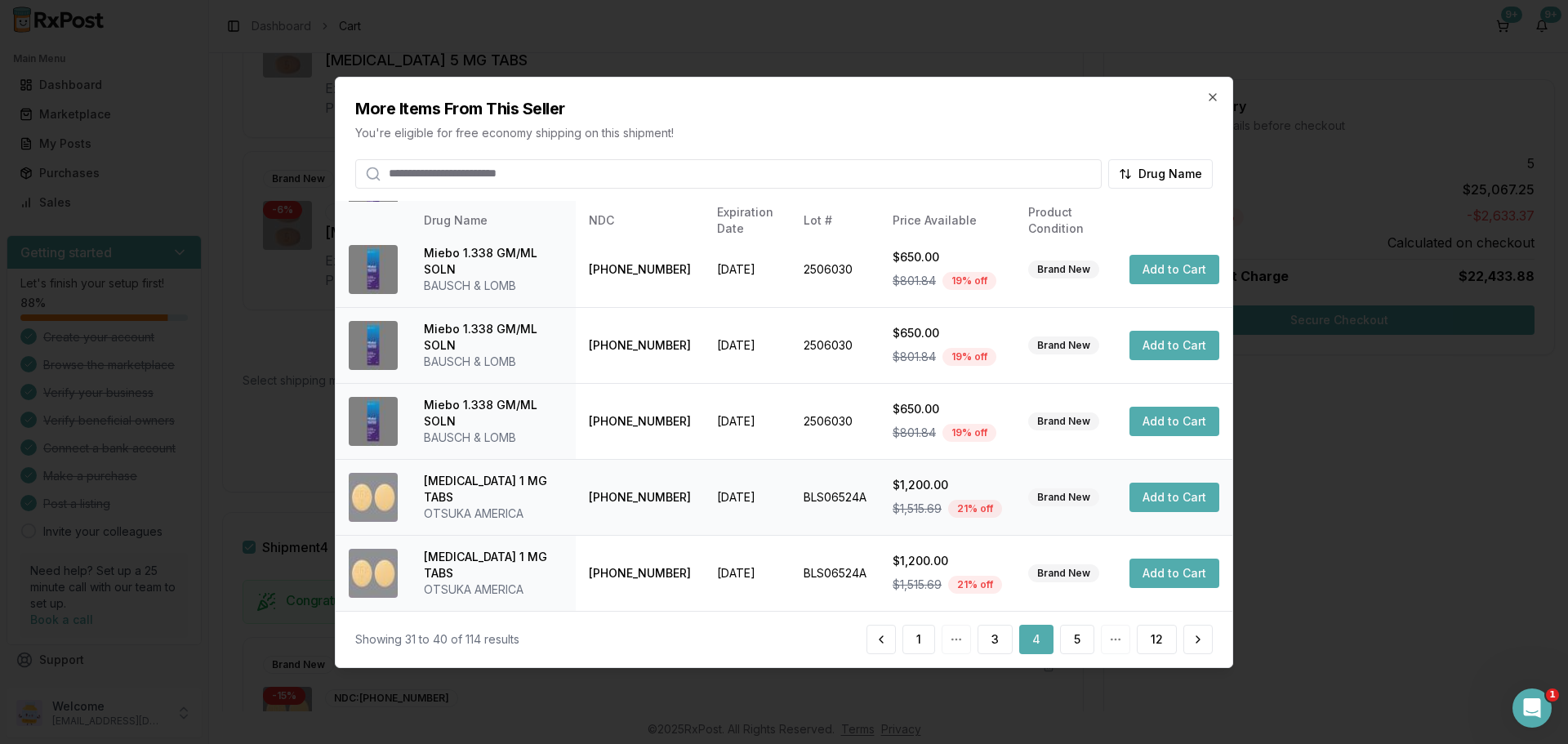
click at [1169, 493] on button "Add to Cart" at bounding box center [1174, 497] width 89 height 29
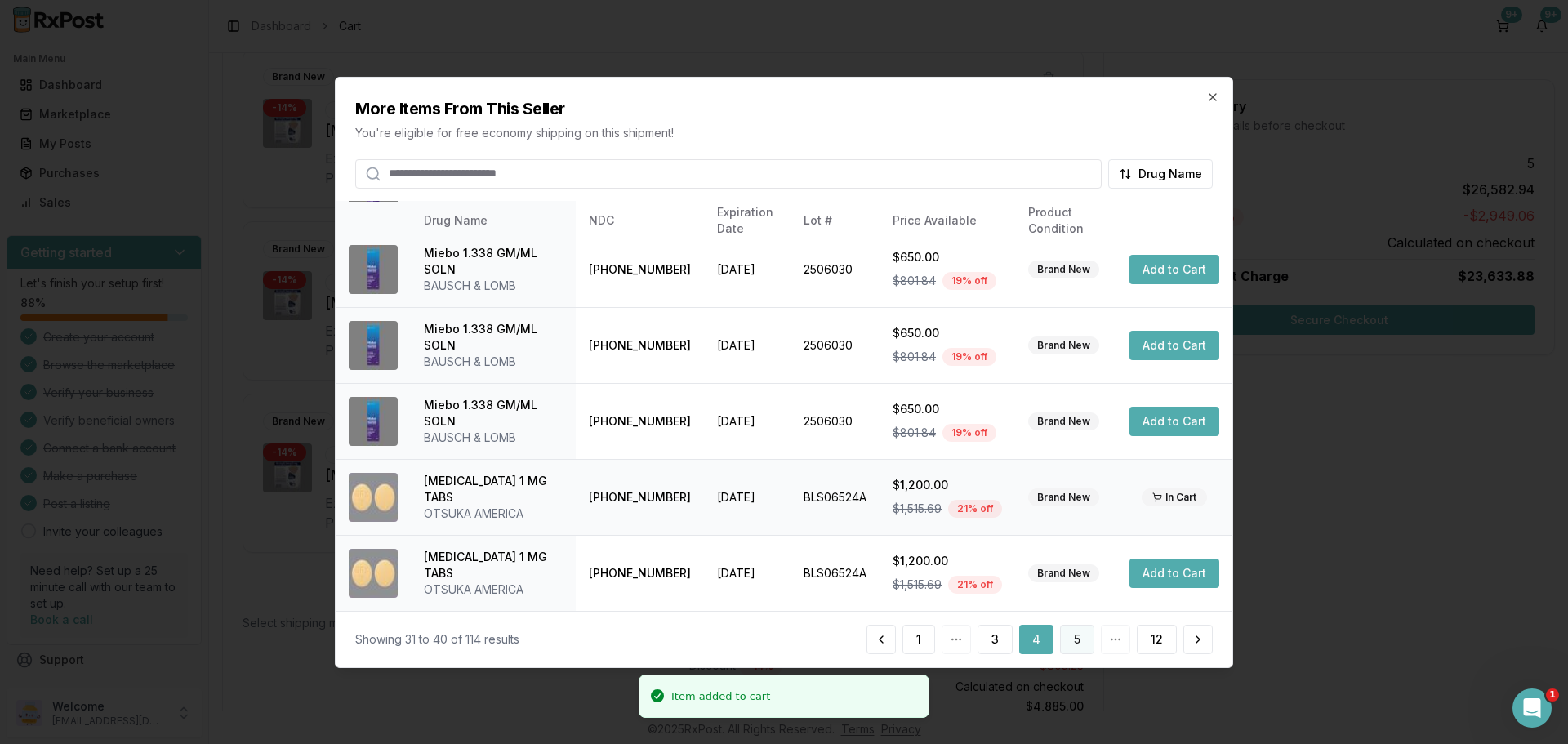
click at [1077, 641] on button "5" at bounding box center [1077, 639] width 35 height 29
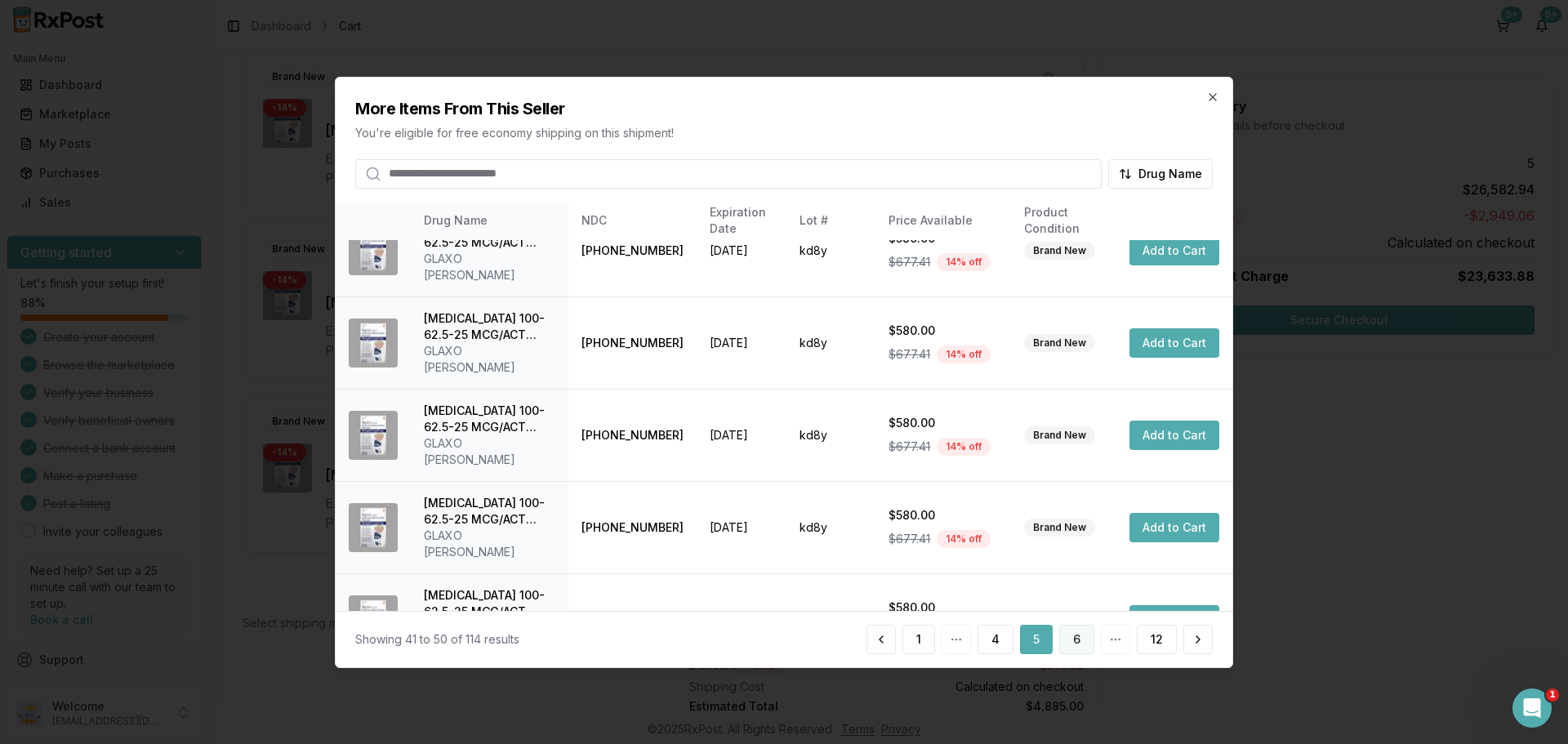
click at [1070, 635] on button "6" at bounding box center [1076, 639] width 36 height 29
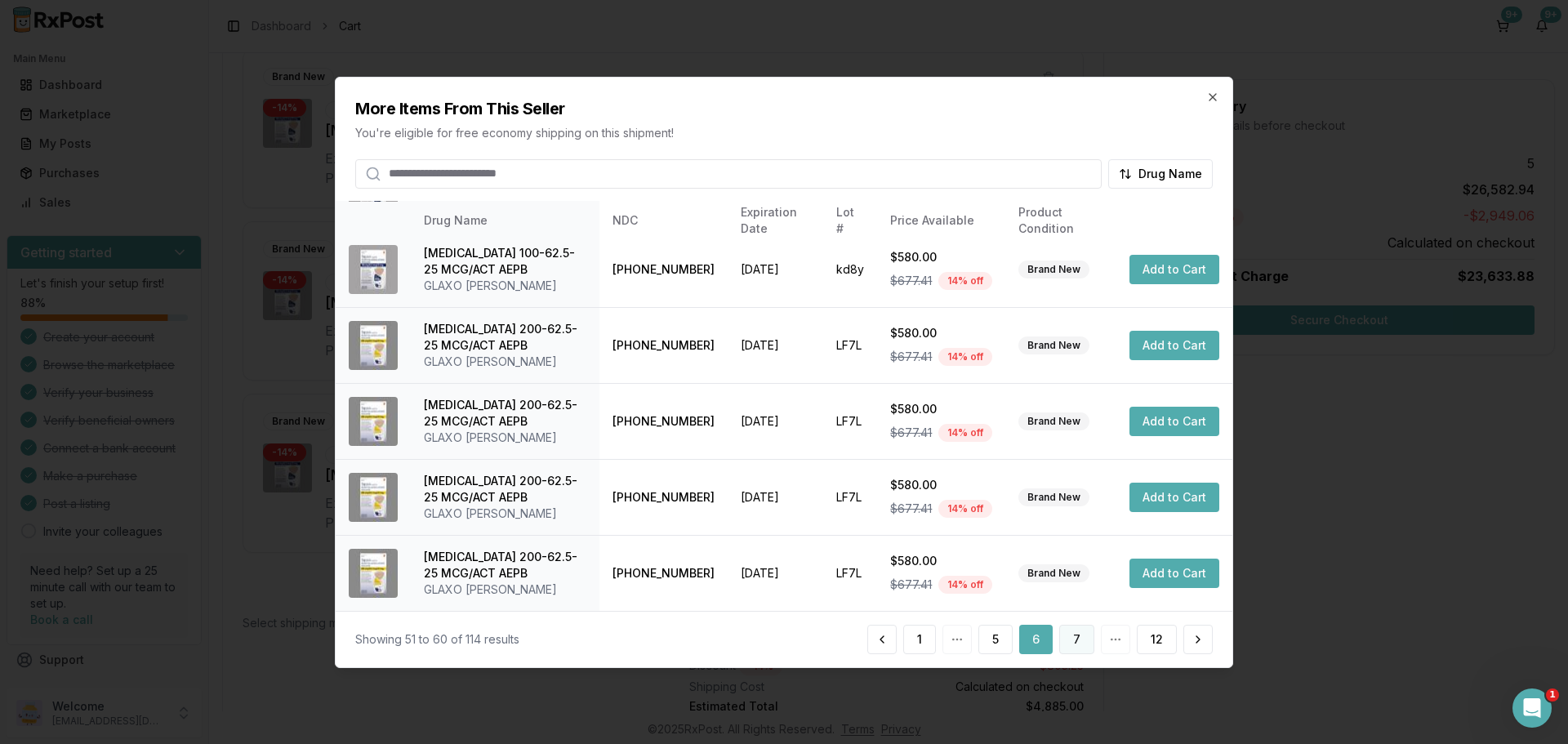
click at [1075, 647] on button "7" at bounding box center [1076, 639] width 36 height 29
click at [1073, 642] on button "8" at bounding box center [1076, 639] width 36 height 29
click at [1074, 642] on button "9" at bounding box center [1076, 639] width 36 height 29
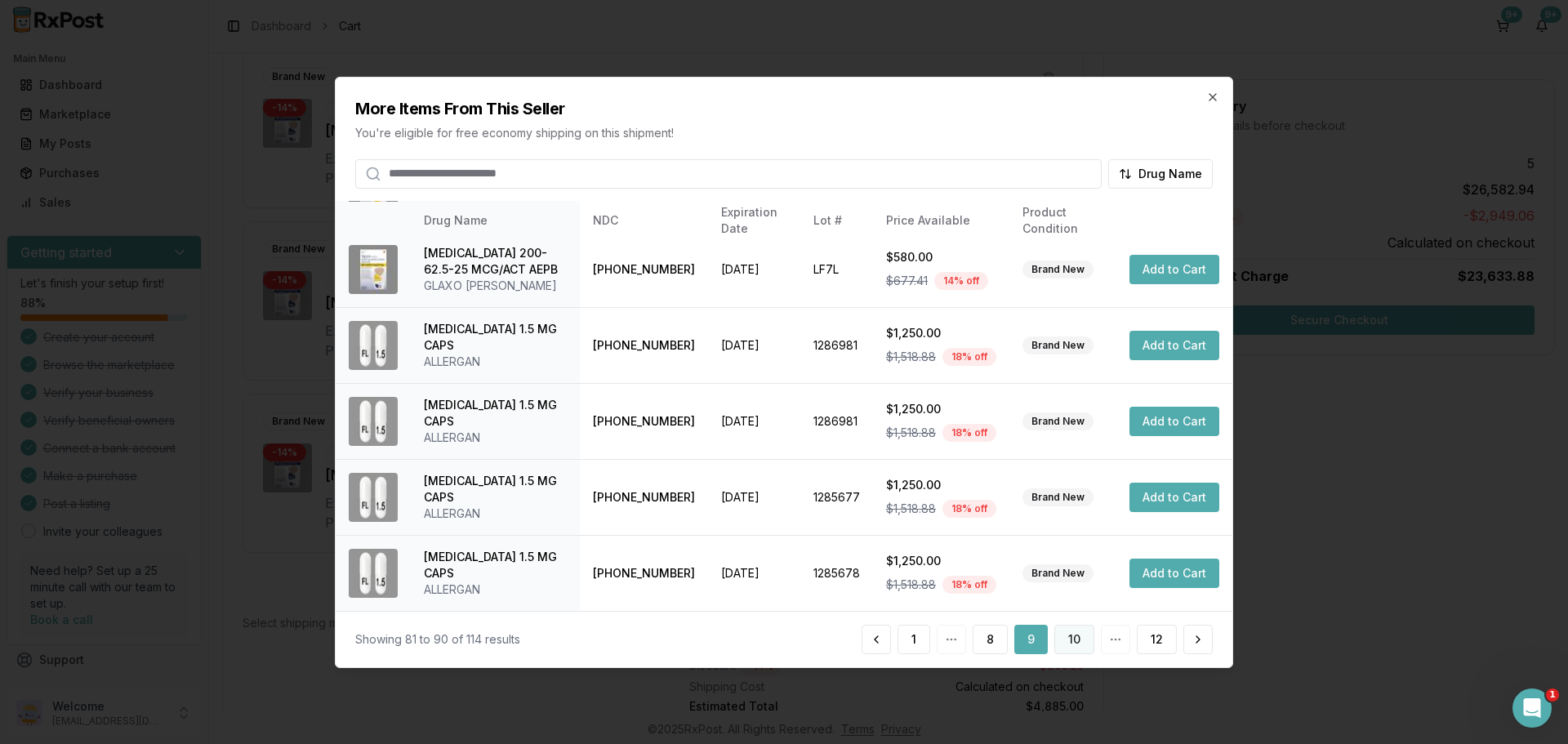
click at [1082, 645] on button "10" at bounding box center [1075, 639] width 40 height 29
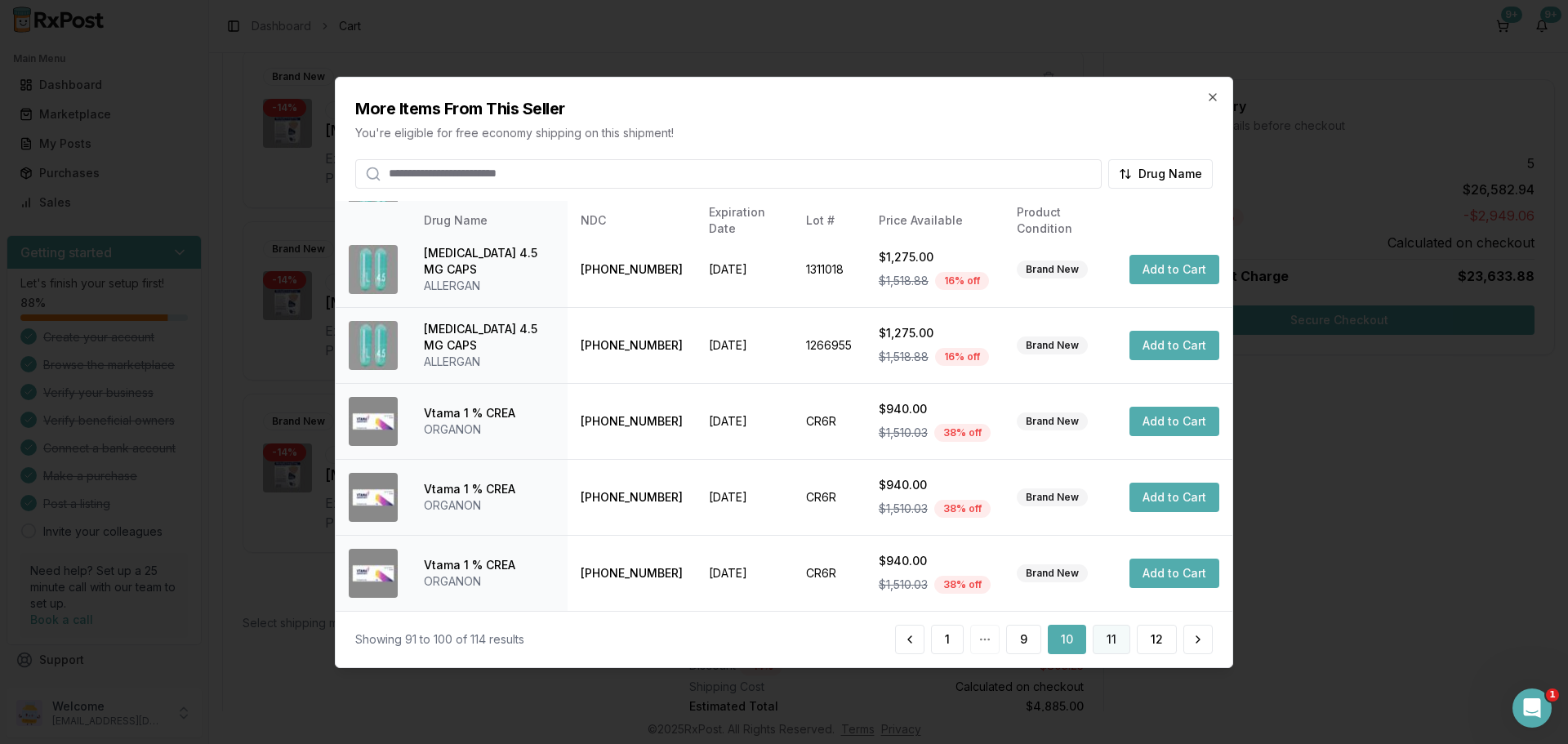
click at [1106, 647] on button "11" at bounding box center [1111, 639] width 37 height 29
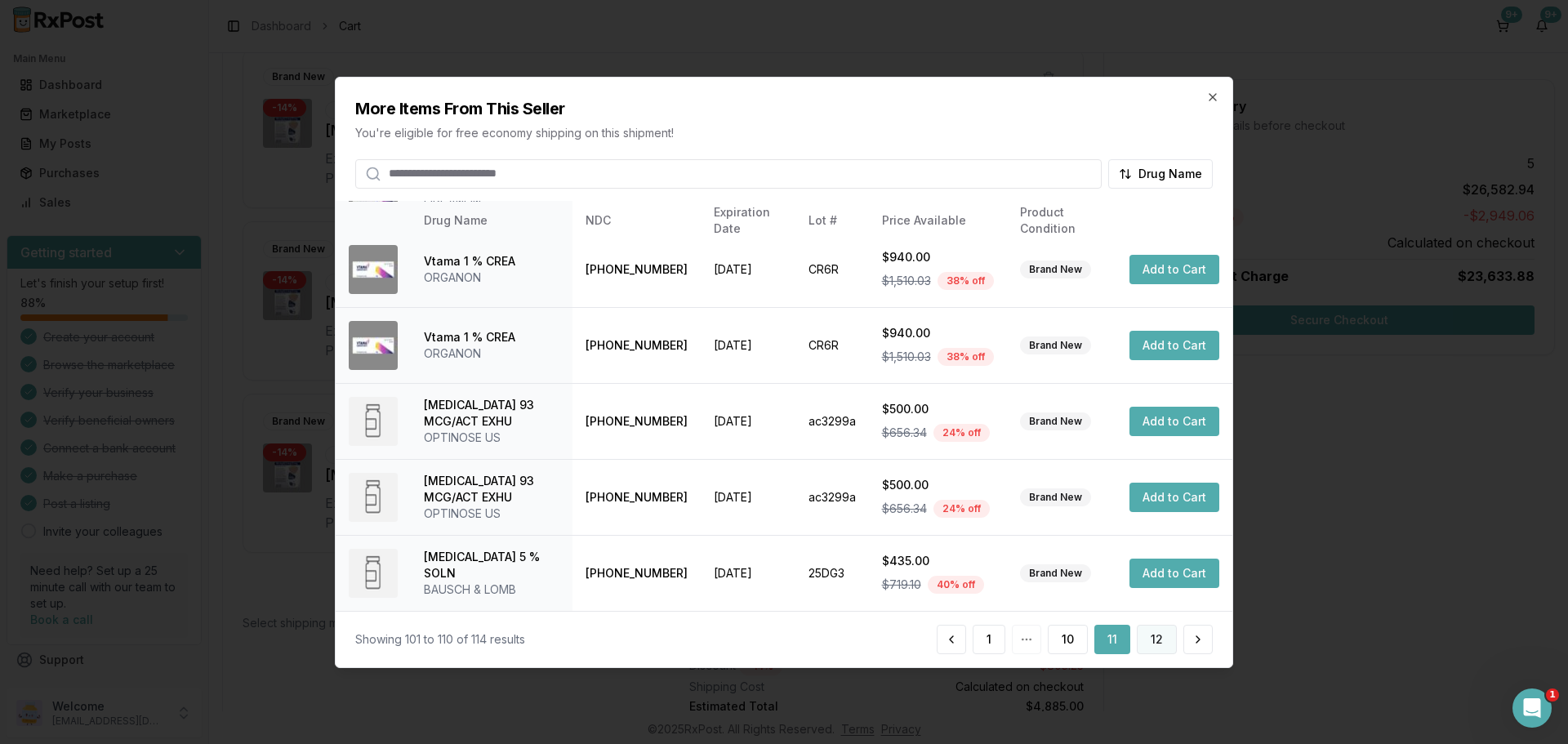
click at [1153, 639] on button "12" at bounding box center [1157, 639] width 40 height 29
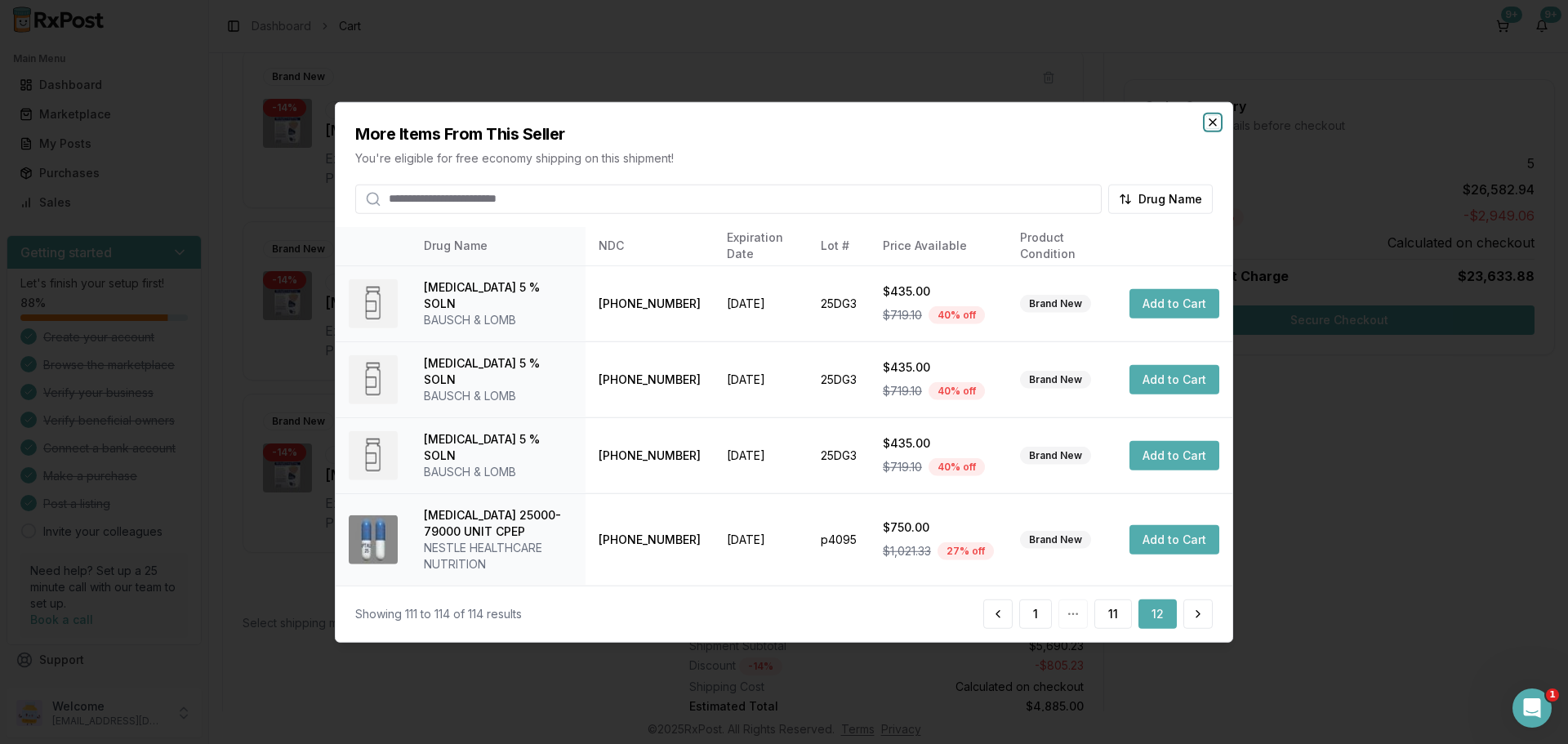
click at [1217, 126] on icon "button" at bounding box center [1213, 121] width 13 height 13
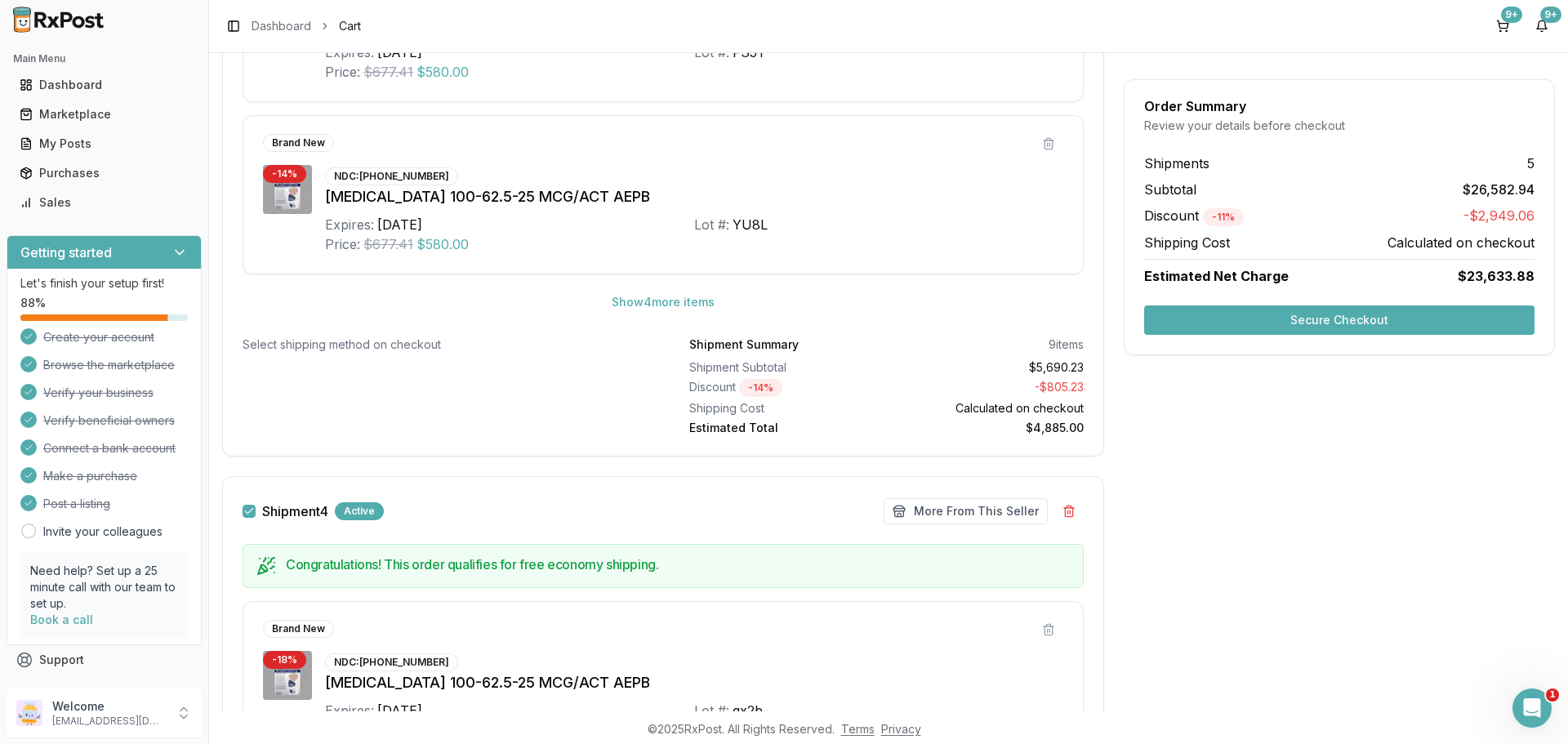
scroll to position [2962, 0]
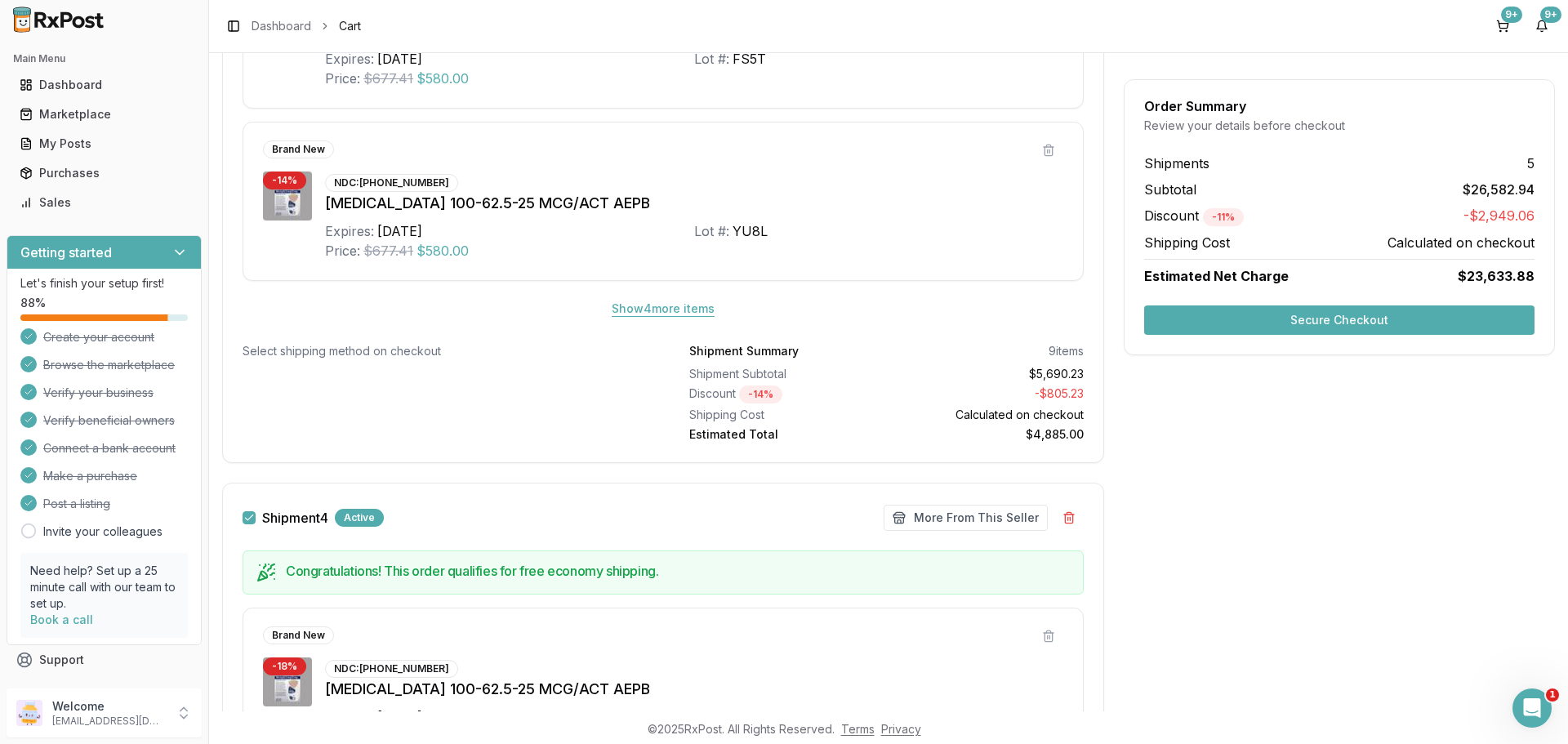
click at [649, 311] on button "Show 4 more item s" at bounding box center [662, 308] width 129 height 29
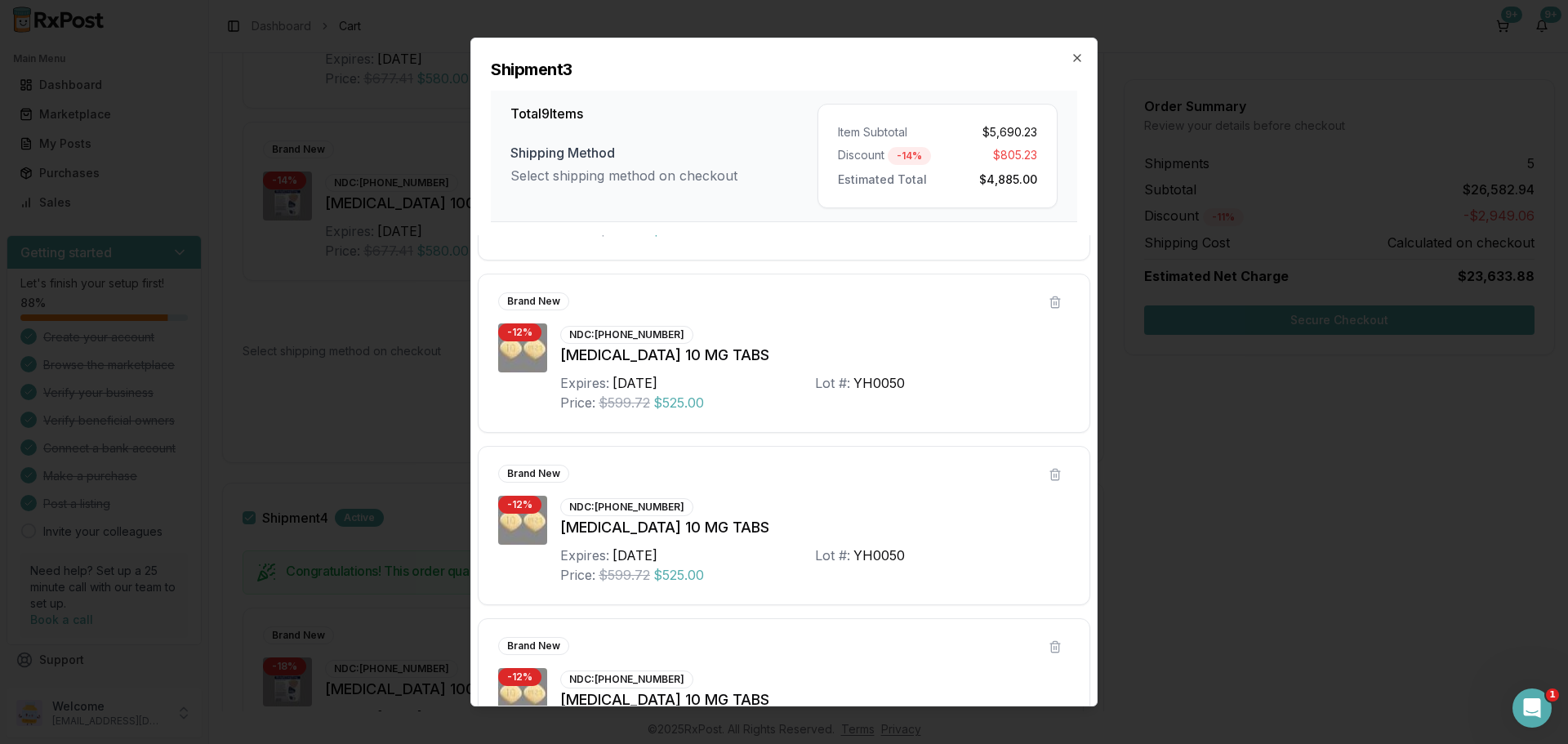
scroll to position [1080, 0]
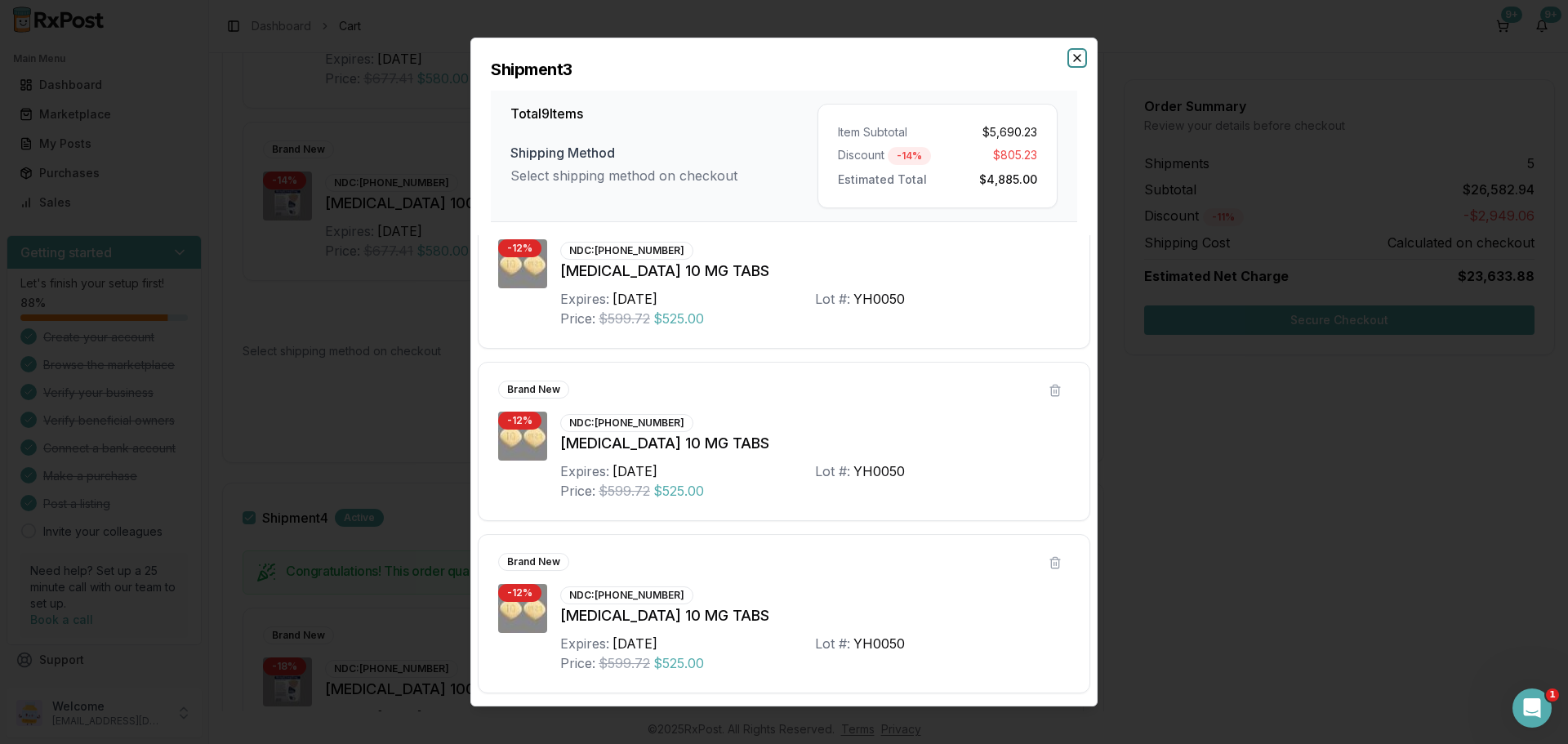
click at [1081, 64] on icon "button" at bounding box center [1077, 57] width 13 height 13
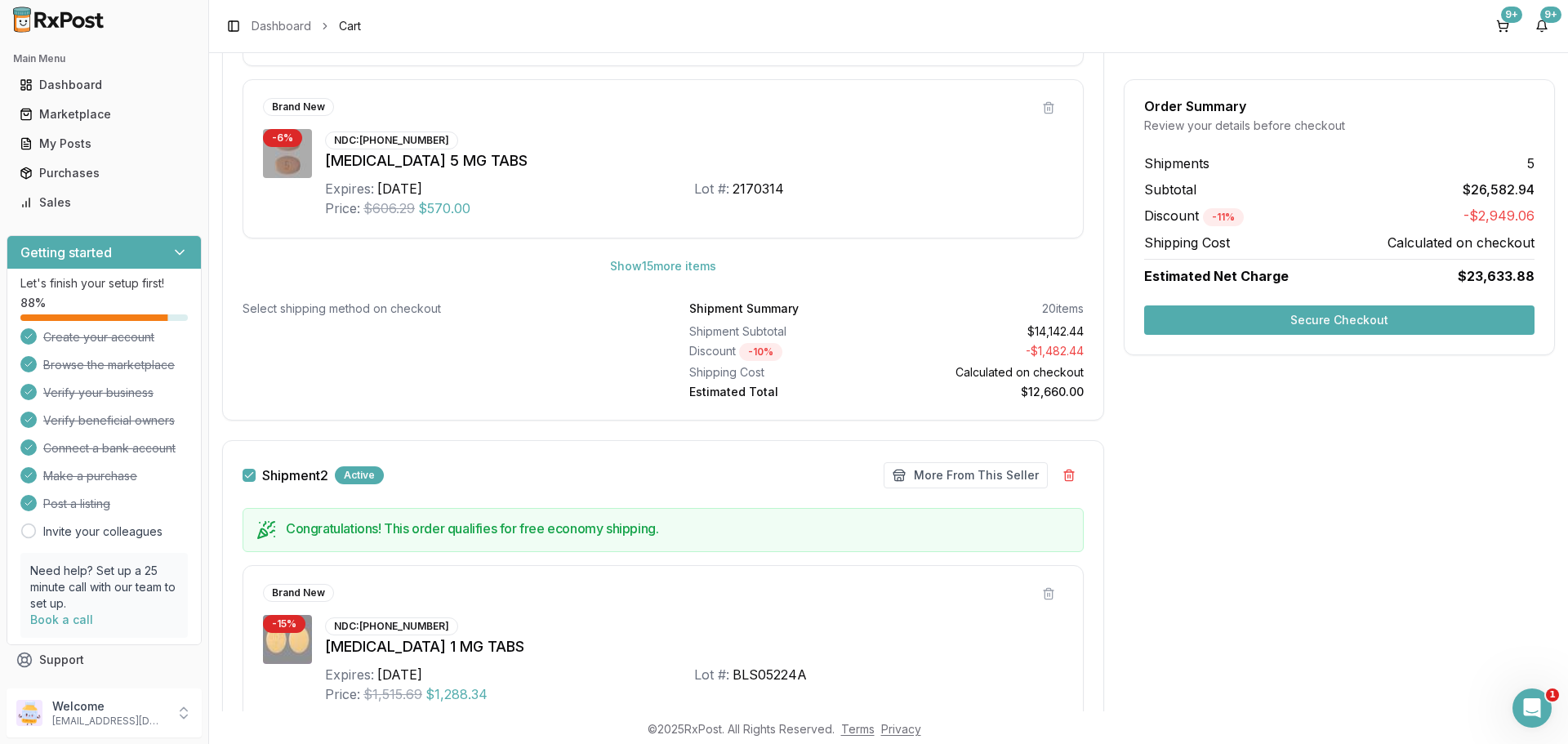
scroll to position [1037, 0]
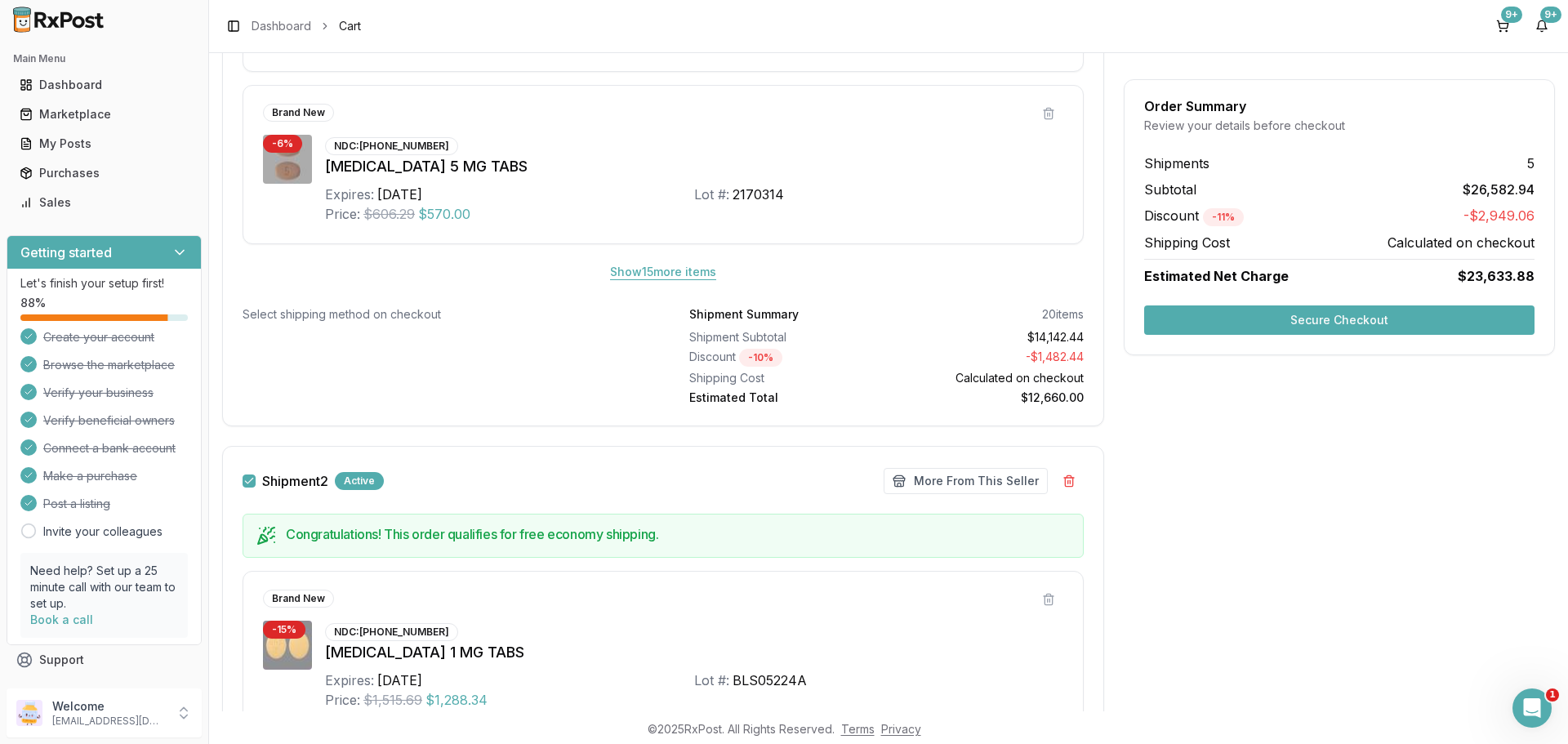
click at [664, 269] on button "Show 15 more item s" at bounding box center [663, 272] width 132 height 29
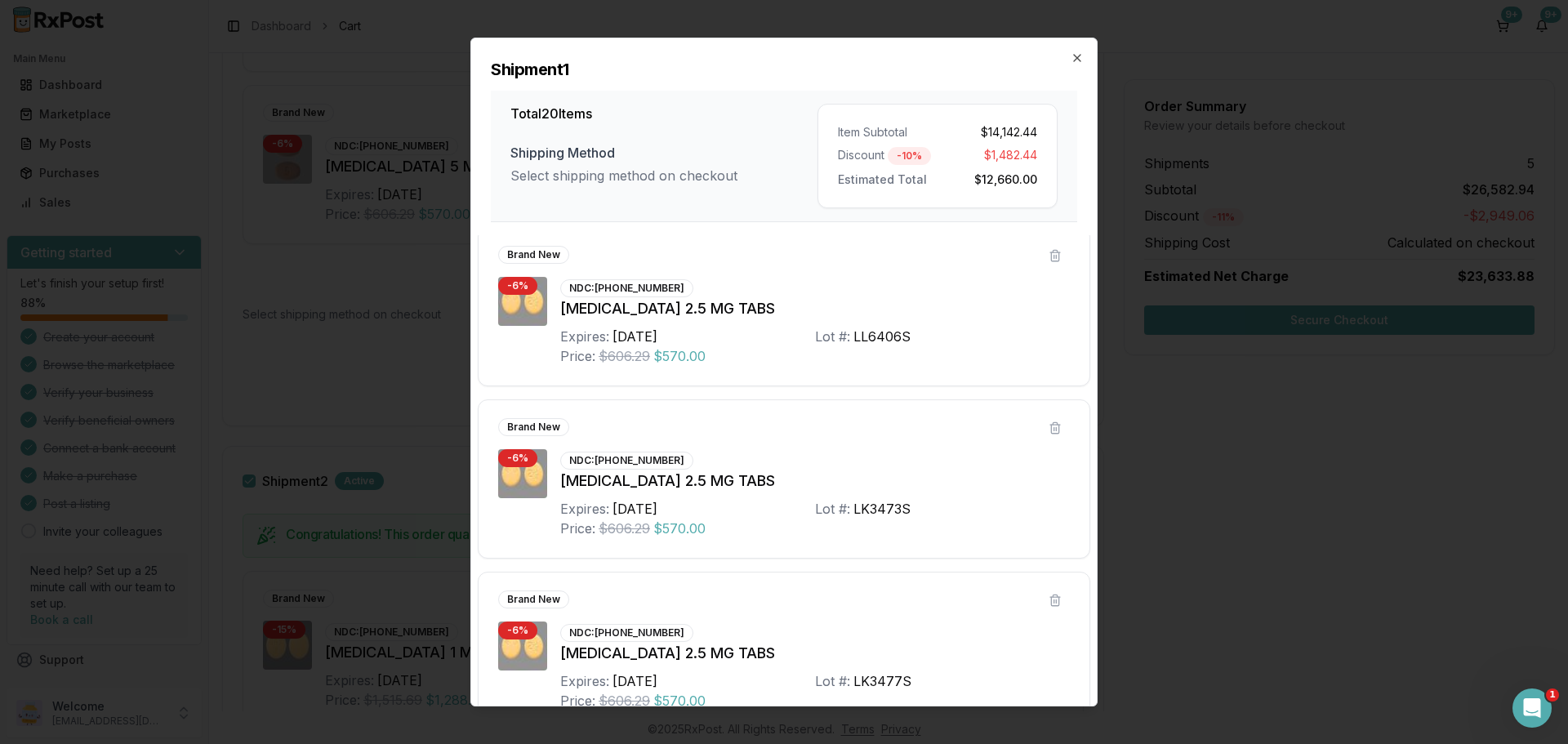
scroll to position [2974, 0]
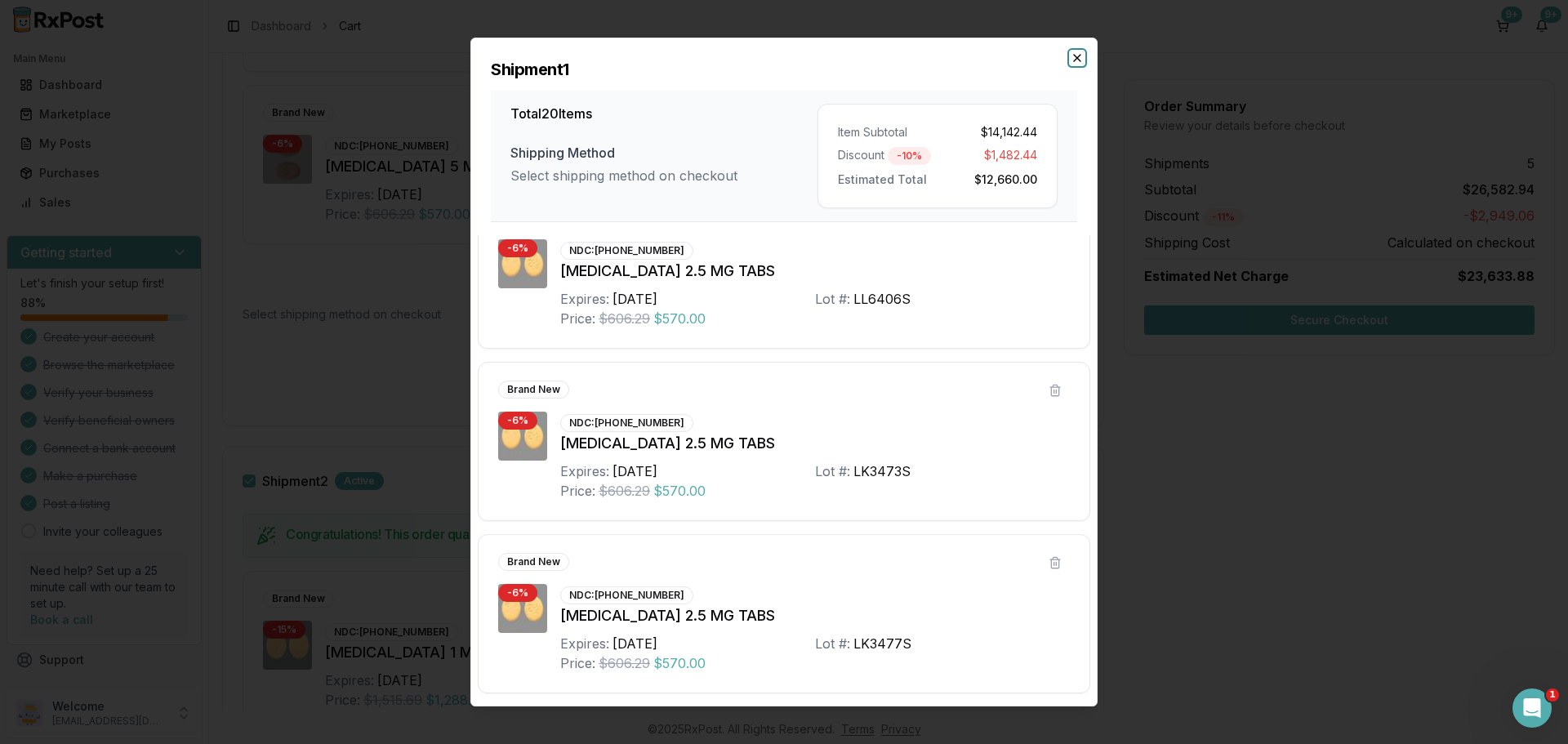
click at [1081, 57] on icon "button" at bounding box center [1077, 57] width 13 height 13
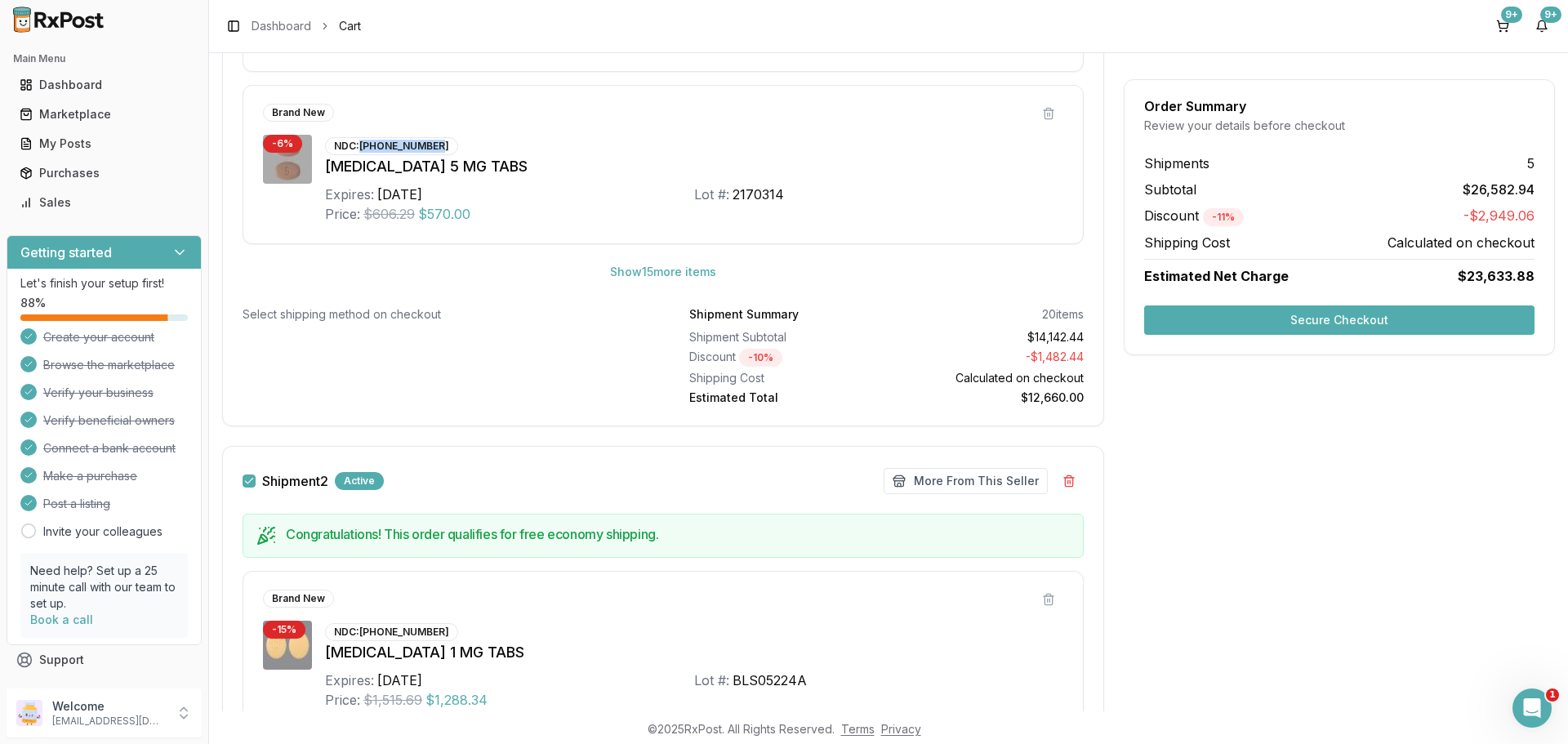
drag, startPoint x: 362, startPoint y: 145, endPoint x: 458, endPoint y: 139, distance: 96.2
click at [458, 139] on div "NDC: [PHONE_NUMBER] [MEDICAL_DATA] 5 MG TABS Expires: [DATE] Lot #: 2170314 Pri…" at bounding box center [693, 180] width 738 height 89
click at [480, 139] on div "NDC: [PHONE_NUMBER] [MEDICAL_DATA] 5 MG TABS Expires: [DATE] Lot #: 2170314 Pri…" at bounding box center [693, 180] width 738 height 89
drag, startPoint x: 437, startPoint y: 146, endPoint x: 361, endPoint y: 148, distance: 76.0
click at [361, 148] on div "NDC: [PHONE_NUMBER]" at bounding box center [391, 146] width 133 height 18
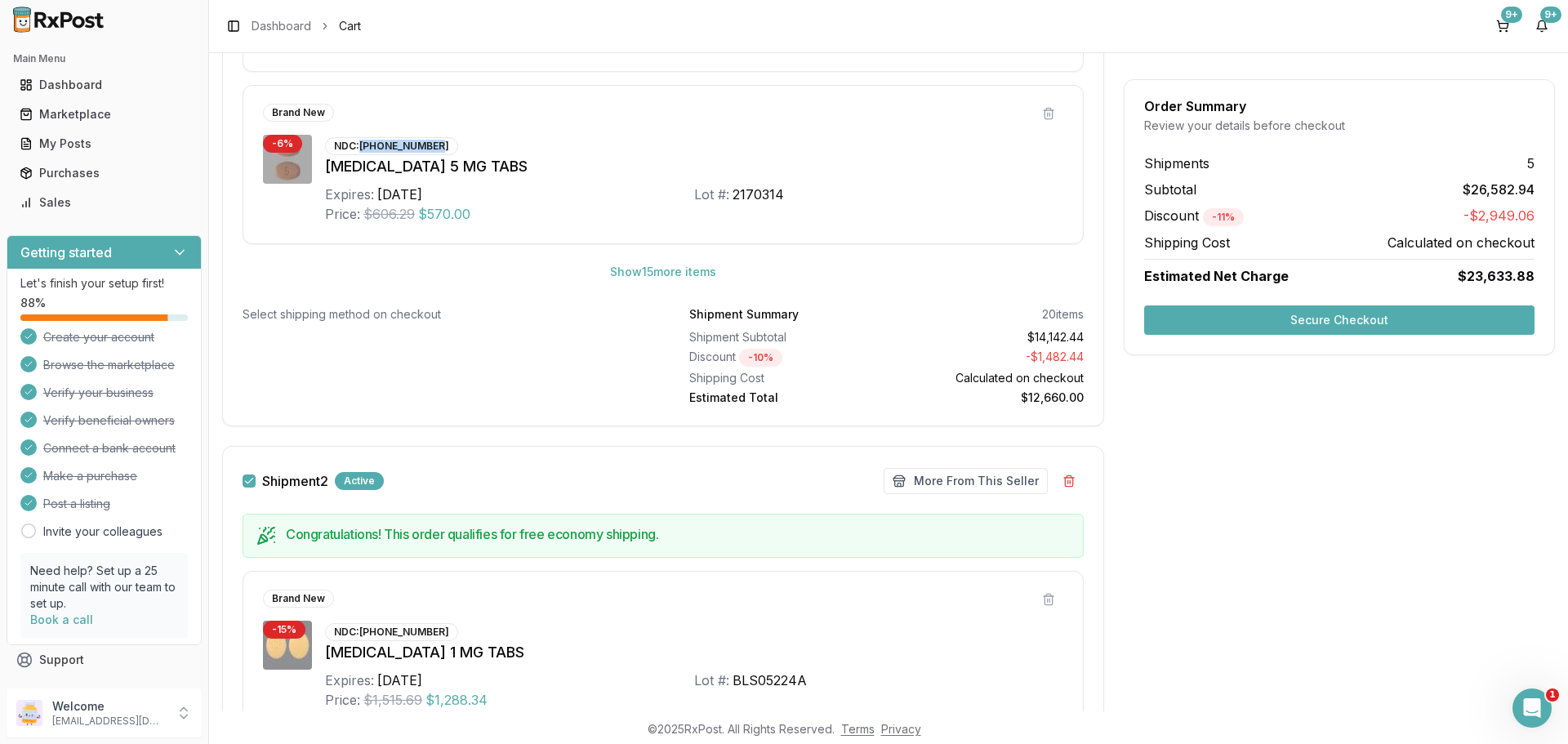
copy div "[PHONE_NUMBER]"
click at [99, 105] on link "Marketplace" at bounding box center [104, 114] width 182 height 29
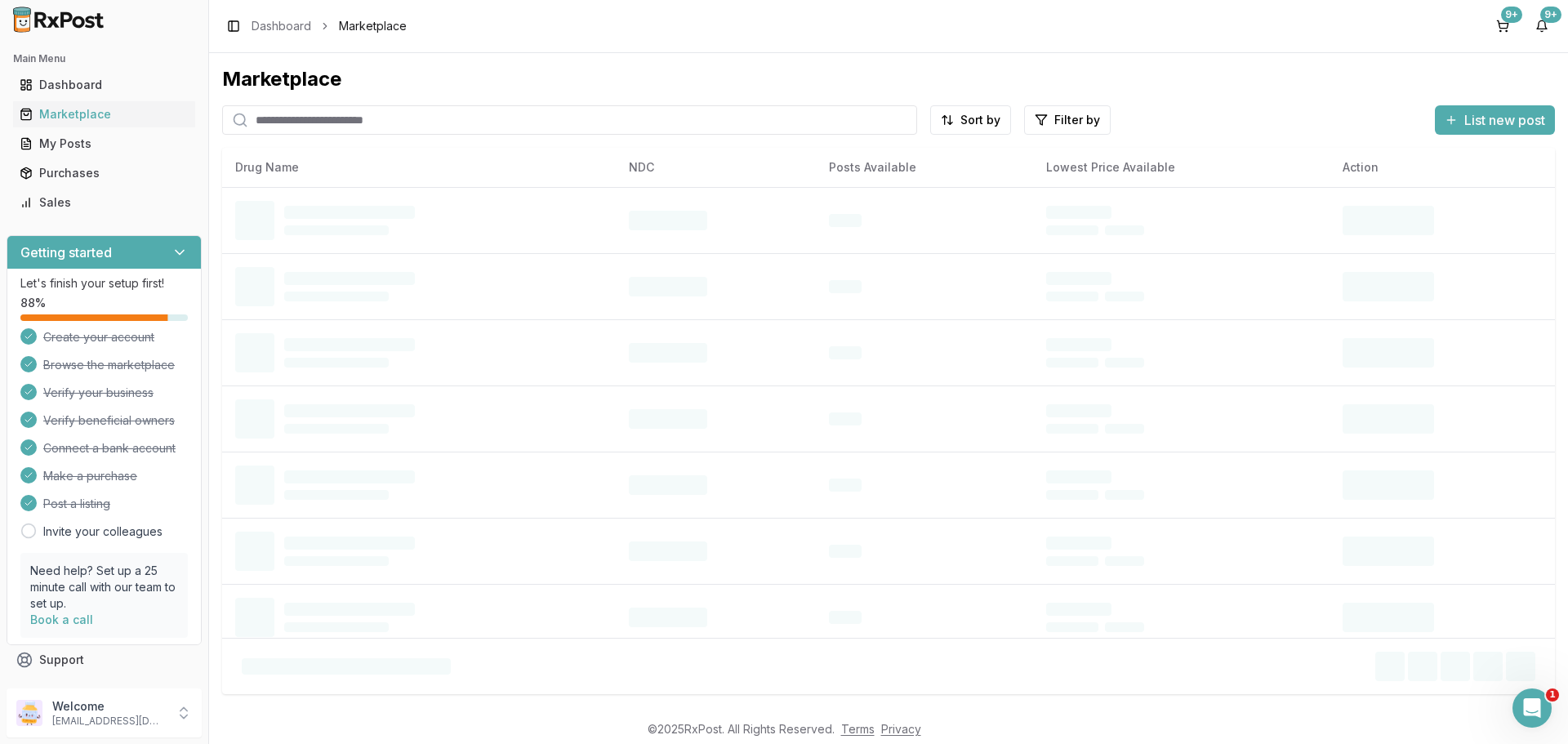
click at [297, 122] on input "search" at bounding box center [570, 120] width 695 height 29
paste input "**********"
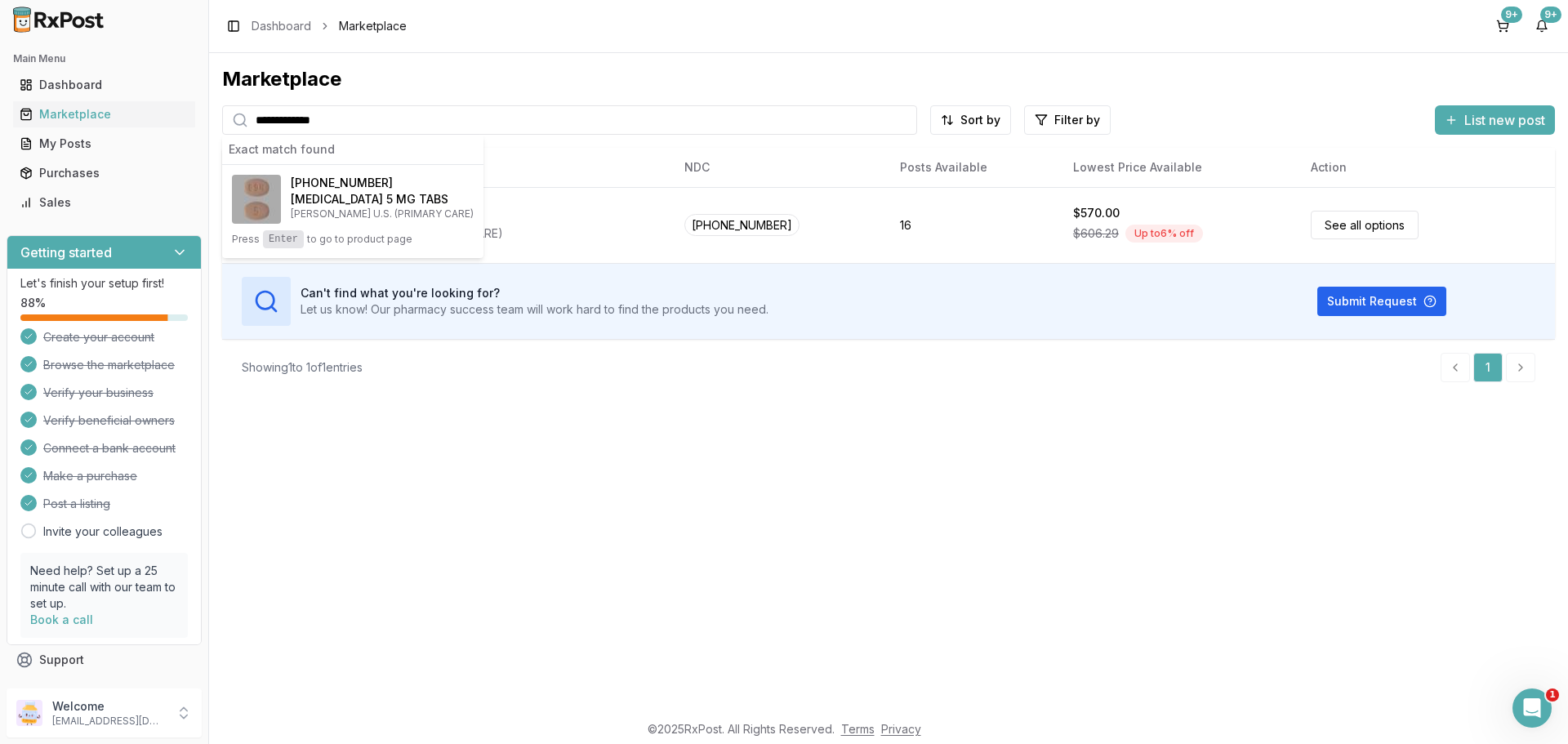
type input "**********"
click at [336, 188] on span "[PHONE_NUMBER]" at bounding box center [342, 183] width 102 height 16
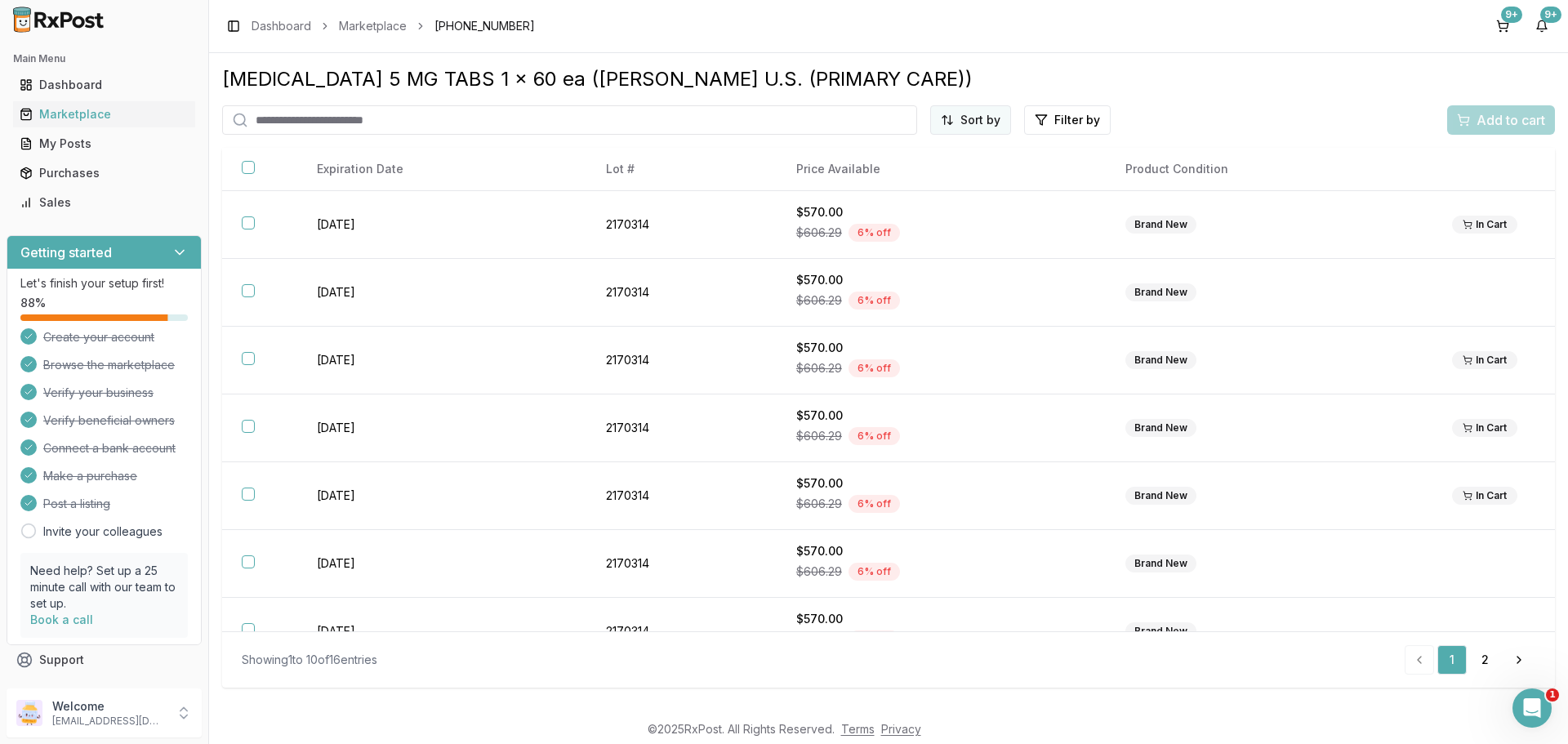
click at [989, 117] on html "Main Menu Dashboard Marketplace My Posts Purchases Sales Getting started Let's …" at bounding box center [784, 372] width 1568 height 744
click at [930, 181] on div "Price (Low to High)" at bounding box center [931, 181] width 155 height 26
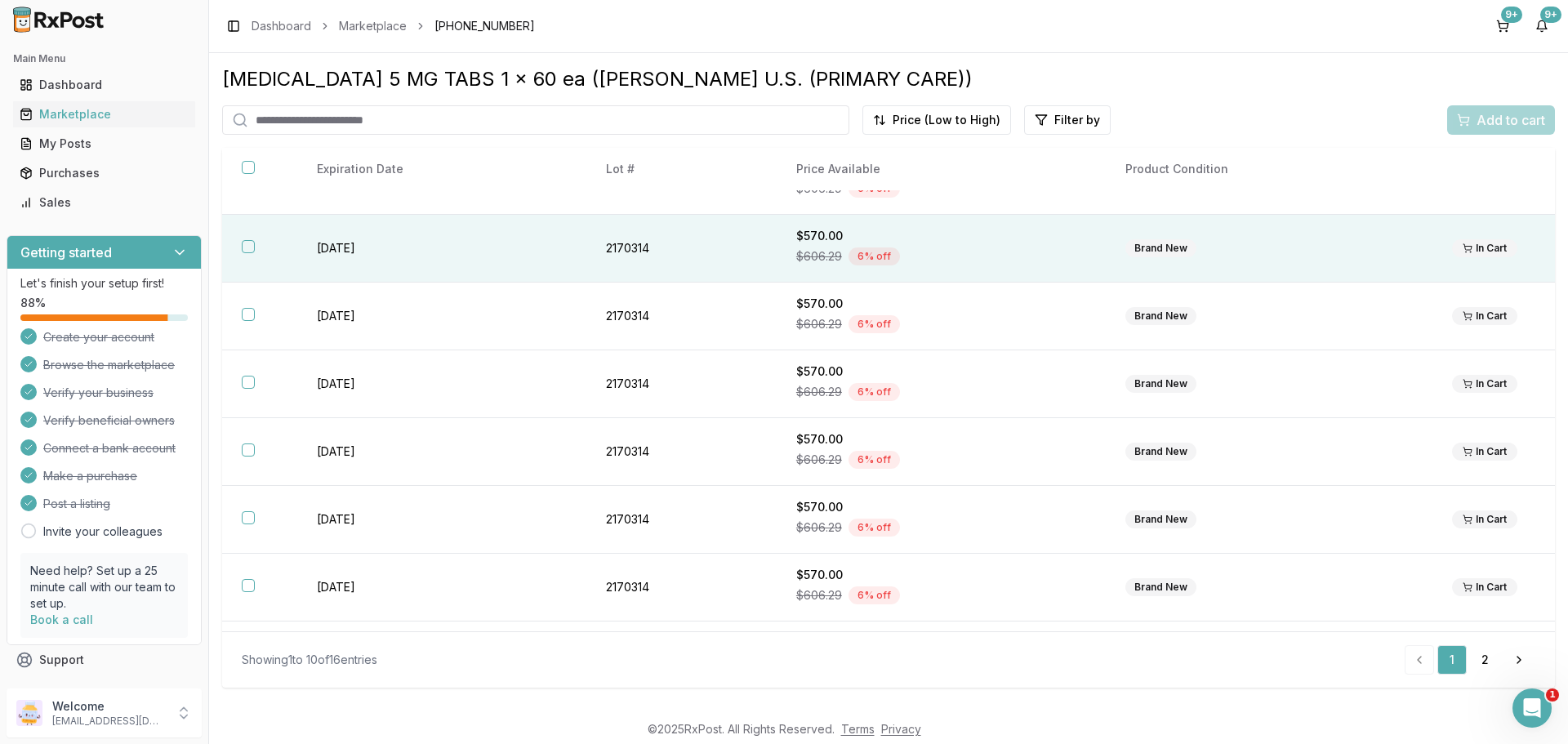
scroll to position [237, 0]
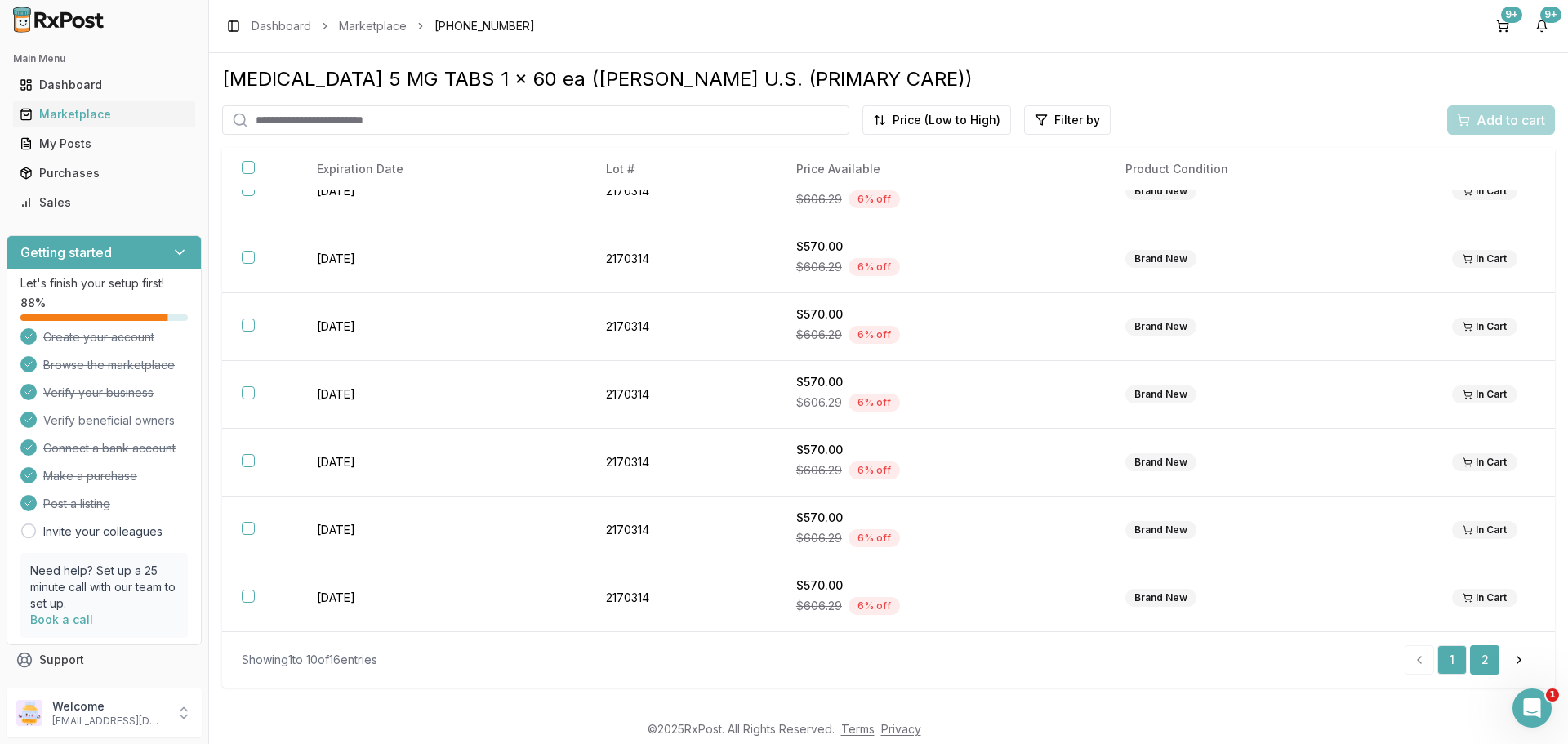
click at [1489, 667] on link "2" at bounding box center [1485, 659] width 29 height 29
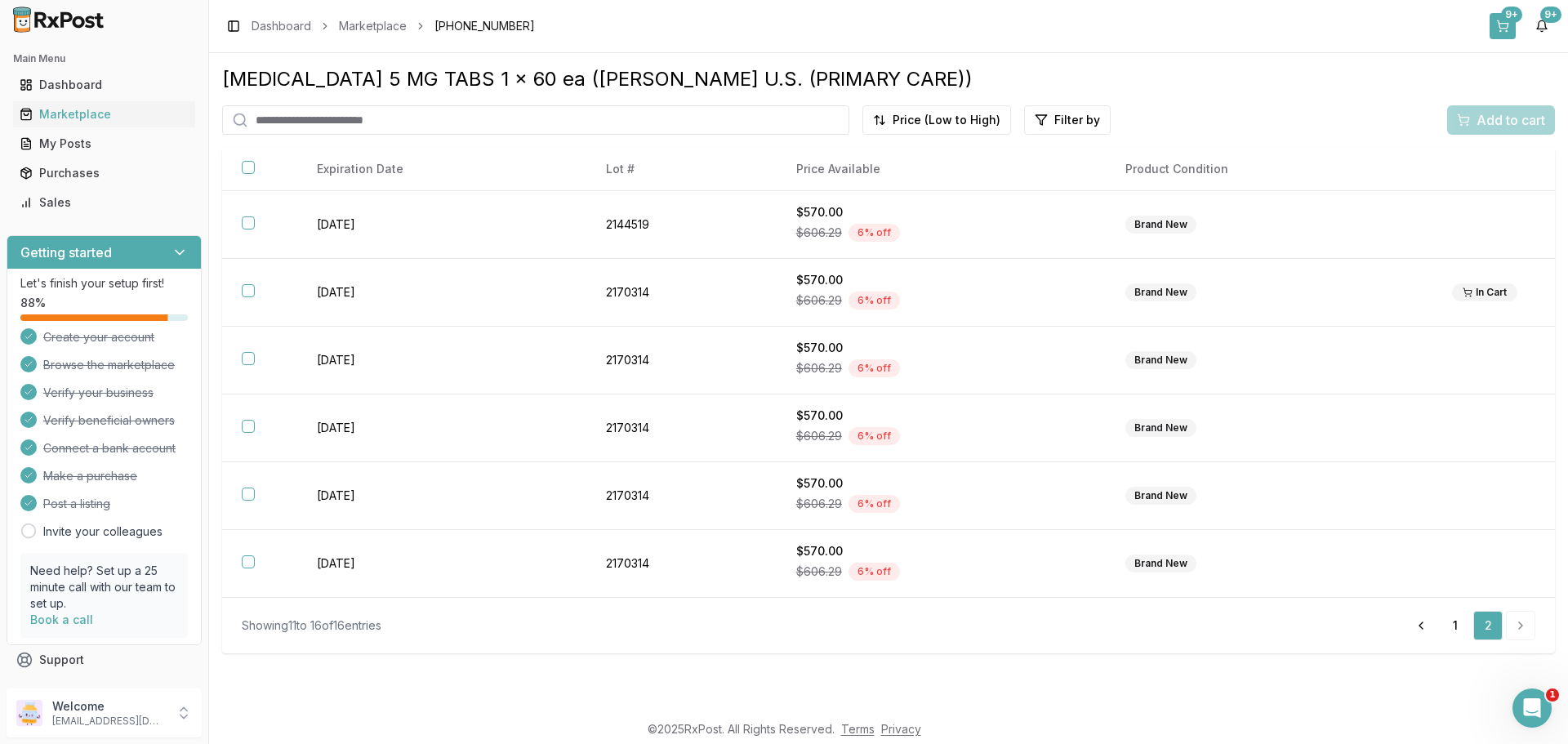
click at [1503, 23] on button "9+" at bounding box center [1502, 26] width 26 height 26
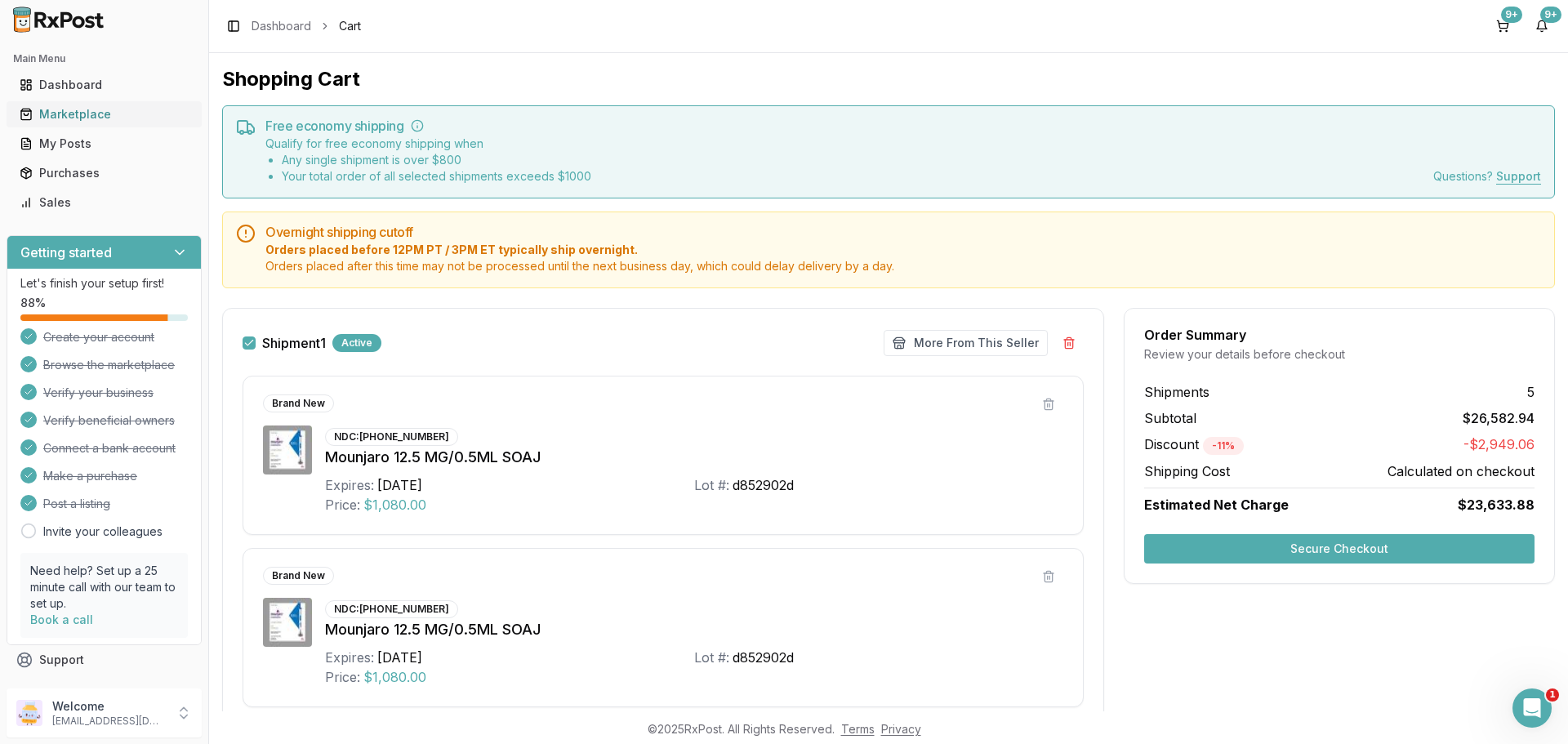
click at [102, 103] on link "Marketplace" at bounding box center [104, 114] width 182 height 29
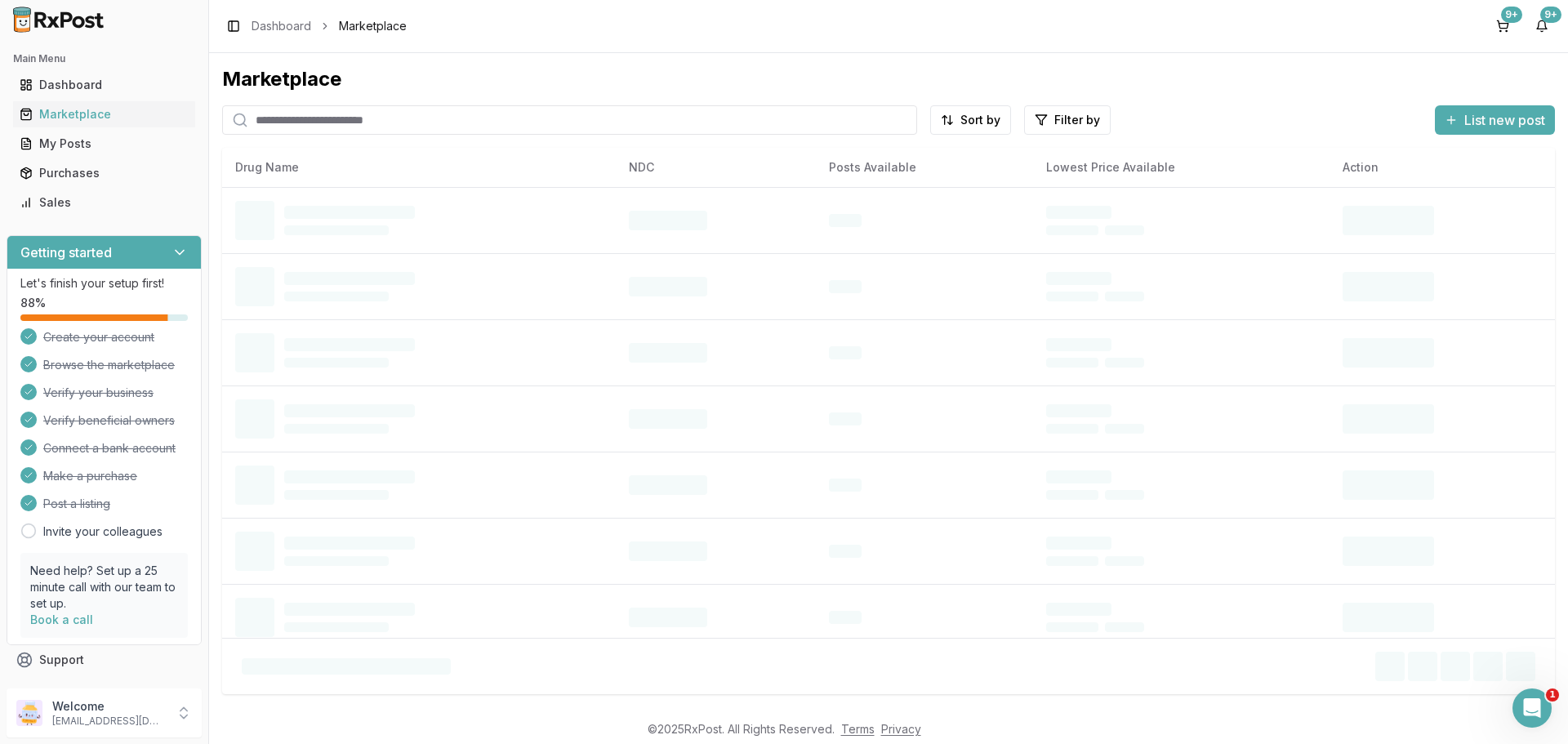
click at [327, 121] on input "search" at bounding box center [570, 120] width 695 height 29
paste input "**********"
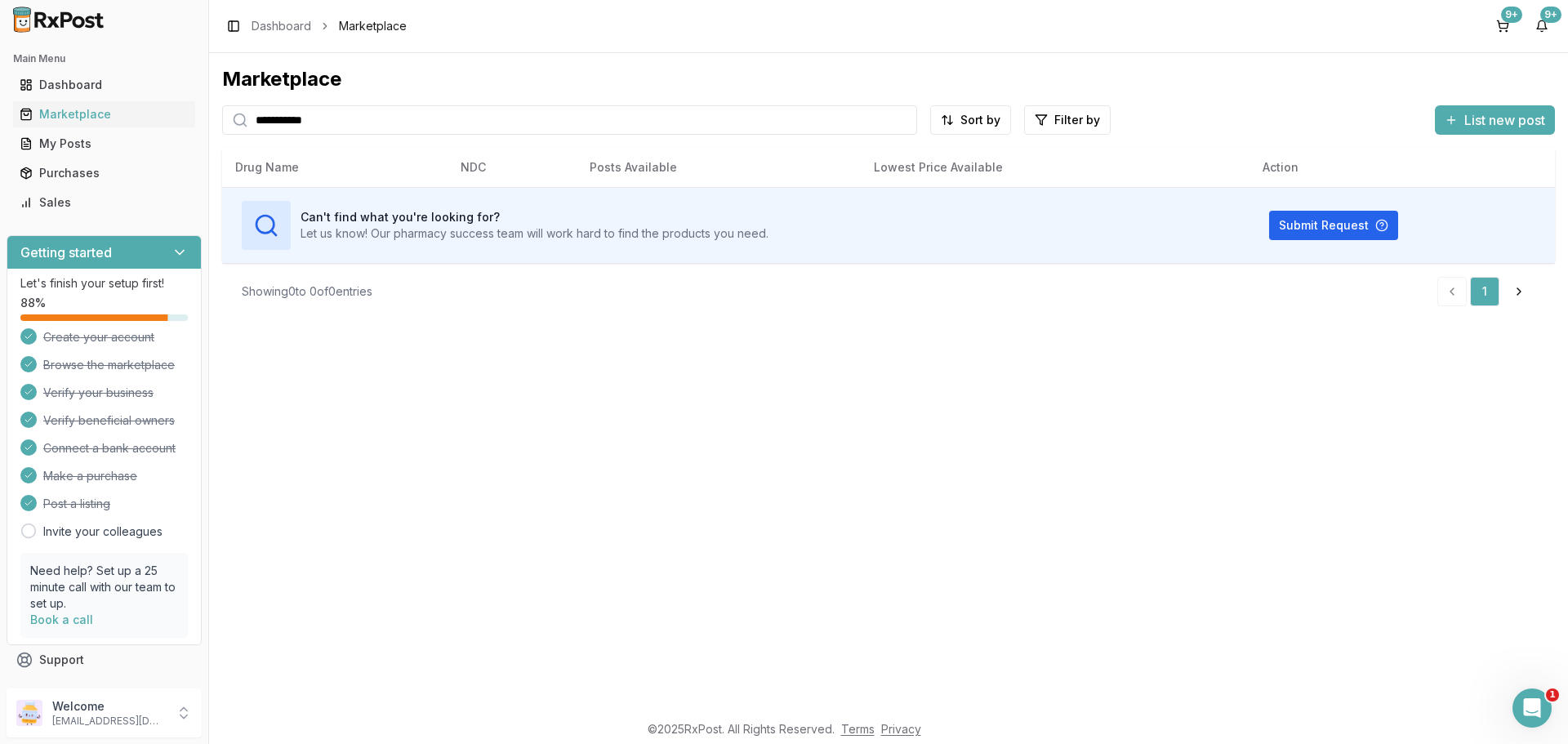
type input "**********"
click at [92, 164] on link "Purchases" at bounding box center [104, 173] width 182 height 29
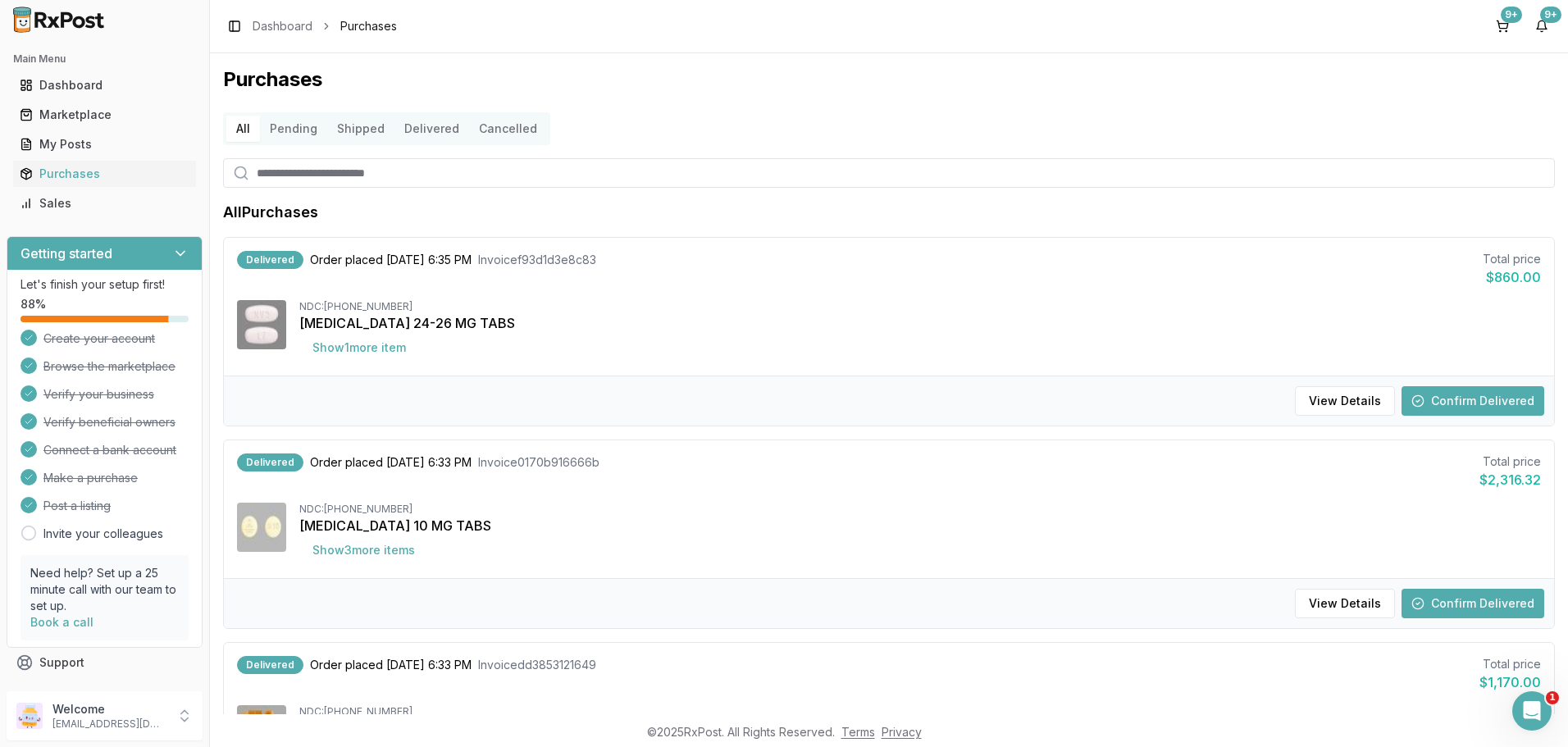
click at [325, 181] on input "search" at bounding box center [889, 173] width 1332 height 29
type input "***"
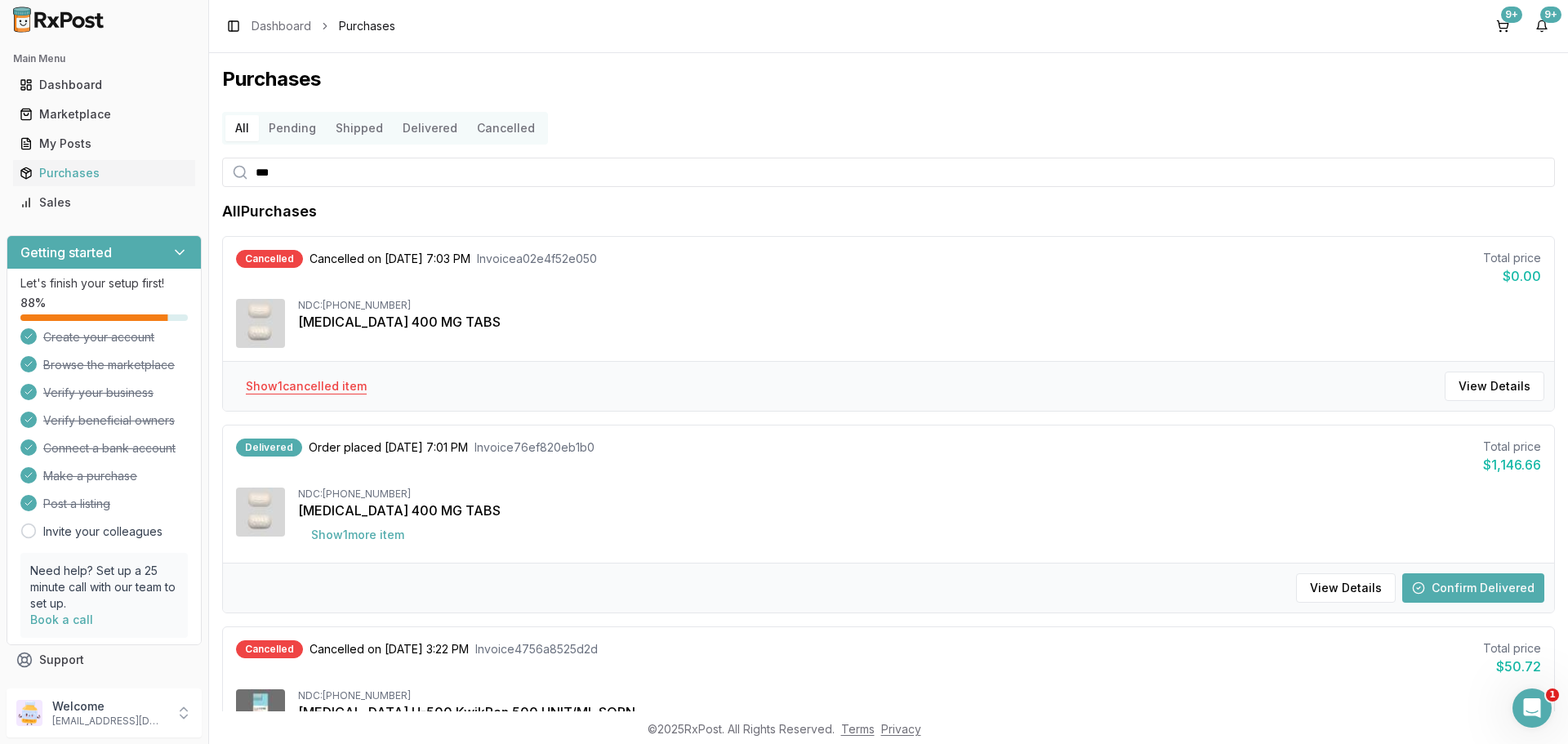
click at [313, 389] on button "Show 1 cancelled item" at bounding box center [306, 386] width 147 height 29
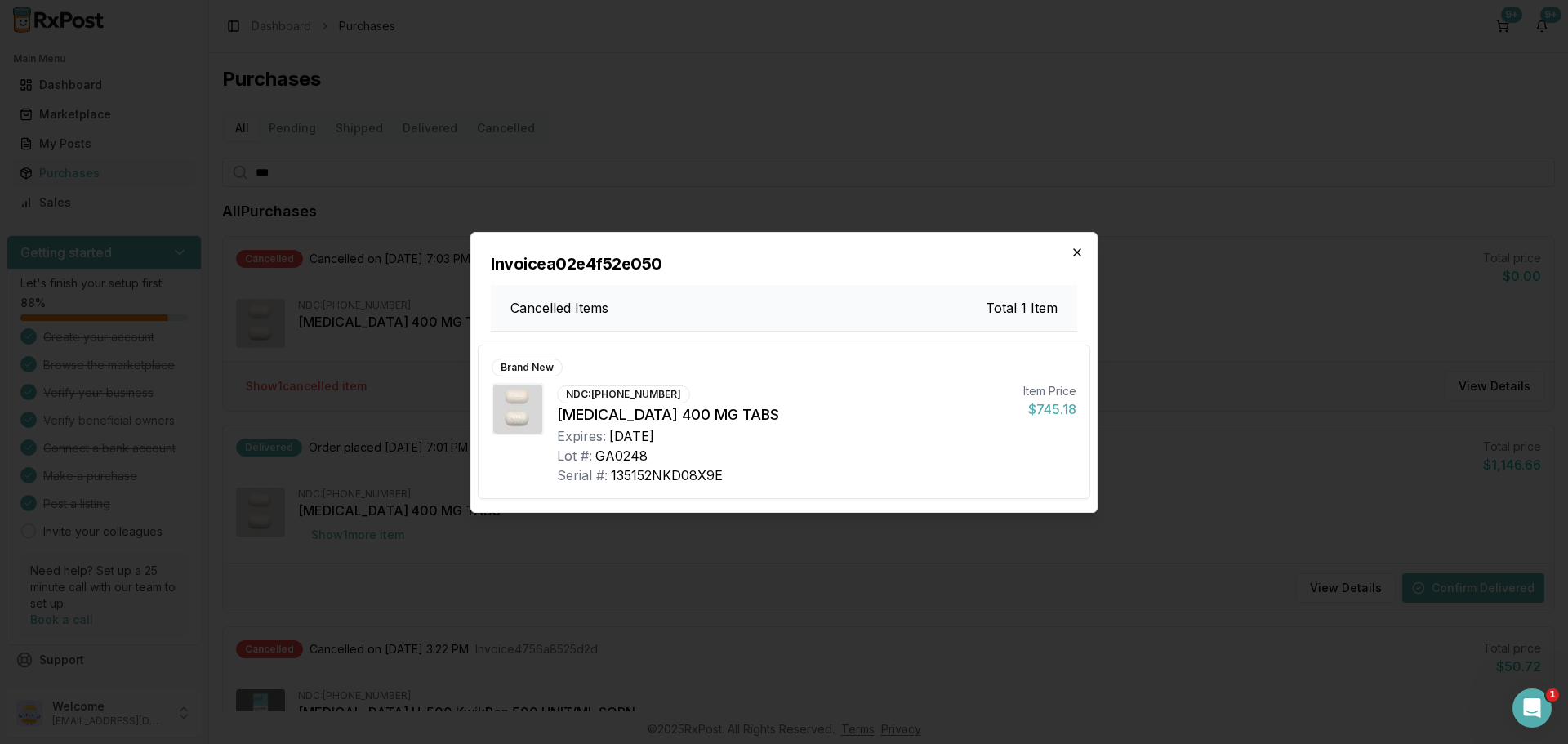
click at [1078, 250] on icon "button" at bounding box center [1077, 253] width 13 height 13
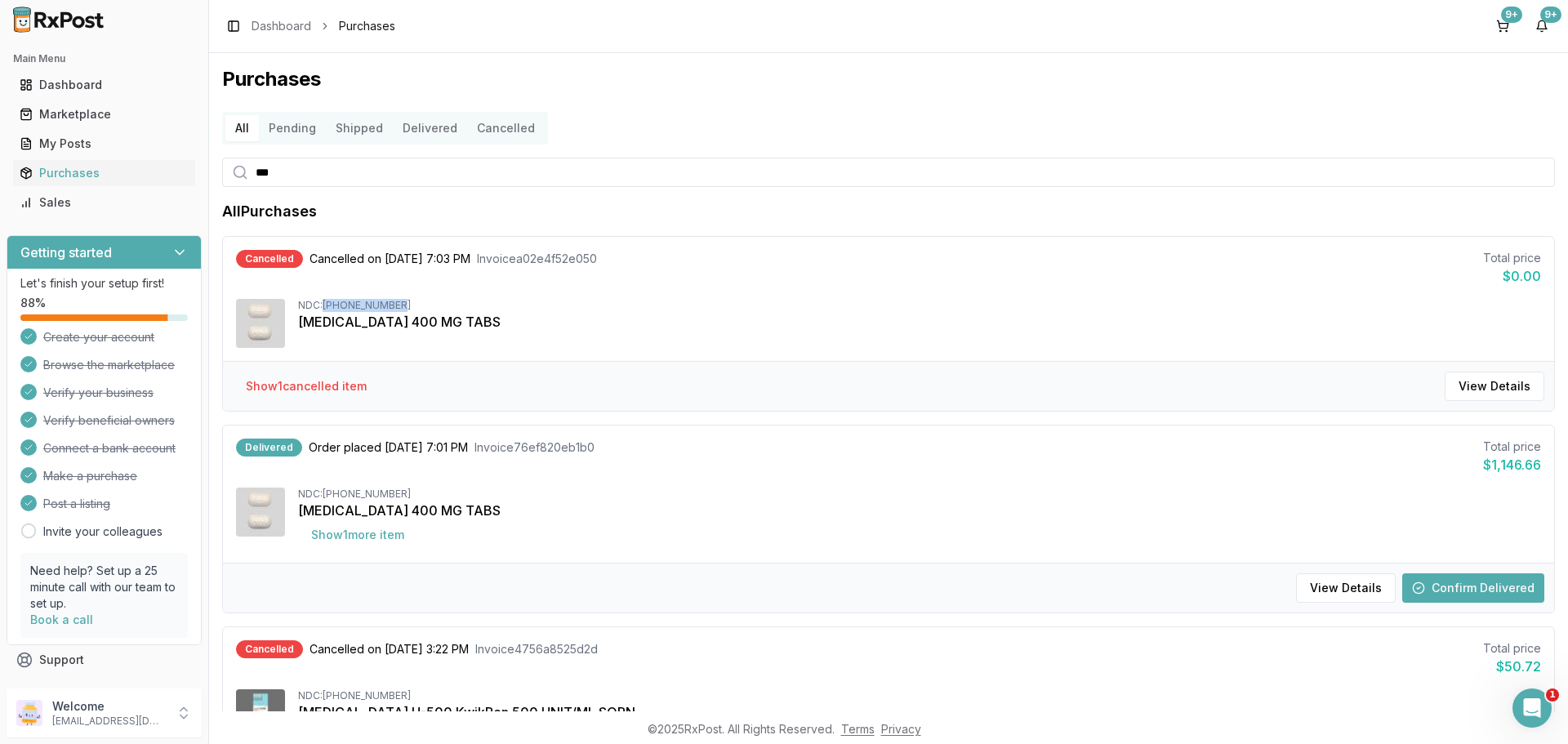
drag, startPoint x: 328, startPoint y: 300, endPoint x: 403, endPoint y: 301, distance: 75.0
click at [404, 301] on div "NDC: [PHONE_NUMBER]" at bounding box center [919, 305] width 1243 height 13
click at [400, 305] on div "NDC: [PHONE_NUMBER]" at bounding box center [919, 305] width 1243 height 13
drag, startPoint x: 332, startPoint y: 301, endPoint x: 448, endPoint y: 305, distance: 116.1
click at [448, 305] on div "NDC: [PHONE_NUMBER]" at bounding box center [919, 305] width 1243 height 13
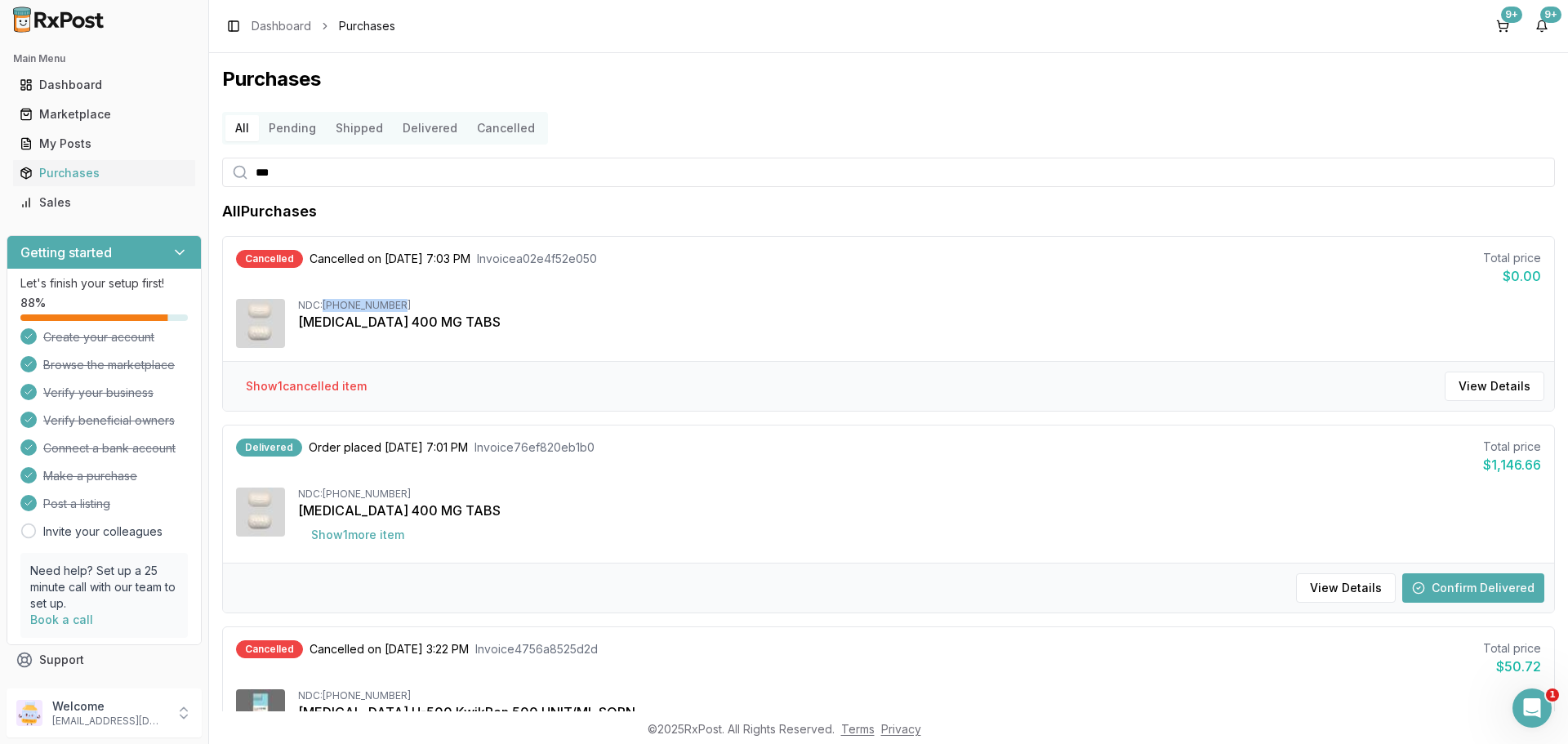
drag, startPoint x: 421, startPoint y: 304, endPoint x: 324, endPoint y: 298, distance: 97.2
click at [324, 298] on div "Cancelled Cancelled on [DATE] 7:03 PM Invoice a02e4f52e050 Total price $0.00 ND…" at bounding box center [888, 299] width 1332 height 124
copy div "[PHONE_NUMBER]"
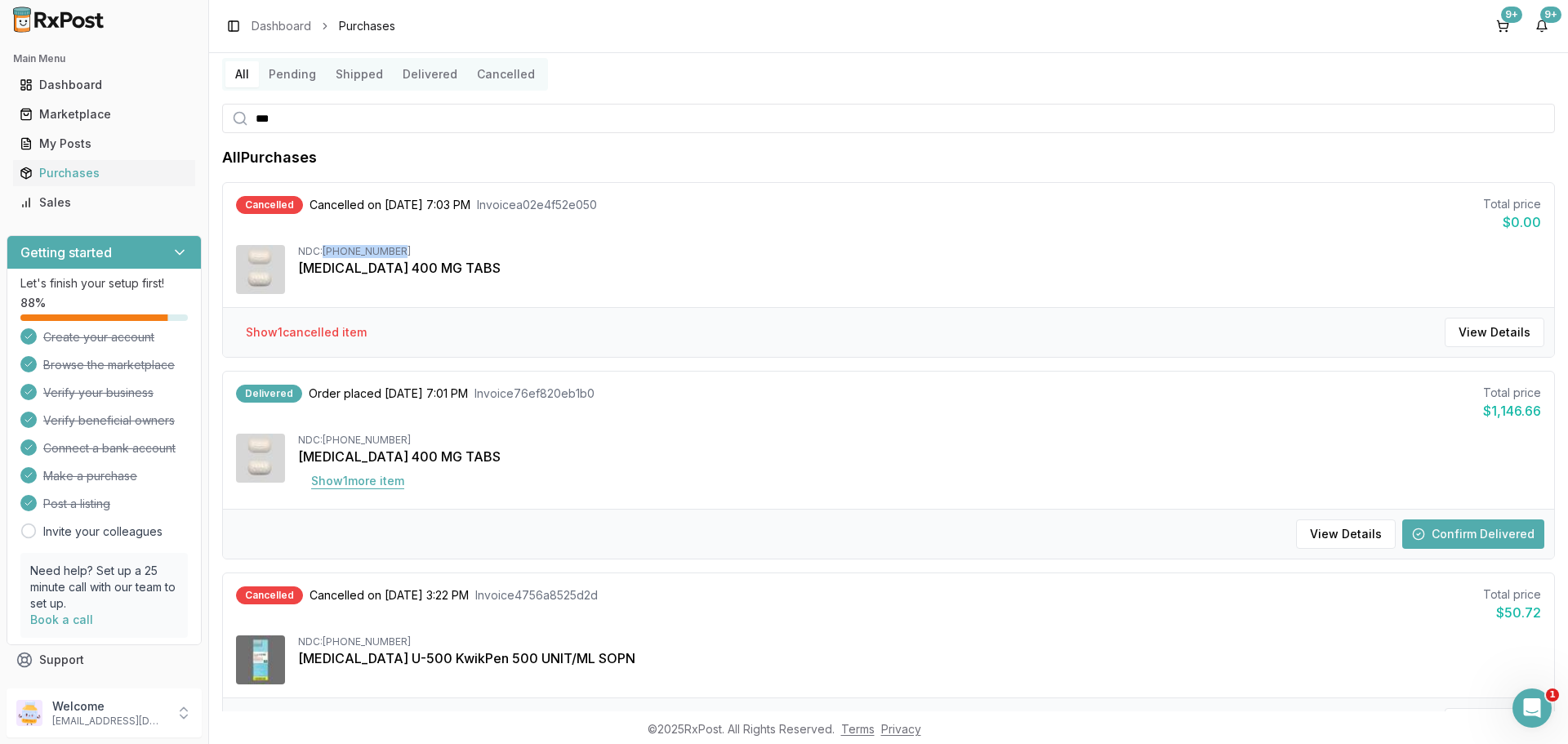
scroll to position [55, 0]
click at [375, 477] on button "Show 1 more item" at bounding box center [358, 480] width 119 height 29
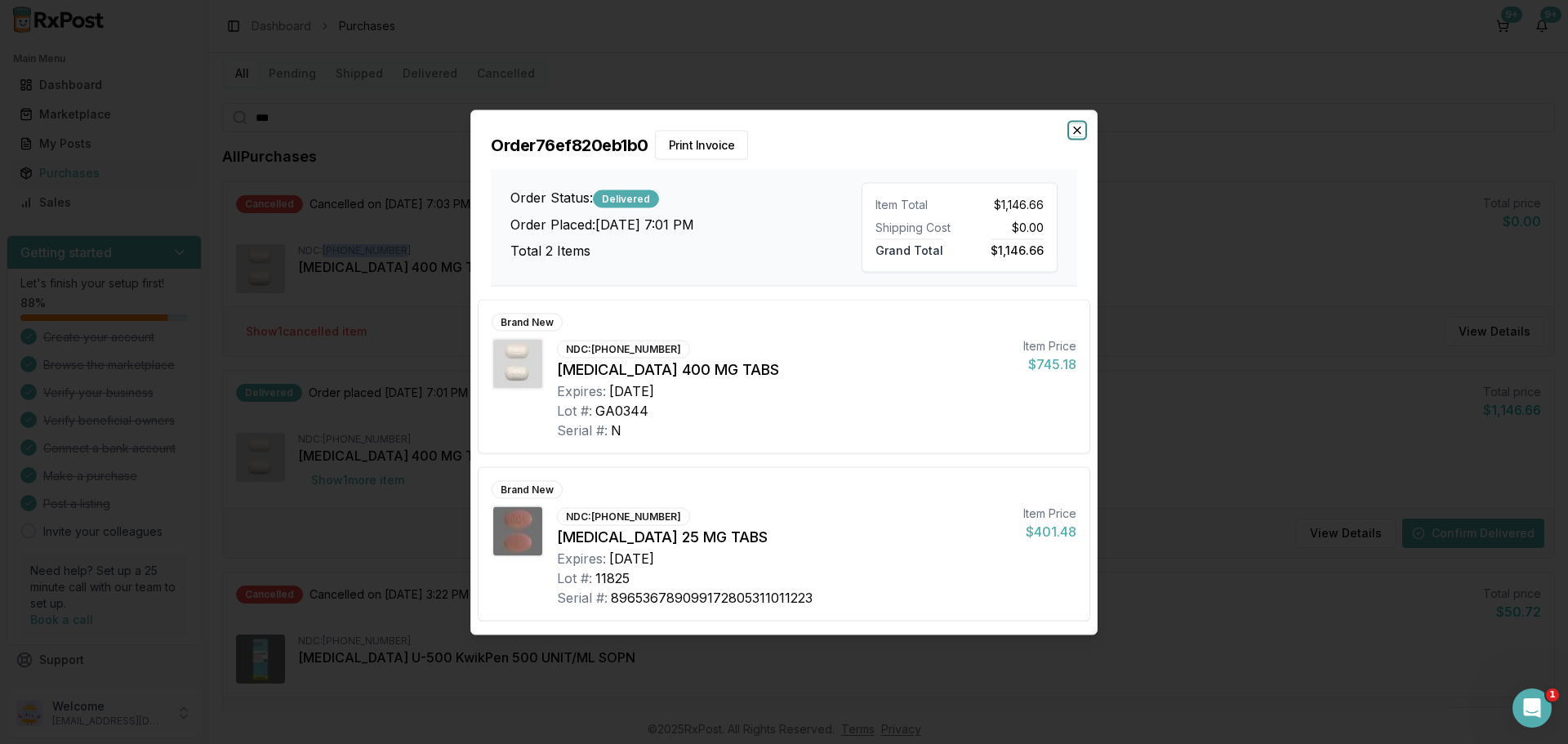
click at [1079, 134] on icon "button" at bounding box center [1077, 129] width 13 height 13
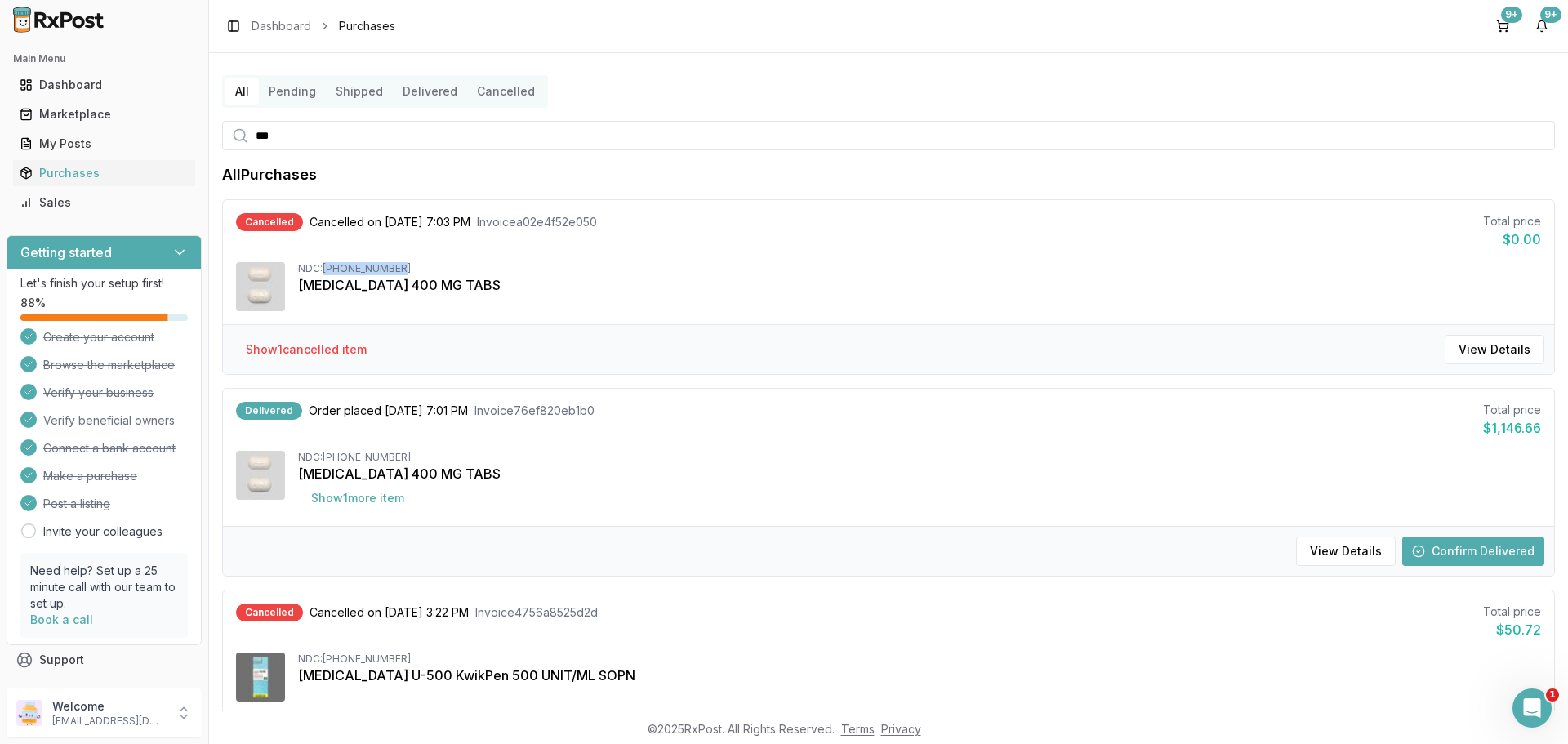
scroll to position [0, 0]
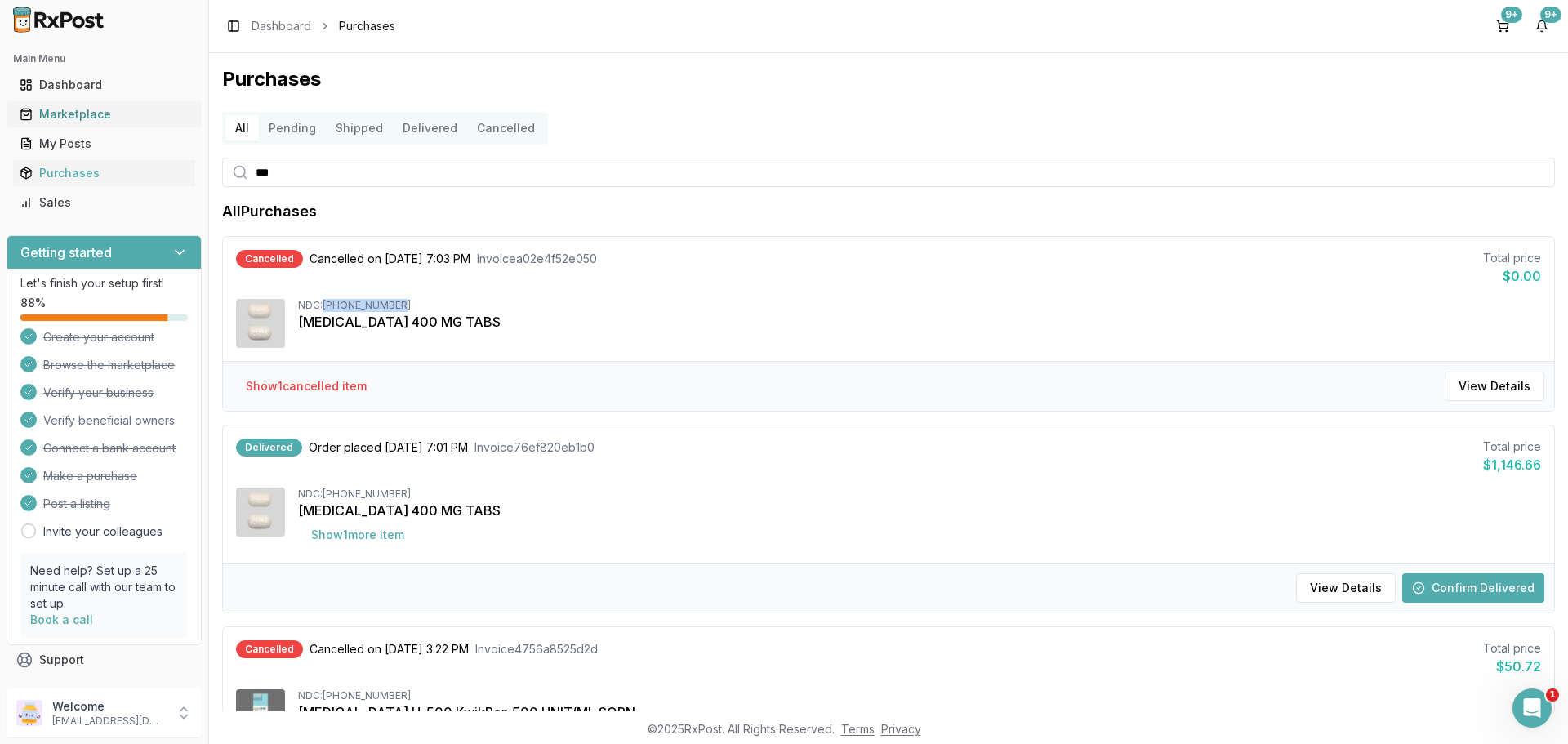
click at [103, 107] on div "Marketplace" at bounding box center [103, 114] width 169 height 16
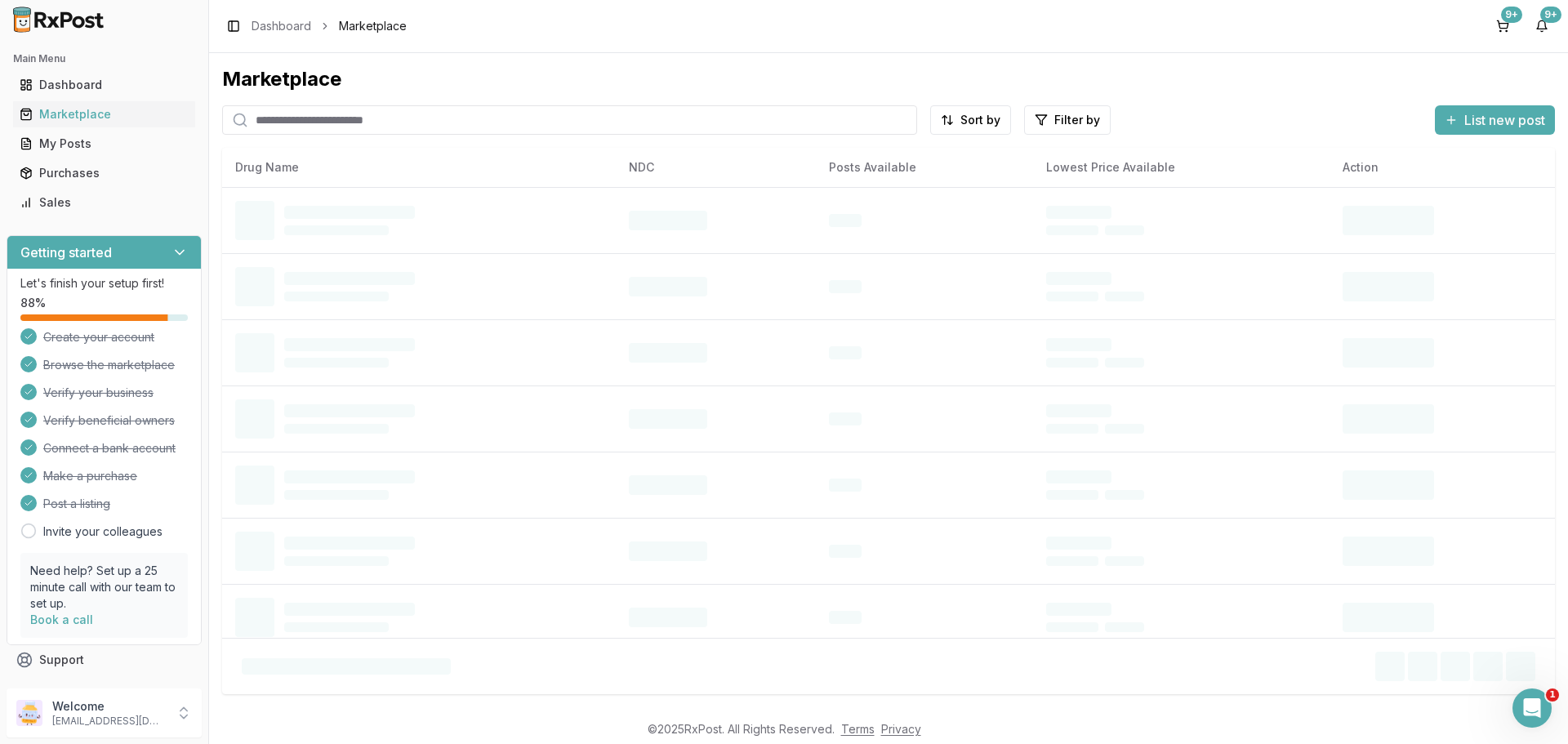
click at [265, 126] on input "search" at bounding box center [570, 120] width 695 height 29
paste input "**********"
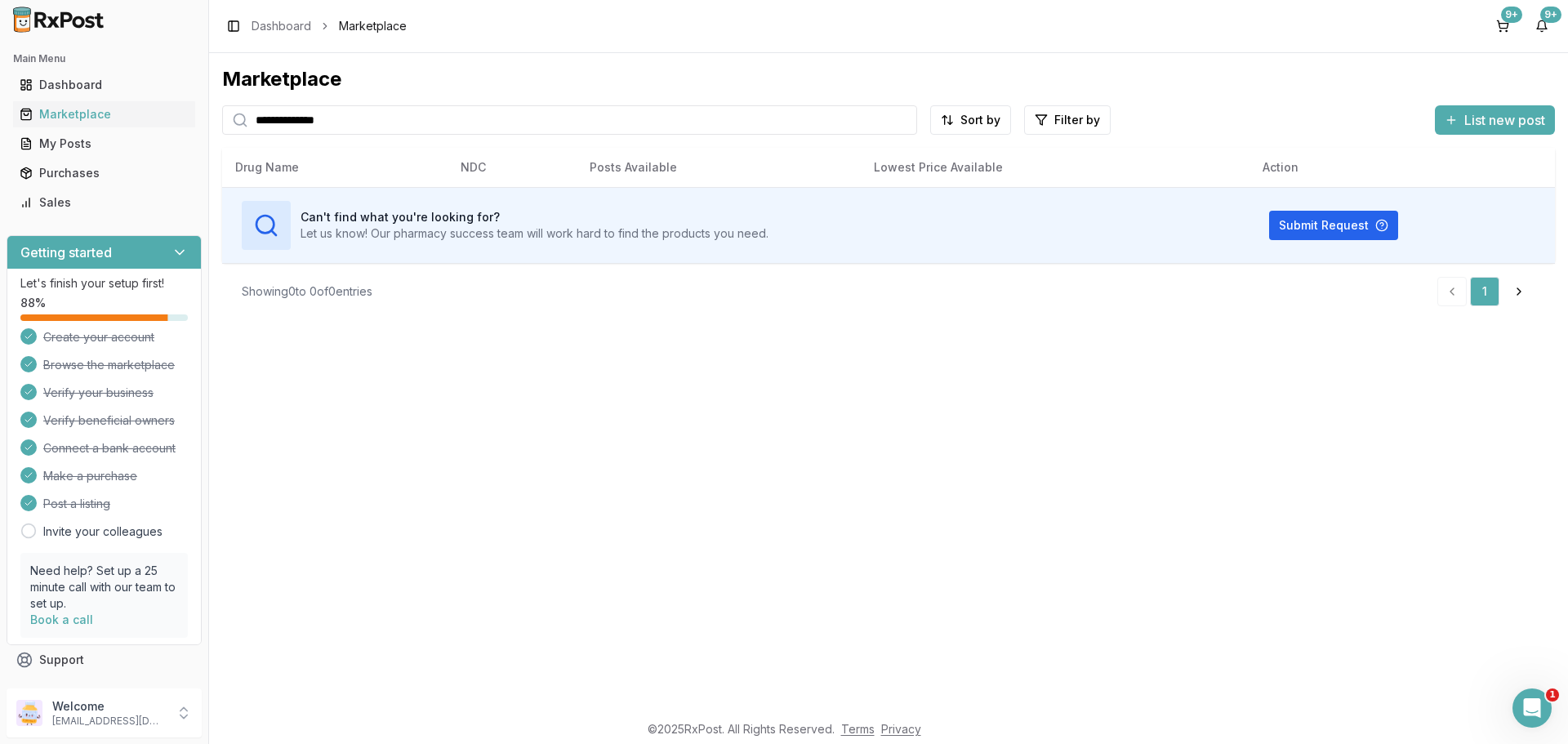
drag, startPoint x: 364, startPoint y: 131, endPoint x: 198, endPoint y: 137, distance: 166.1
click at [198, 137] on div "**********" at bounding box center [784, 372] width 1568 height 744
drag, startPoint x: 368, startPoint y: 123, endPoint x: 106, endPoint y: 132, distance: 262.2
click at [106, 132] on div "**********" at bounding box center [784, 372] width 1568 height 744
type input "**********"
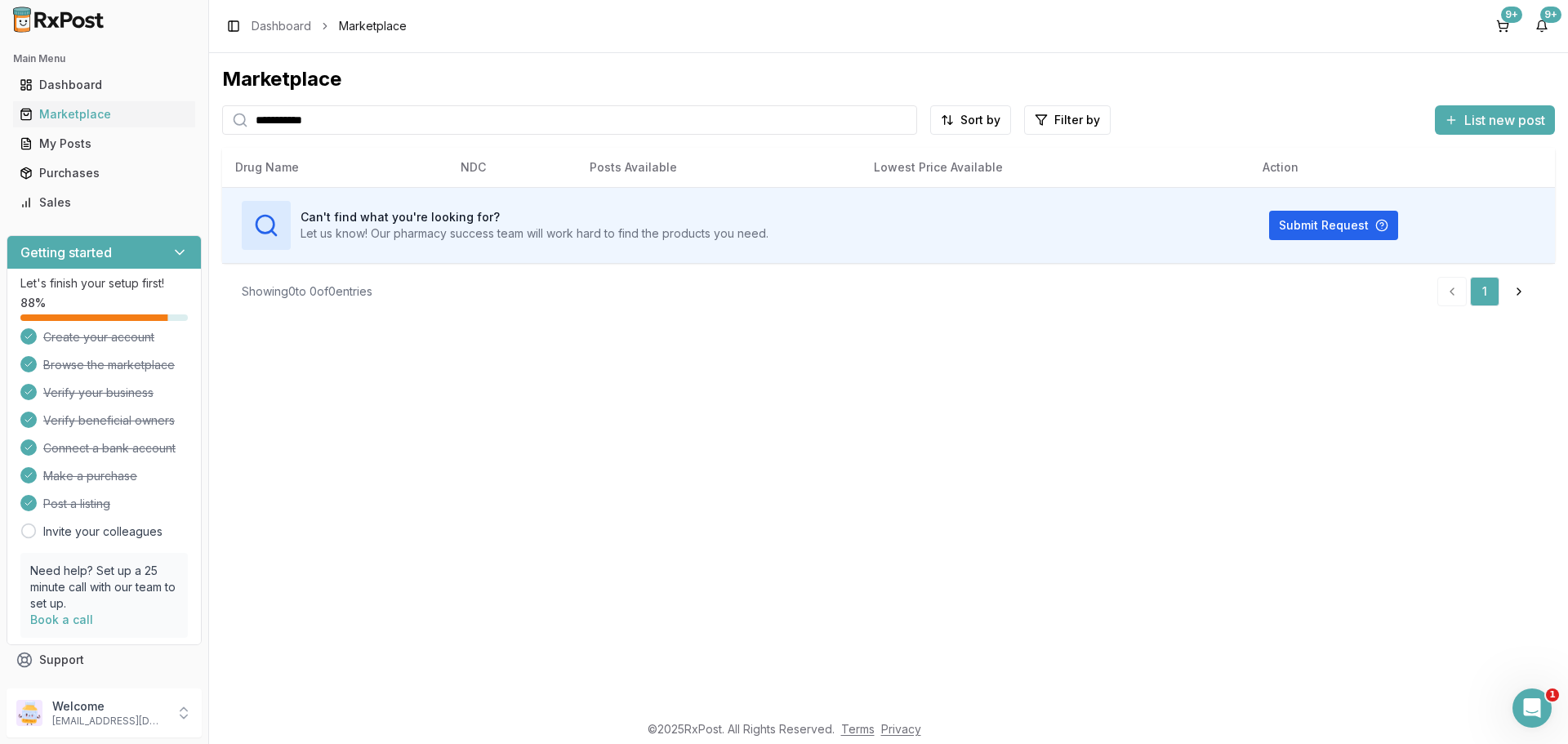
click at [283, 120] on input "**********" at bounding box center [570, 120] width 695 height 29
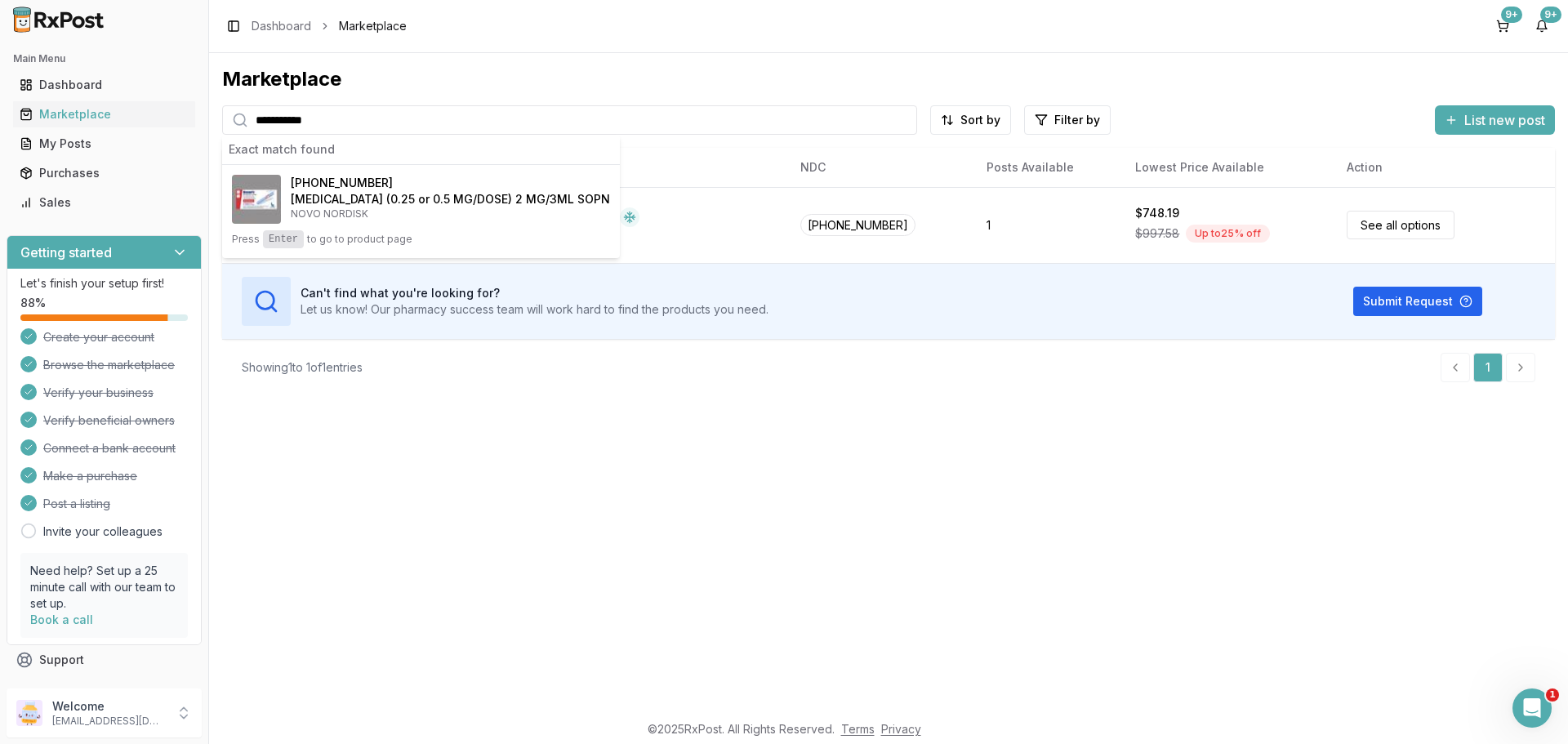
type input "**********"
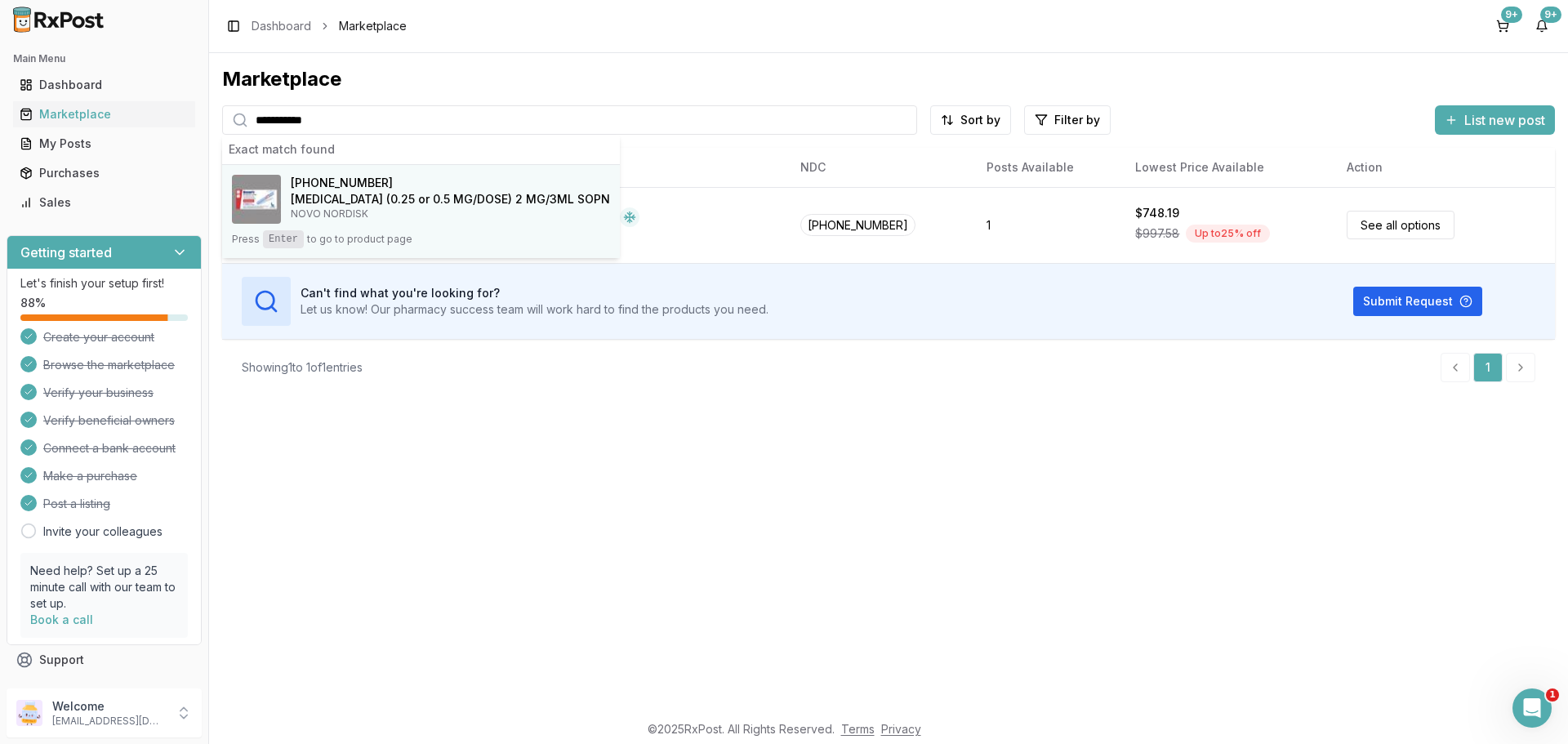
click at [443, 189] on div "[PHONE_NUMBER]" at bounding box center [451, 183] width 319 height 16
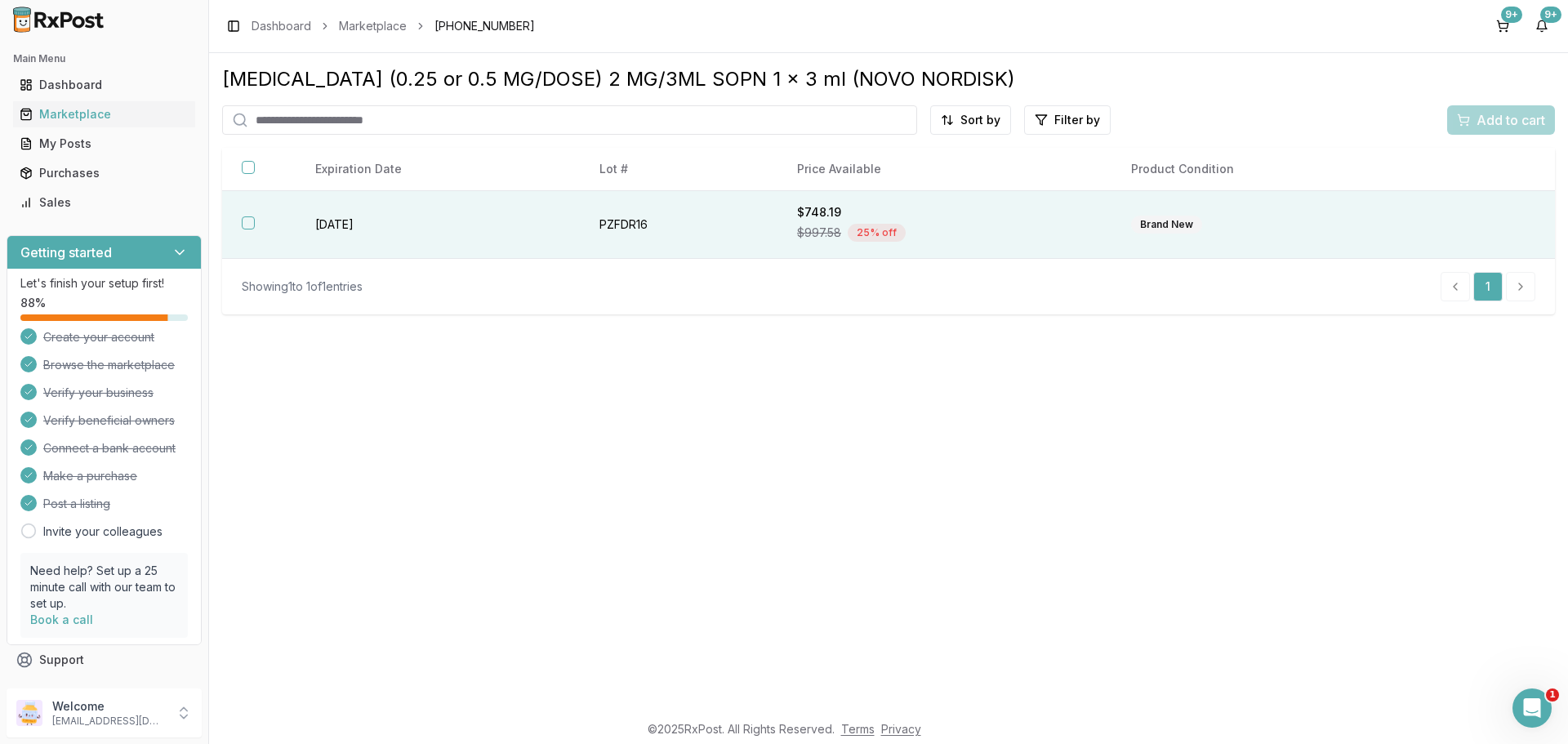
click at [371, 238] on td "[DATE]" at bounding box center [438, 225] width 285 height 67
click at [1509, 116] on span "Add to cart" at bounding box center [1511, 119] width 68 height 19
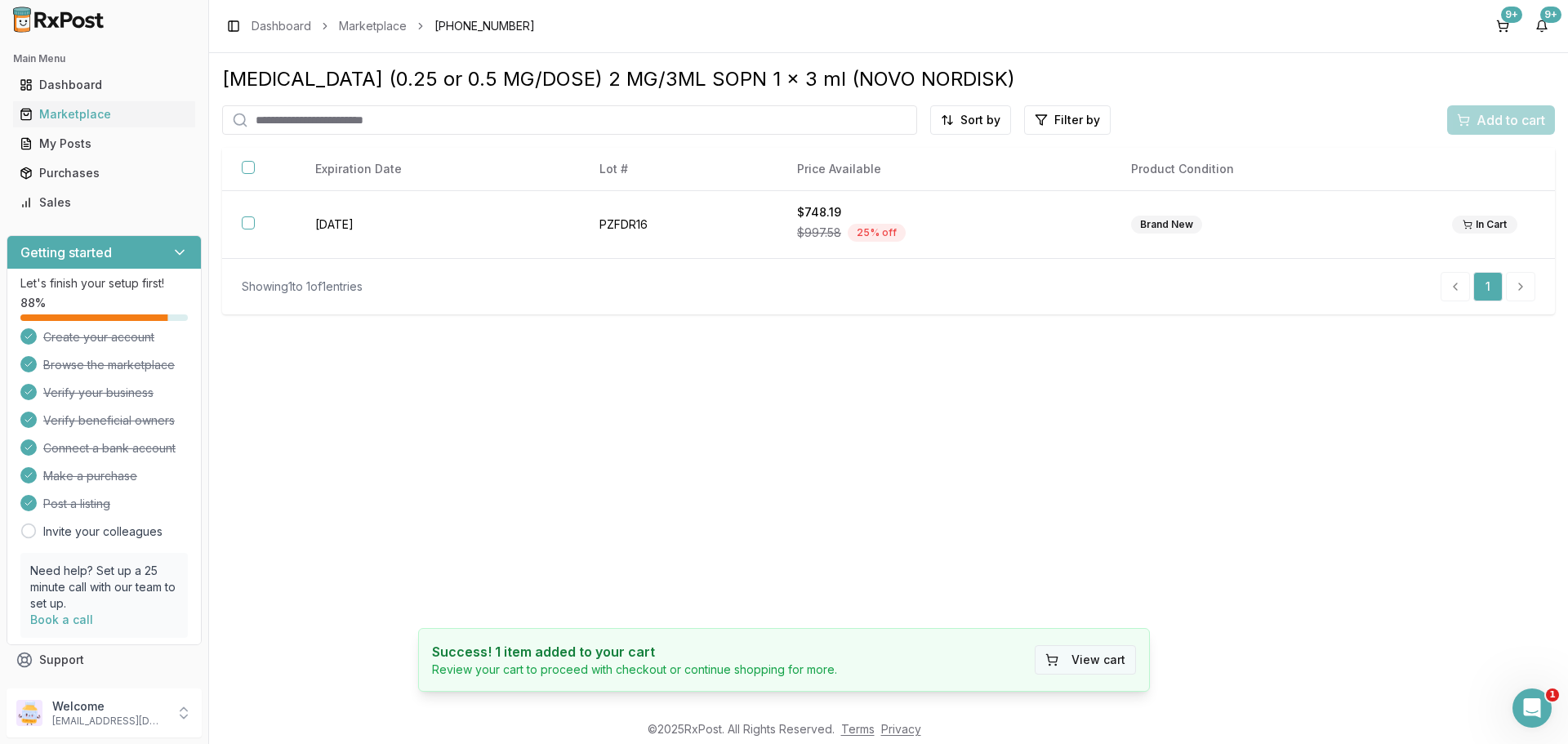
click at [1089, 659] on button "View cart" at bounding box center [1085, 659] width 101 height 29
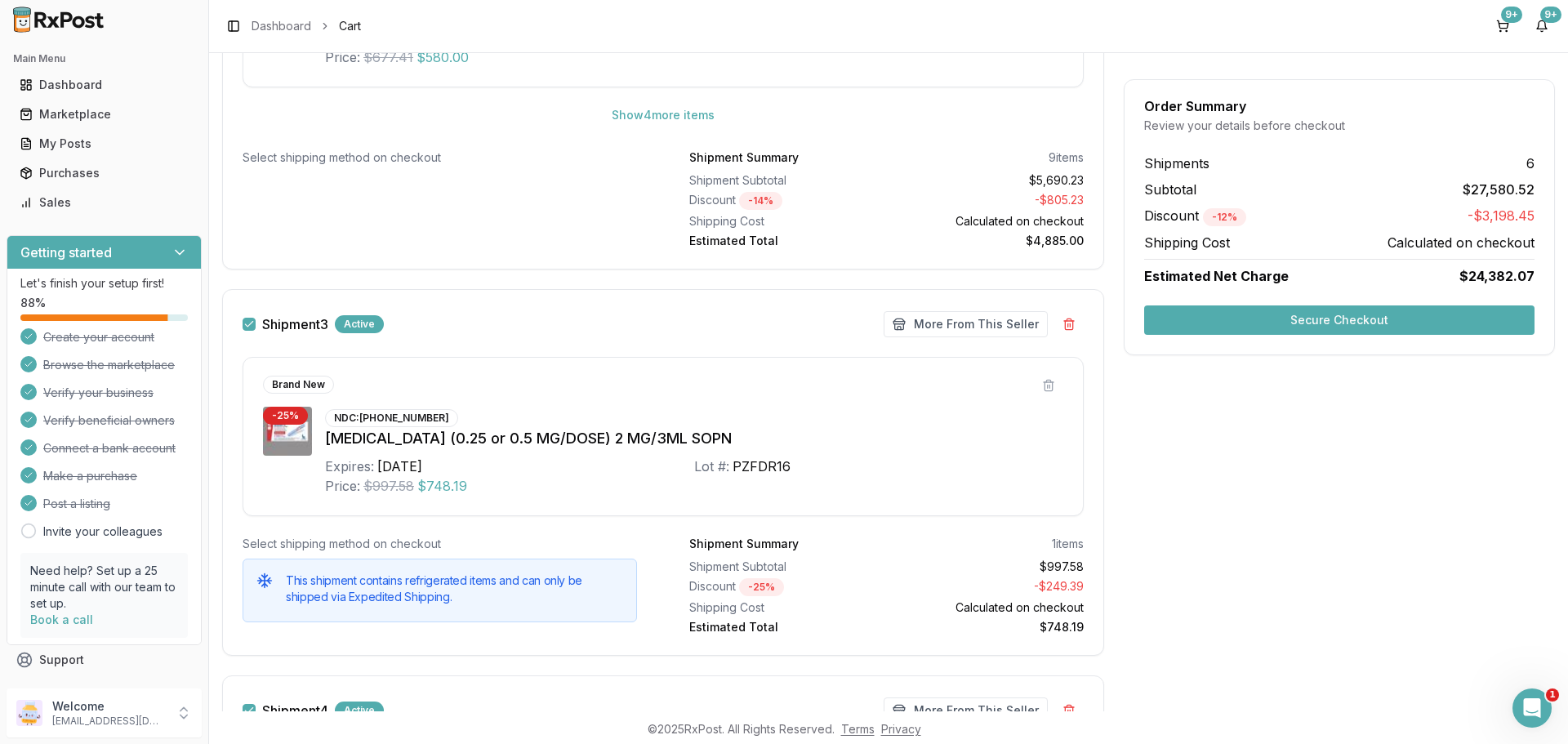
scroll to position [1741, 0]
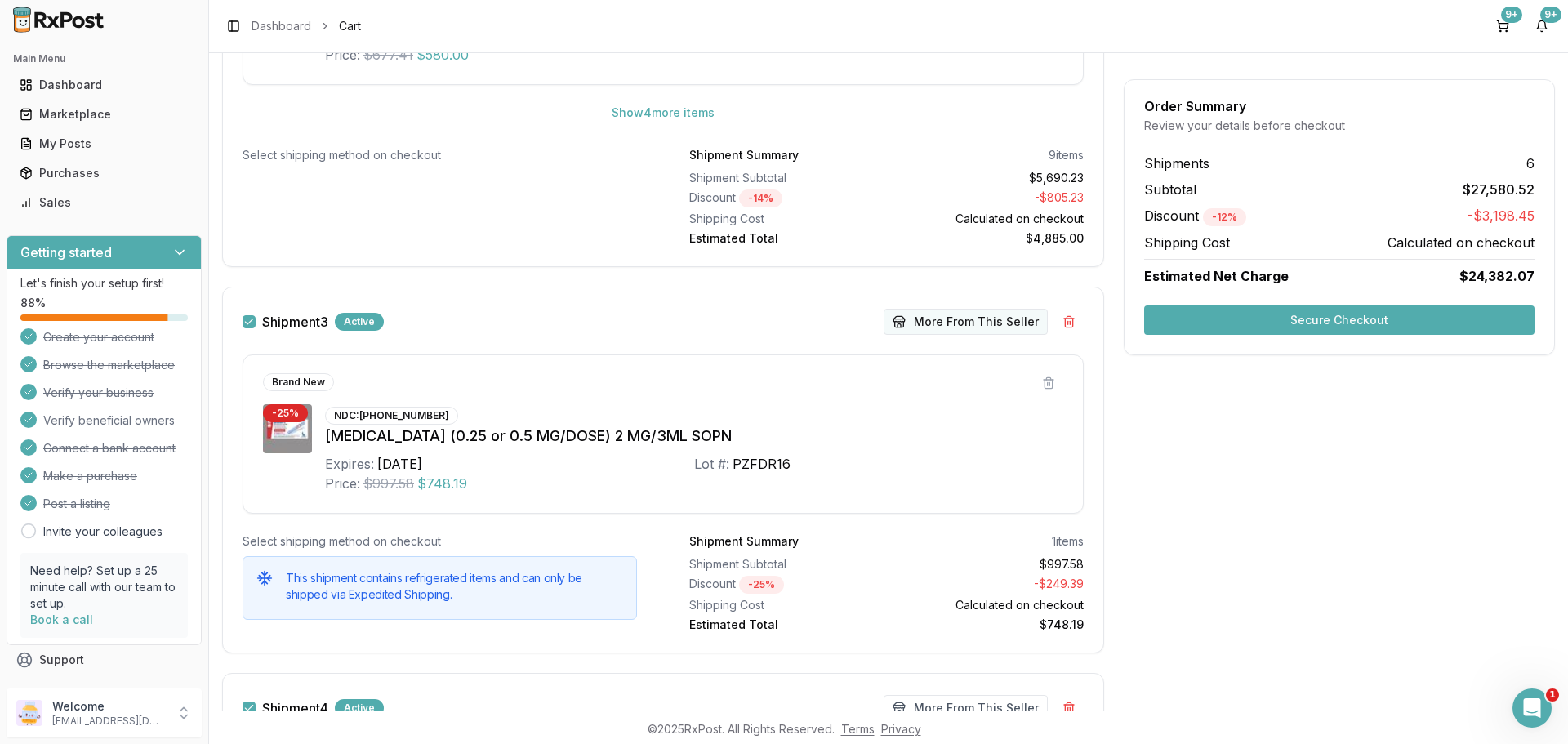
click at [948, 326] on button "More From This Seller" at bounding box center [966, 321] width 164 height 26
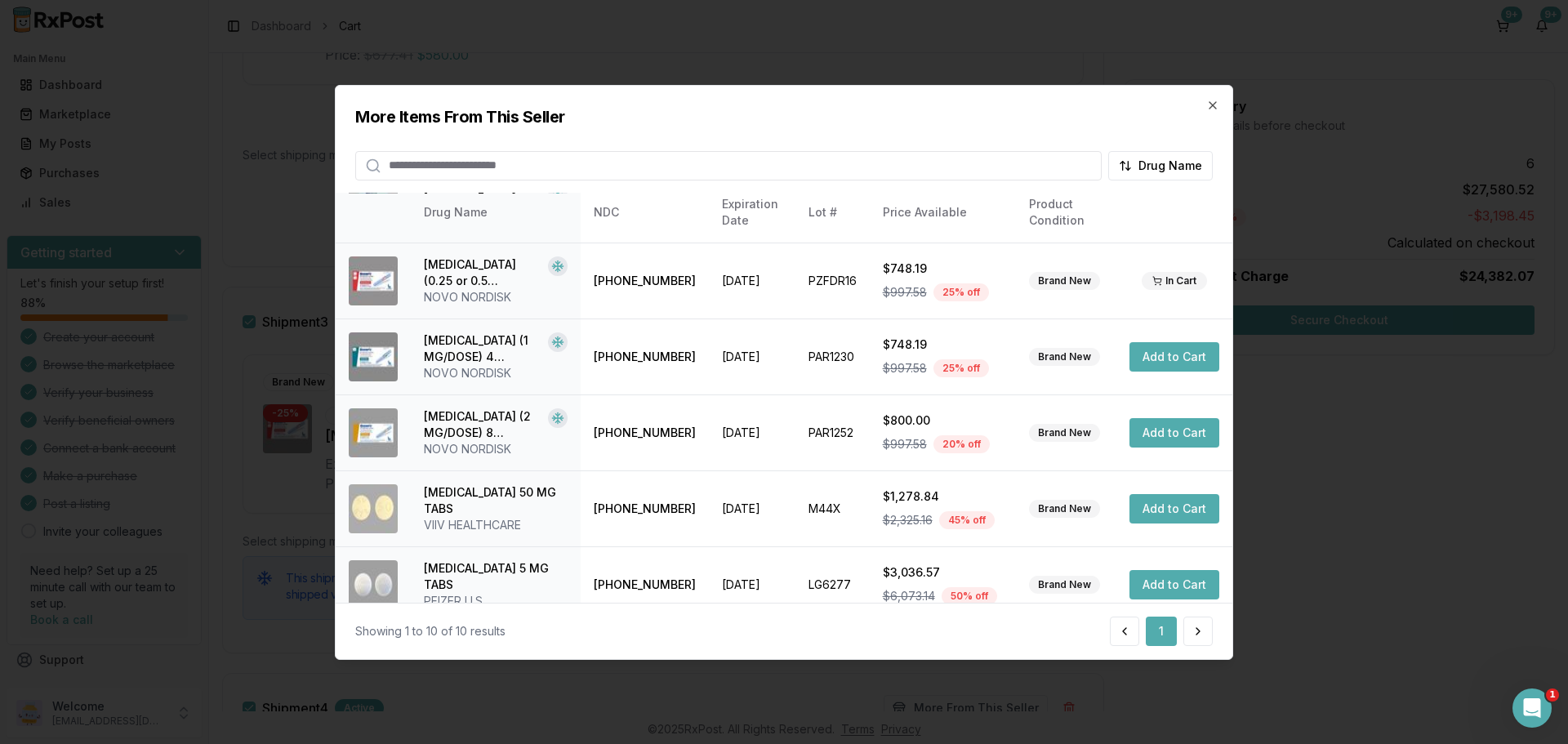
scroll to position [435, 0]
click at [1189, 353] on button "Add to Cart" at bounding box center [1174, 356] width 89 height 29
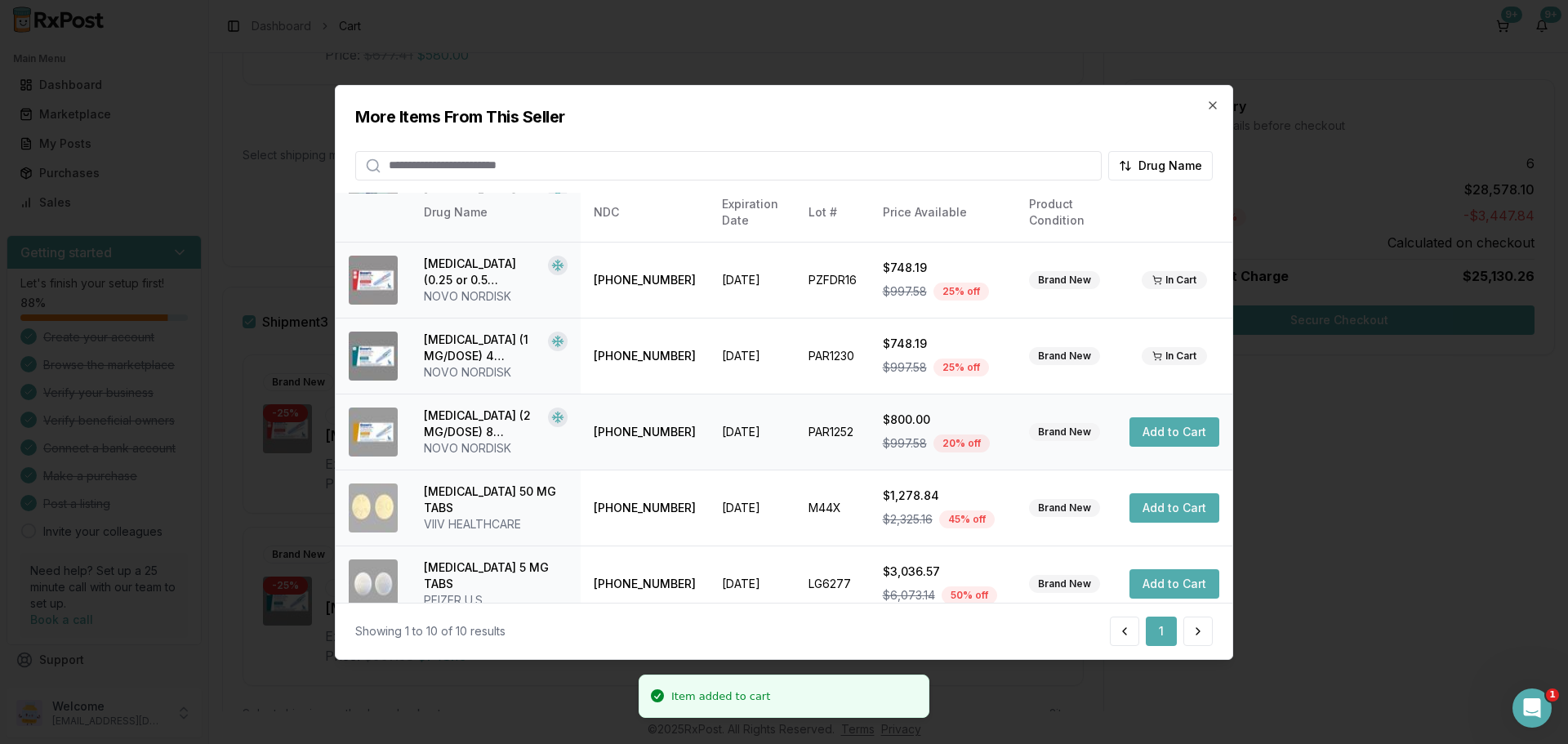
click at [1169, 426] on button "Add to Cart" at bounding box center [1174, 432] width 89 height 29
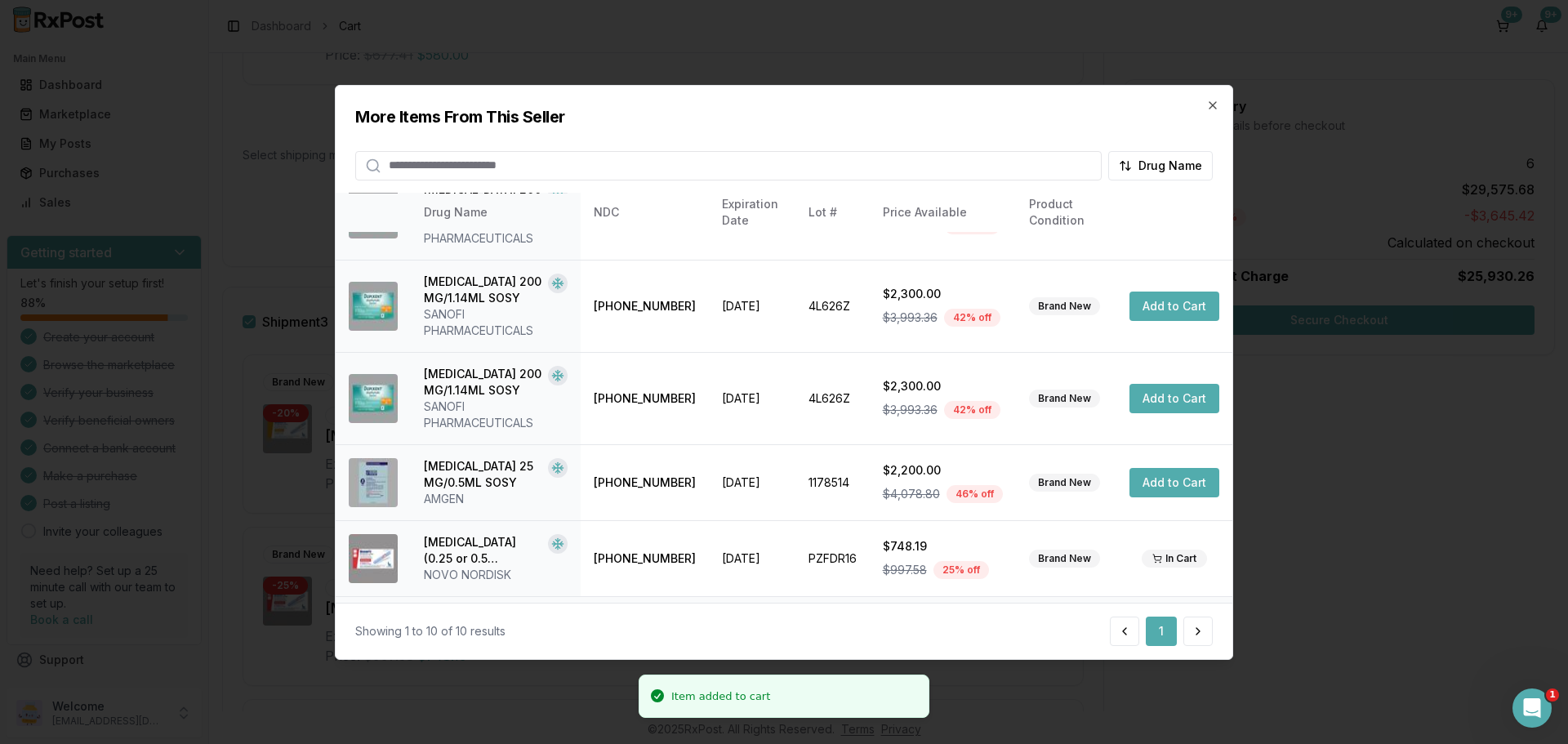
scroll to position [0, 0]
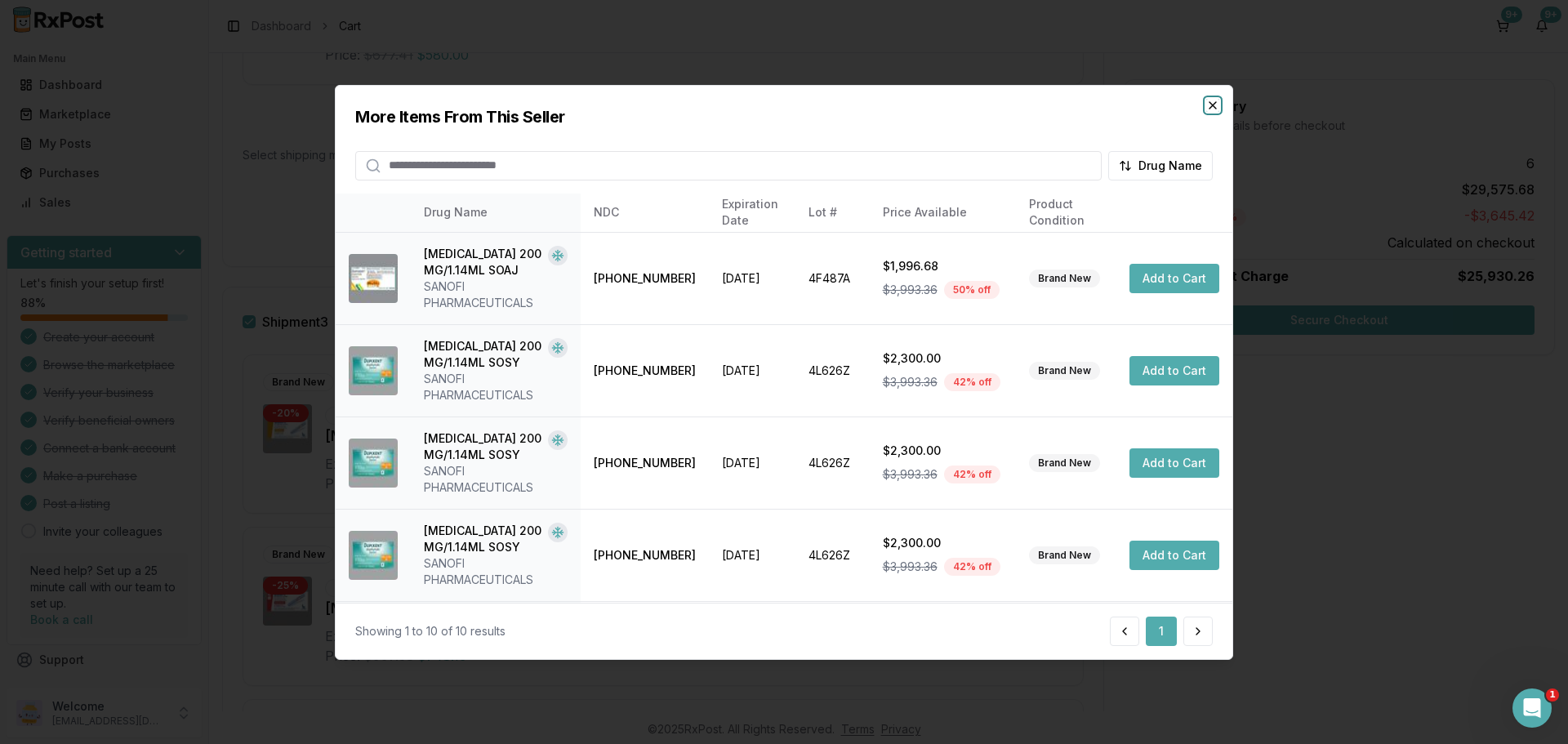
click at [1213, 102] on icon "button" at bounding box center [1213, 104] width 13 height 13
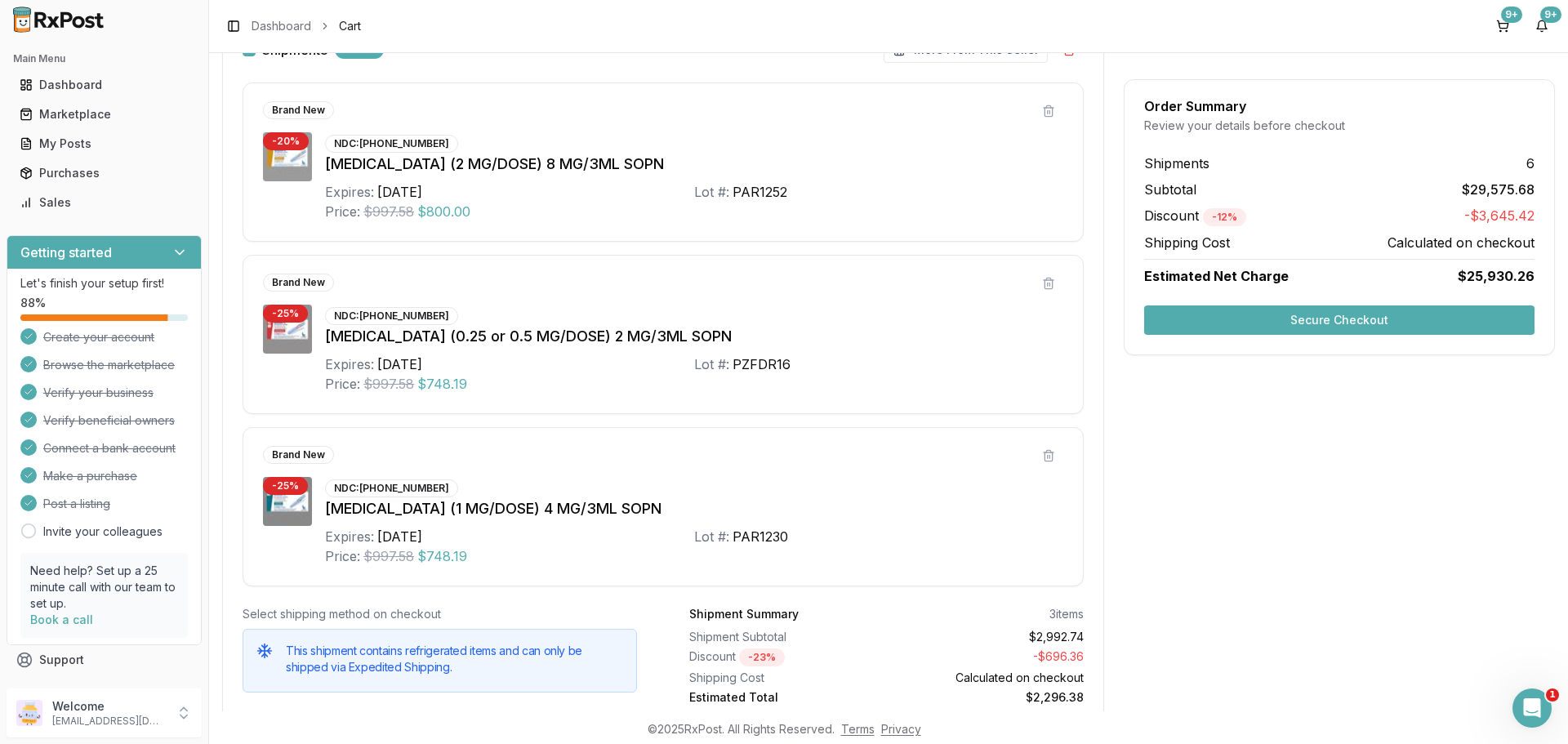
scroll to position [2014, 0]
click at [134, 178] on div "Purchases" at bounding box center [103, 173] width 169 height 16
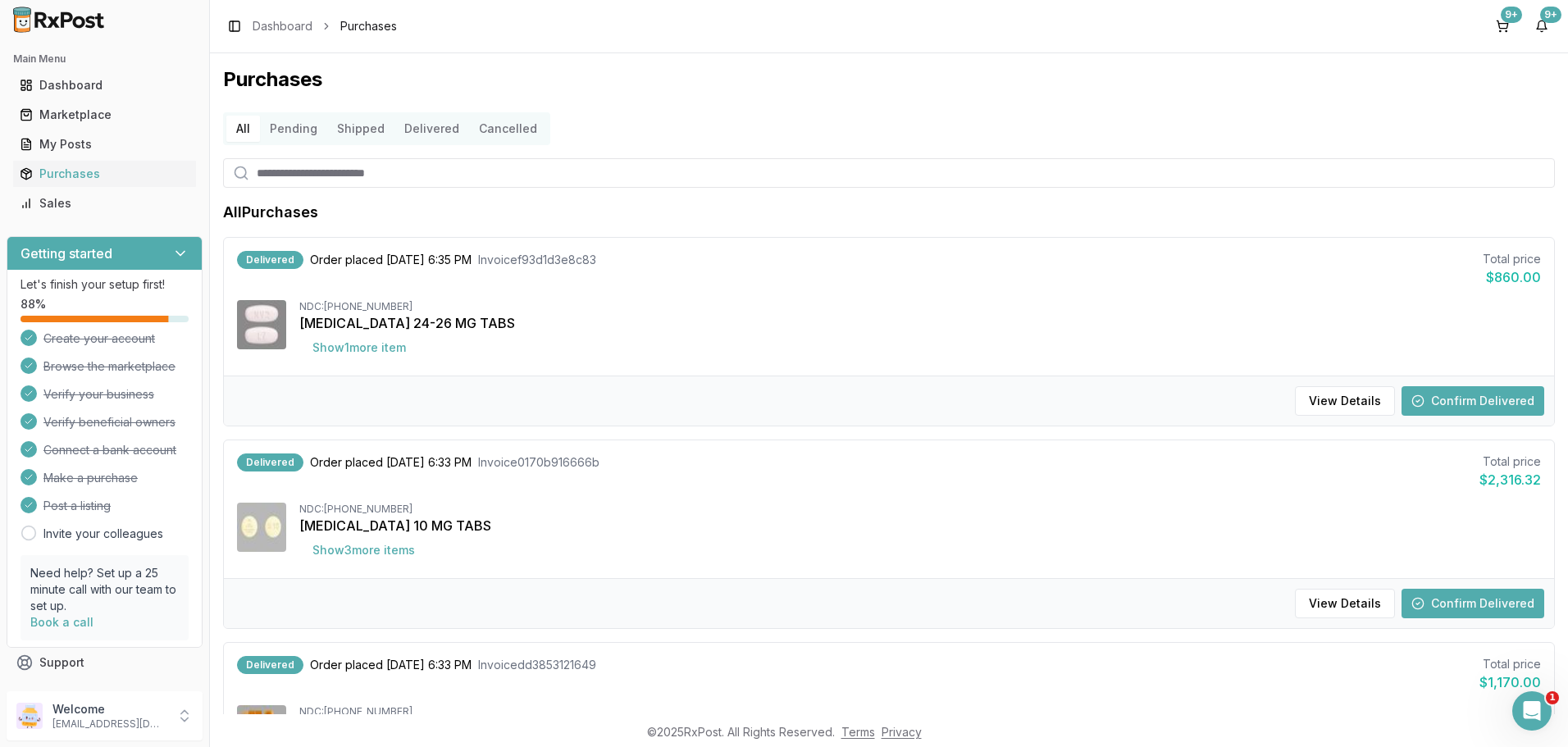
click at [328, 168] on input "search" at bounding box center [889, 173] width 1332 height 29
type input "****"
click at [388, 351] on button "Show 10 more item s" at bounding box center [366, 348] width 134 height 29
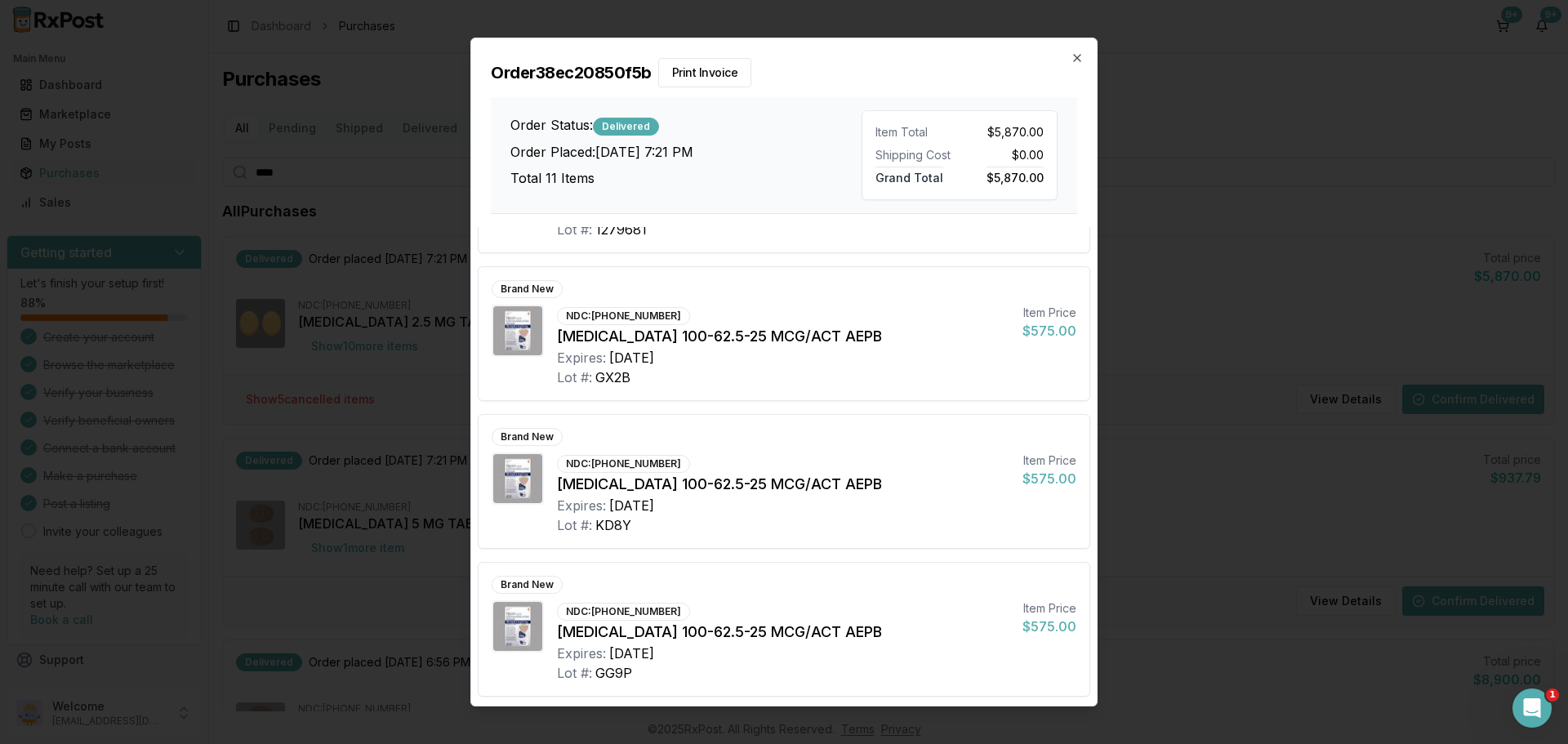
scroll to position [1146, 0]
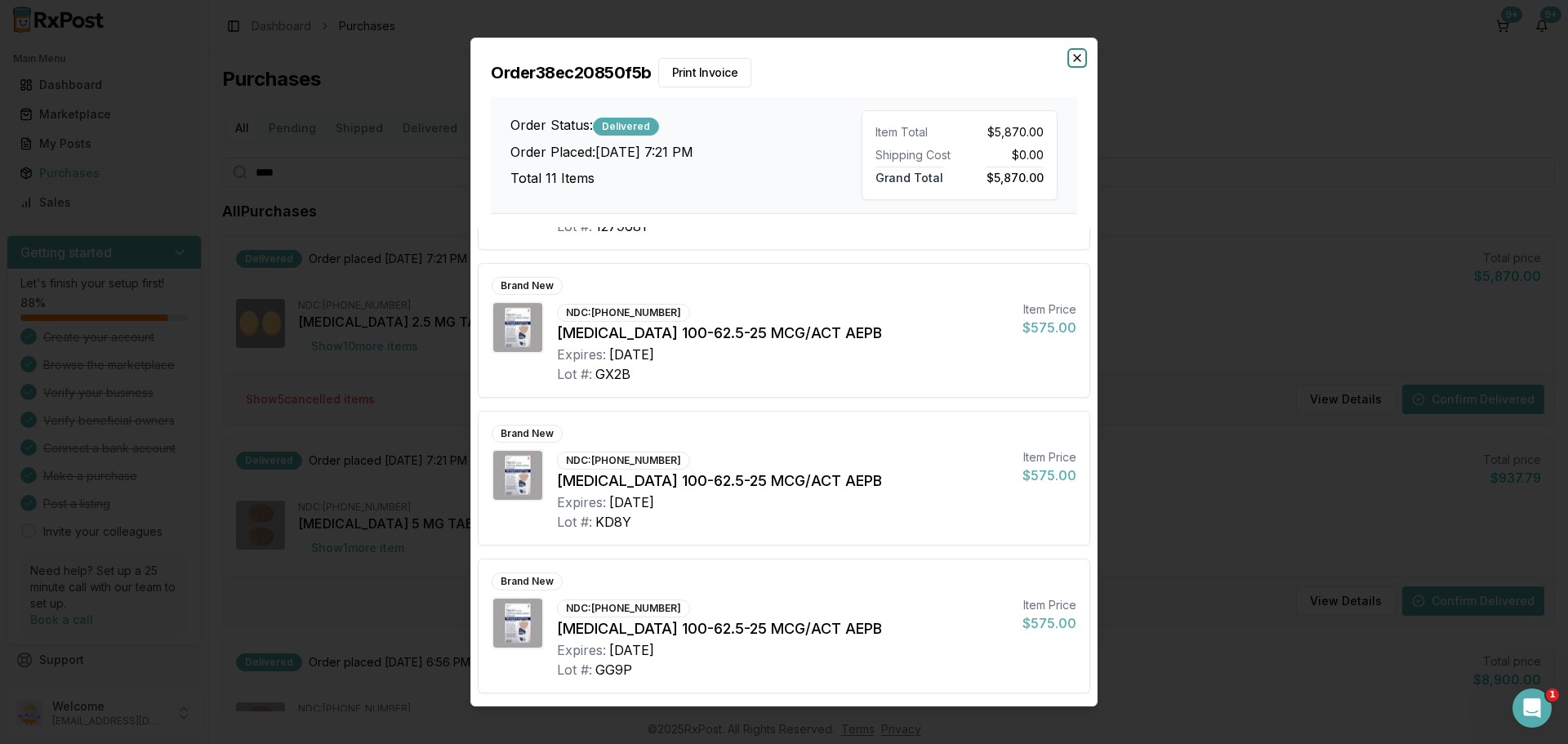
click at [1080, 58] on icon "button" at bounding box center [1077, 57] width 13 height 13
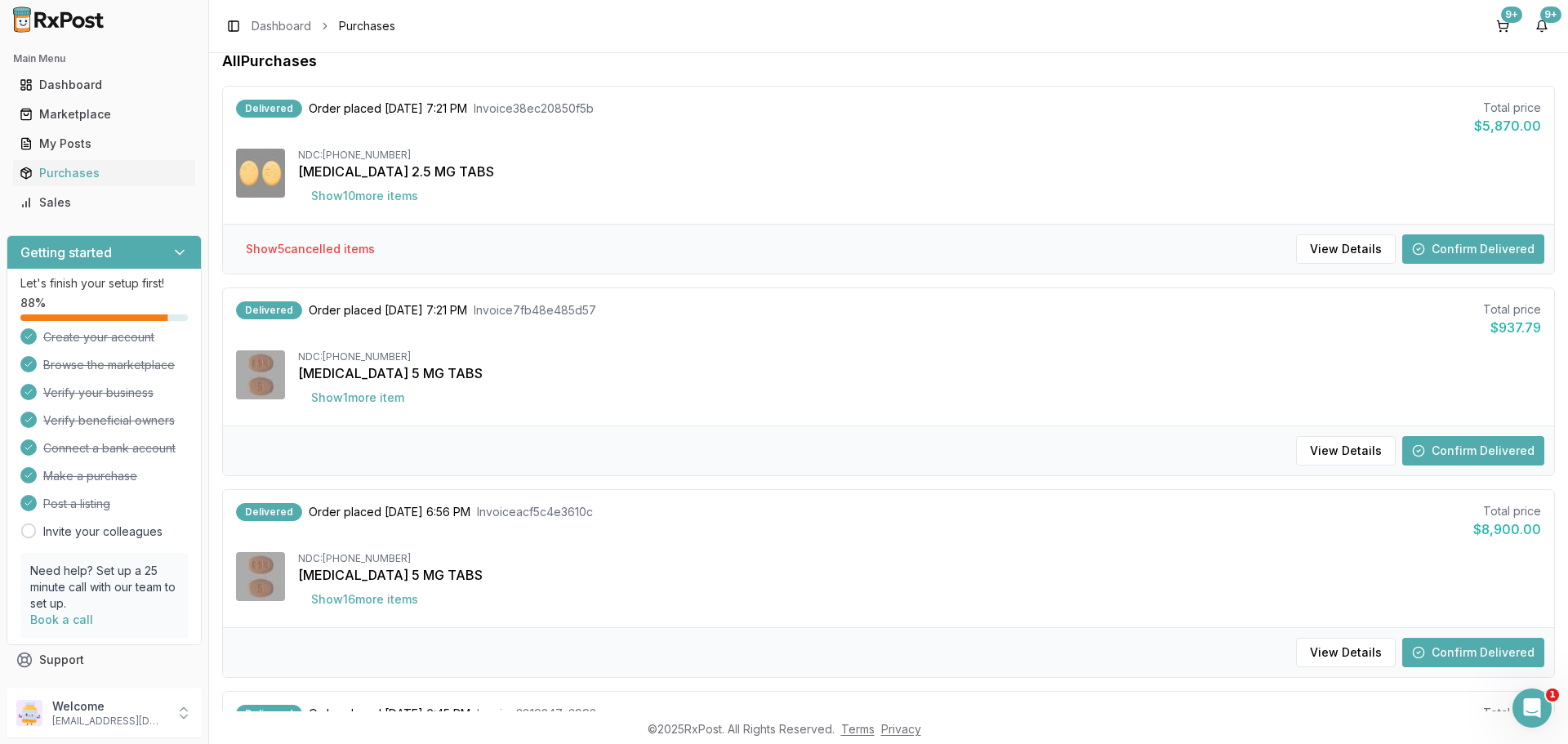
scroll to position [163, 0]
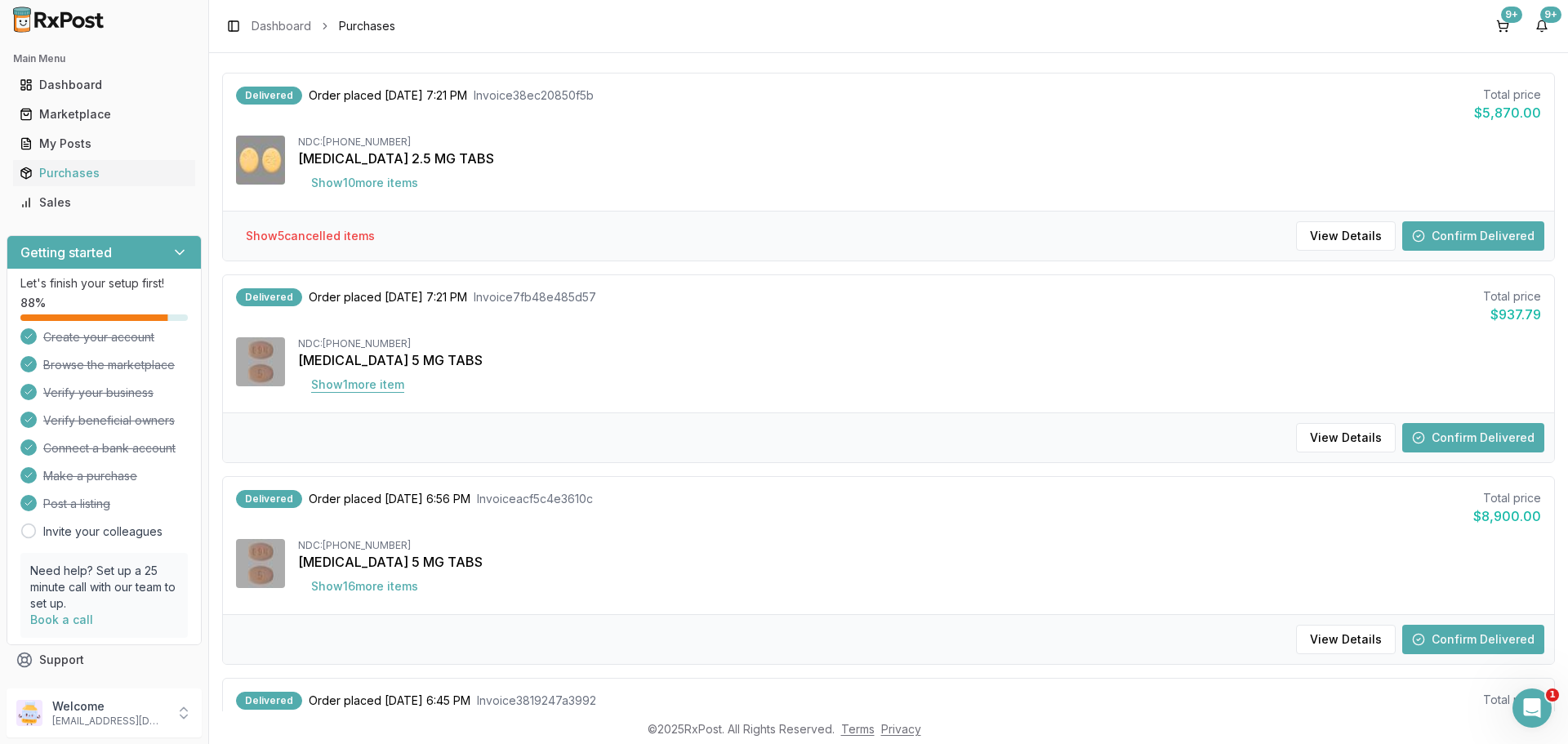
click at [379, 380] on button "Show 1 more item" at bounding box center [358, 385] width 119 height 29
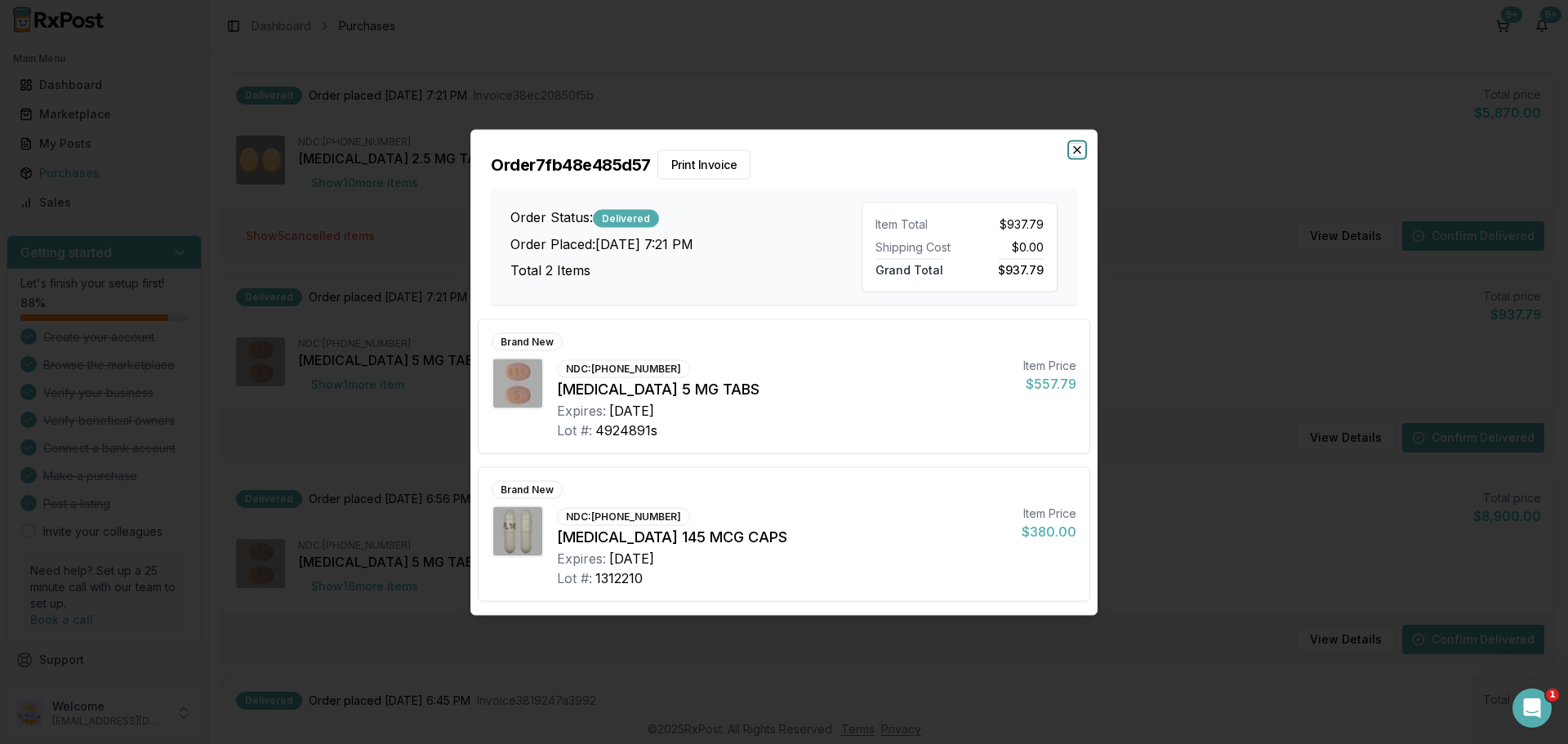
click at [1081, 145] on icon "button" at bounding box center [1077, 150] width 13 height 13
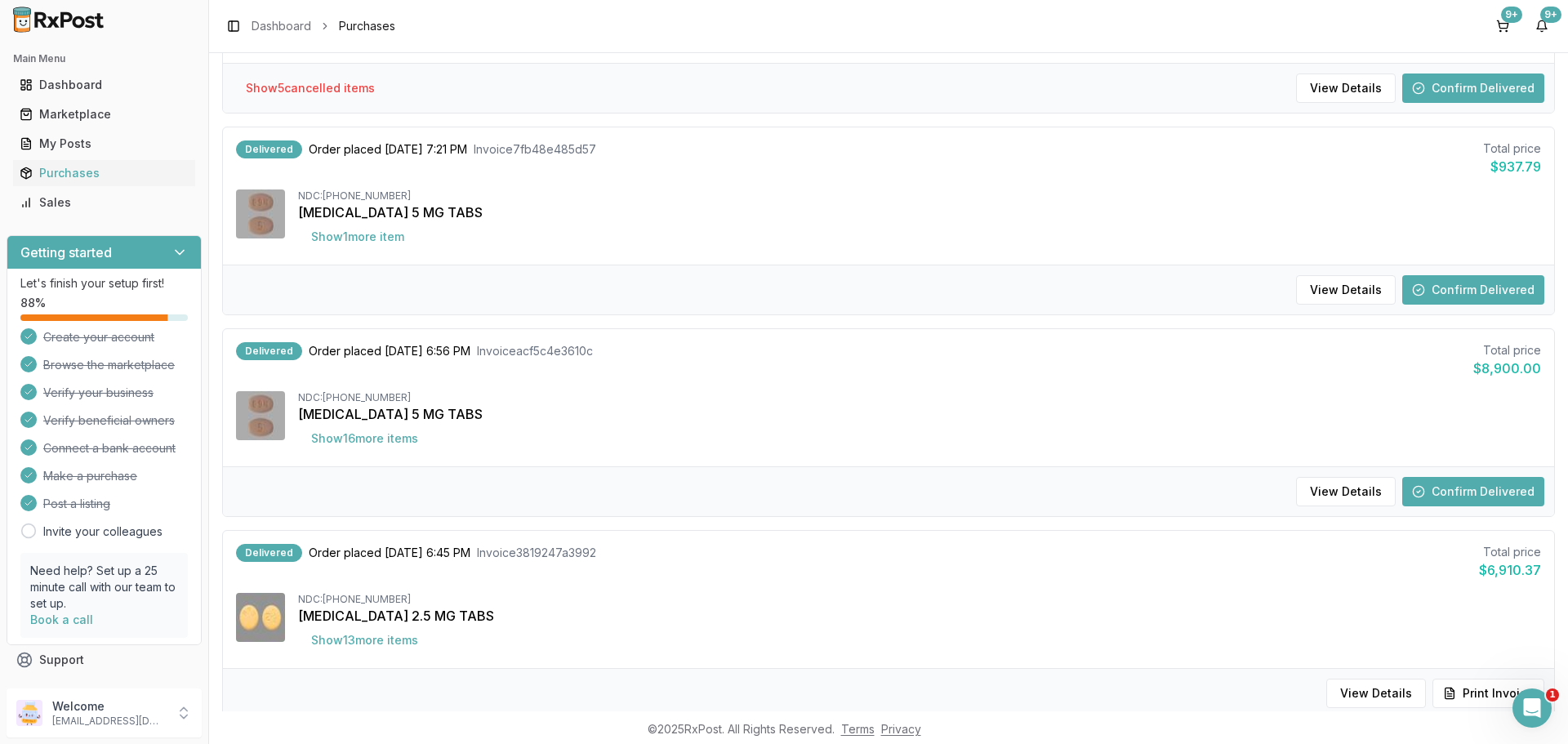
scroll to position [326, 0]
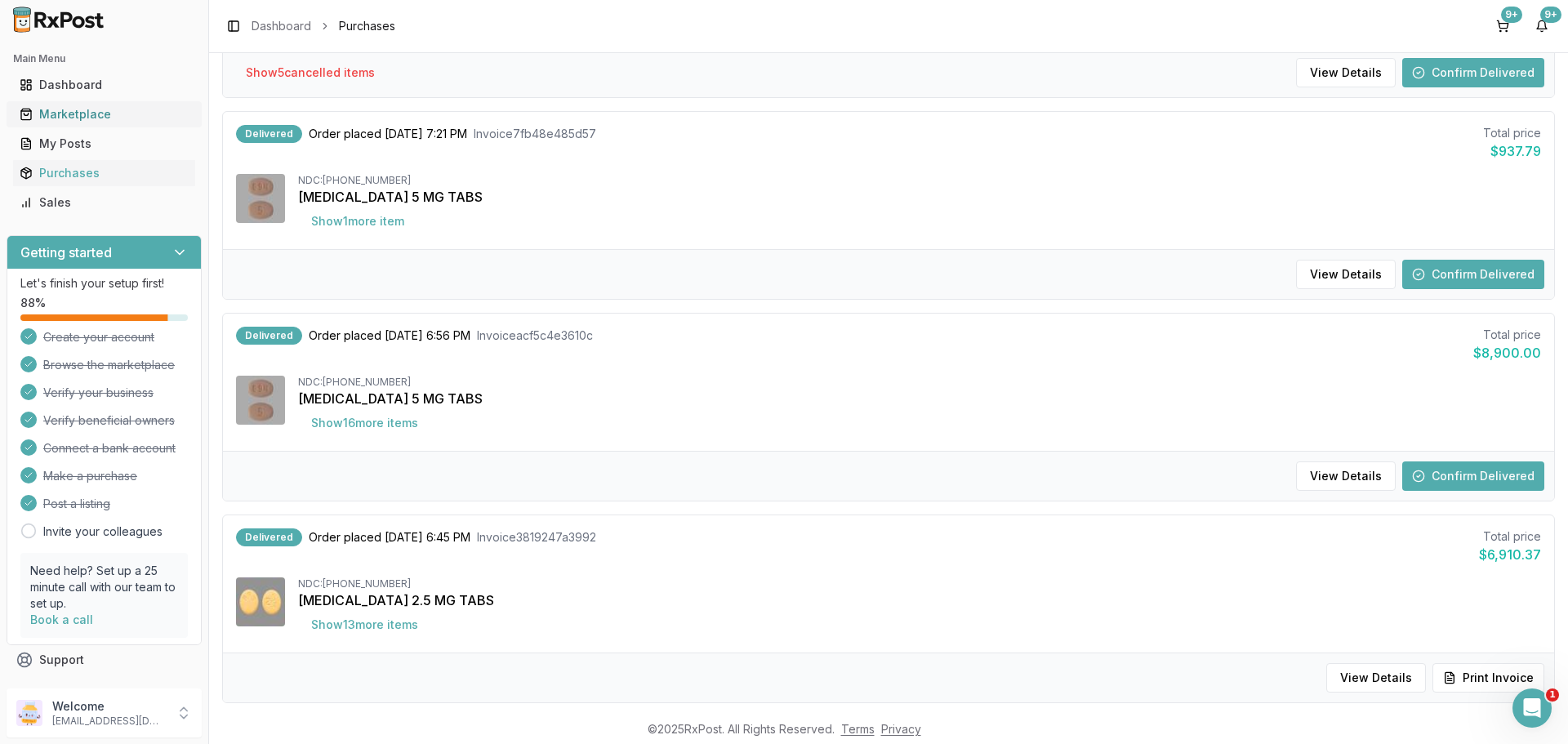
click at [89, 115] on div "Marketplace" at bounding box center [103, 114] width 169 height 16
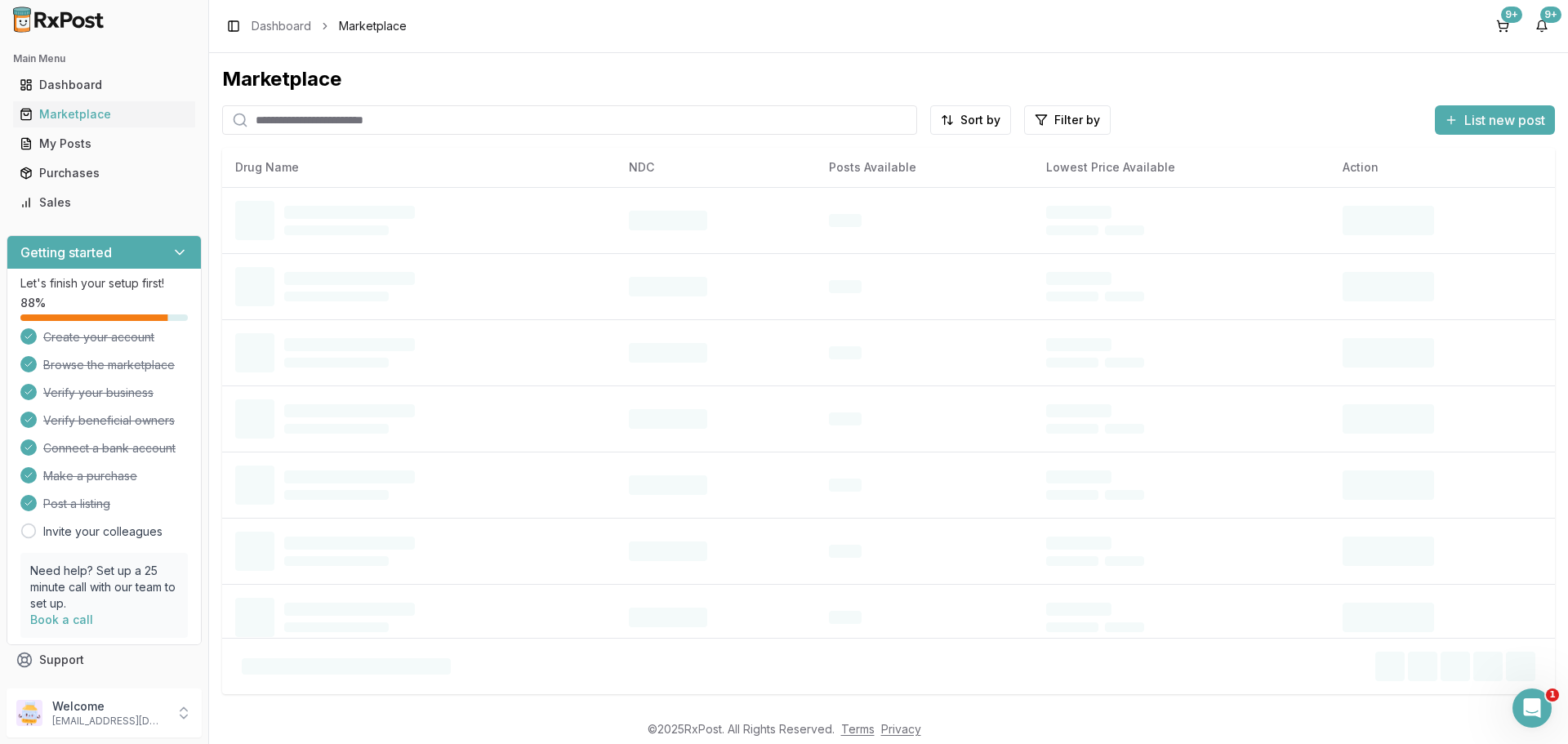
click at [374, 118] on input "search" at bounding box center [570, 120] width 695 height 29
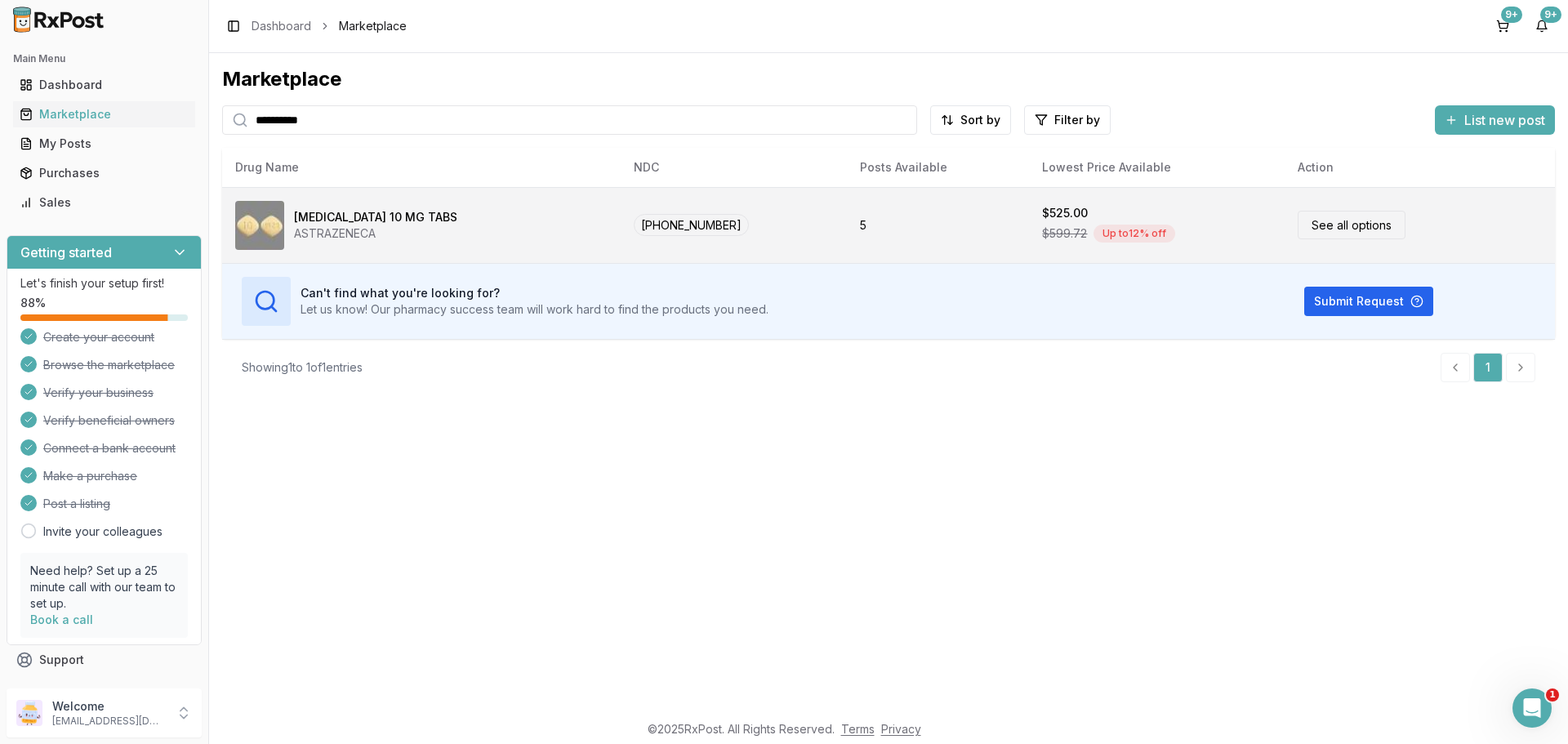
type input "**********"
click at [418, 226] on div "[MEDICAL_DATA] 10 MG TABS ASTRAZENECA" at bounding box center [421, 225] width 372 height 49
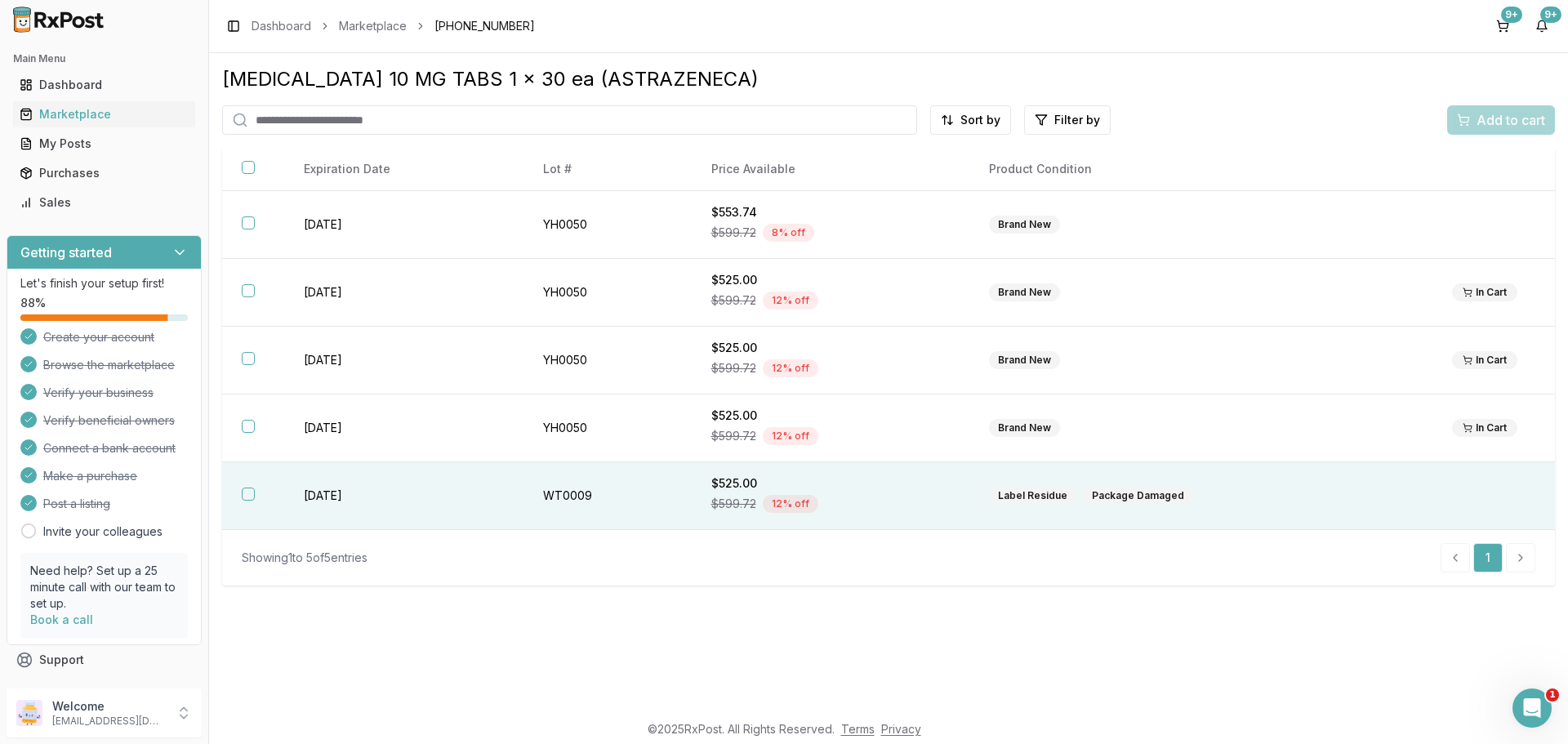
click at [251, 493] on button "button" at bounding box center [248, 494] width 13 height 13
click at [1513, 121] on span "Add to cart" at bounding box center [1511, 119] width 68 height 19
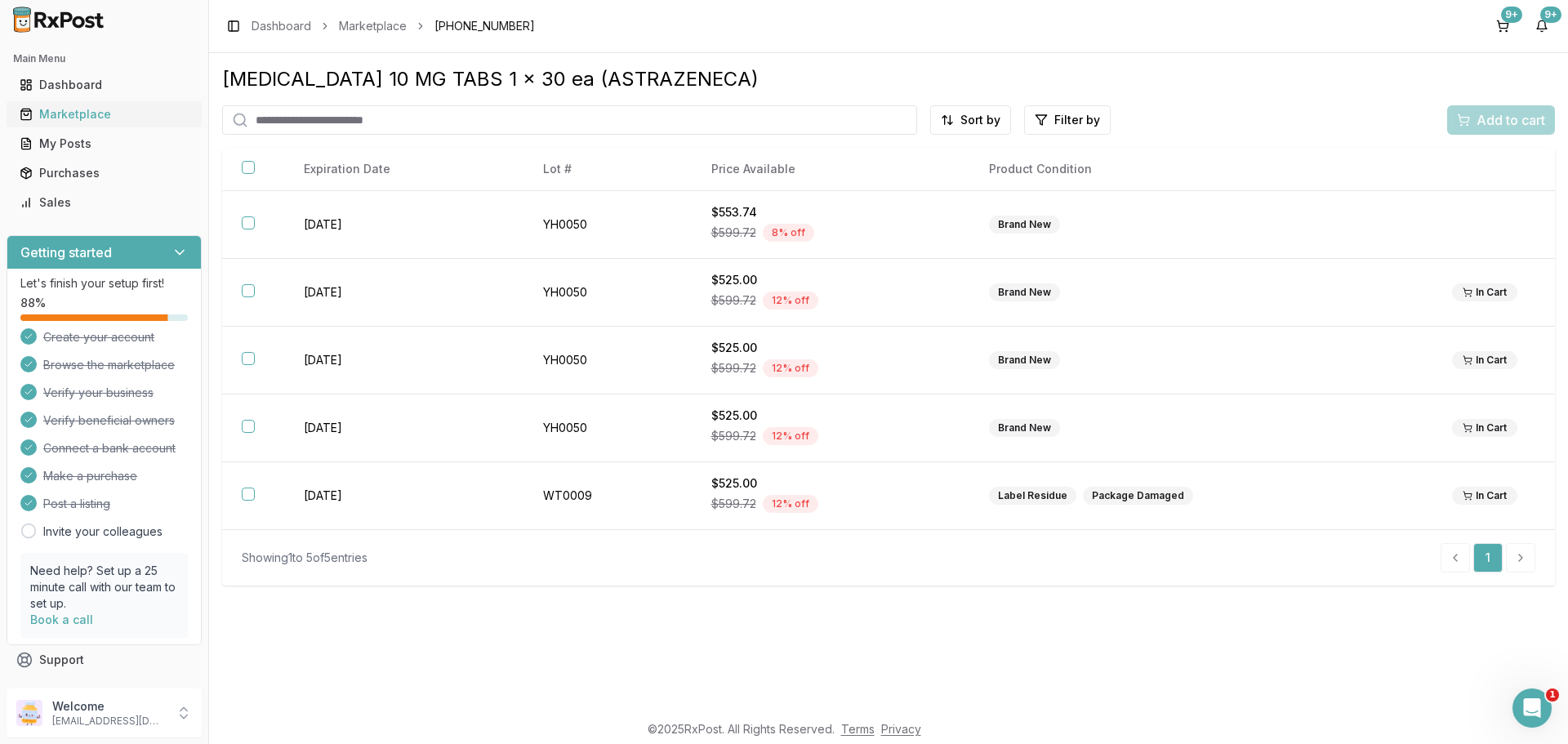
click at [113, 119] on div "Marketplace" at bounding box center [103, 114] width 169 height 16
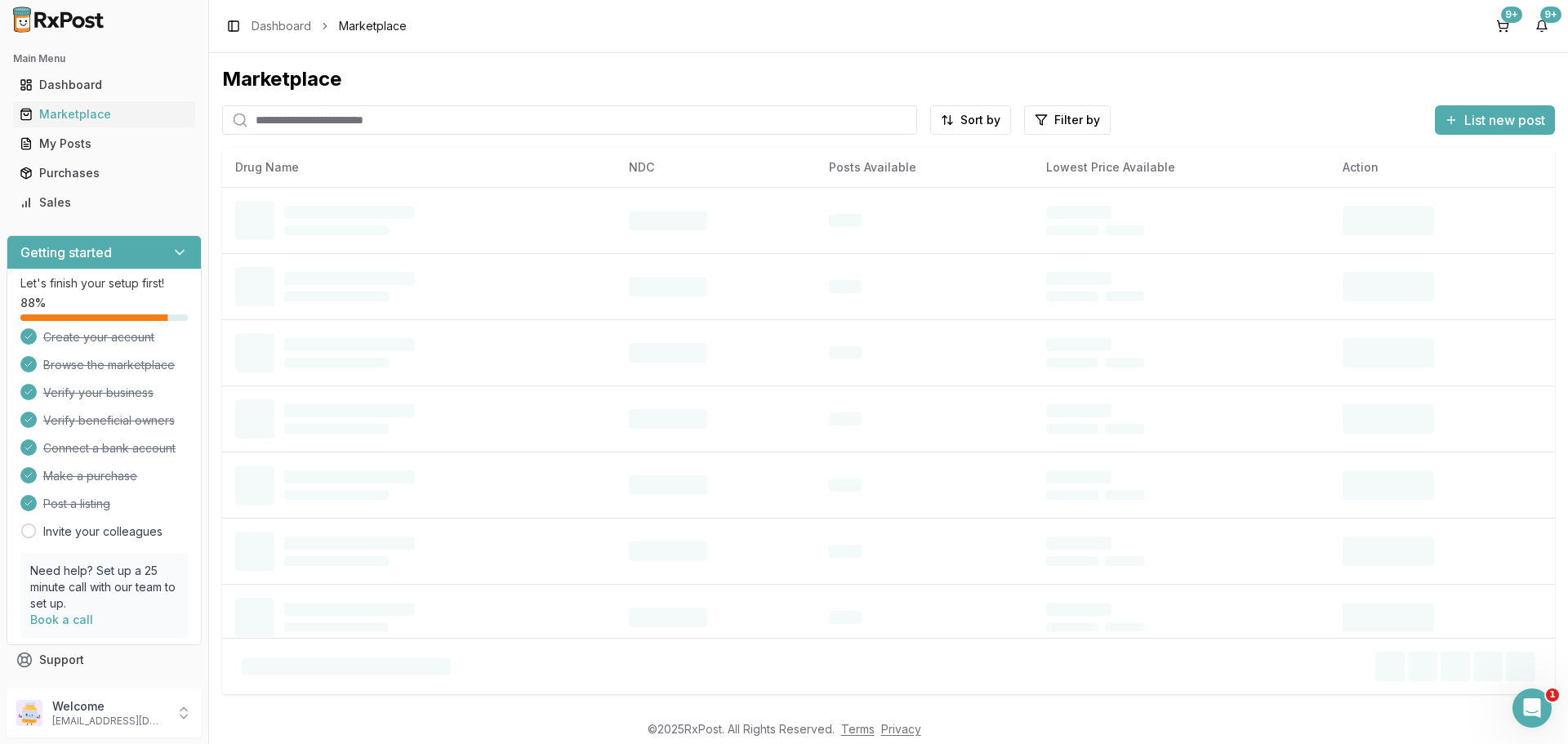
click at [360, 127] on input "search" at bounding box center [570, 120] width 695 height 29
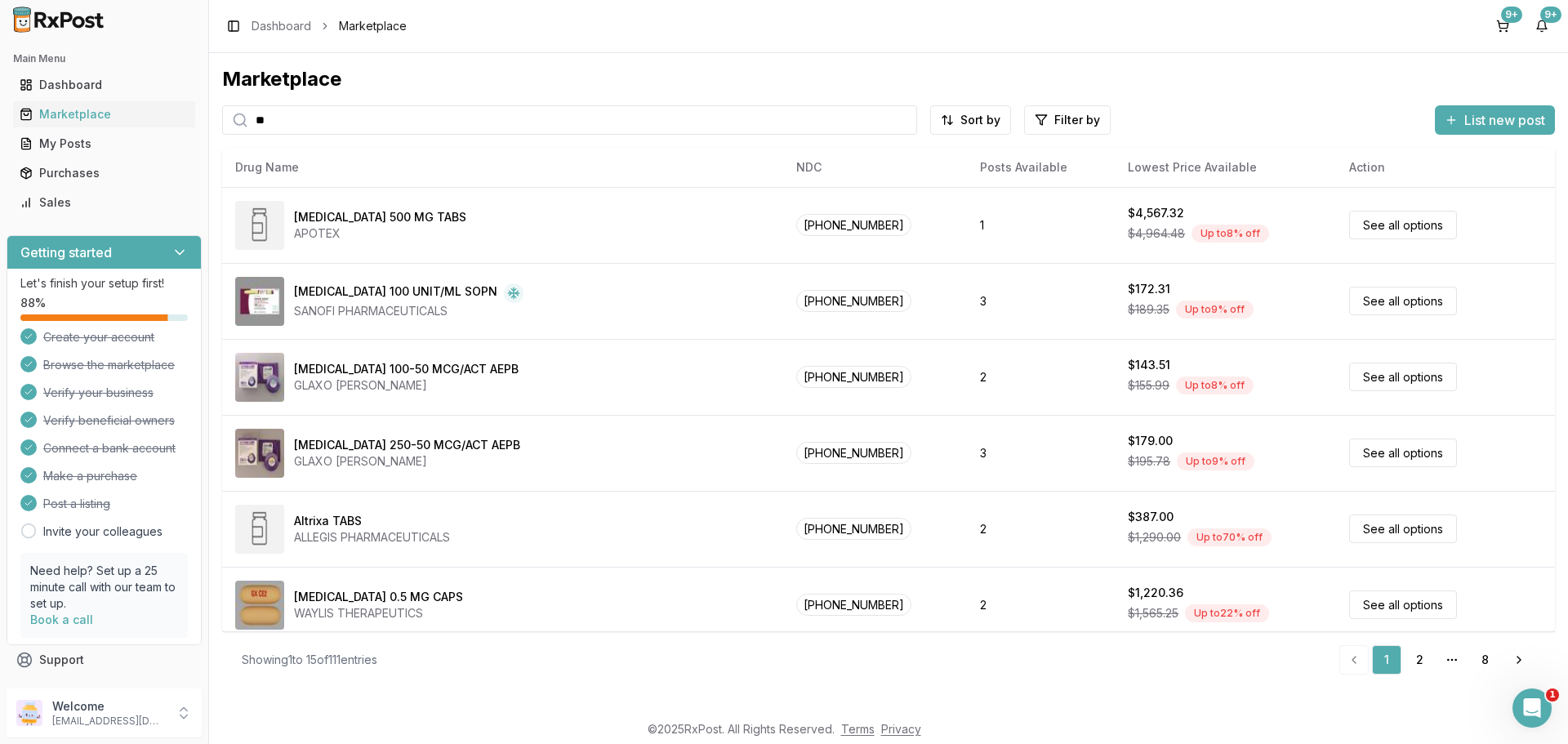
type input "*"
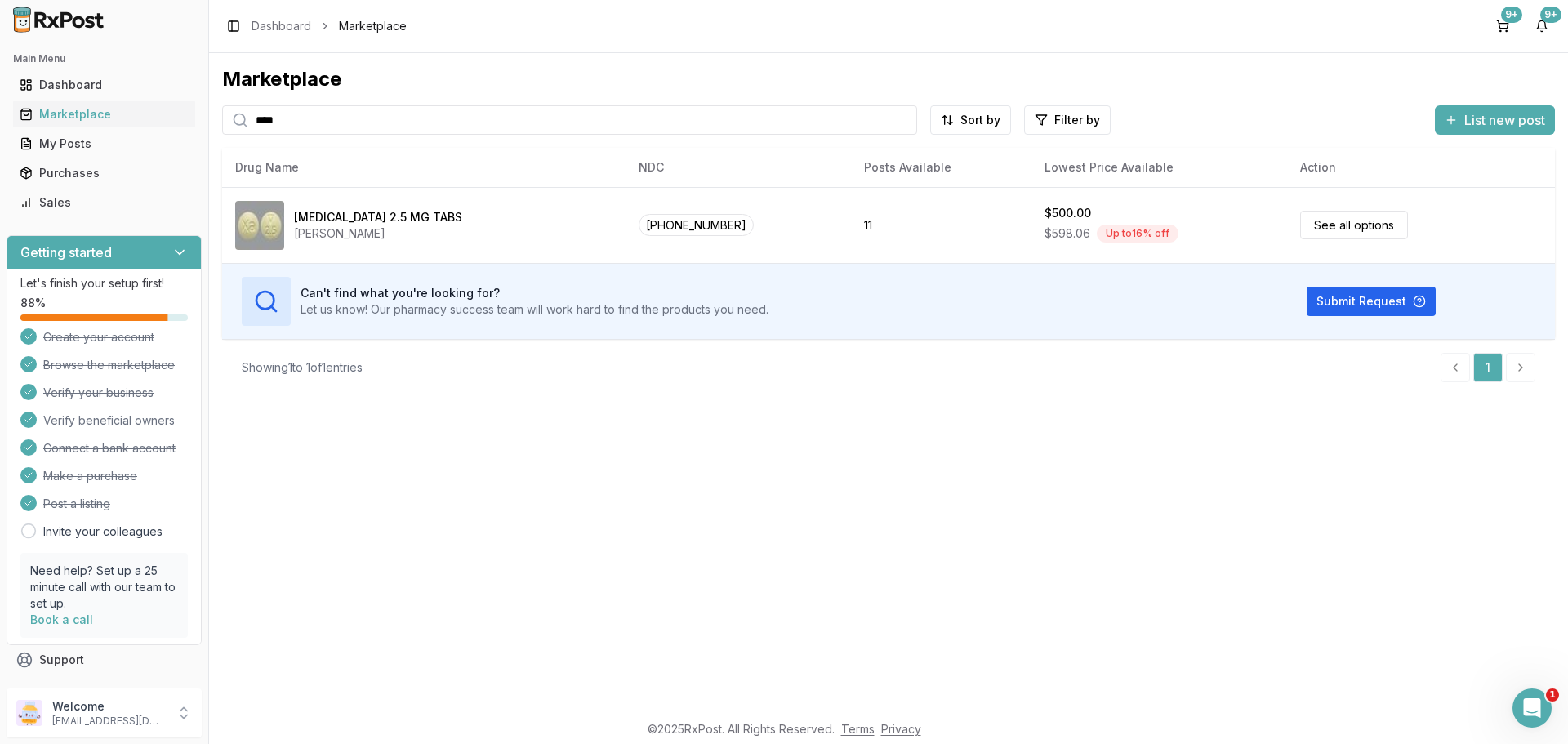
drag, startPoint x: 303, startPoint y: 118, endPoint x: 223, endPoint y: 131, distance: 81.0
click at [223, 131] on div "****" at bounding box center [570, 120] width 695 height 29
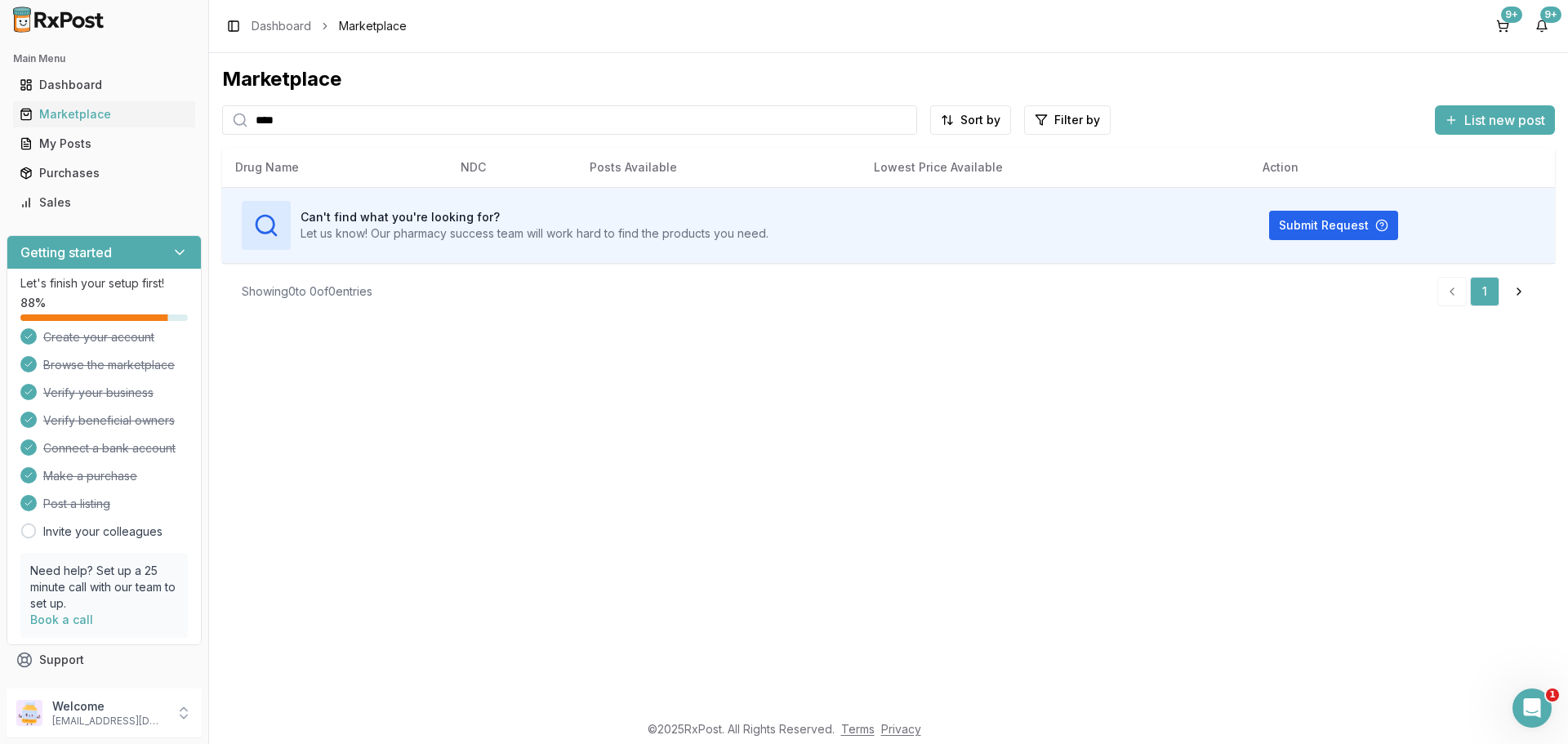
drag, startPoint x: 324, startPoint y: 129, endPoint x: 201, endPoint y: 106, distance: 125.1
click at [185, 110] on div "Main Menu Dashboard Marketplace My Posts Purchases Sales Getting started Let's …" at bounding box center [784, 372] width 1568 height 744
click at [328, 127] on input "****" at bounding box center [570, 120] width 695 height 29
drag, startPoint x: 277, startPoint y: 130, endPoint x: 220, endPoint y: 129, distance: 57.0
click at [220, 129] on div "Marketplace **** Sort by Filter by List new post Card Table Can't find what you…" at bounding box center [888, 382] width 1359 height 658
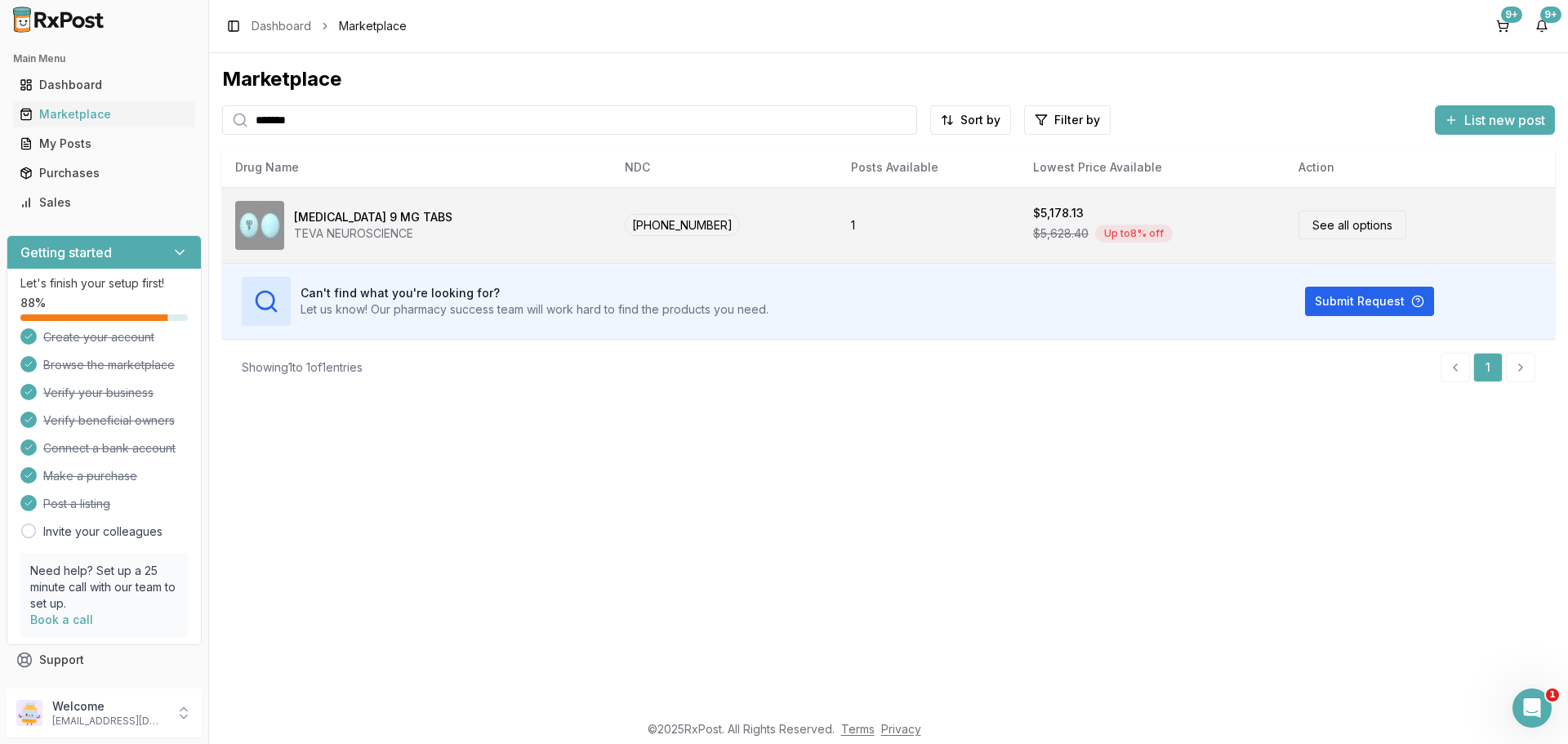
type input "*******"
click at [1335, 231] on link "See all options" at bounding box center [1353, 224] width 108 height 28
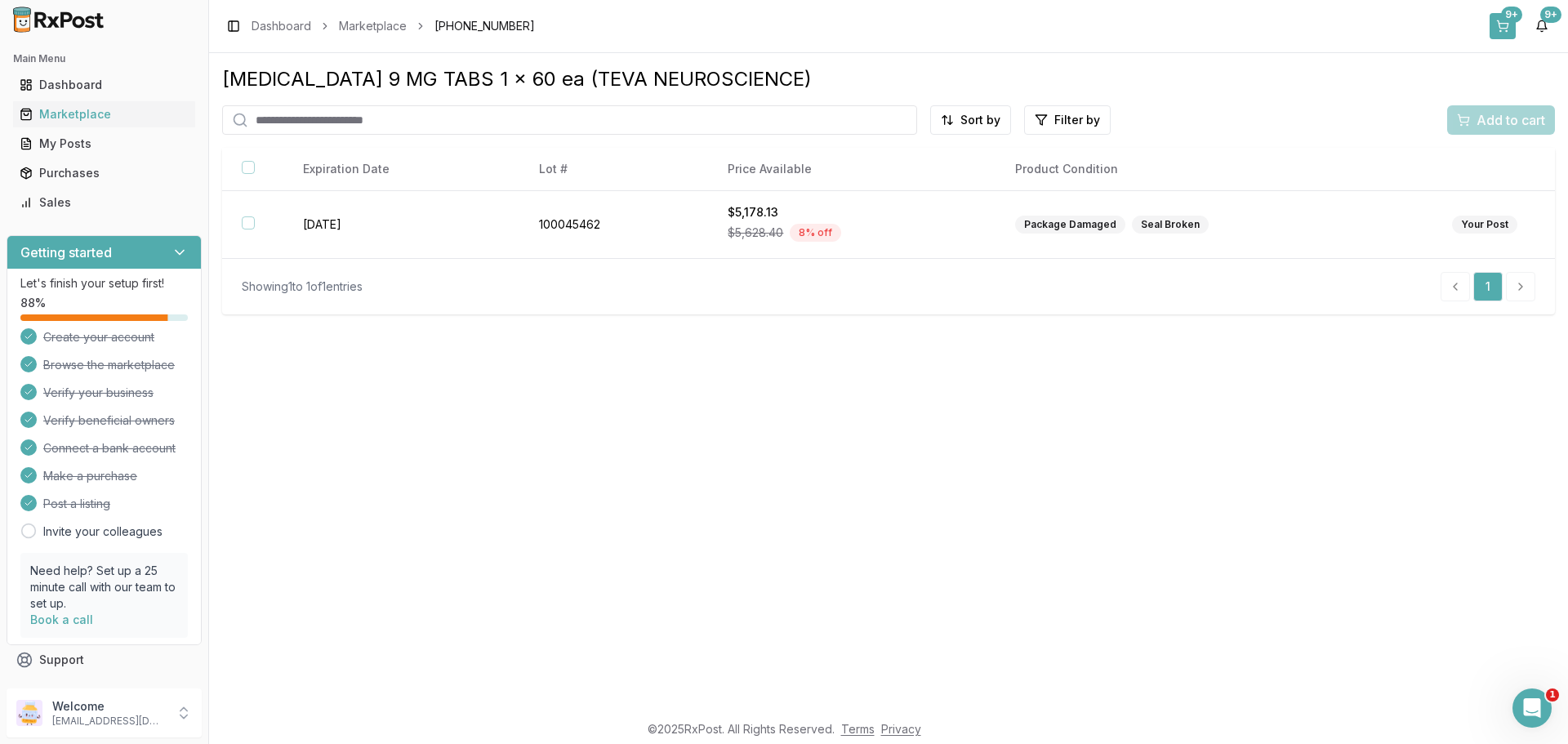
click at [1506, 21] on div "9+" at bounding box center [1511, 15] width 21 height 16
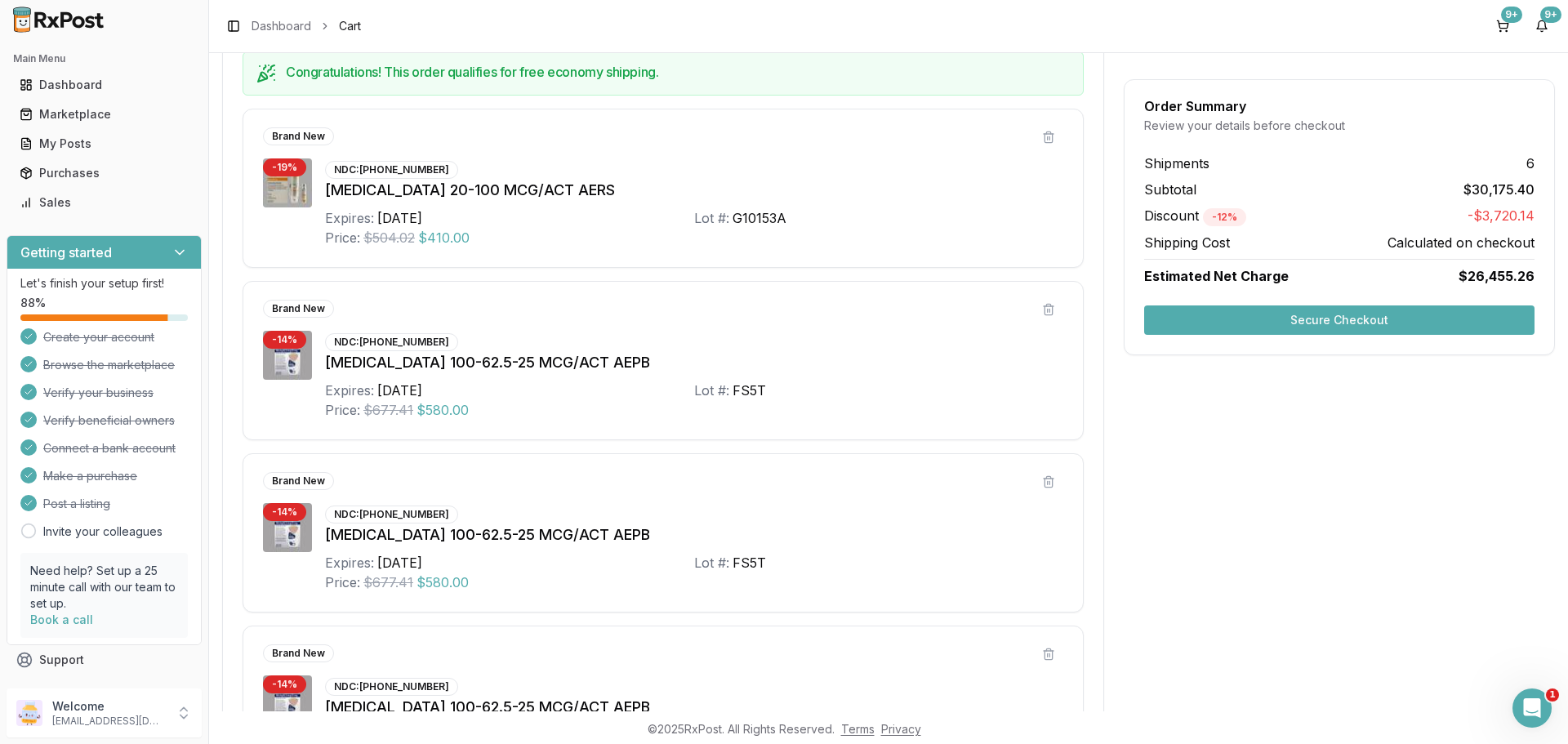
scroll to position [871, 0]
drag, startPoint x: 370, startPoint y: 340, endPoint x: 428, endPoint y: 338, distance: 58.0
click at [428, 338] on div "NDC: [PHONE_NUMBER]" at bounding box center [391, 341] width 133 height 18
drag, startPoint x: 362, startPoint y: 339, endPoint x: 444, endPoint y: 338, distance: 82.0
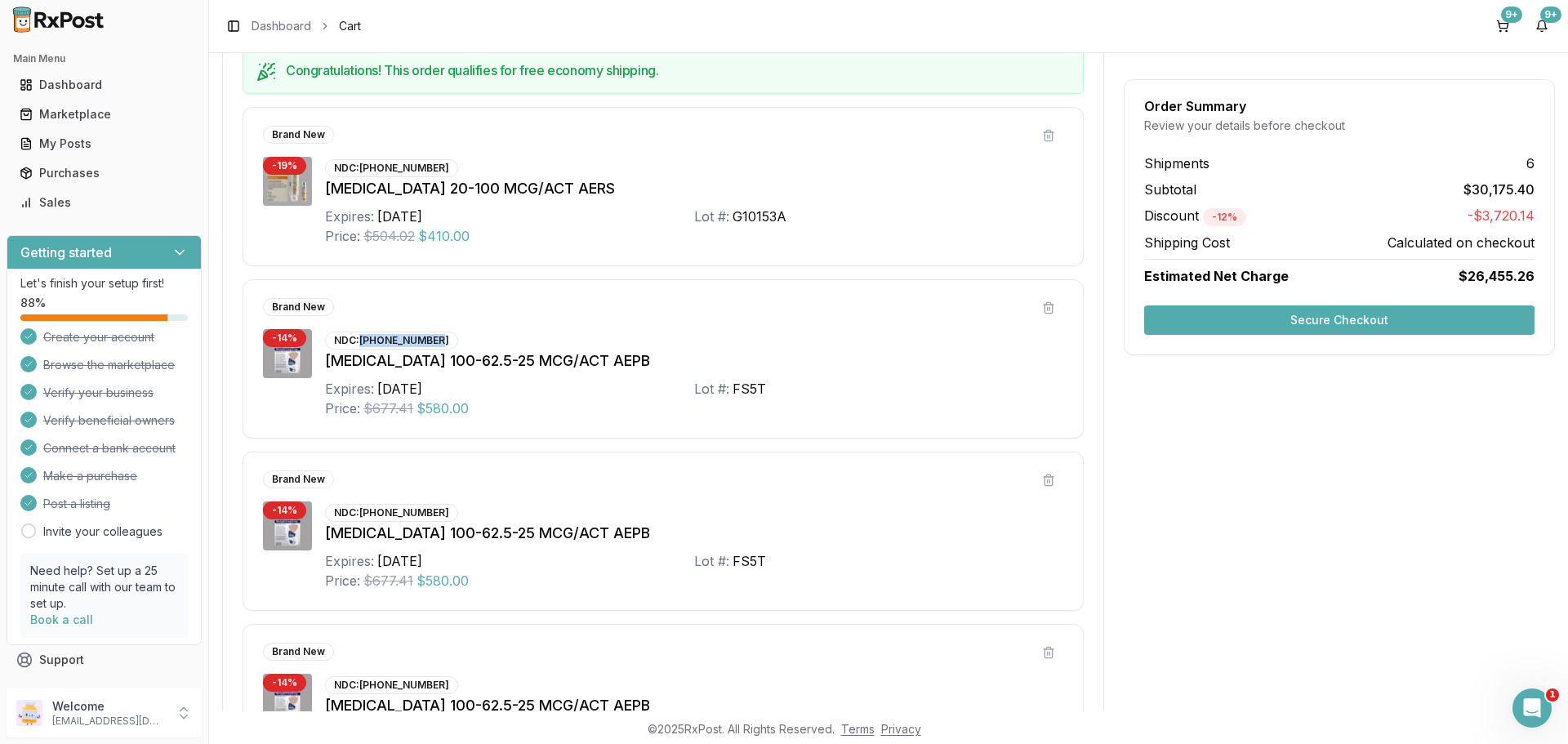
click at [444, 338] on div "NDC: [PHONE_NUMBER]" at bounding box center [391, 341] width 133 height 18
click at [439, 338] on div "NDC: [PHONE_NUMBER]" at bounding box center [391, 341] width 133 height 18
drag, startPoint x: 439, startPoint y: 338, endPoint x: 364, endPoint y: 340, distance: 75.0
click at [364, 340] on div "NDC: [PHONE_NUMBER]" at bounding box center [391, 341] width 133 height 18
click at [366, 339] on div "NDC: [PHONE_NUMBER]" at bounding box center [391, 341] width 133 height 18
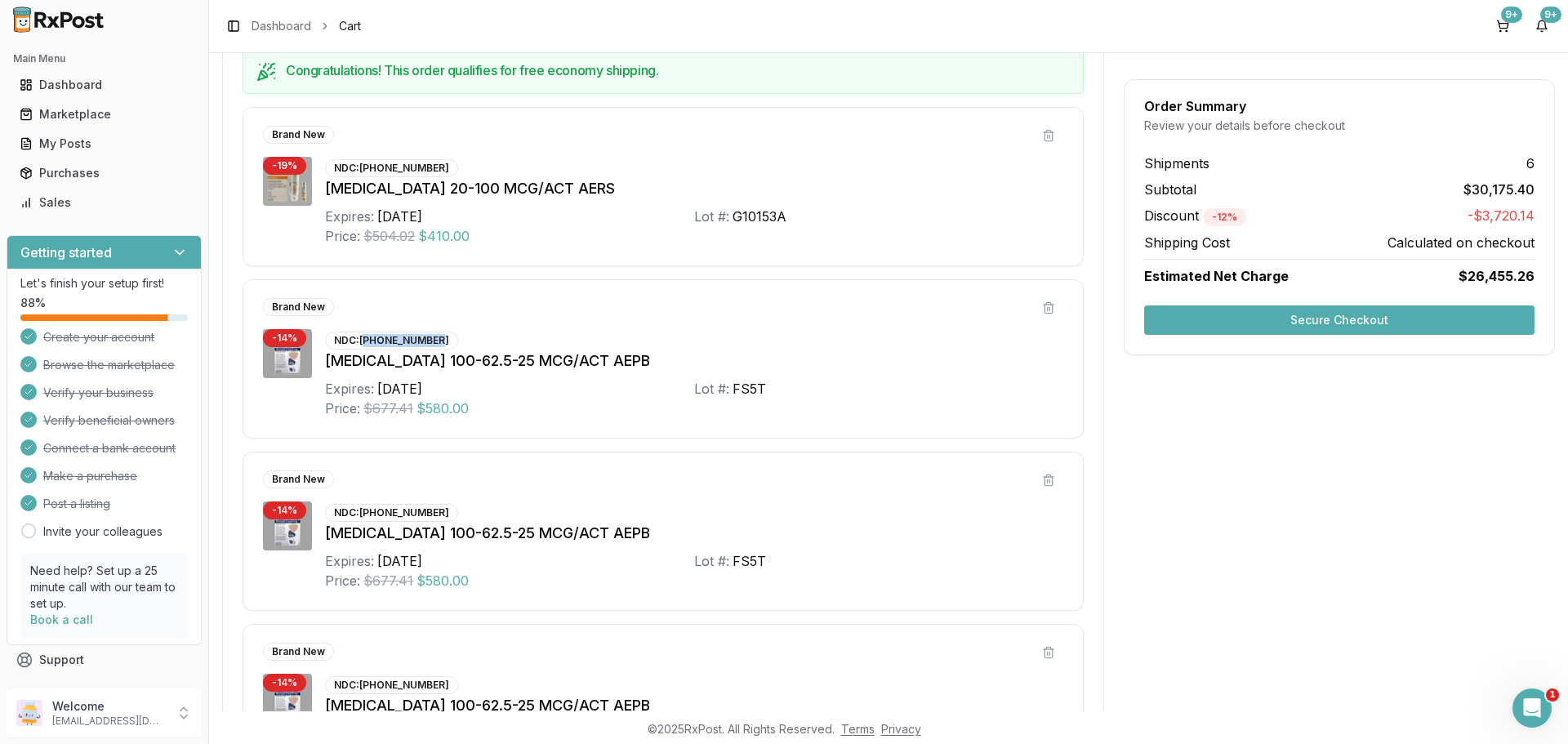
click at [366, 339] on div "NDC: [PHONE_NUMBER]" at bounding box center [391, 341] width 133 height 18
drag, startPoint x: 358, startPoint y: 340, endPoint x: 435, endPoint y: 339, distance: 77.0
click at [435, 339] on div "NDC: [PHONE_NUMBER]" at bounding box center [391, 341] width 133 height 18
copy div "[PHONE_NUMBER]"
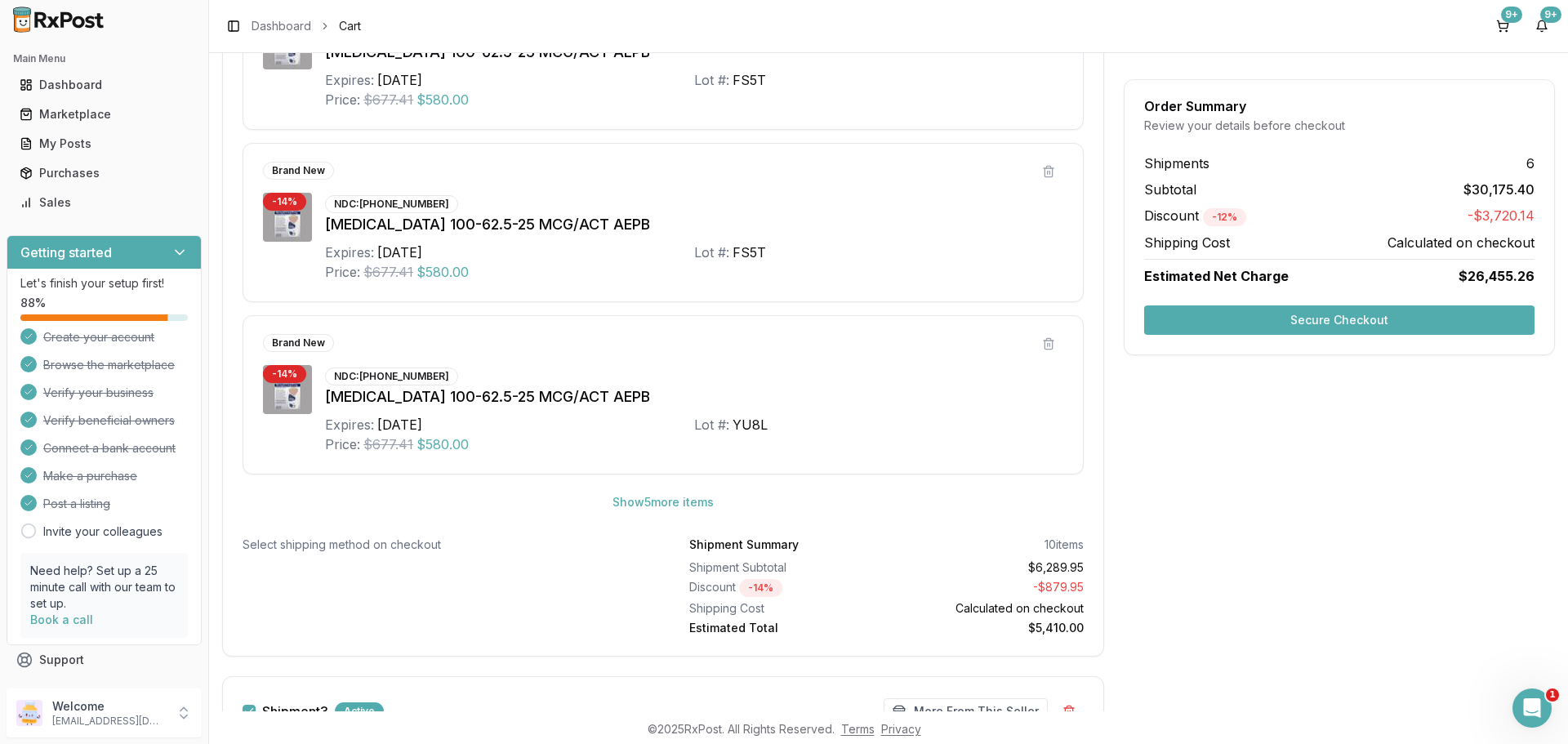
scroll to position [1361, 0]
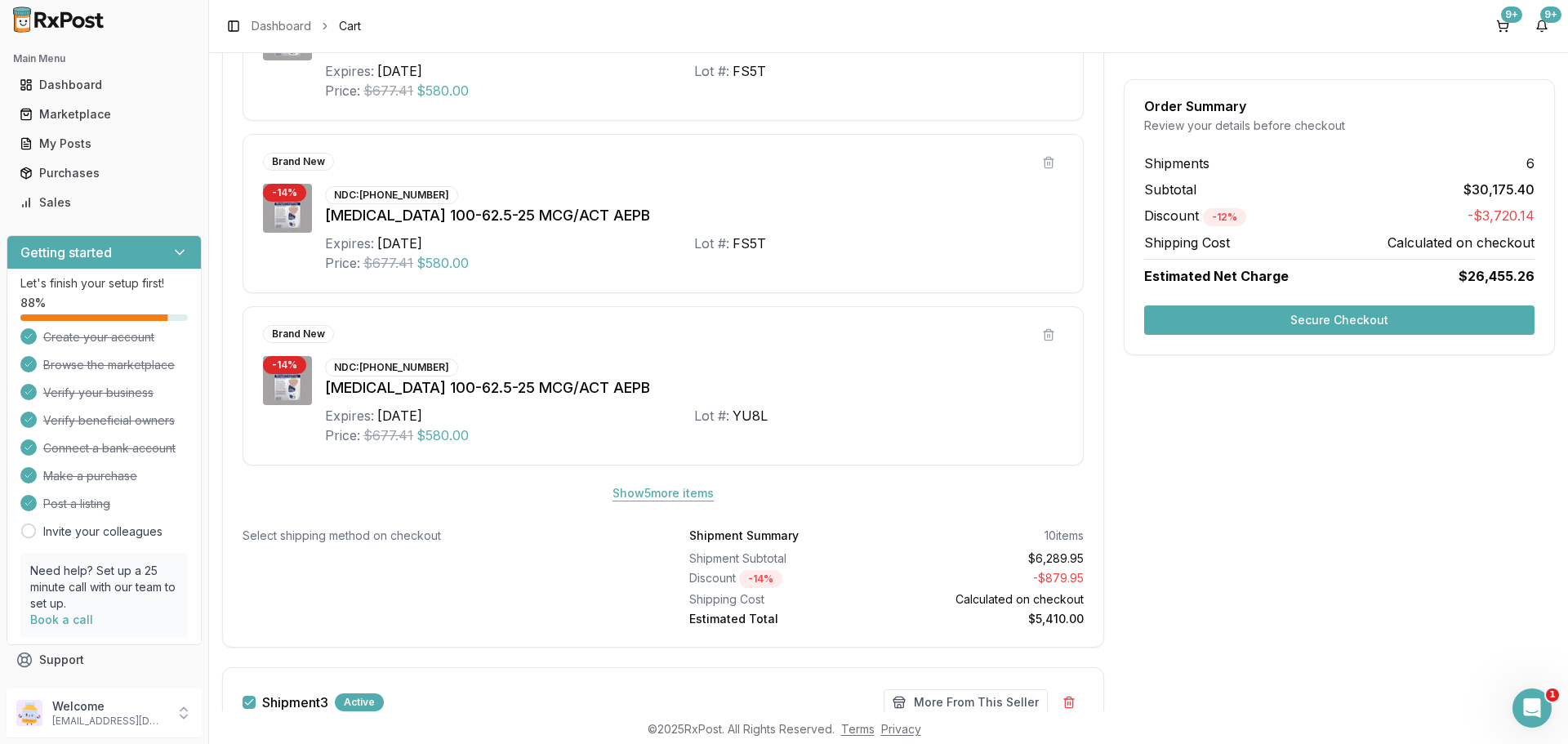
click at [661, 491] on button "Show 5 more item s" at bounding box center [663, 493] width 128 height 29
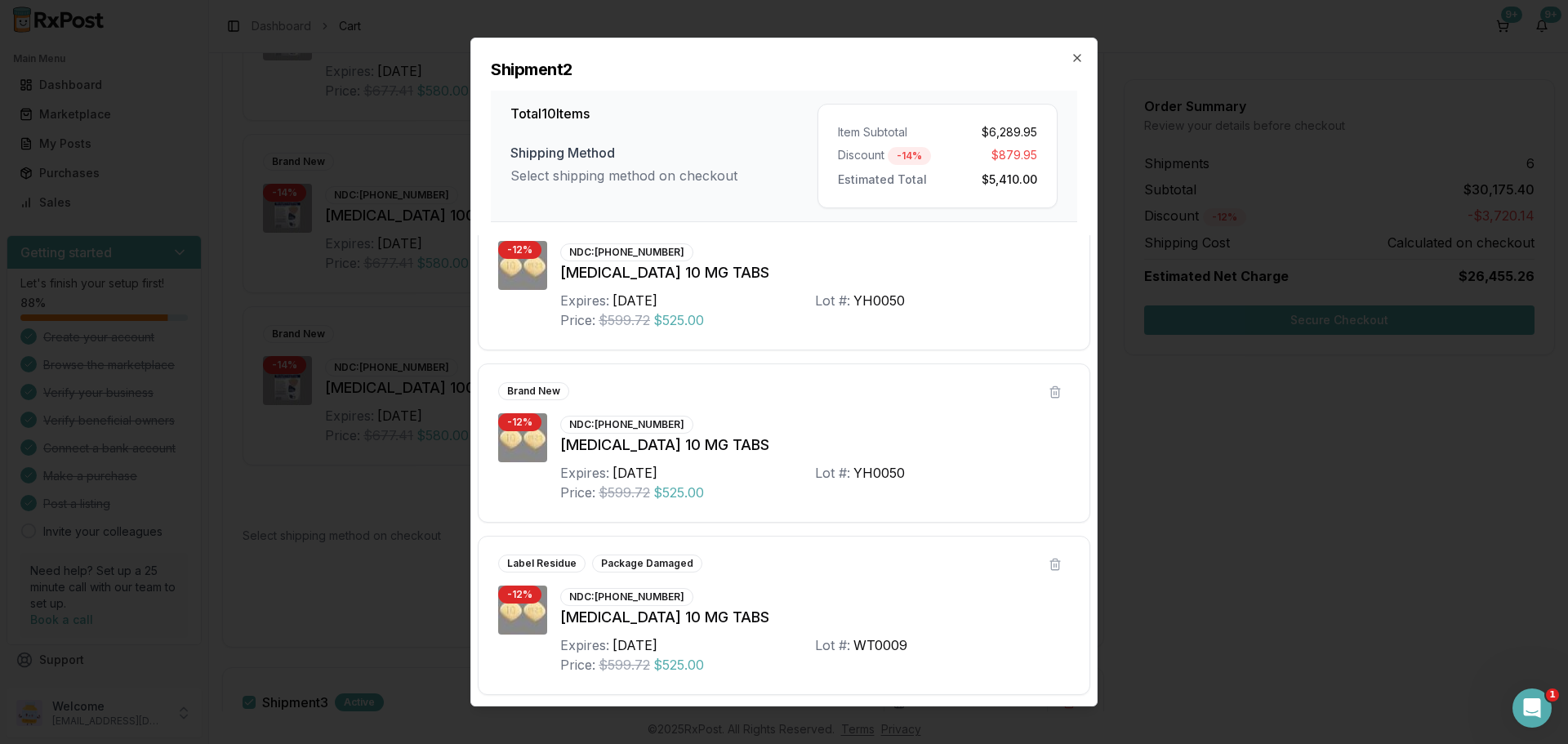
scroll to position [1252, 0]
click at [1082, 62] on icon "button" at bounding box center [1077, 57] width 13 height 13
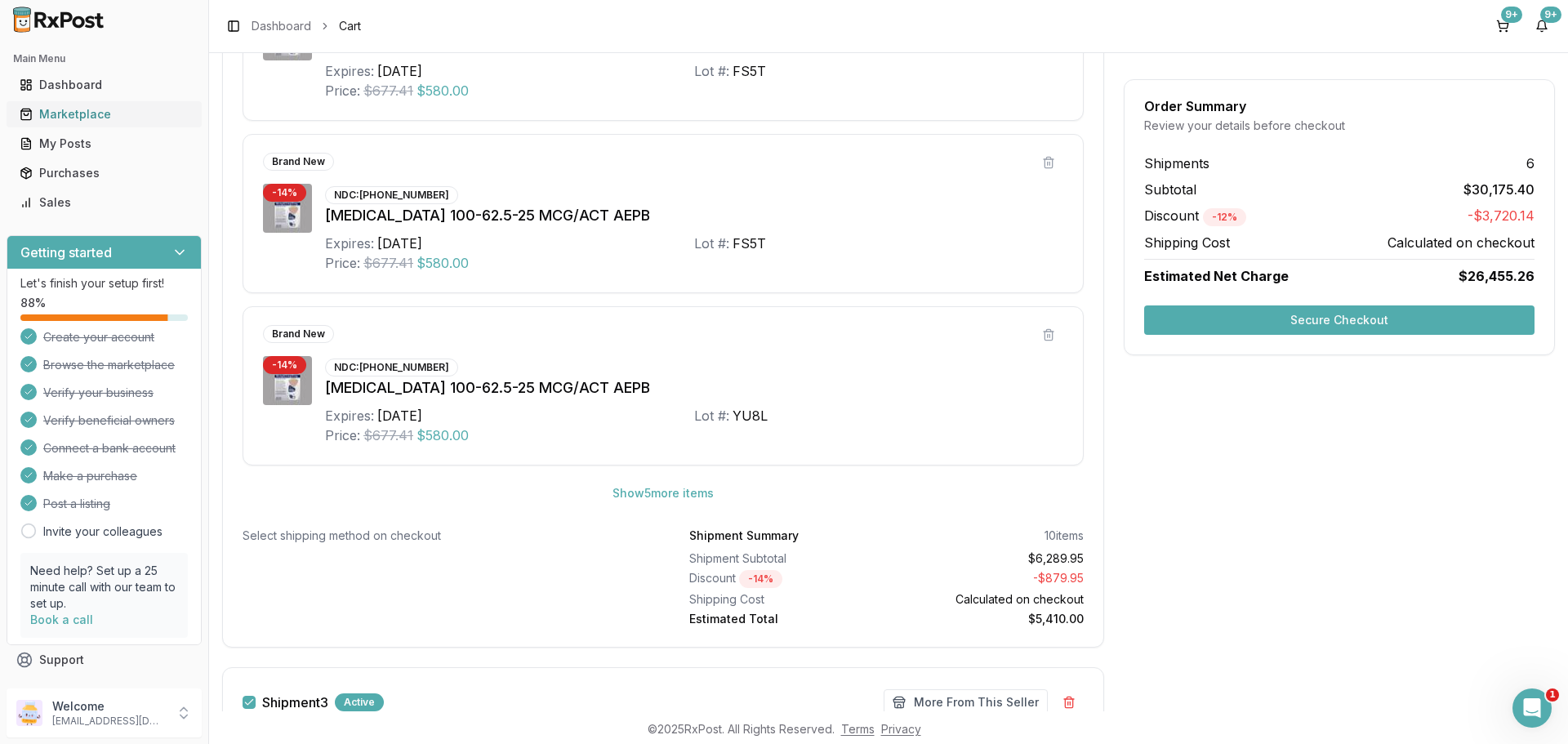
click at [89, 107] on div "Marketplace" at bounding box center [103, 114] width 169 height 16
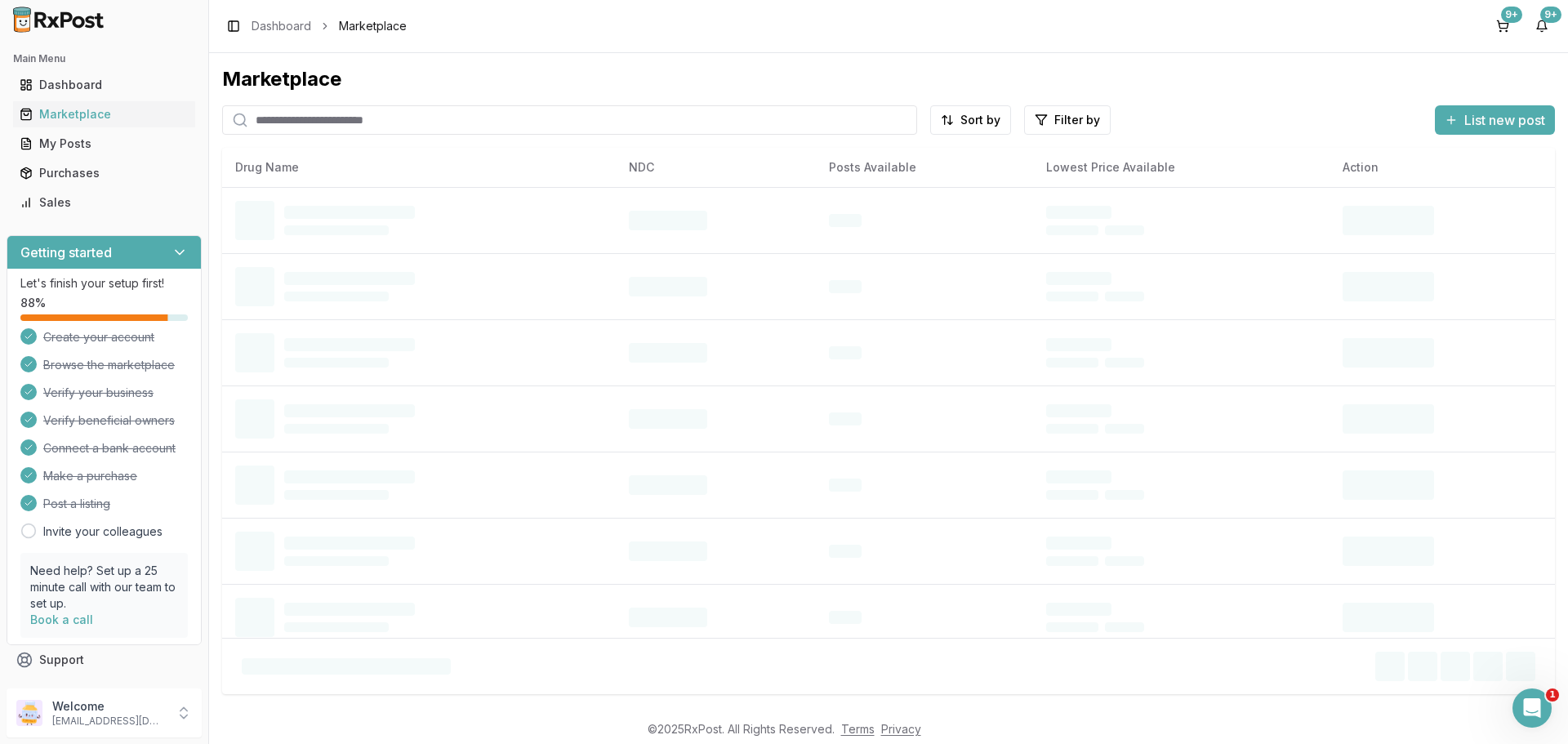
click at [300, 122] on input "search" at bounding box center [570, 120] width 695 height 29
paste input "**********"
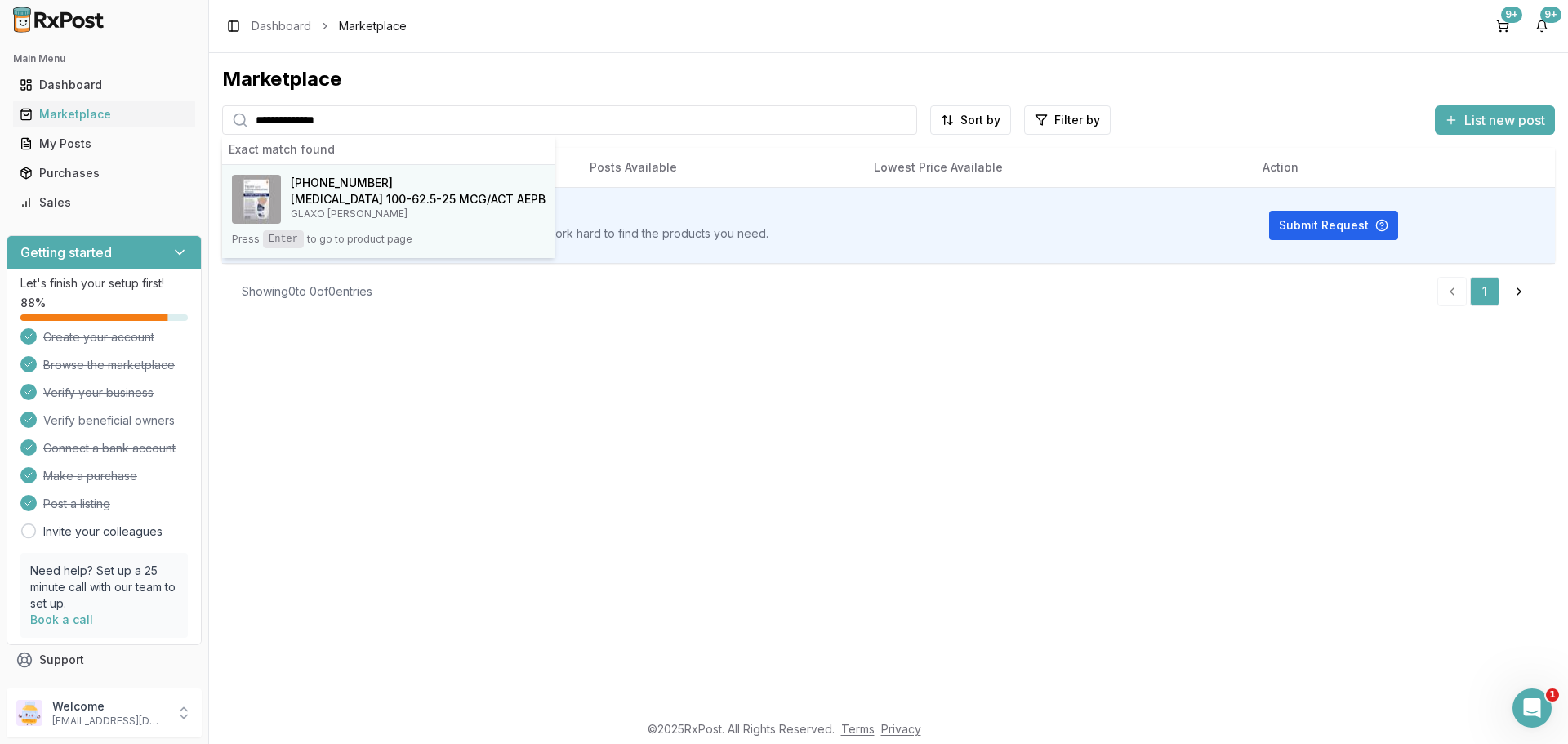
type input "**********"
click at [332, 176] on span "[PHONE_NUMBER]" at bounding box center [342, 183] width 102 height 16
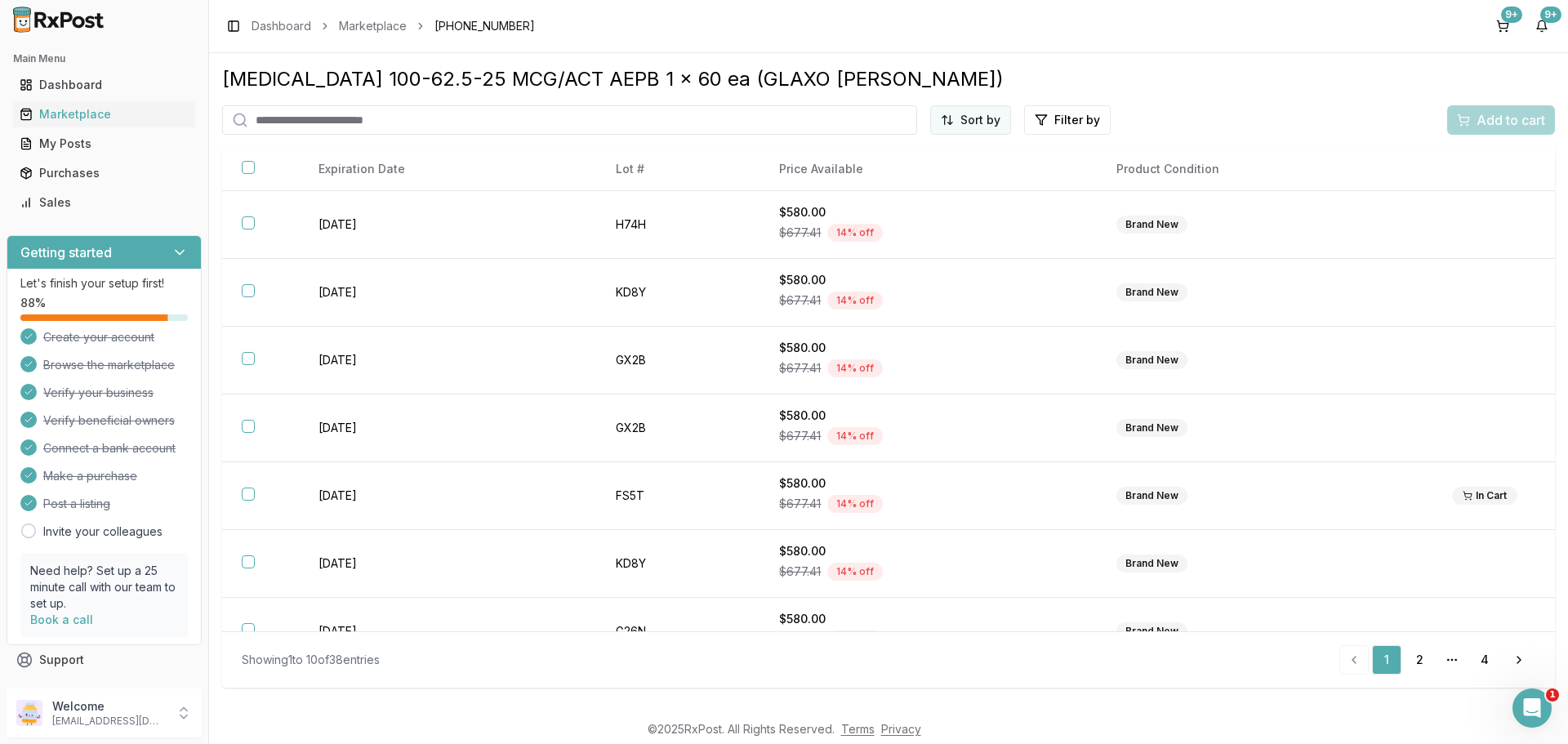
click at [977, 113] on html "Main Menu Dashboard Marketplace My Posts Purchases Sales Getting started Let's …" at bounding box center [784, 372] width 1568 height 744
click at [919, 181] on div "Price (Low to High)" at bounding box center [931, 181] width 155 height 26
click at [1501, 22] on button "9+" at bounding box center [1502, 26] width 26 height 26
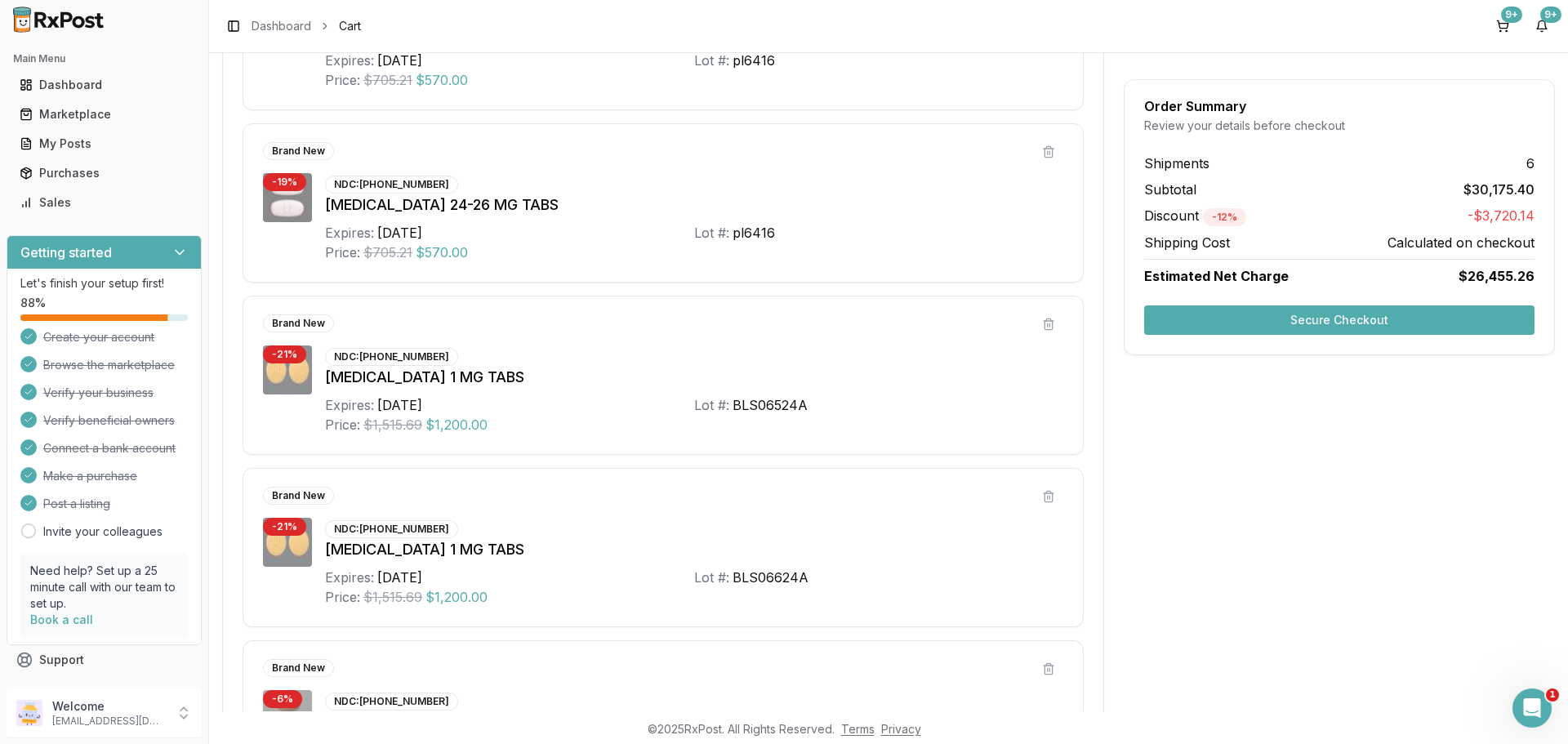
scroll to position [2939, 0]
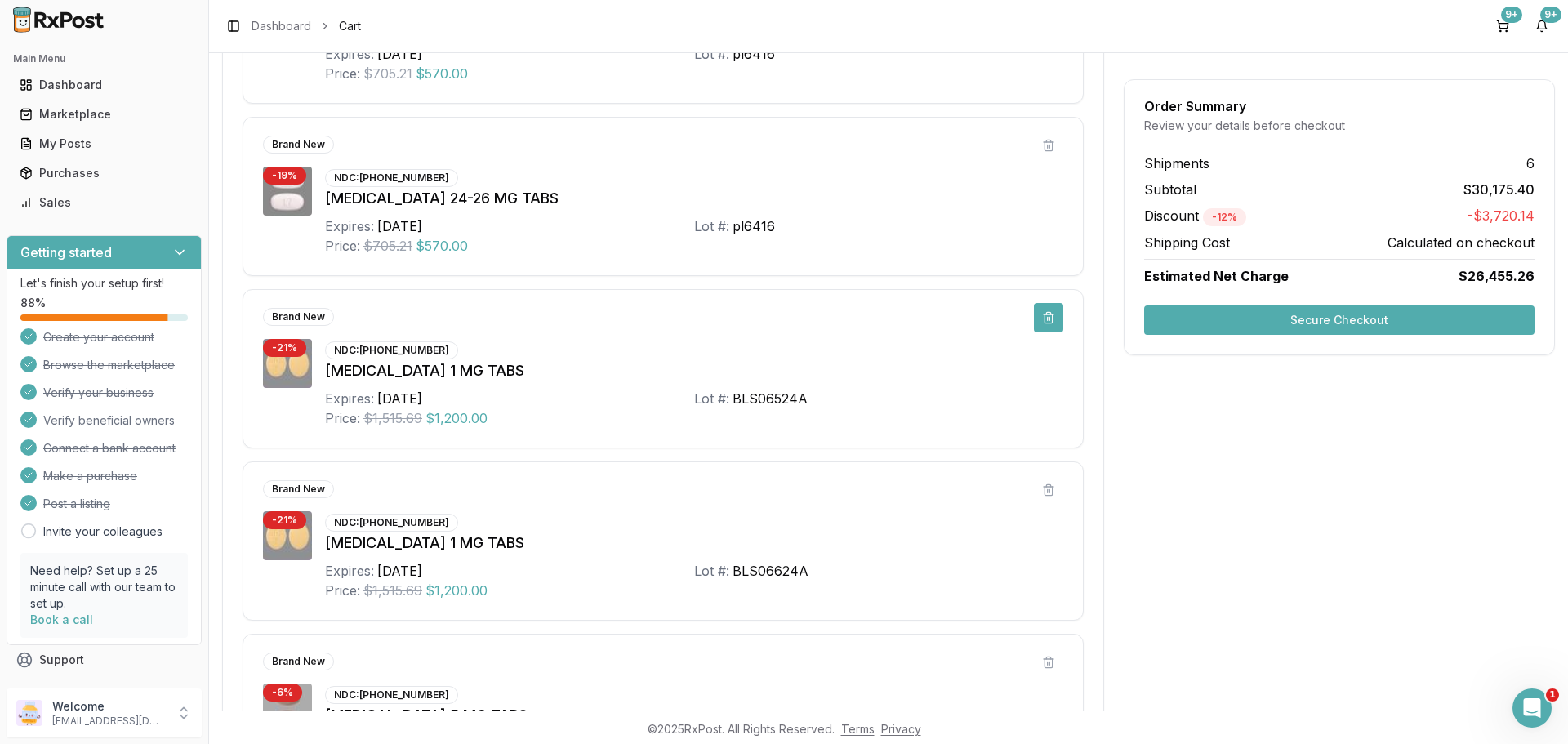
click at [1052, 317] on button at bounding box center [1049, 317] width 29 height 29
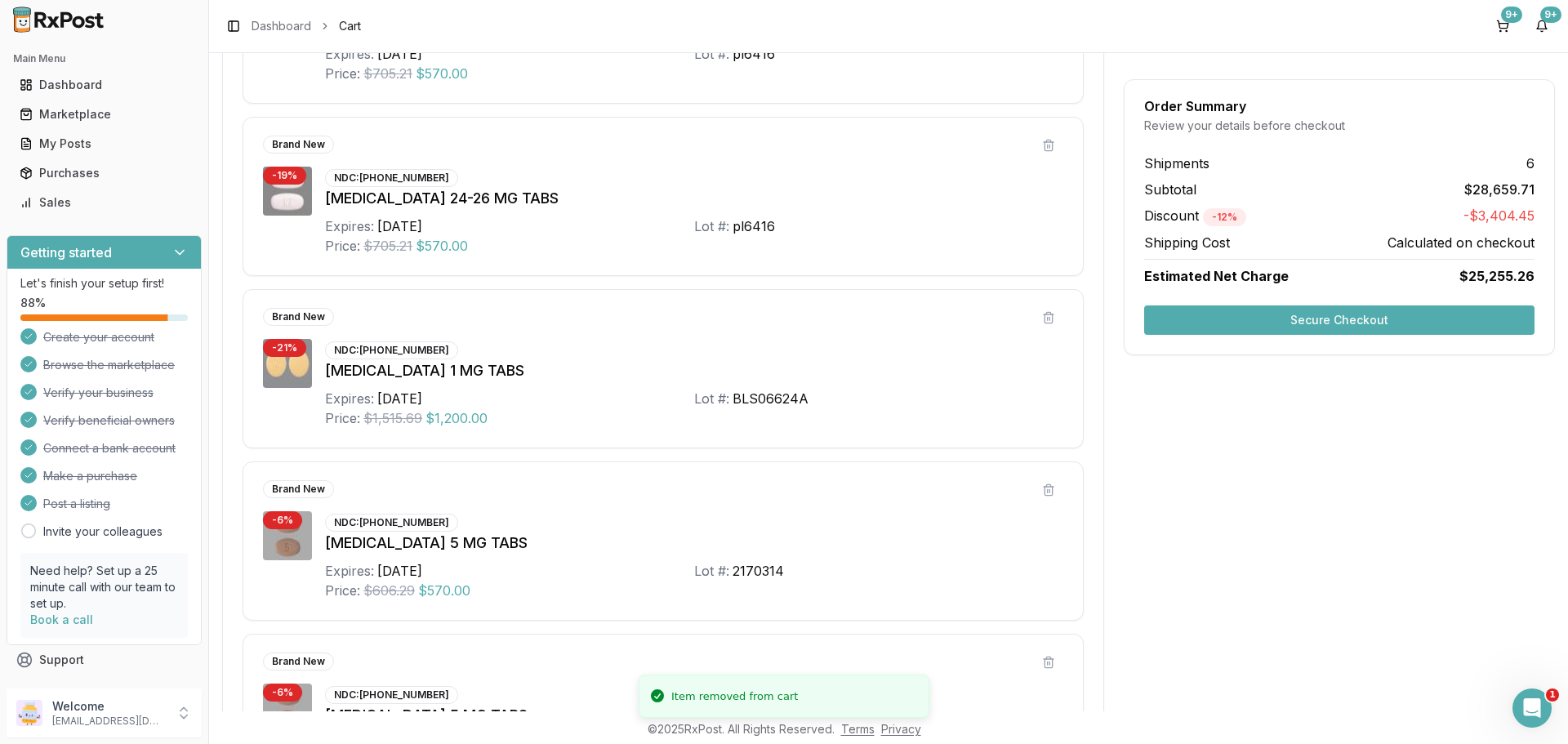
click at [1052, 317] on button at bounding box center [1049, 317] width 29 height 29
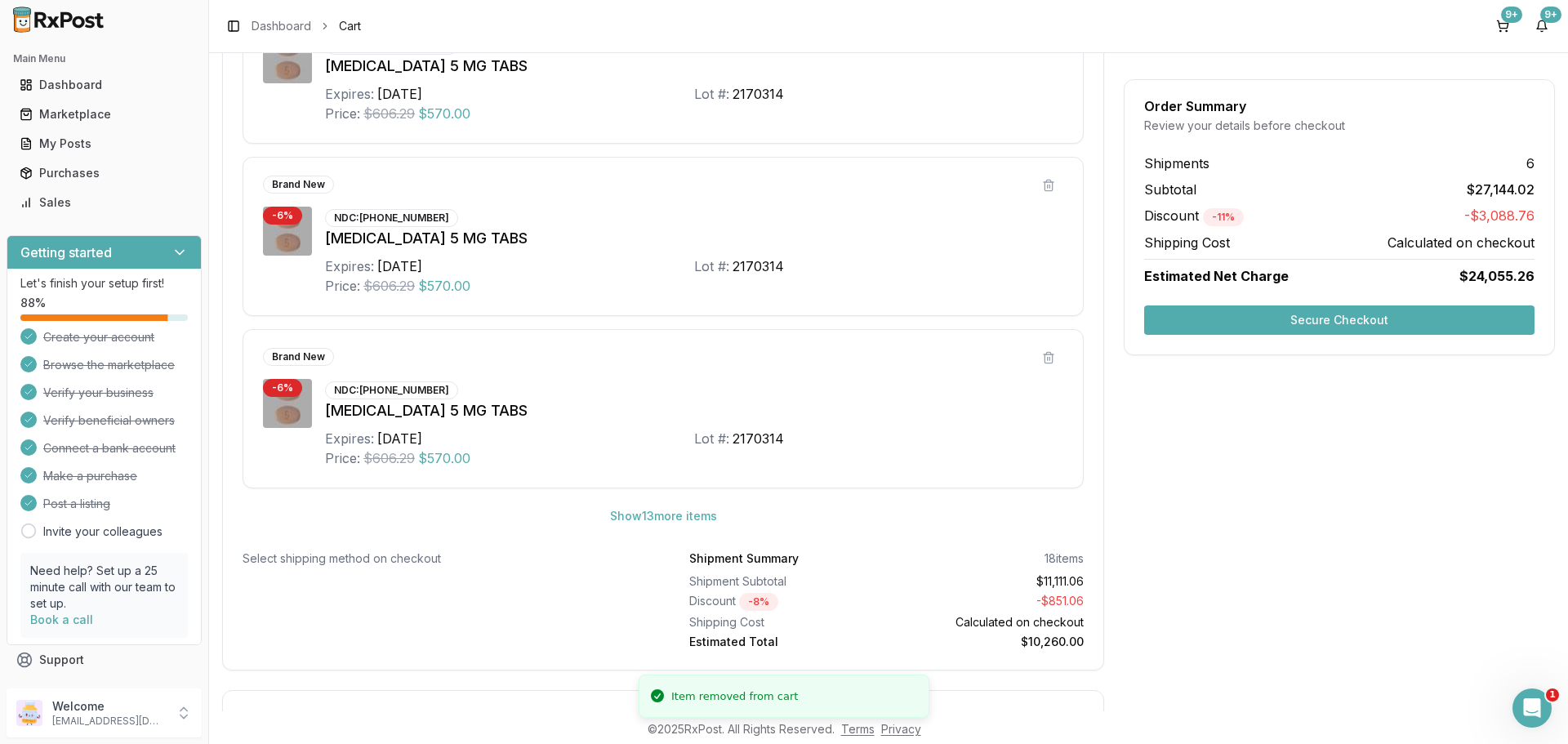
scroll to position [3266, 0]
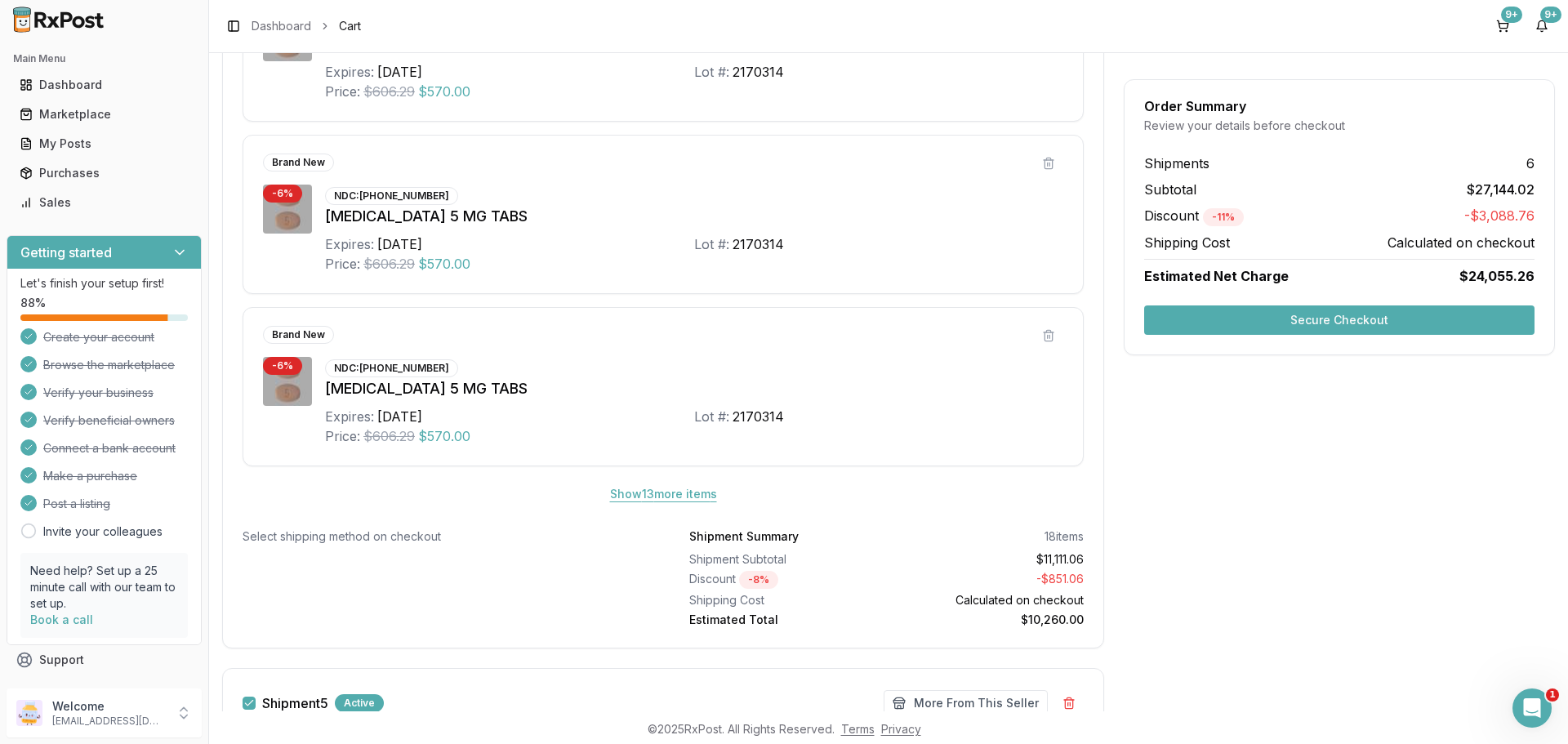
click at [709, 492] on button "Show 13 more item s" at bounding box center [664, 494] width 133 height 29
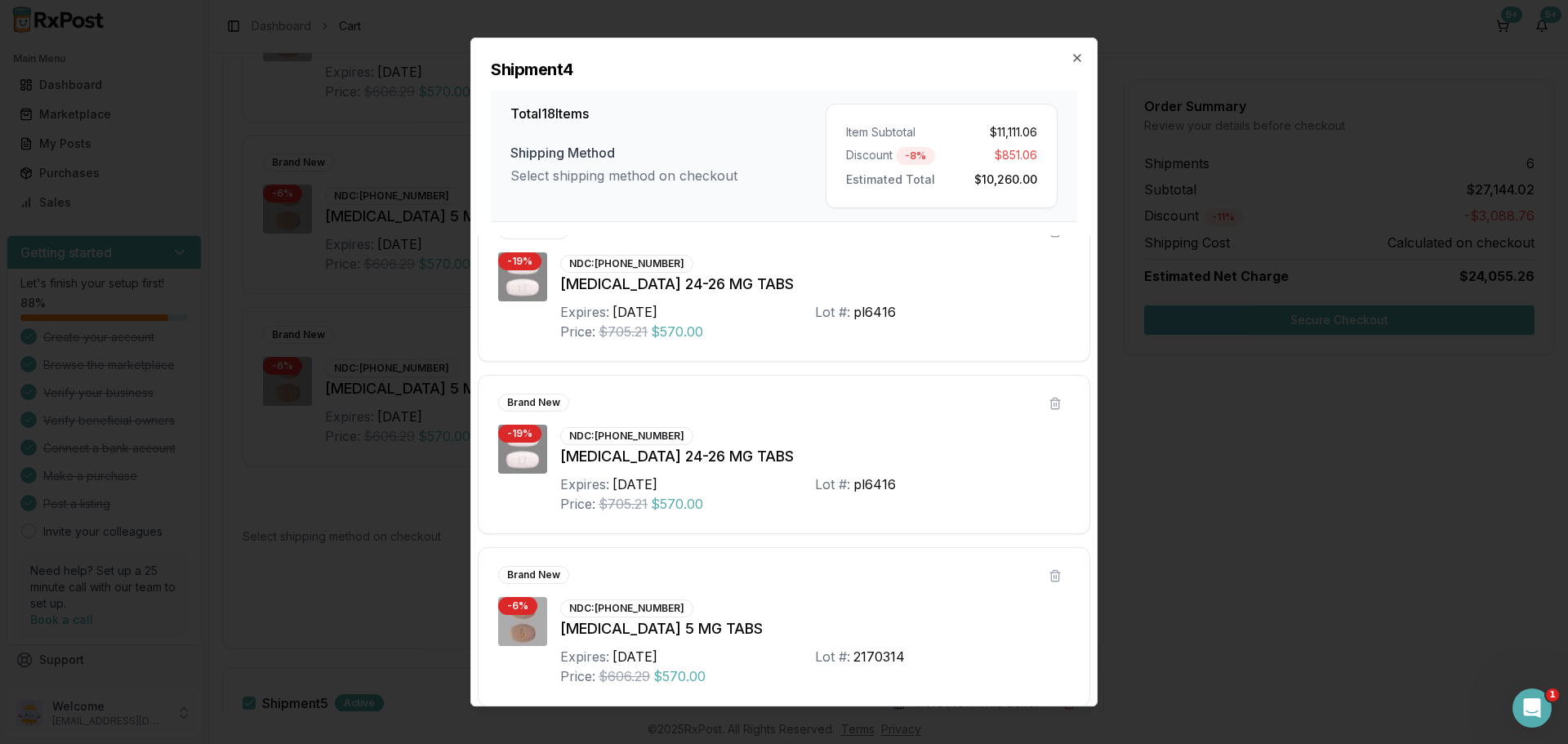
scroll to position [0, 0]
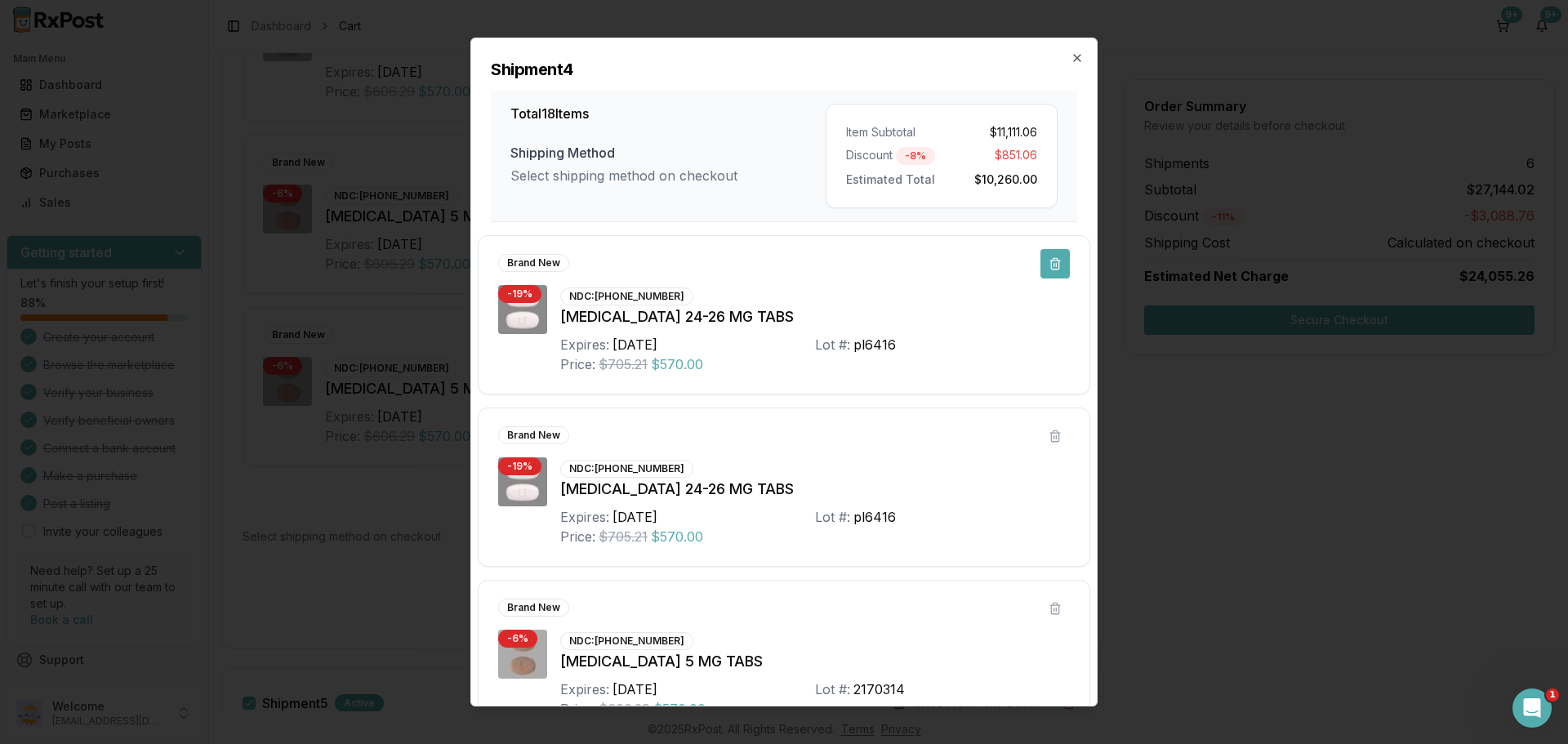
click at [1045, 271] on button at bounding box center [1055, 264] width 29 height 29
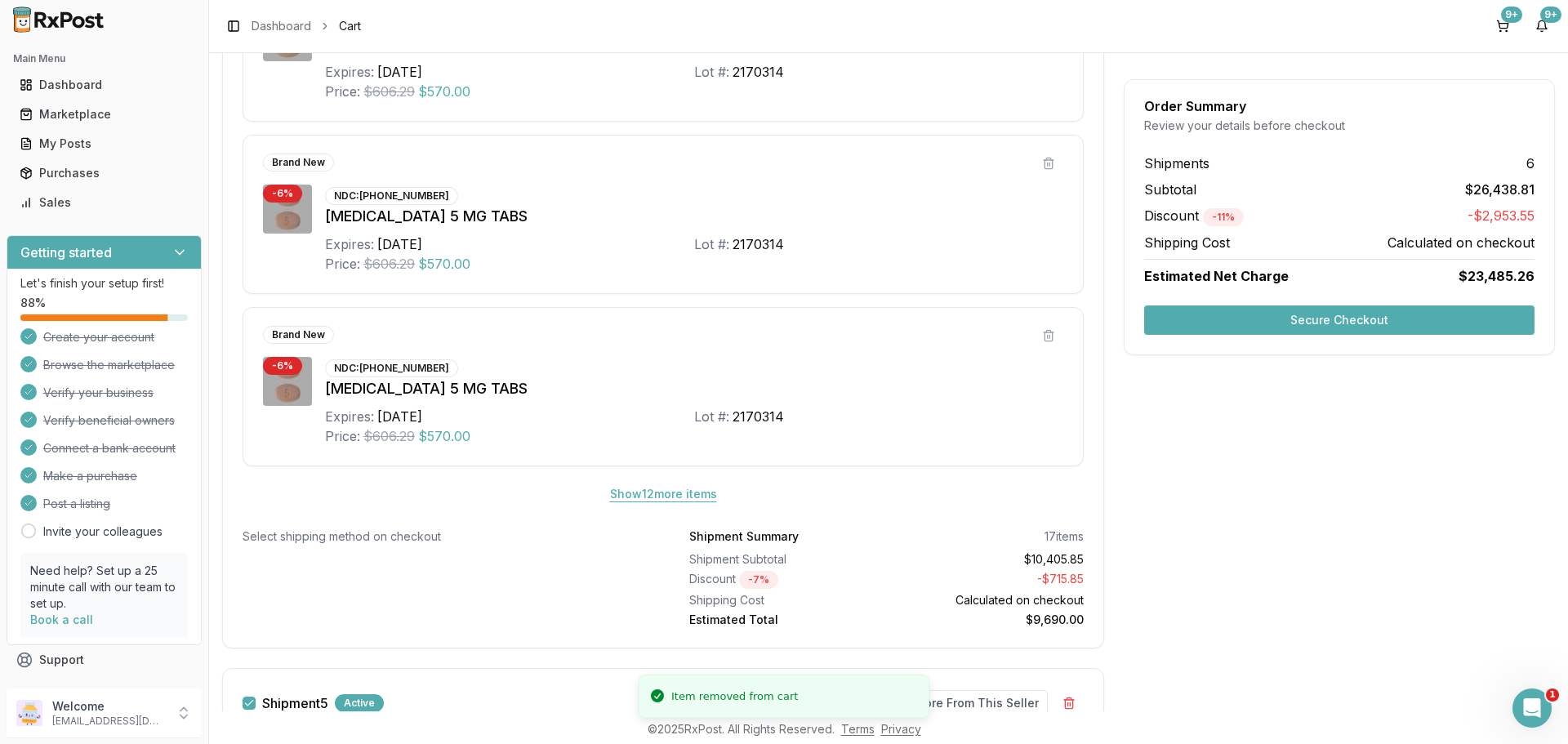
click at [686, 494] on button "Show 12 more item s" at bounding box center [664, 494] width 133 height 29
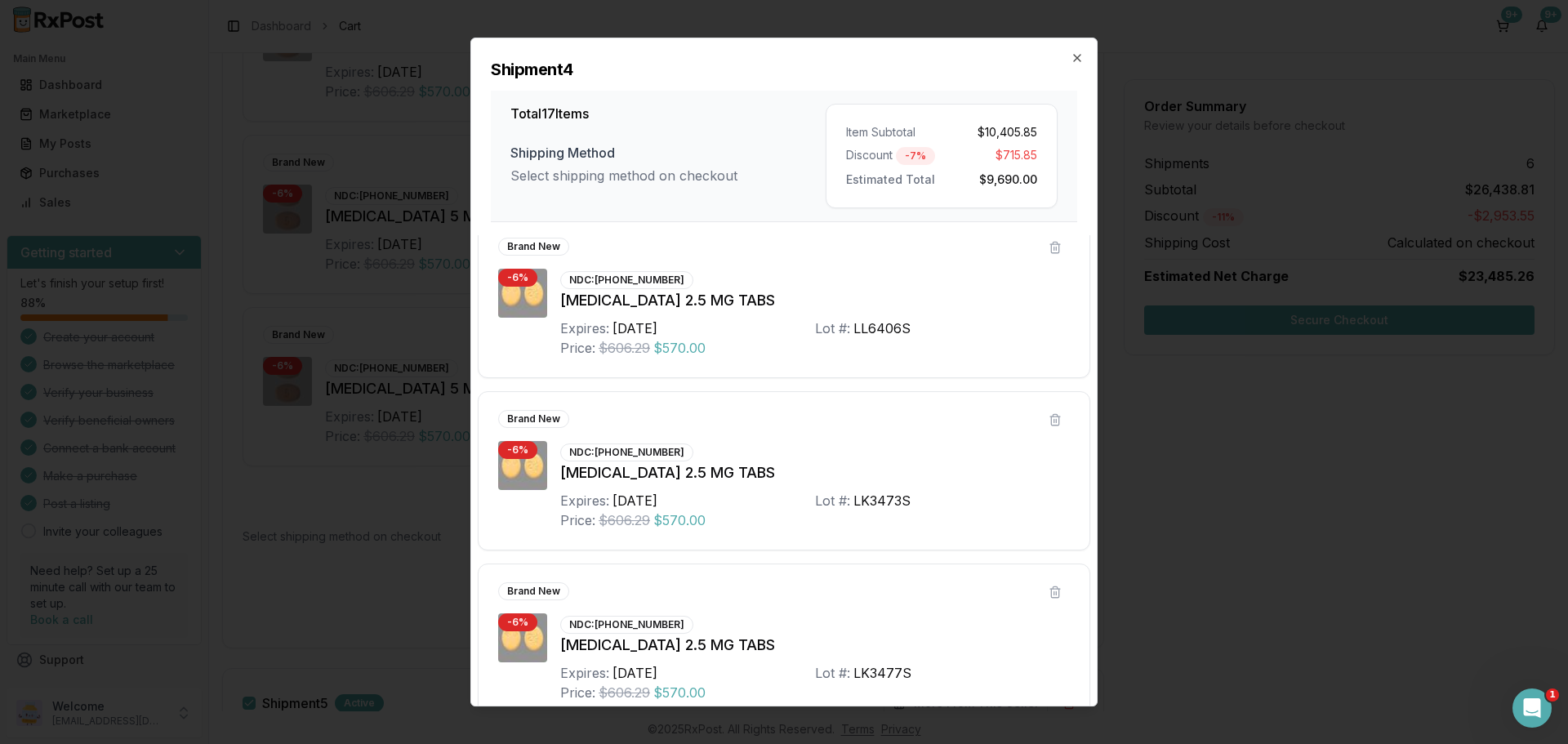
scroll to position [2457, 0]
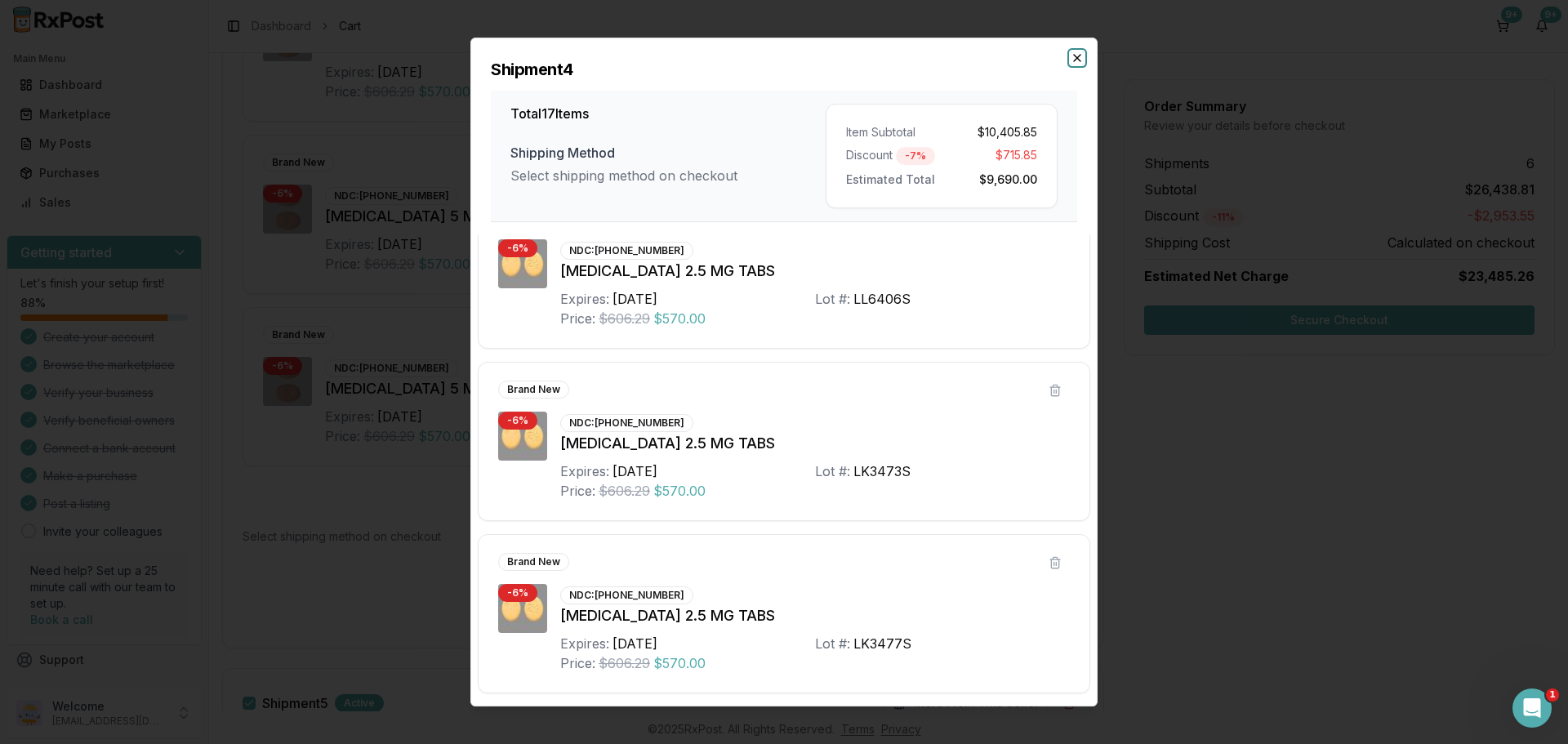
click at [1078, 60] on icon "button" at bounding box center [1077, 57] width 13 height 13
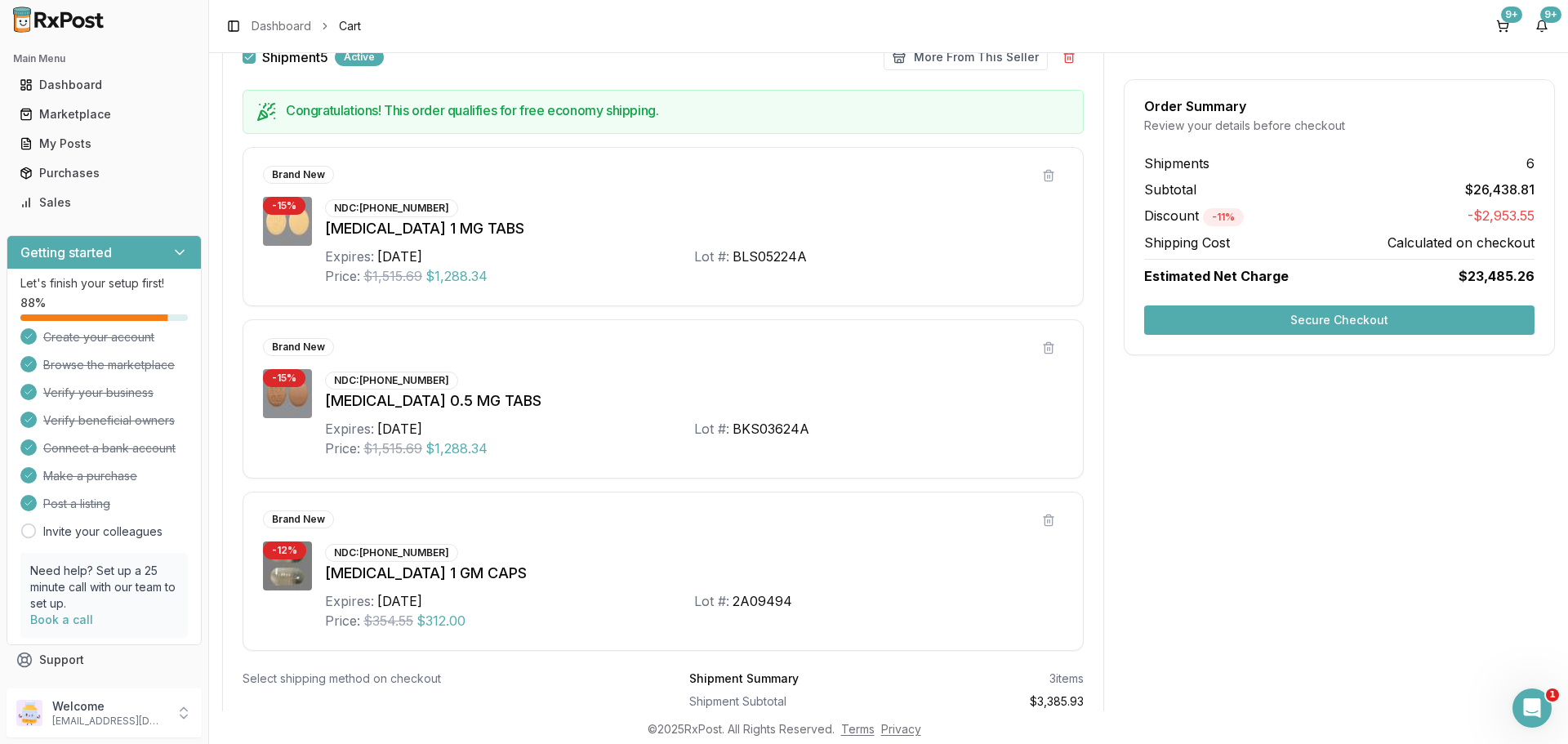
scroll to position [3919, 0]
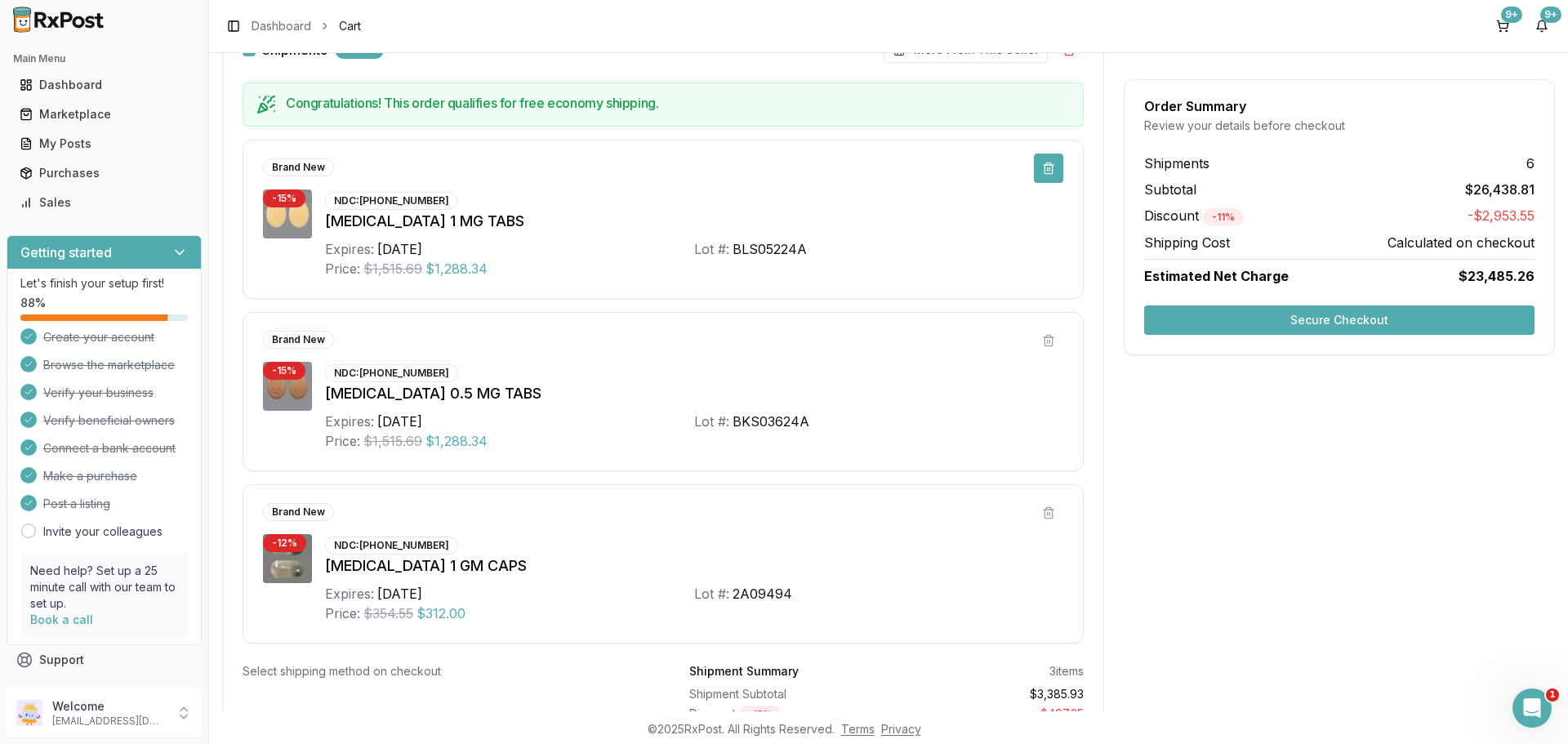
click at [1044, 168] on button at bounding box center [1049, 168] width 29 height 29
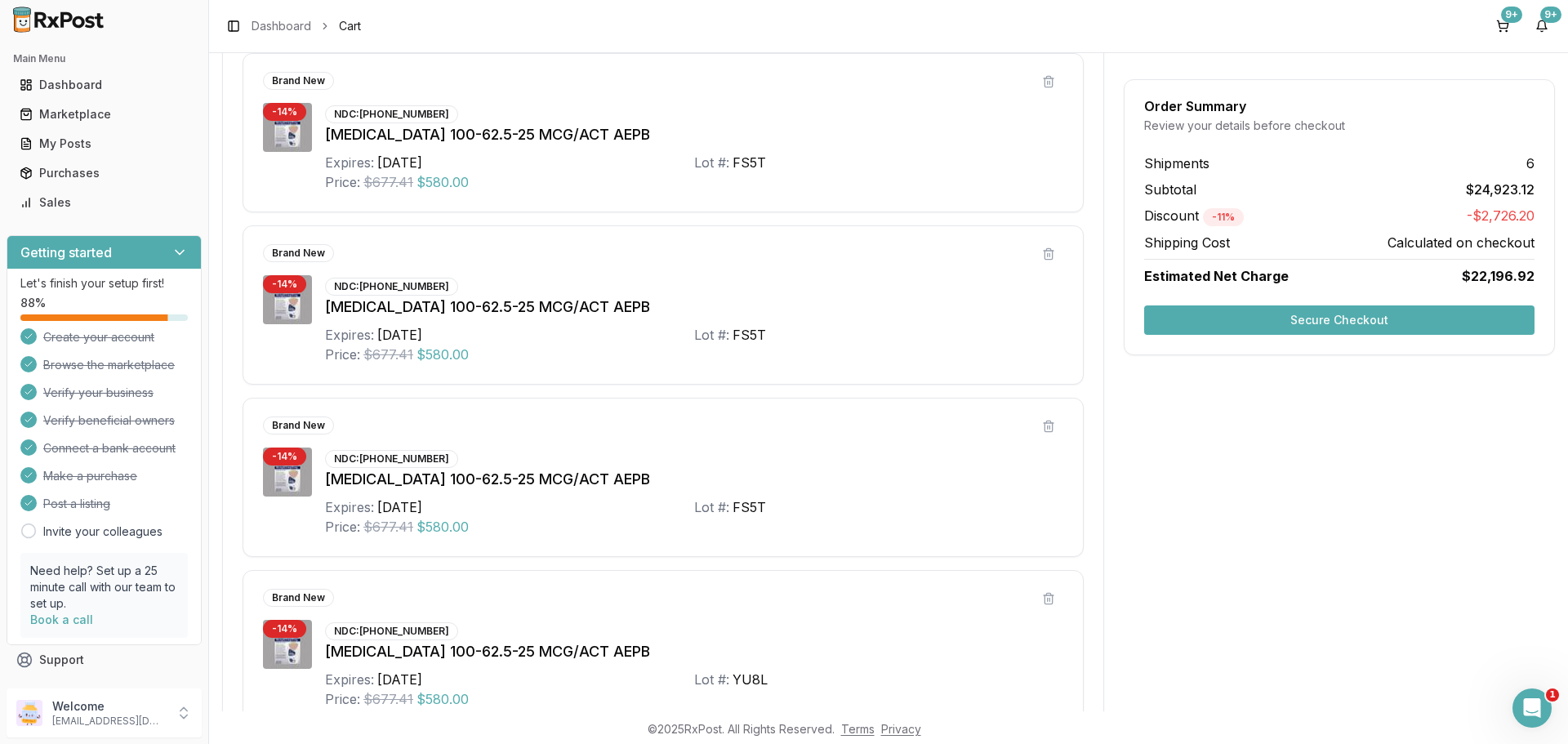
scroll to position [1214, 0]
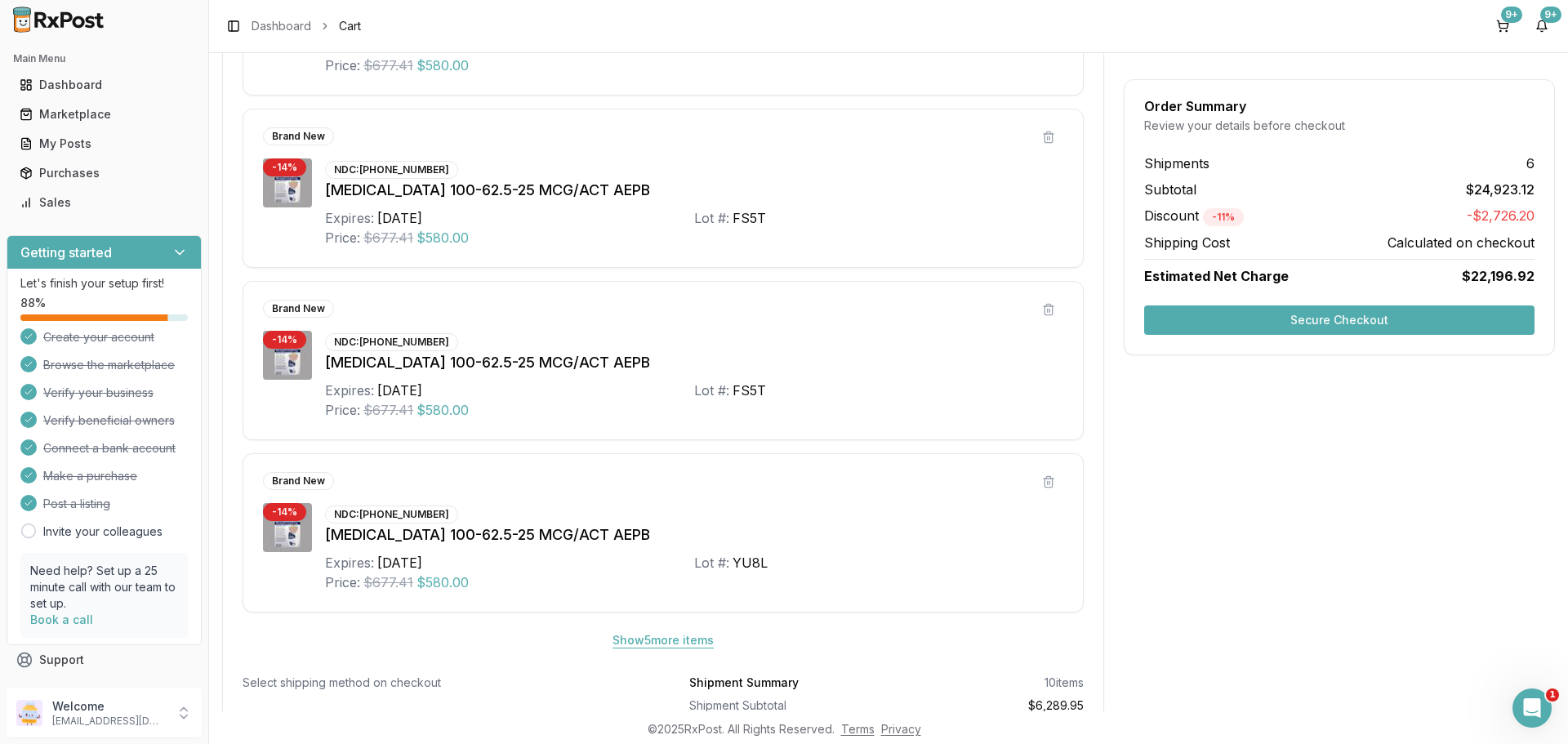
click at [707, 636] on button "Show 5 more item s" at bounding box center [663, 640] width 128 height 29
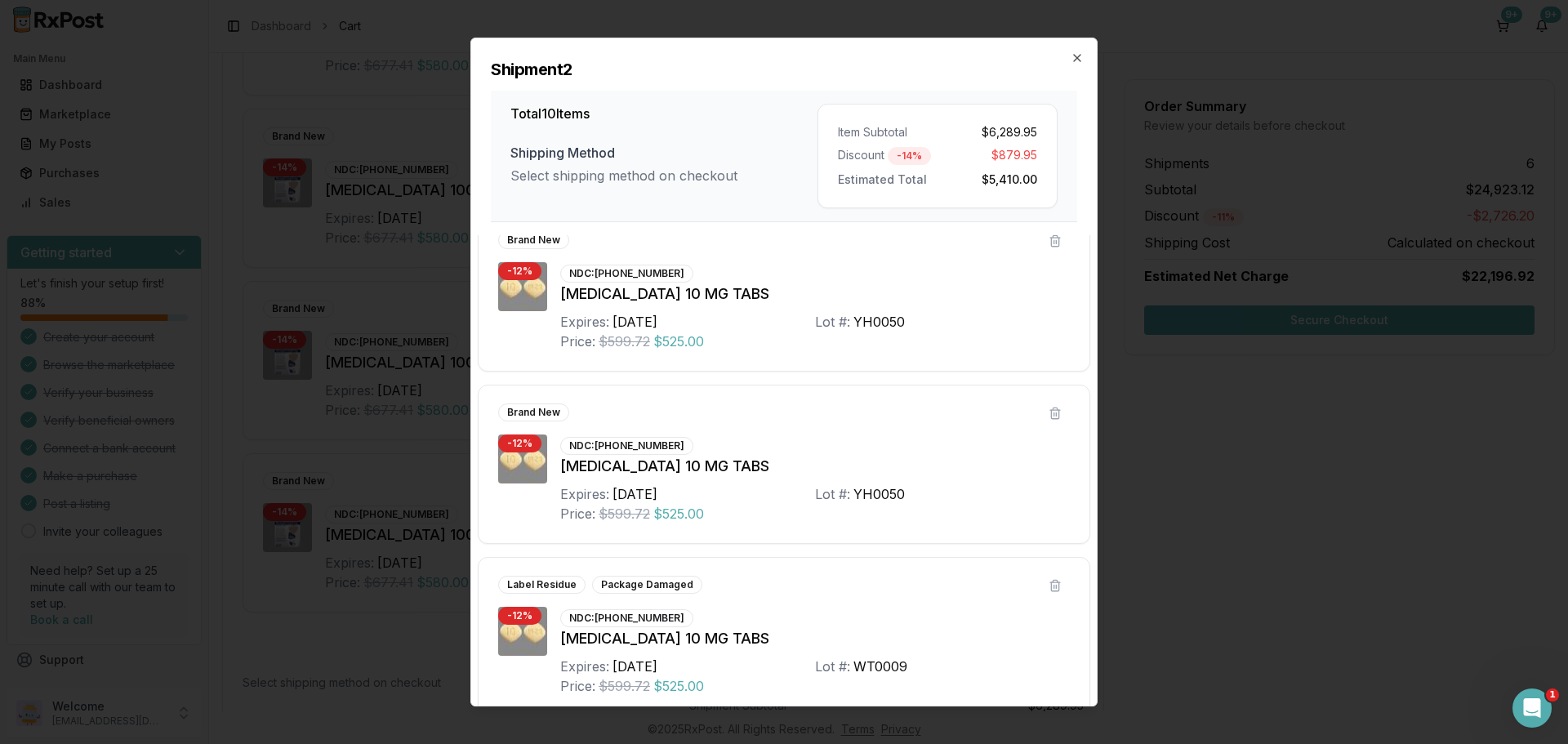
scroll to position [1252, 0]
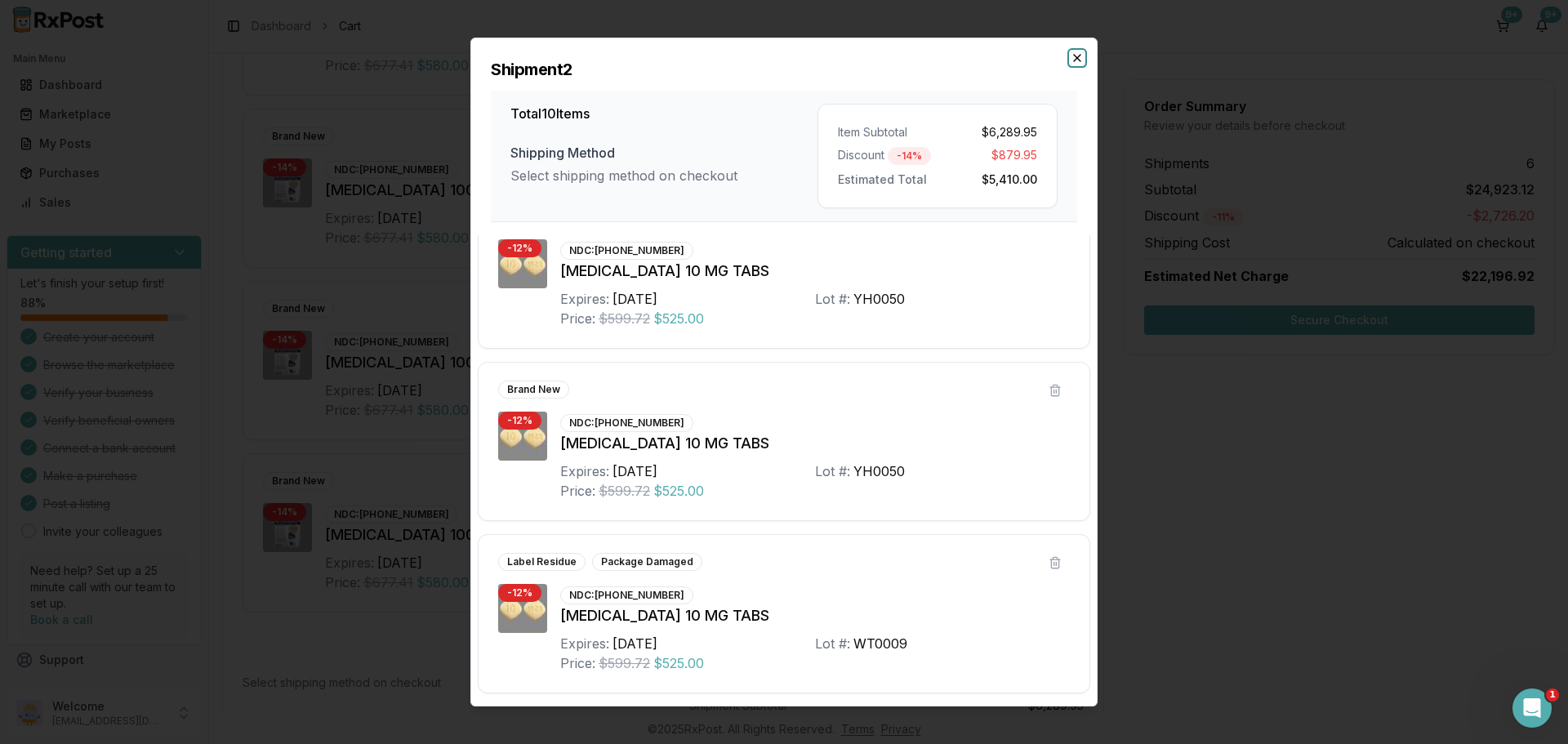
click at [1075, 60] on icon "button" at bounding box center [1076, 57] width 6 height 6
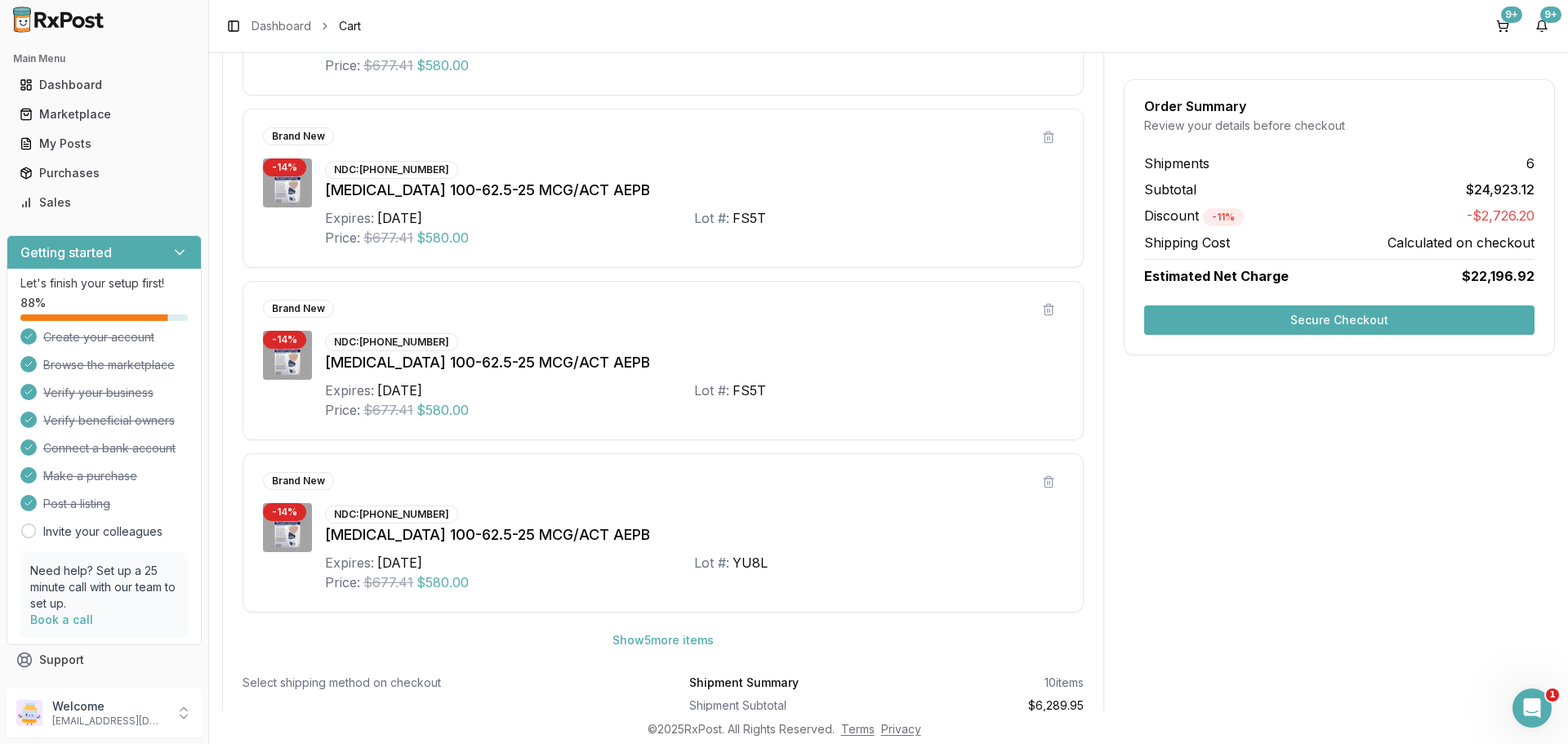
click at [1342, 319] on button "Secure Checkout" at bounding box center [1339, 320] width 390 height 29
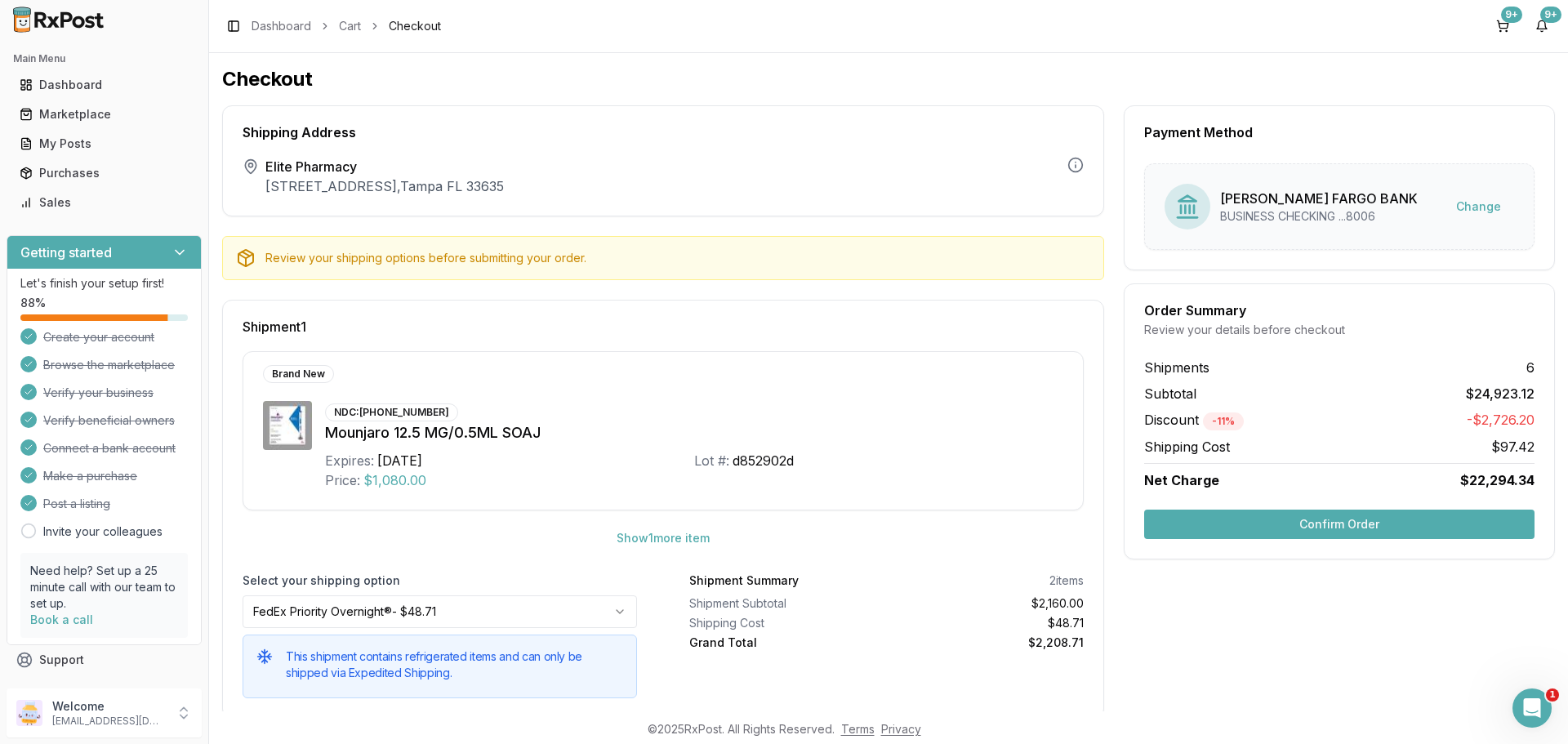
click at [1344, 523] on button "Confirm Order" at bounding box center [1339, 524] width 390 height 29
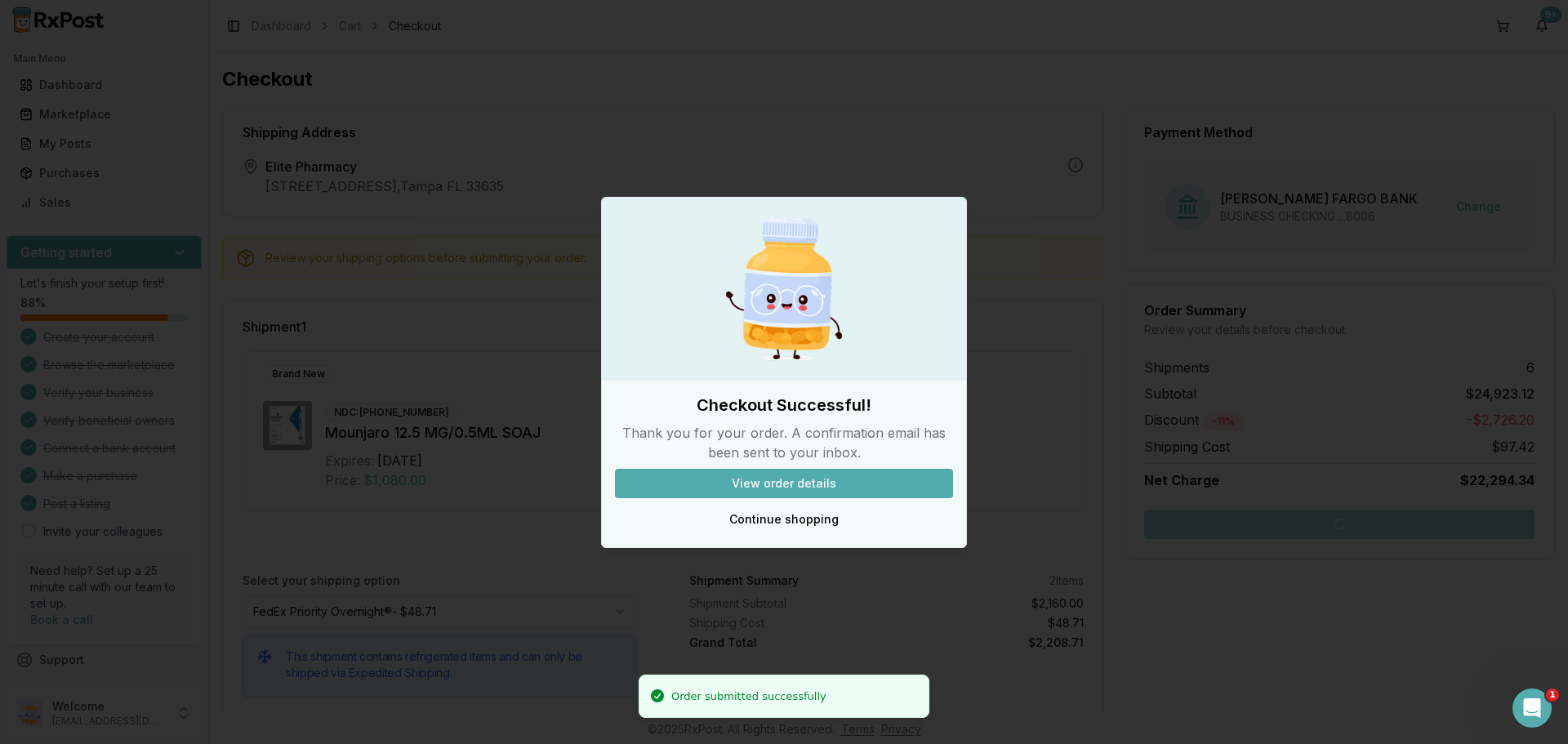
click at [784, 476] on button "View order details" at bounding box center [784, 483] width 338 height 29
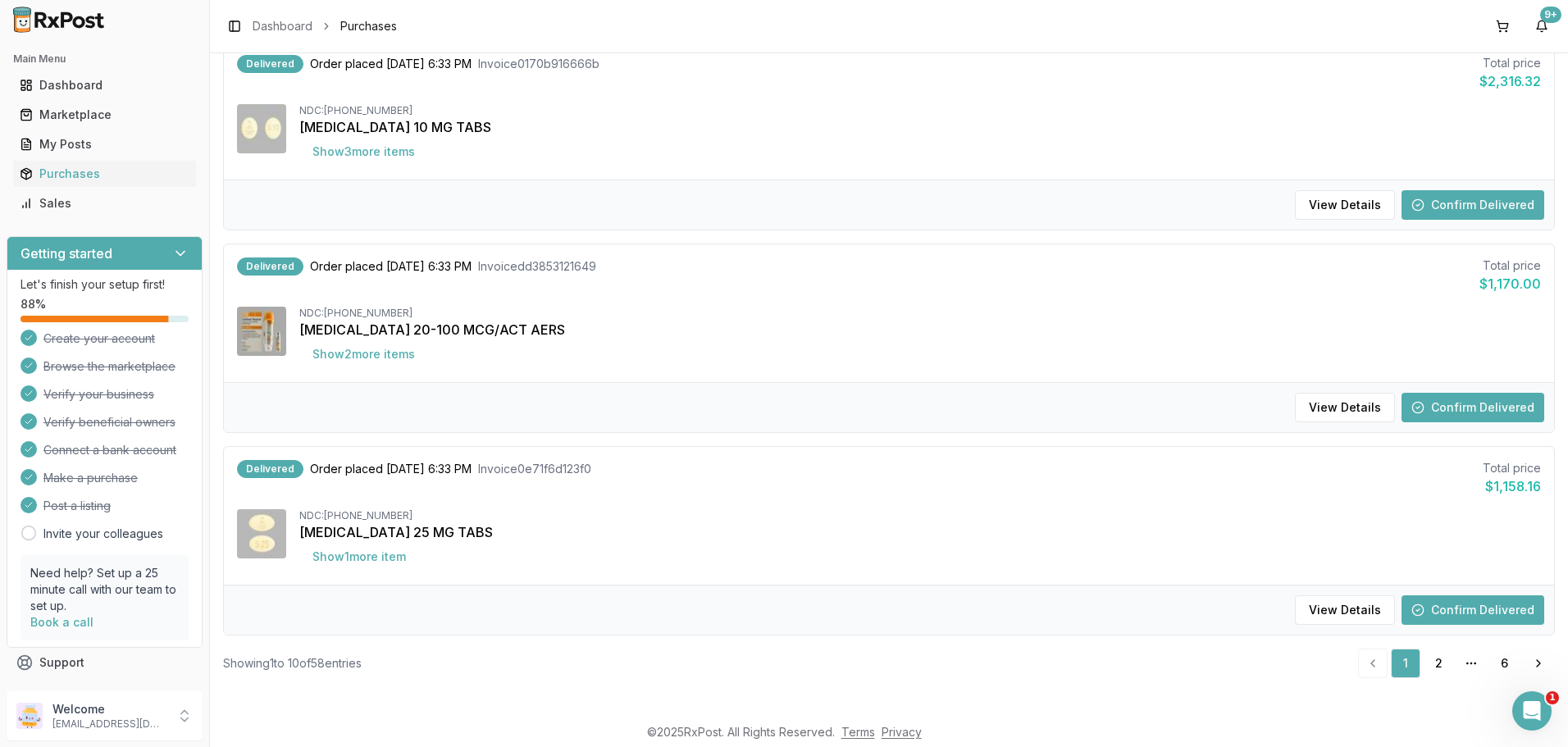
scroll to position [1617, 0]
